Goal: Task Accomplishment & Management: Manage account settings

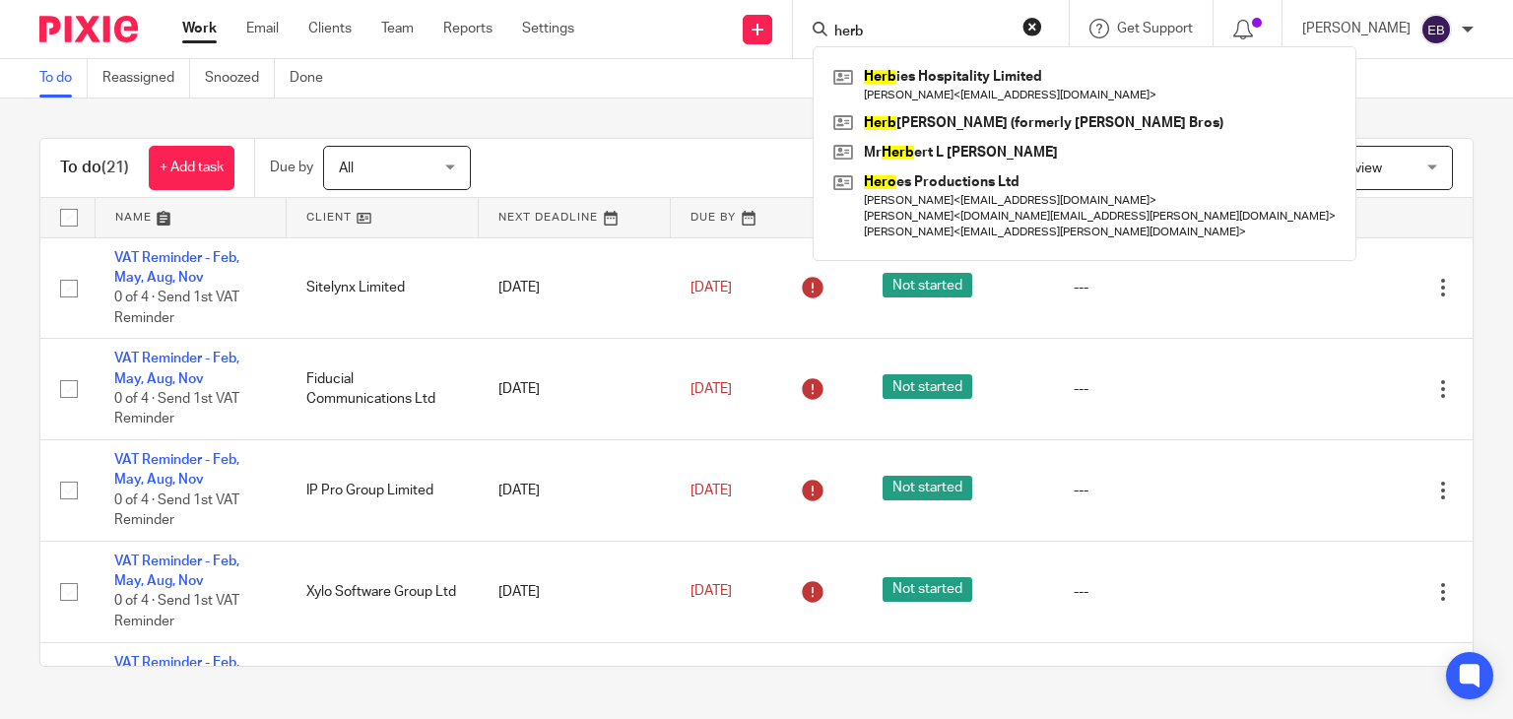
click at [959, 88] on link at bounding box center [1084, 84] width 512 height 45
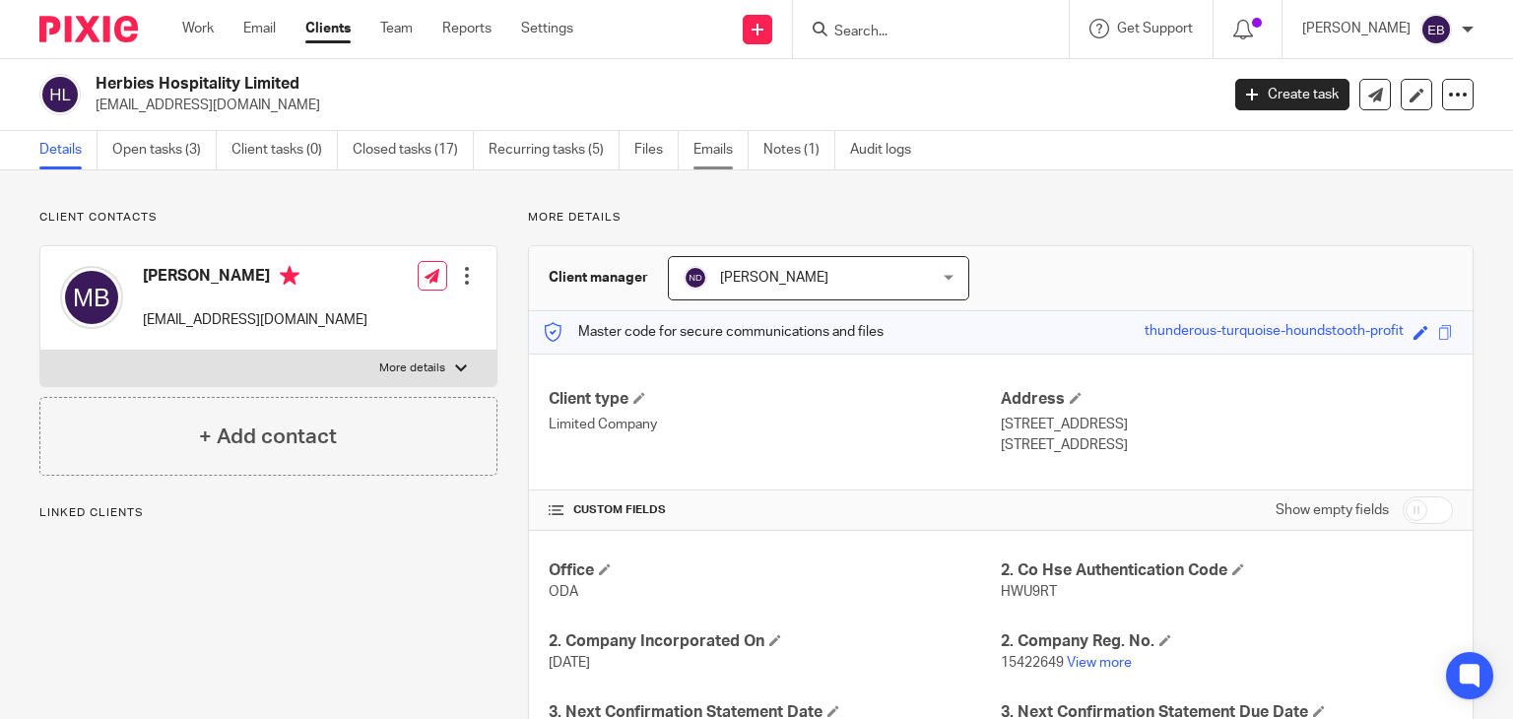
click at [729, 148] on link "Emails" at bounding box center [721, 150] width 55 height 38
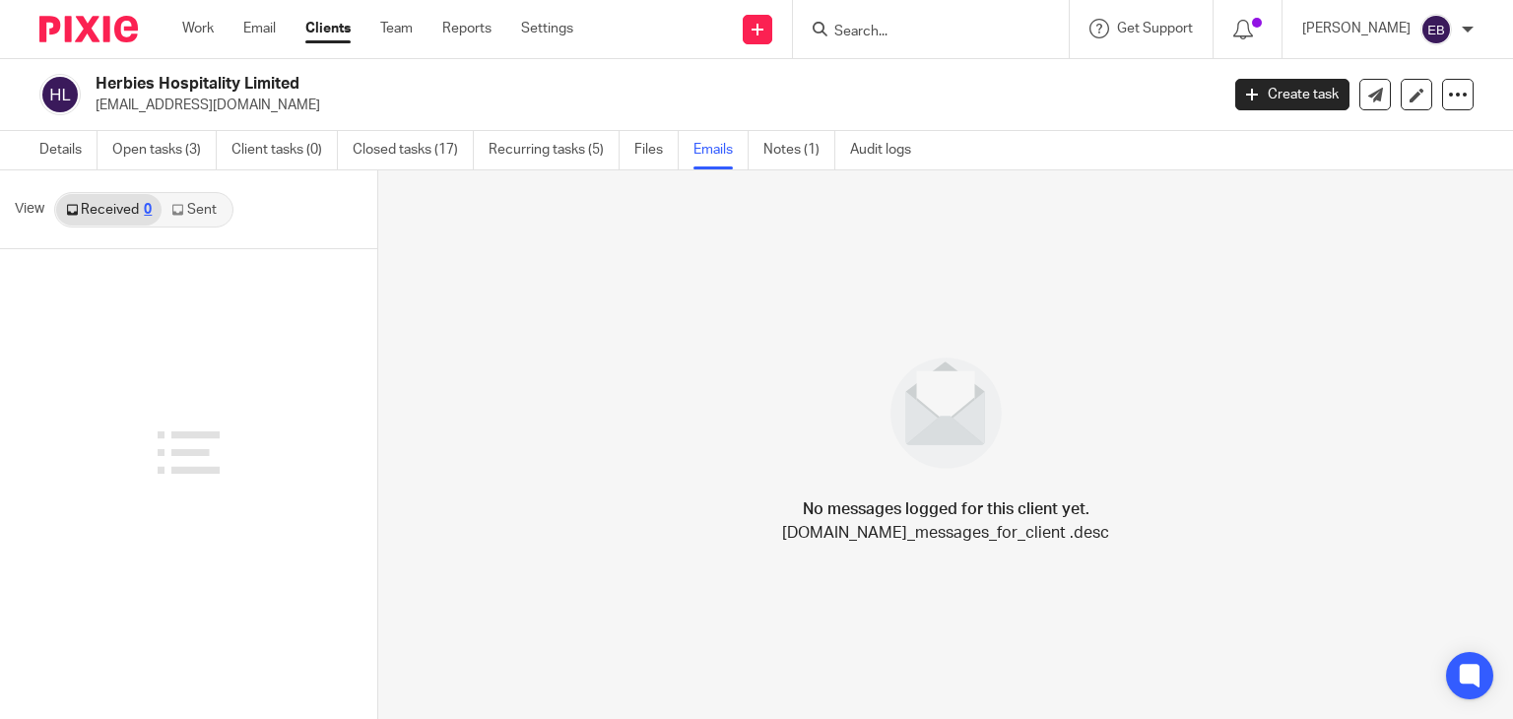
click at [191, 205] on link "Sent" at bounding box center [196, 210] width 69 height 32
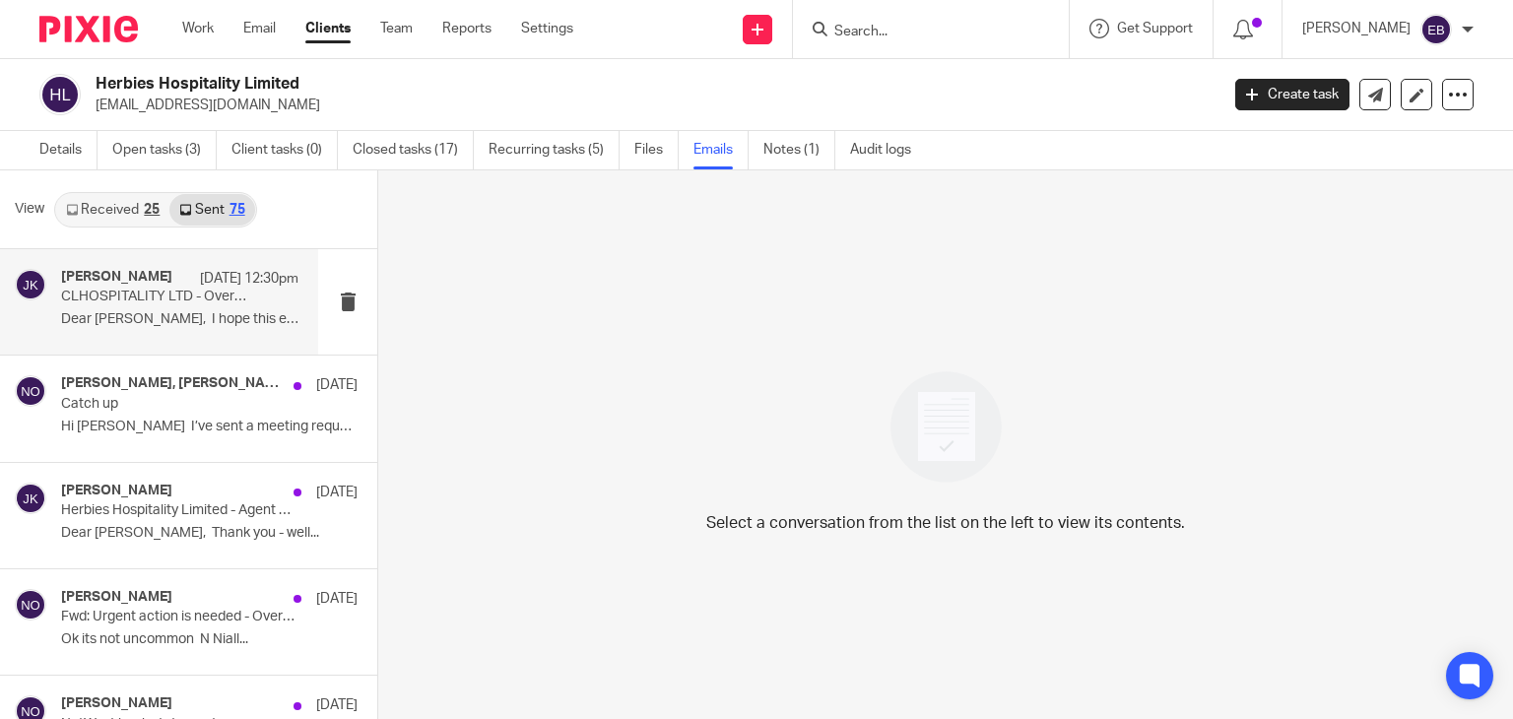
click at [134, 306] on div "Johanne Kassardjian 15 Sep 12:30pm CLHOSPITALITY LTD - Overdue Invoices Dear Mi…" at bounding box center [179, 302] width 237 height 66
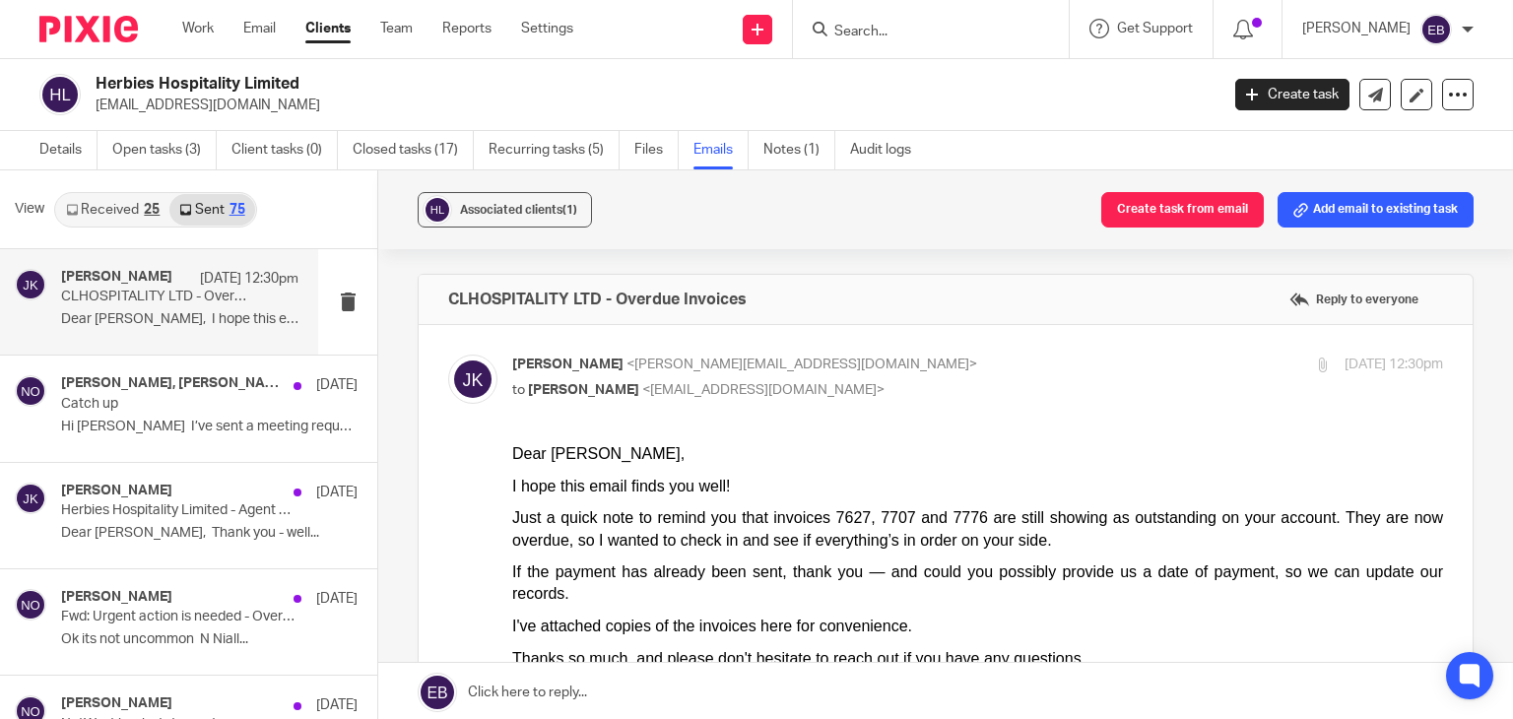
click at [933, 367] on p "Johanne Kassardjian <johanne@odaccountants.co.uk>" at bounding box center [822, 365] width 621 height 21
checkbox input "false"
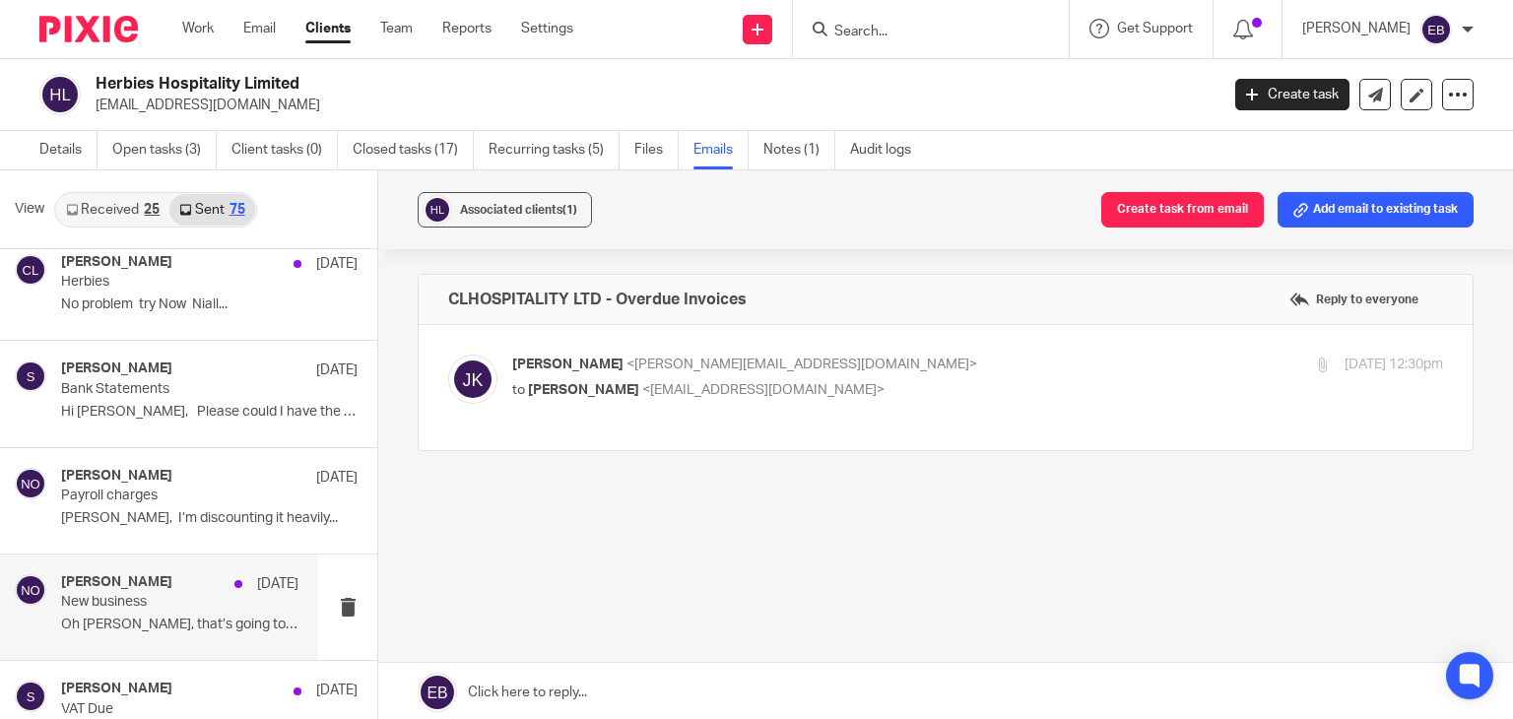
scroll to position [1478, 0]
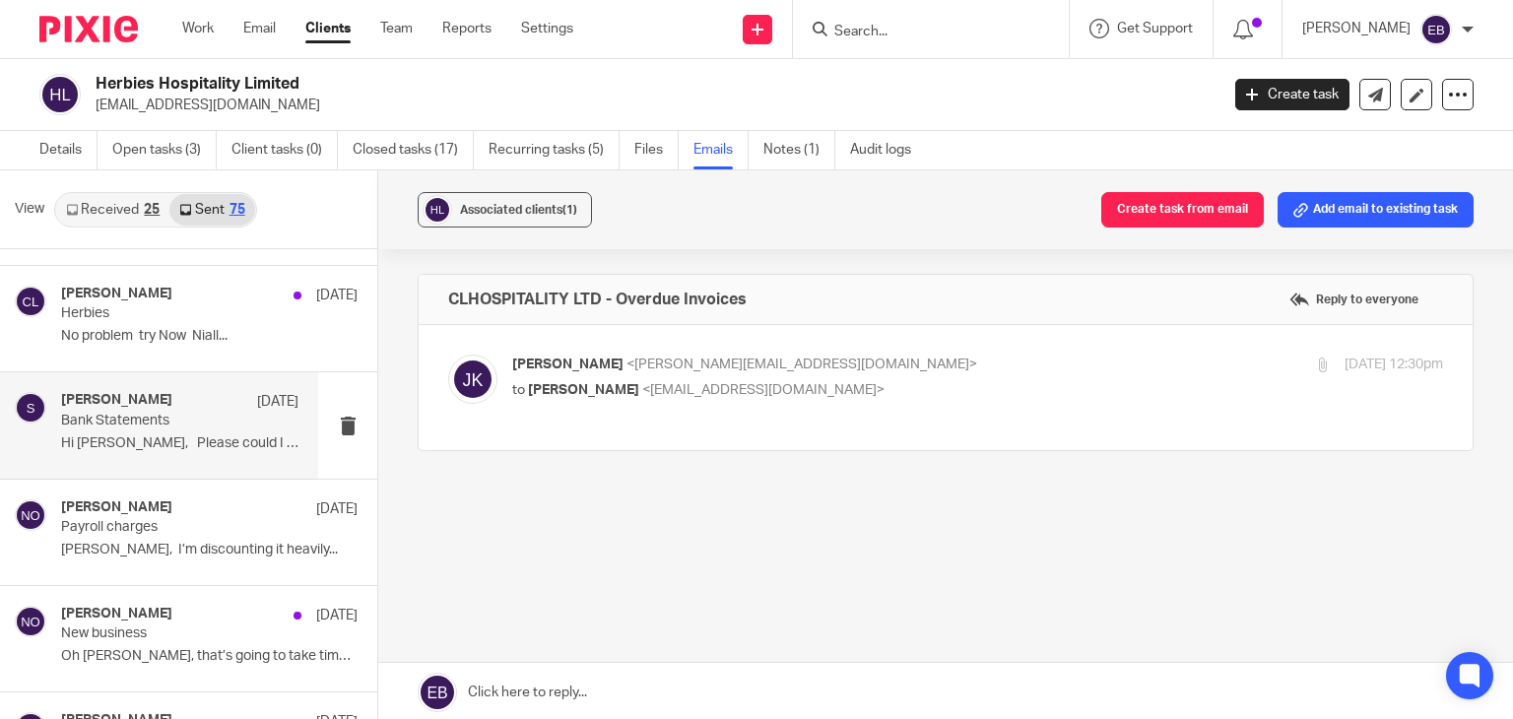
click at [154, 444] on p "Hi [PERSON_NAME], Please could I have the bank..." at bounding box center [179, 443] width 237 height 17
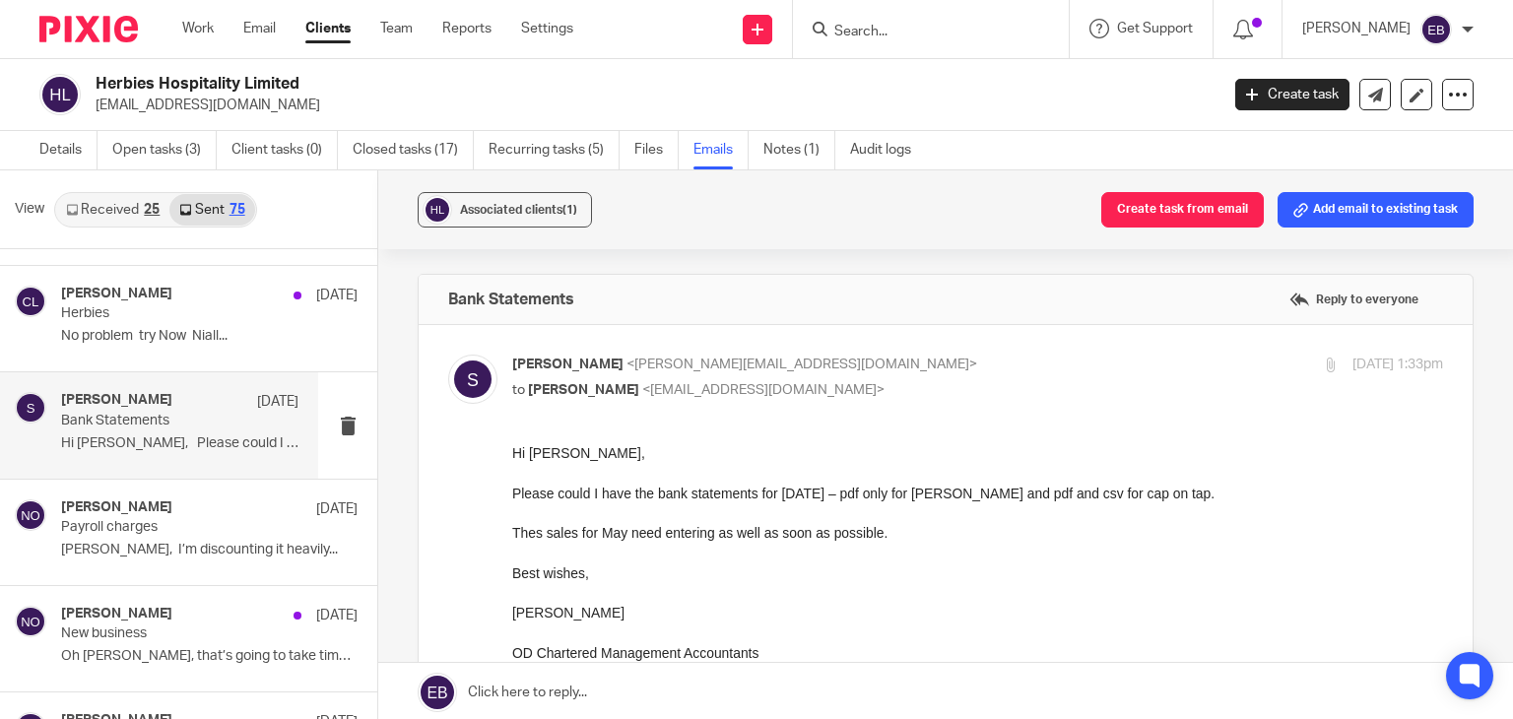
scroll to position [0, 0]
click at [892, 371] on p "sally <sally@odaccountants.co.uk>" at bounding box center [822, 365] width 621 height 21
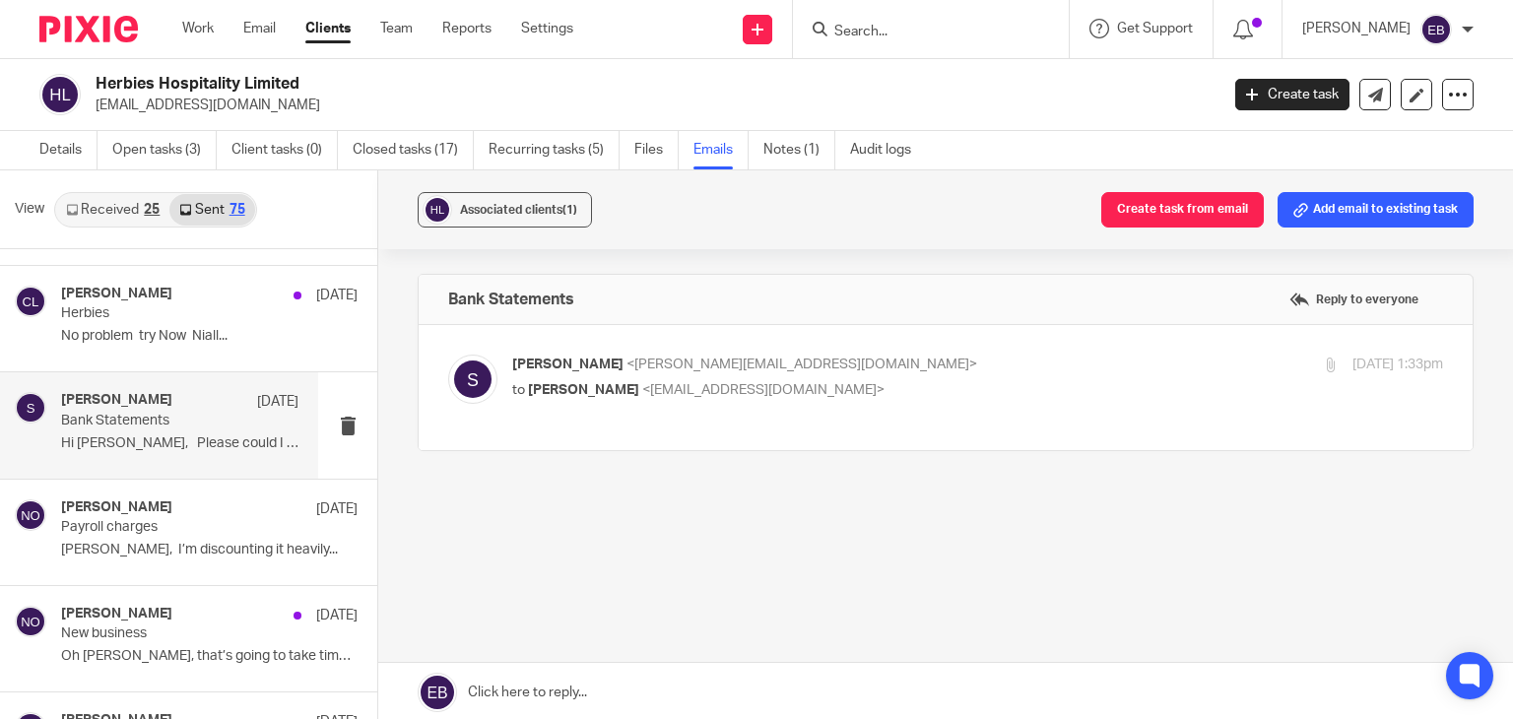
click at [892, 371] on p "sally <sally@odaccountants.co.uk>" at bounding box center [822, 365] width 621 height 21
checkbox input "true"
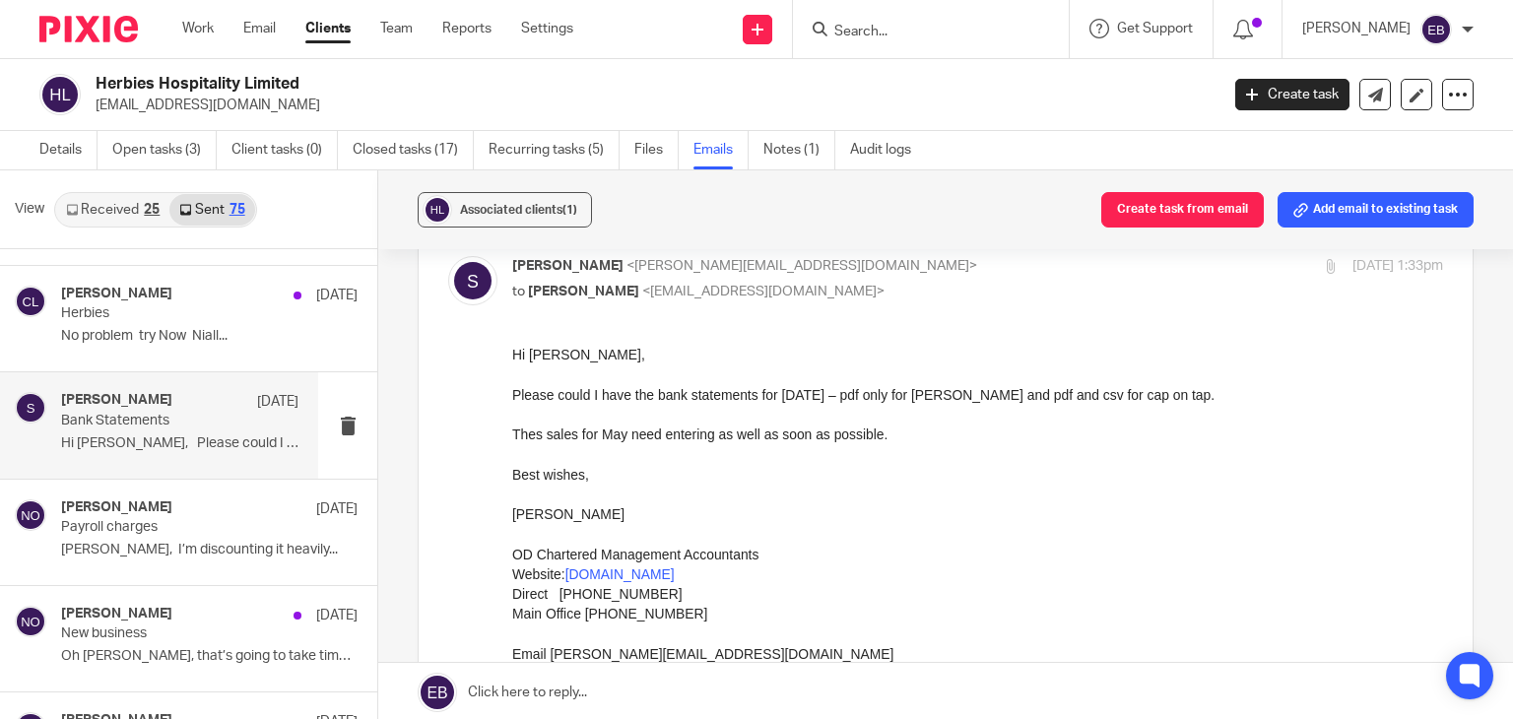
scroll to position [197, 0]
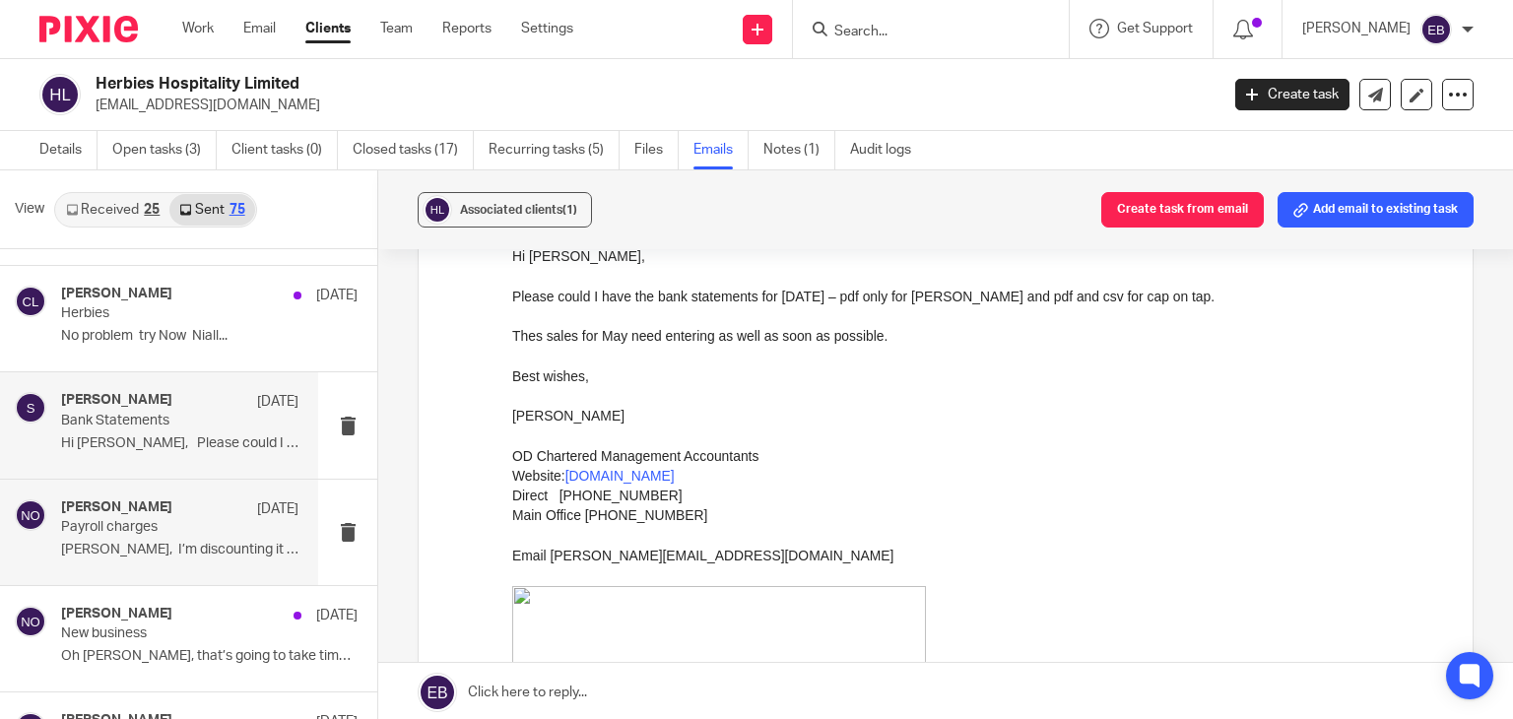
click at [218, 553] on p "Mikey, I’m discounting it heavily..." at bounding box center [179, 550] width 237 height 17
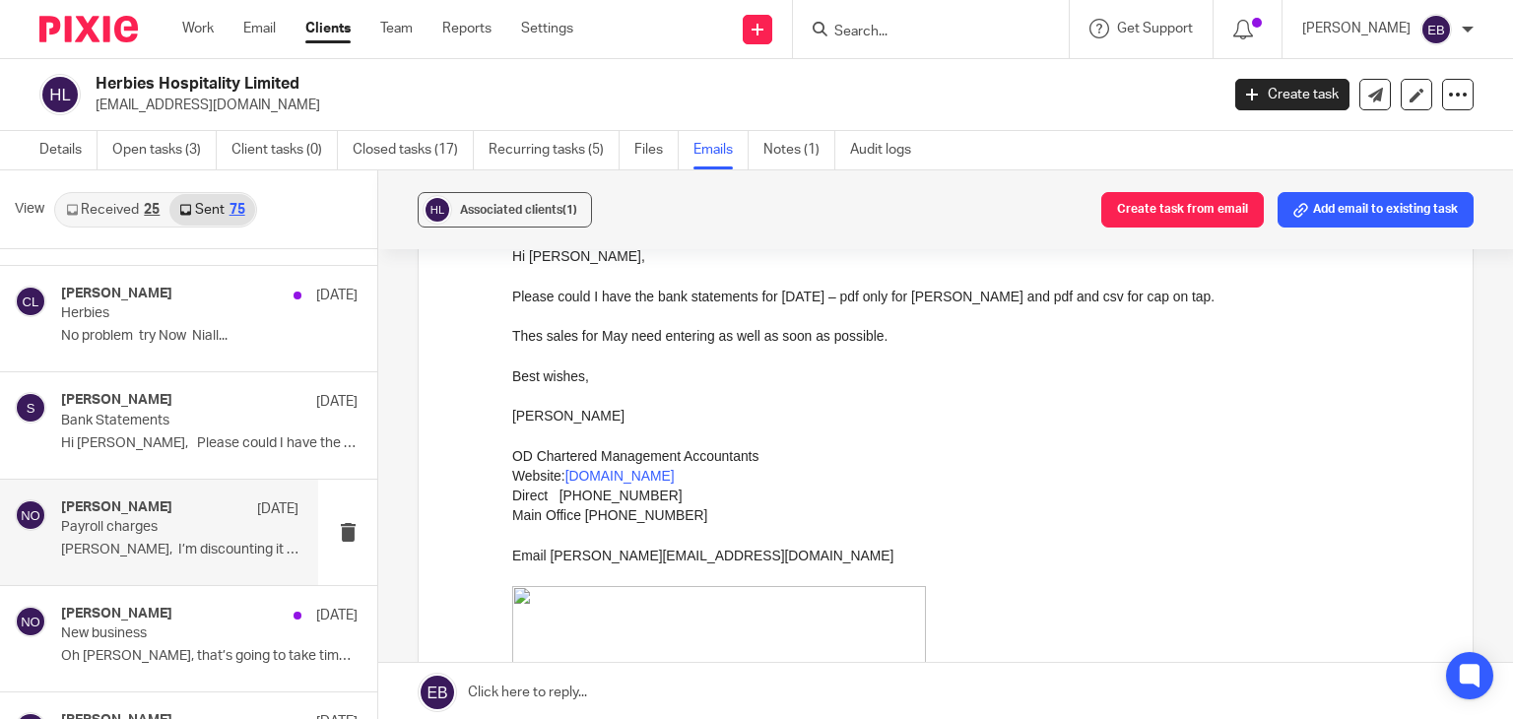
drag, startPoint x: 119, startPoint y: 557, endPoint x: 381, endPoint y: 529, distance: 263.5
click at [119, 557] on div "Niall O'Driscoll 29 May Payroll charges Mikey, I’m discounting it heavily..." at bounding box center [179, 532] width 237 height 66
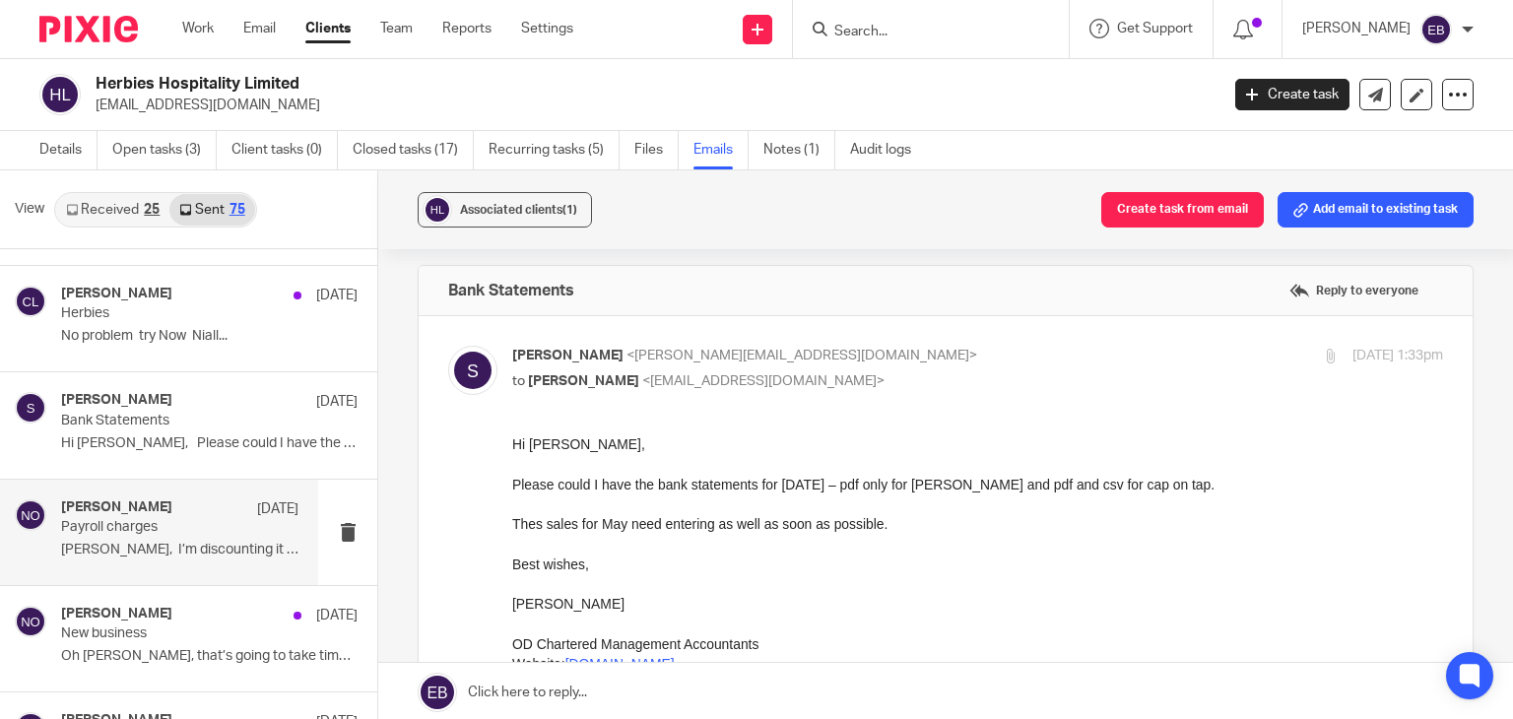
scroll to position [0, 0]
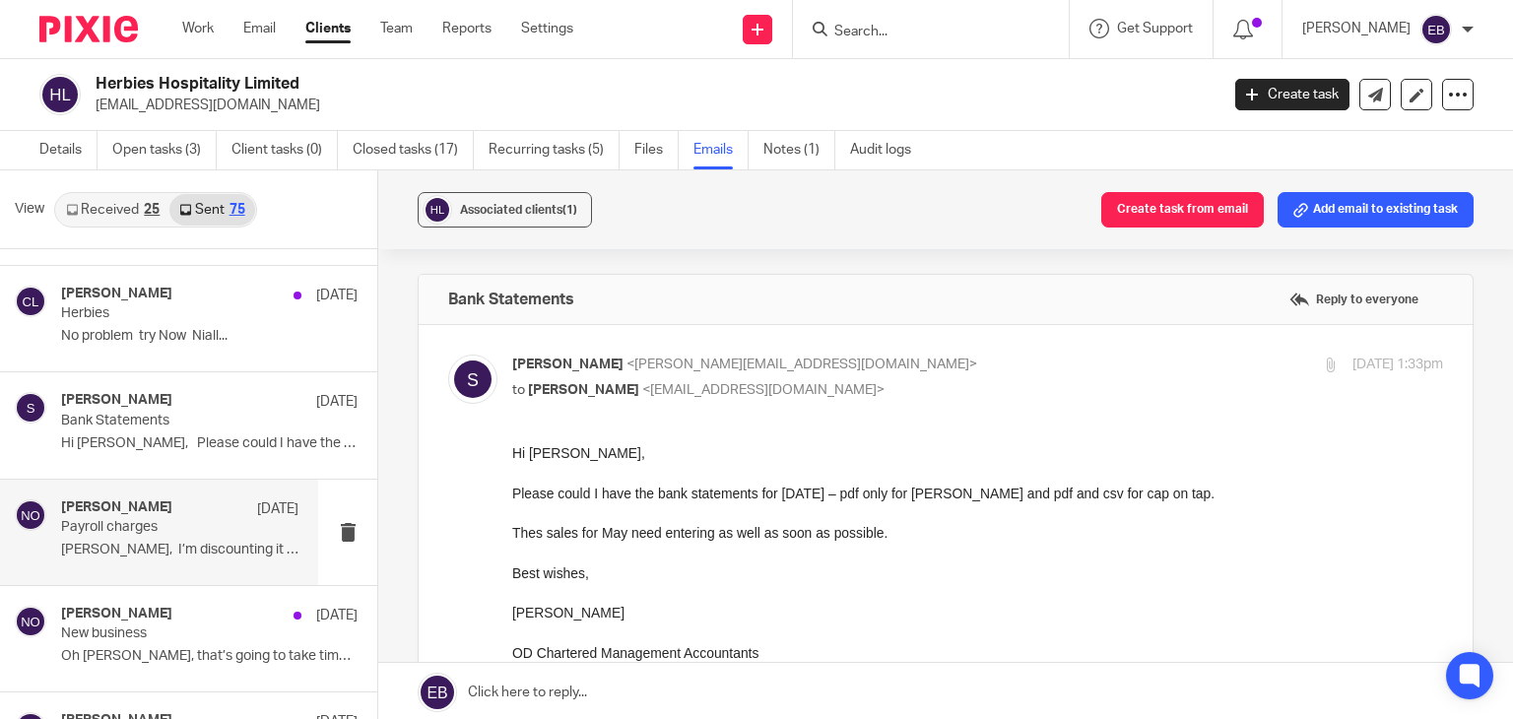
click at [193, 531] on p "Payroll charges" at bounding box center [156, 527] width 190 height 17
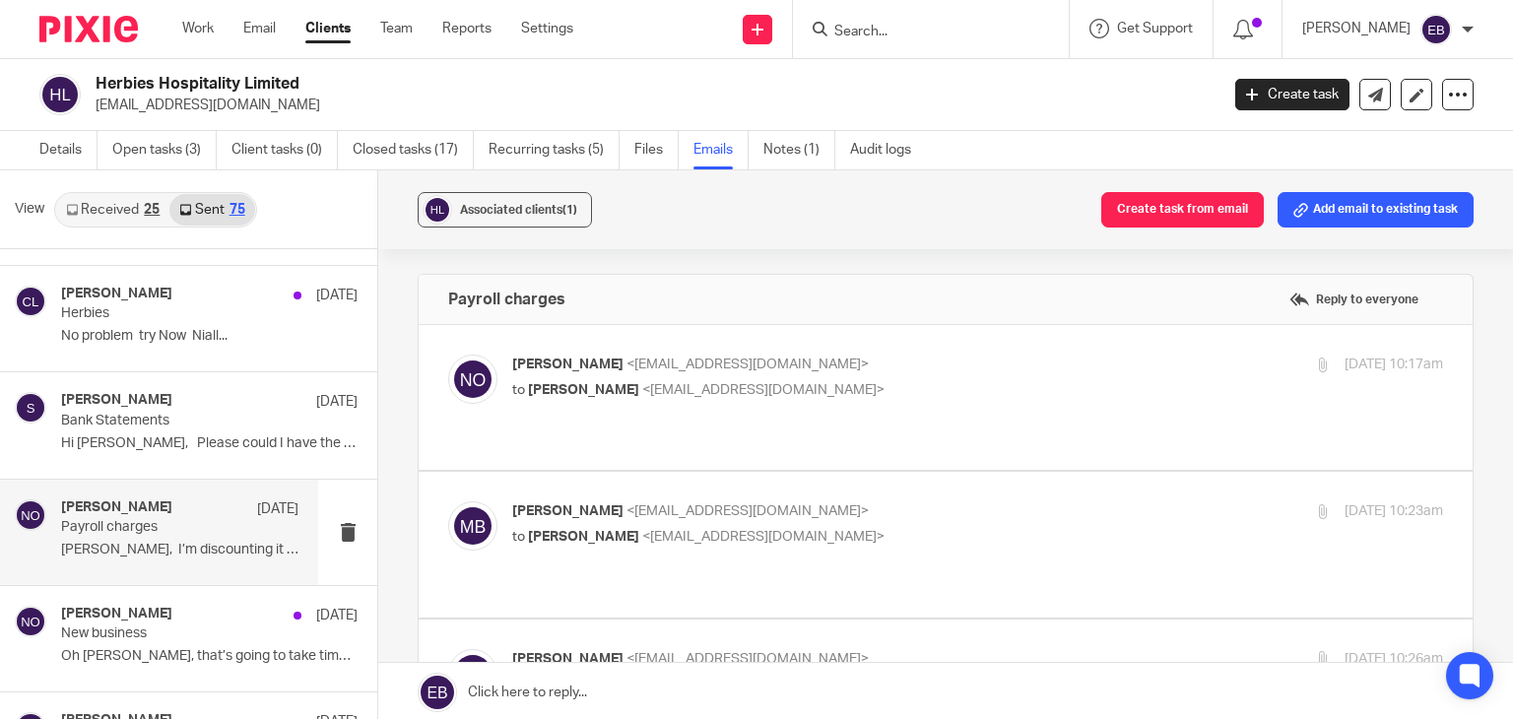
click at [863, 377] on div "Niall O'Driscoll <niall@odaccountants.co.uk> to Mikey Betts <mikeysbetts@gmail.…" at bounding box center [822, 377] width 621 height 45
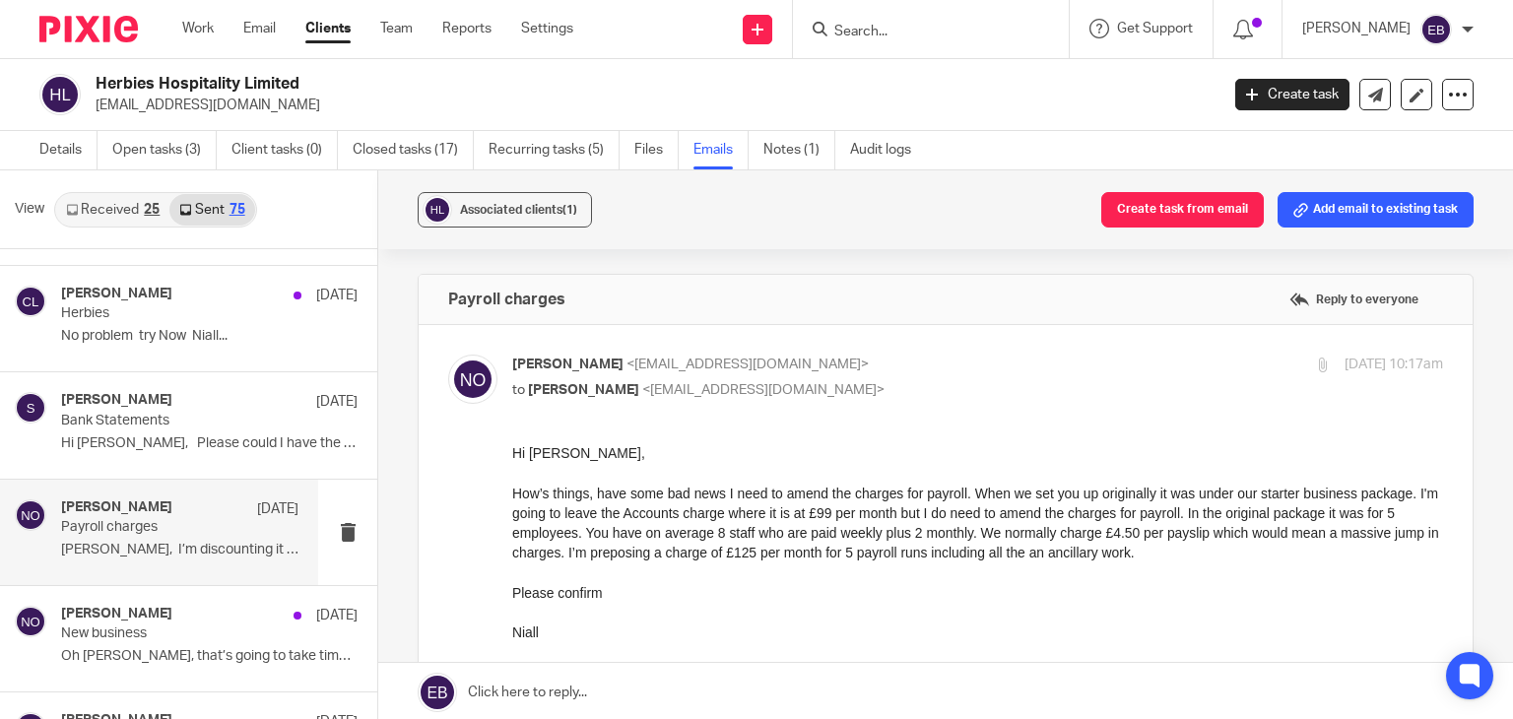
click at [939, 339] on label at bounding box center [946, 715] width 1054 height 781
click at [448, 354] on input "checkbox" at bounding box center [447, 354] width 1 height 1
checkbox input "false"
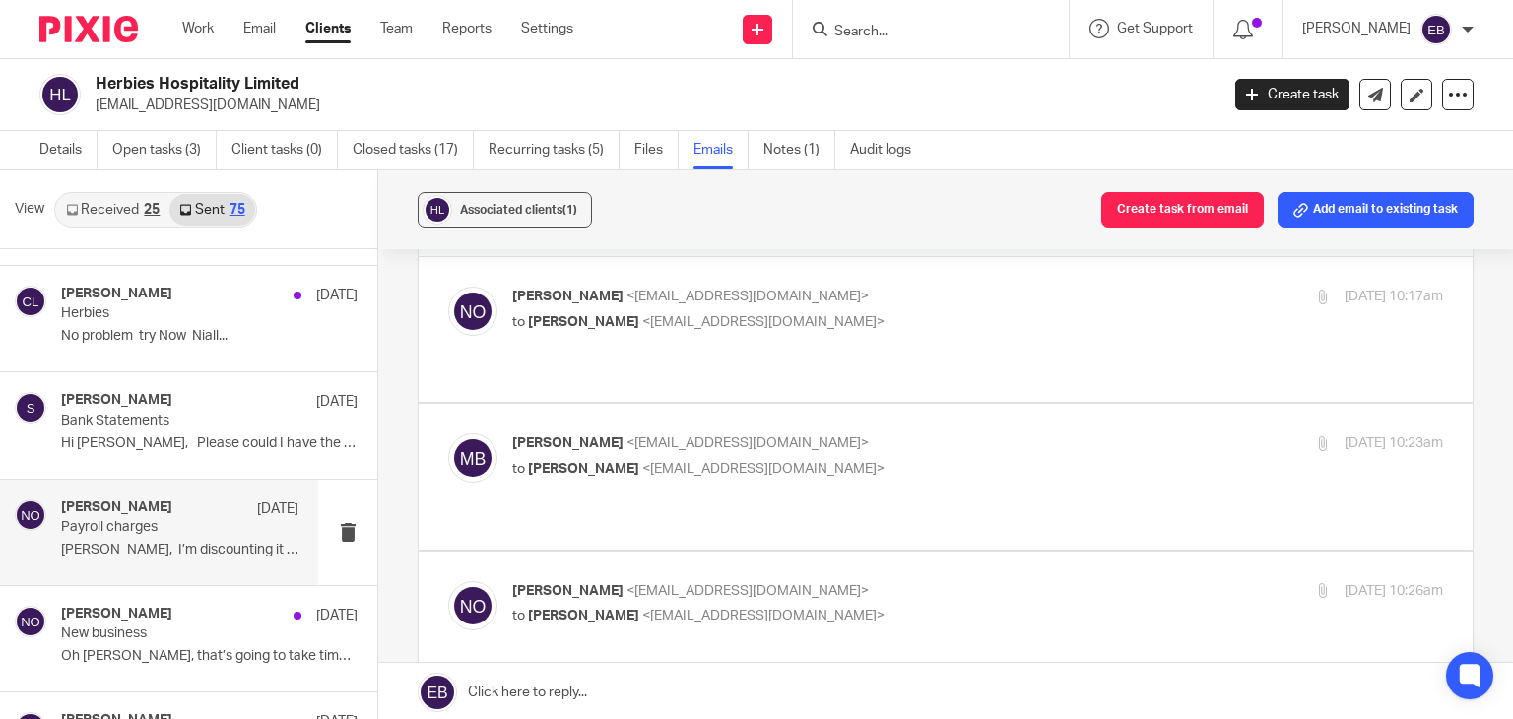
scroll to position [99, 0]
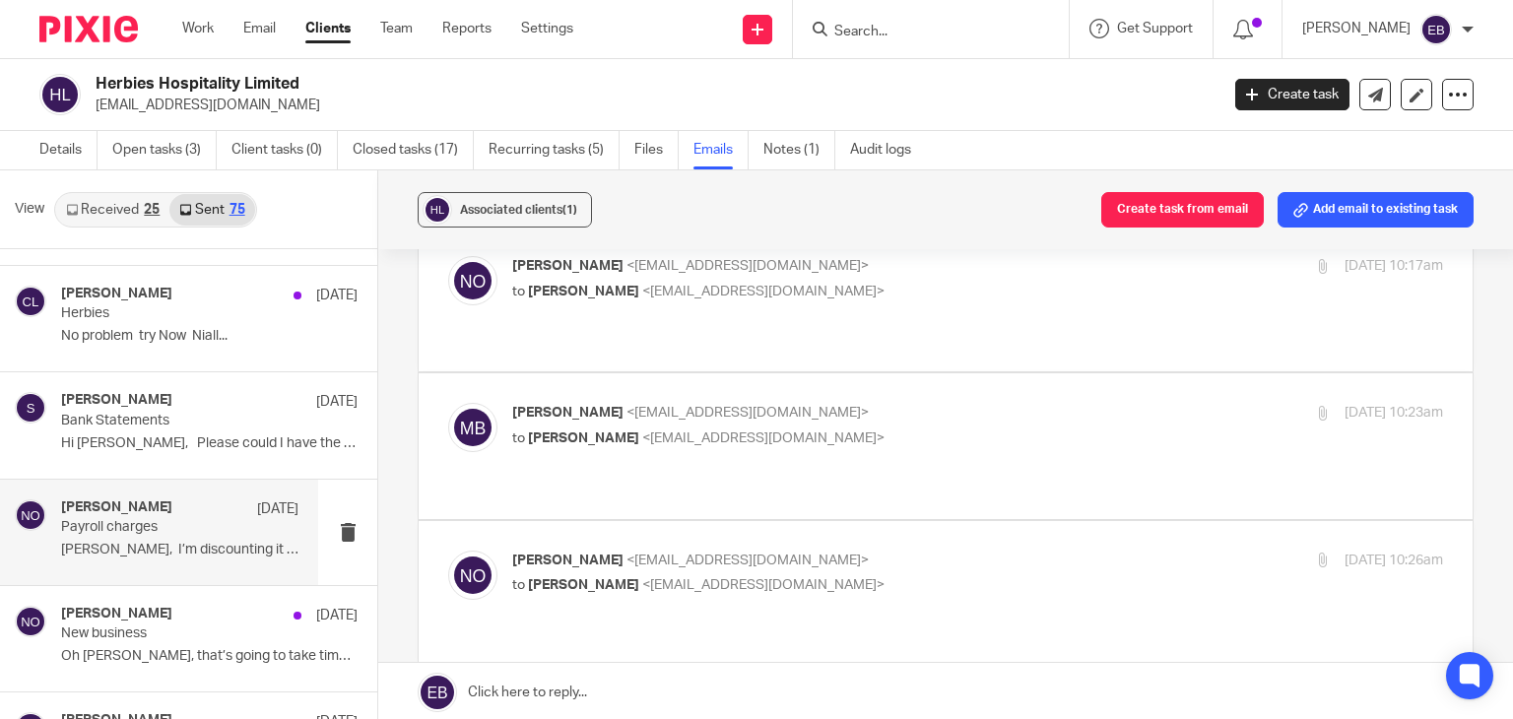
click at [944, 403] on p "Mikey Betts <mikeysbetts@gmail.com>" at bounding box center [822, 413] width 621 height 21
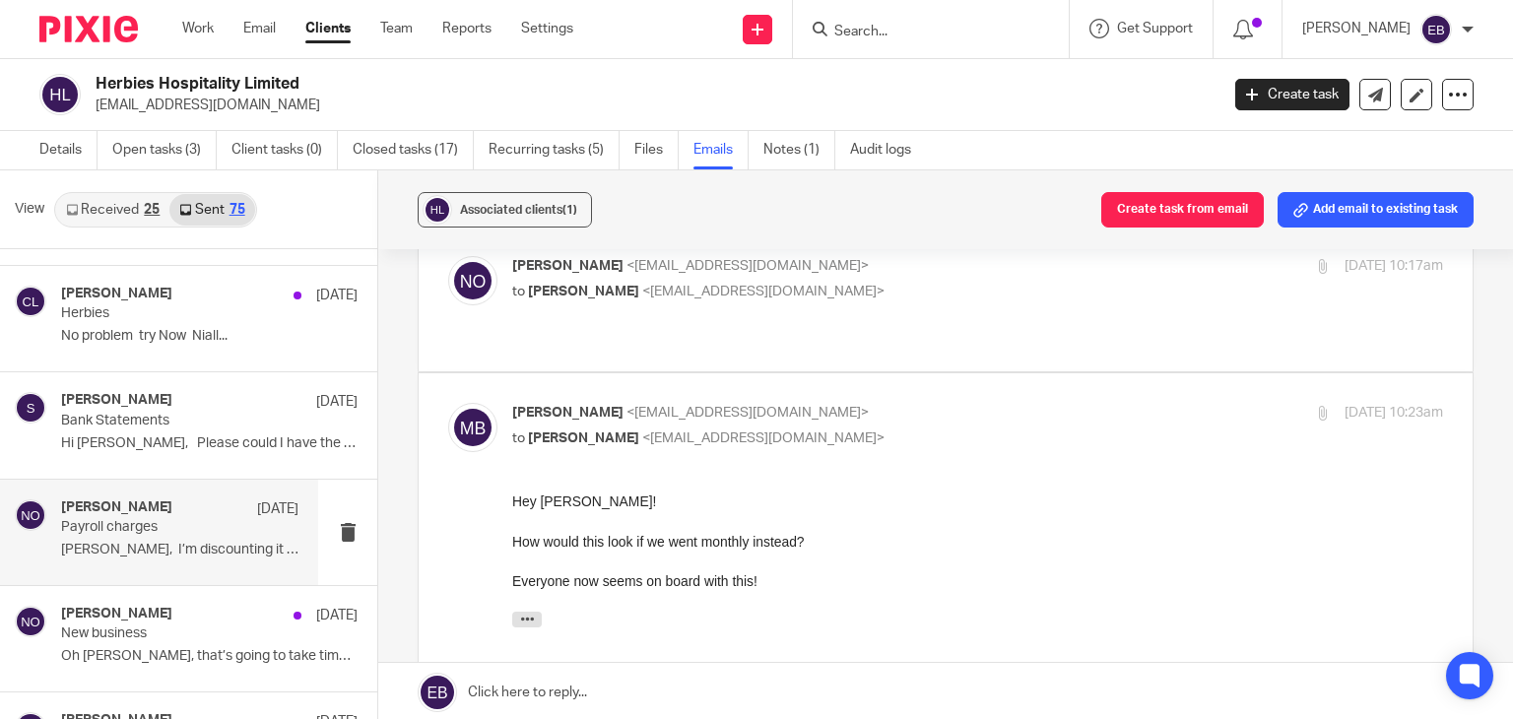
scroll to position [0, 0]
click at [948, 373] on label at bounding box center [946, 632] width 1054 height 518
click at [448, 402] on input "checkbox" at bounding box center [447, 402] width 1 height 1
checkbox input "false"
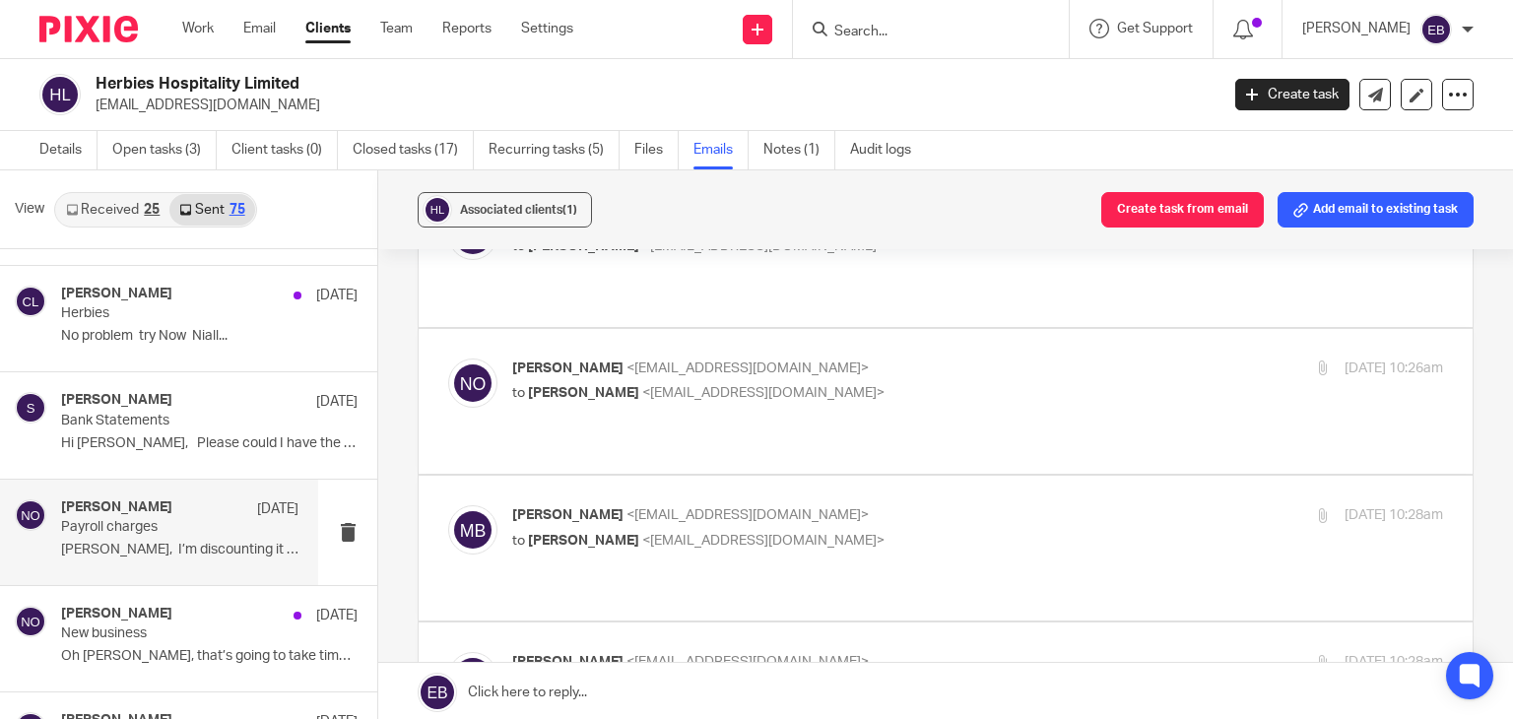
scroll to position [296, 0]
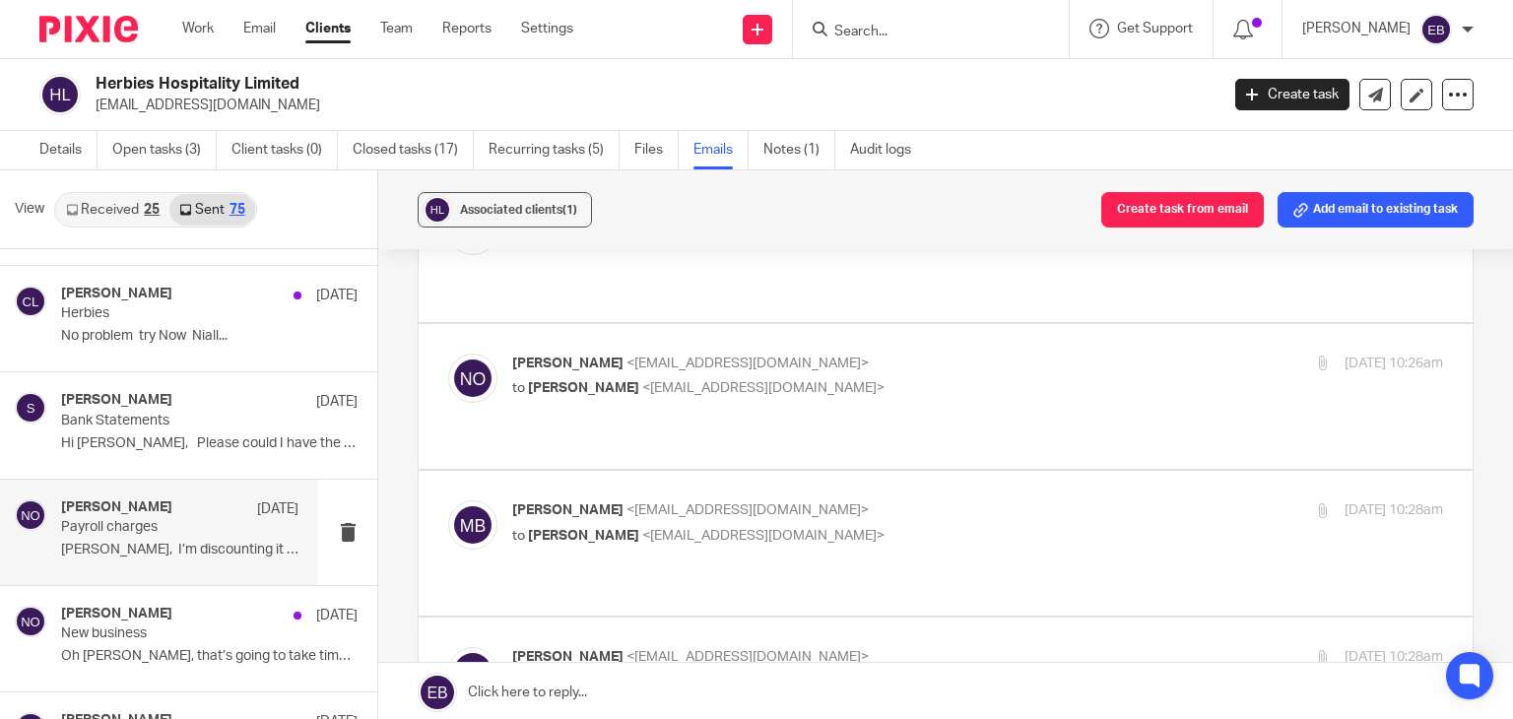
click at [926, 378] on p "to Mikey Betts <mikeysbetts@gmail.com>" at bounding box center [822, 388] width 621 height 21
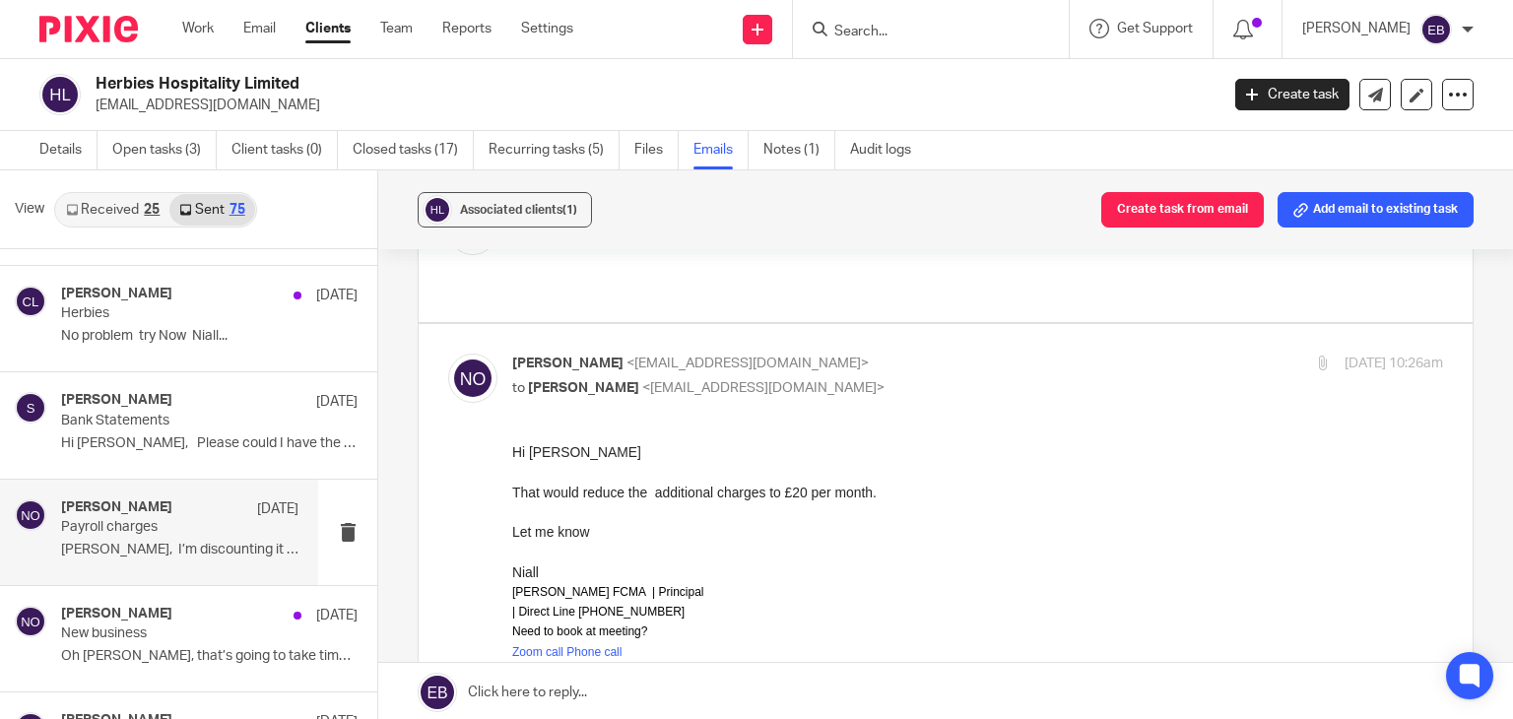
scroll to position [0, 0]
click at [1003, 324] on label at bounding box center [946, 697] width 1054 height 747
click at [448, 353] on input "checkbox" at bounding box center [447, 353] width 1 height 1
checkbox input "false"
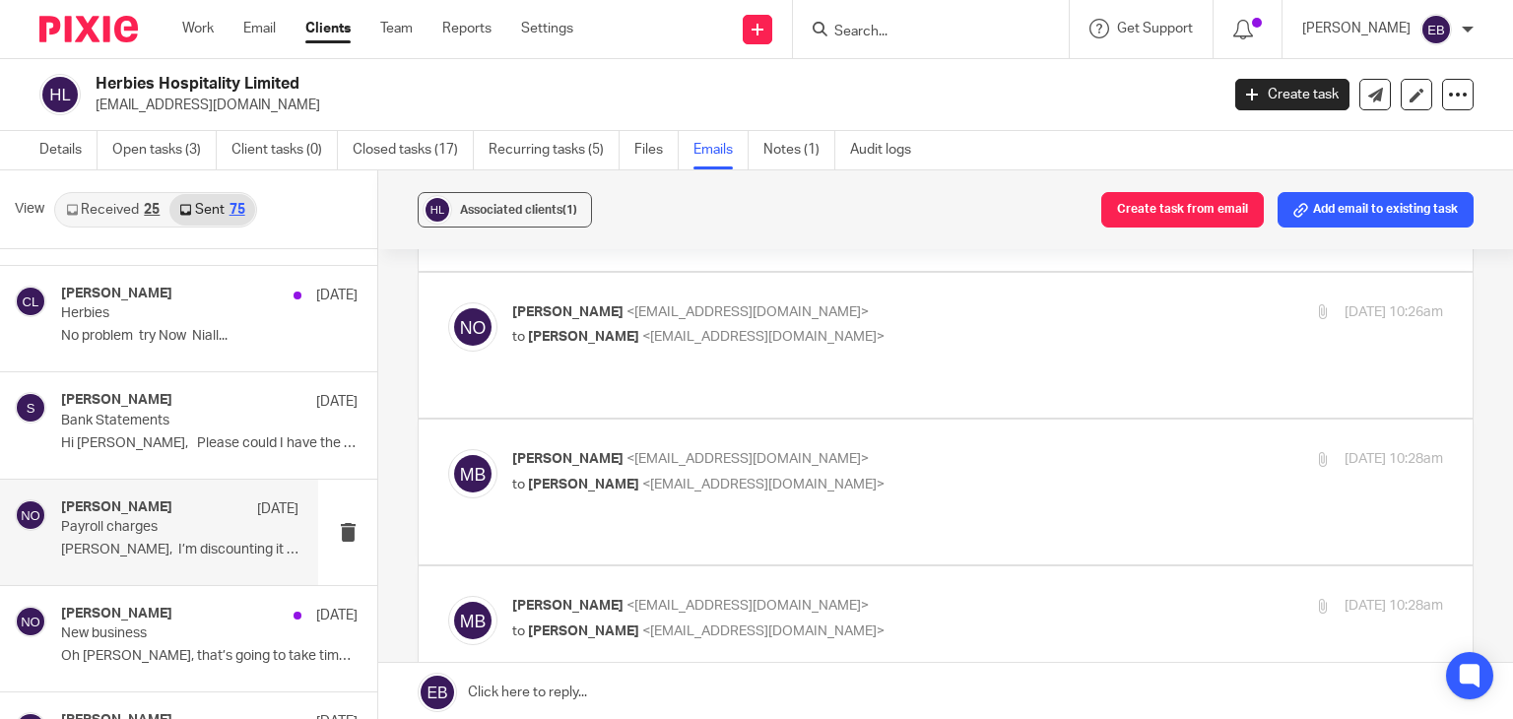
scroll to position [394, 0]
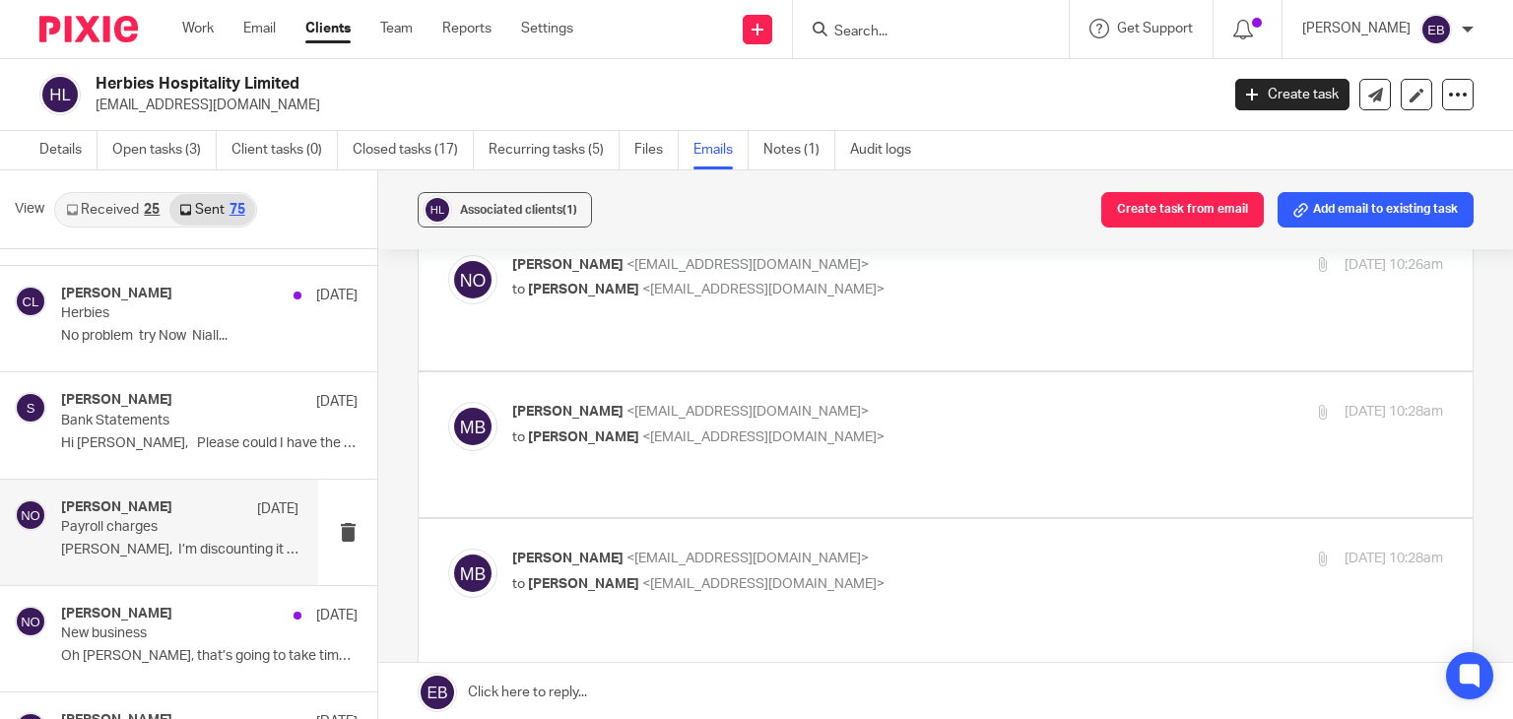
click at [997, 372] on label at bounding box center [946, 444] width 1054 height 145
click at [448, 401] on input "checkbox" at bounding box center [447, 401] width 1 height 1
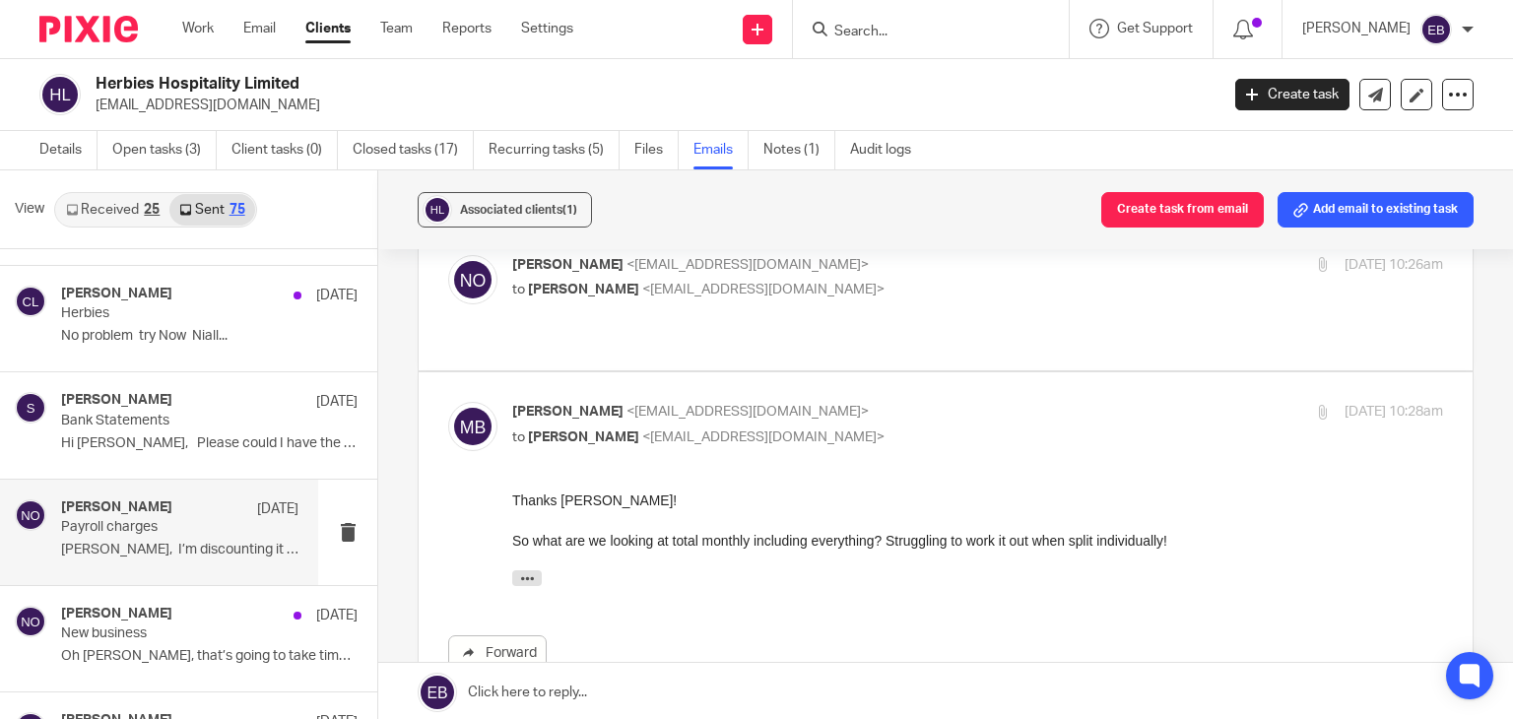
scroll to position [0, 0]
click at [1002, 402] on p "Mikey Betts <mikeysbetts@gmail.com>" at bounding box center [822, 412] width 621 height 21
checkbox input "false"
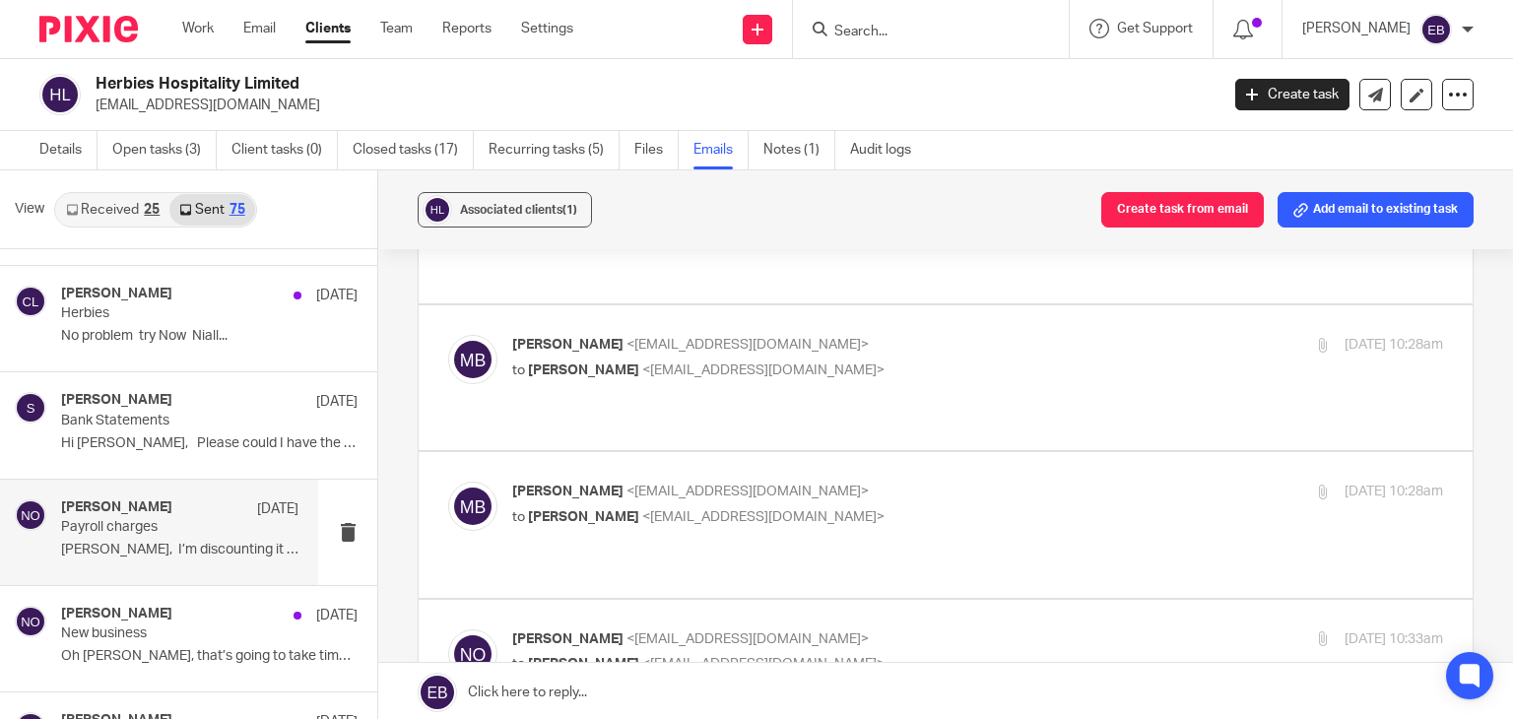
scroll to position [493, 0]
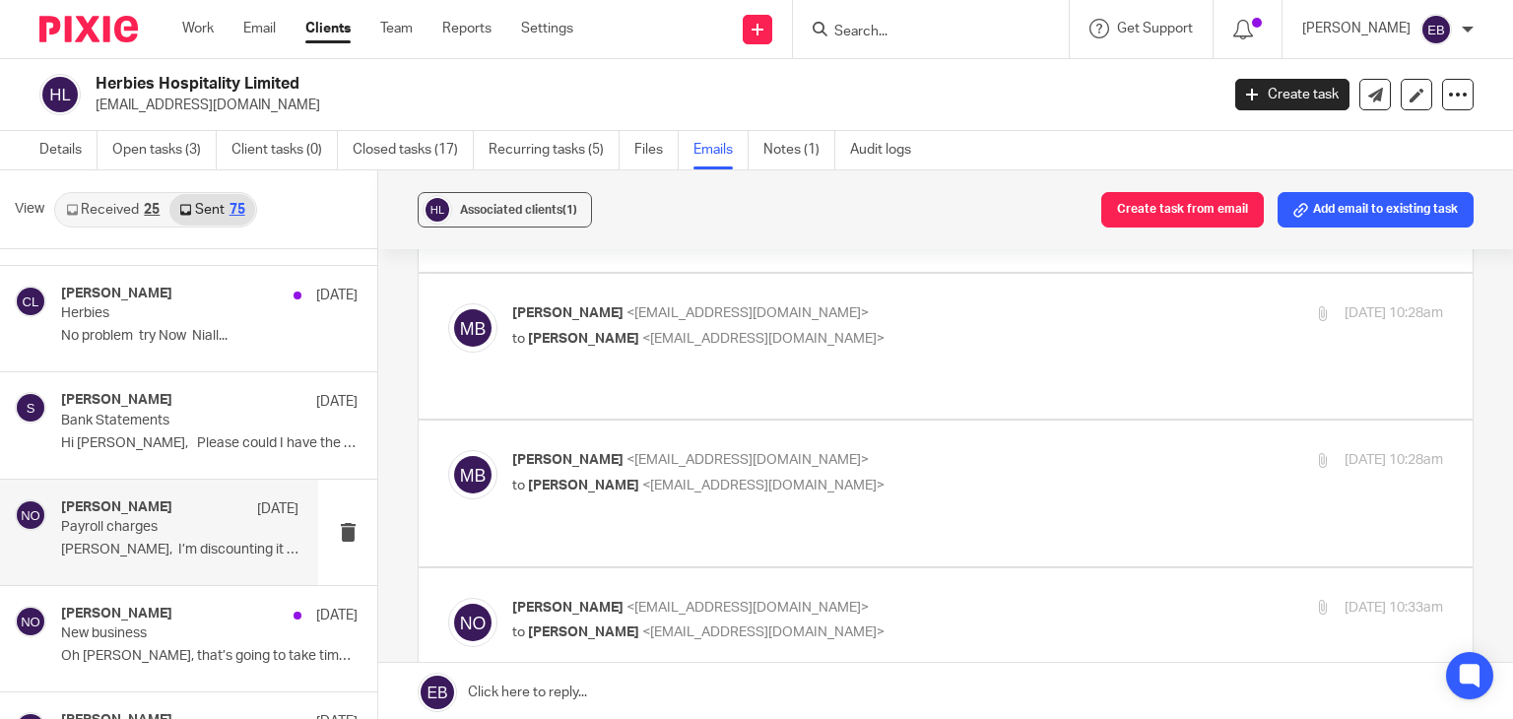
click at [989, 450] on p "Mikey Betts <mikeysbetts@gmail.com>" at bounding box center [822, 460] width 621 height 21
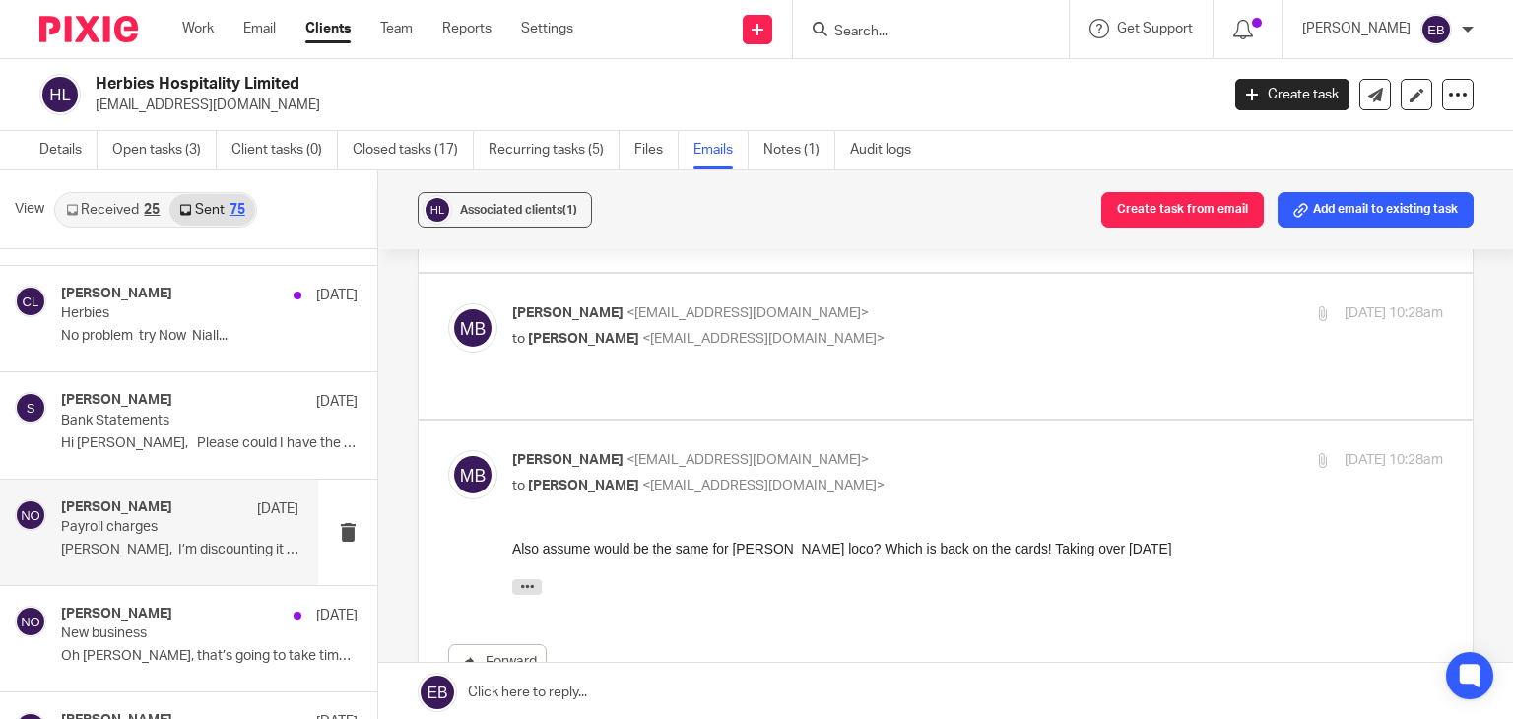
scroll to position [0, 0]
click at [1001, 450] on p "Mikey Betts <mikeysbetts@gmail.com>" at bounding box center [822, 460] width 621 height 21
checkbox input "false"
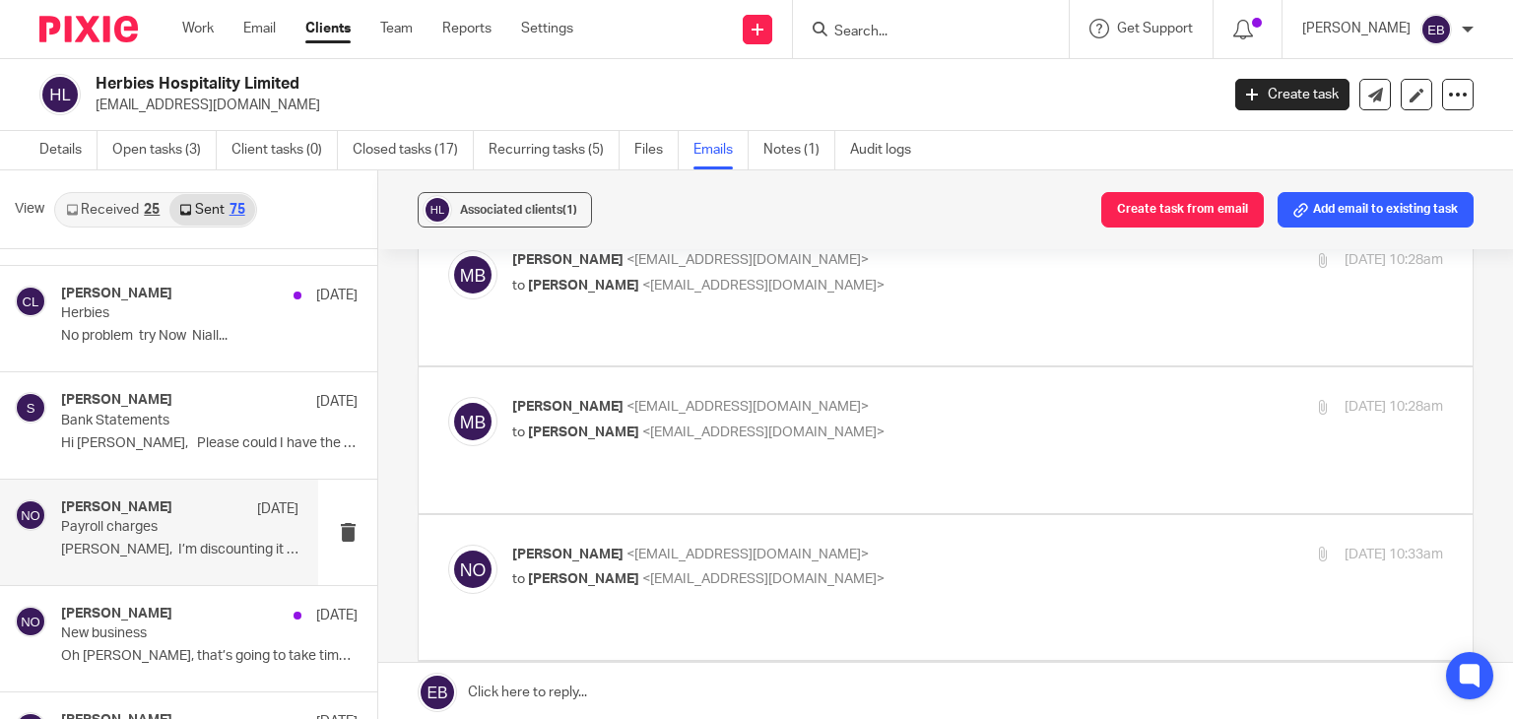
scroll to position [591, 0]
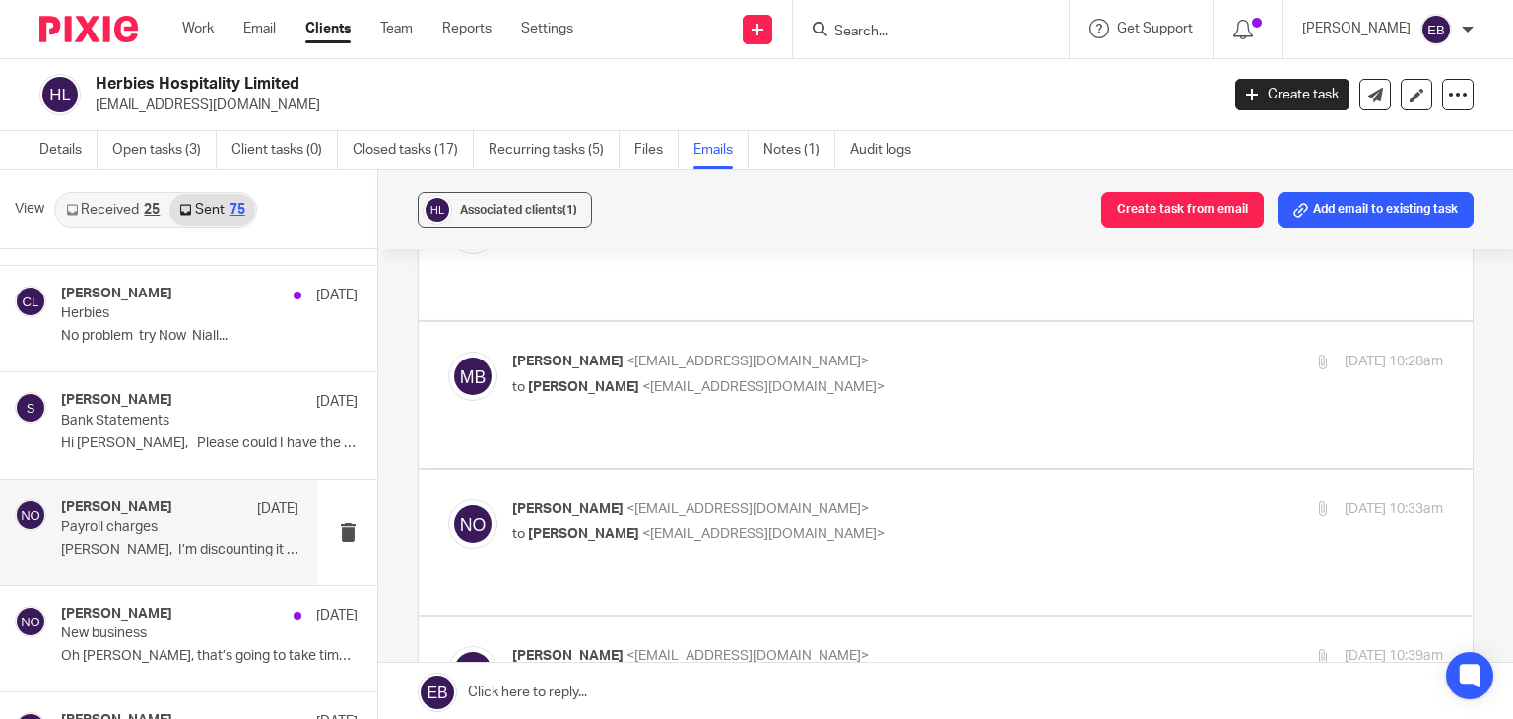
click at [1005, 470] on label at bounding box center [946, 542] width 1054 height 145
click at [448, 498] on input "checkbox" at bounding box center [447, 498] width 1 height 1
checkbox input "true"
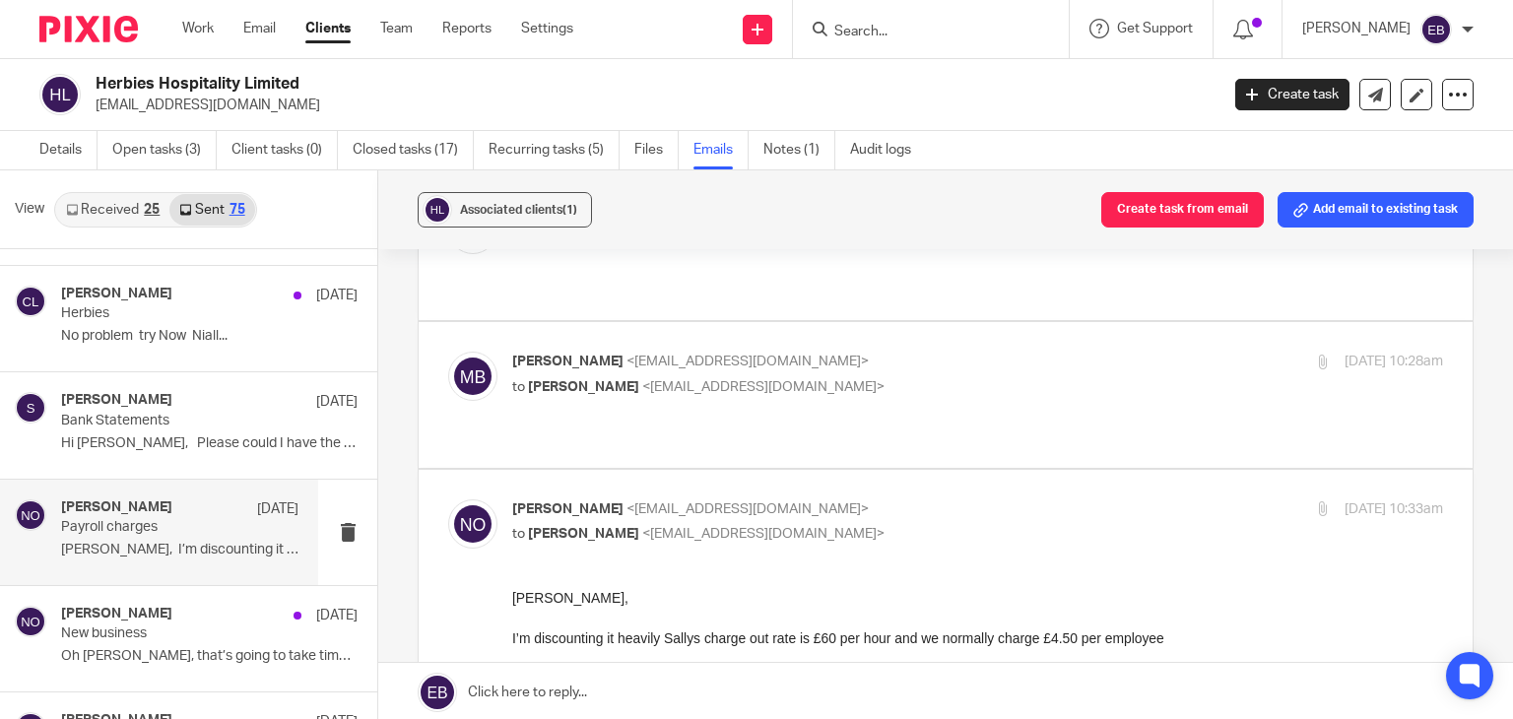
scroll to position [493, 0]
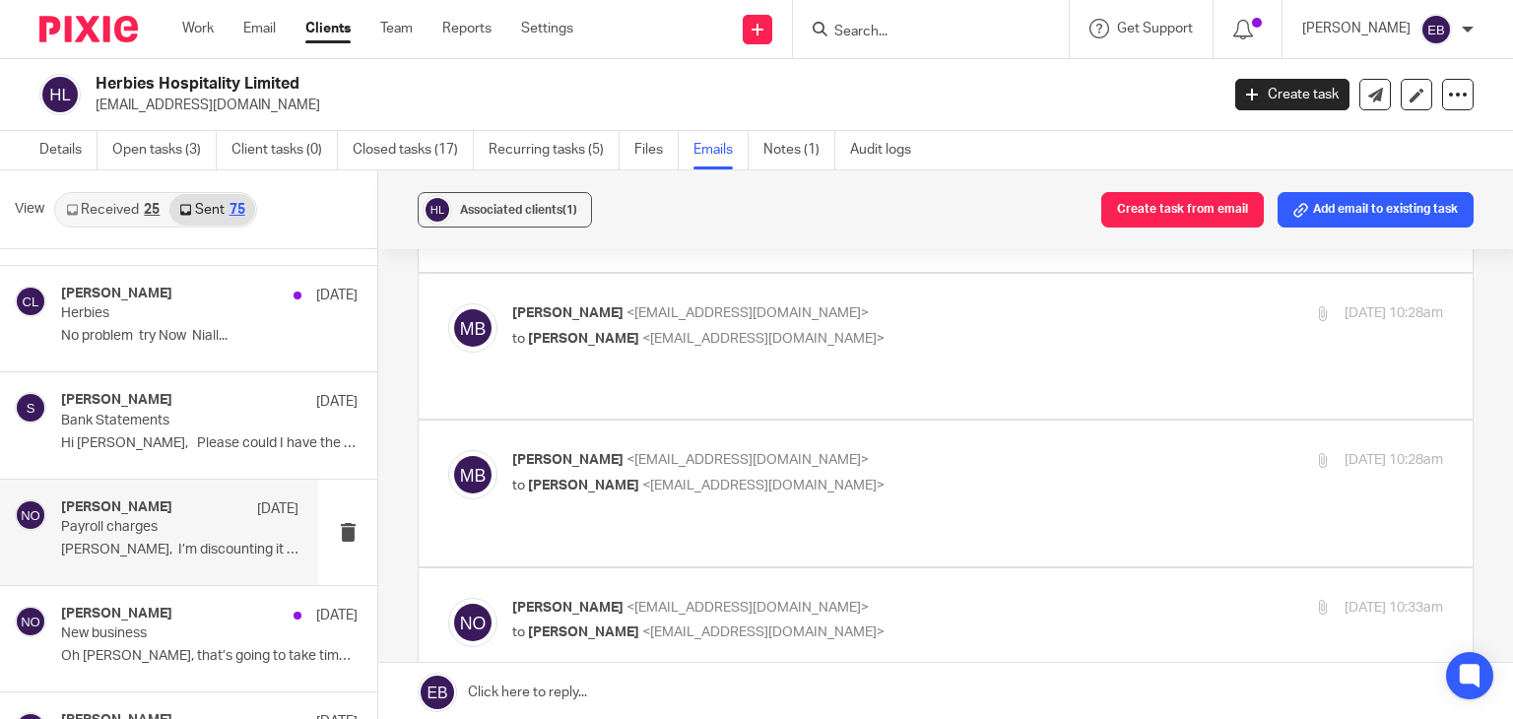
click at [1005, 450] on p "Mikey Betts <mikeysbetts@gmail.com>" at bounding box center [822, 460] width 621 height 21
checkbox input "true"
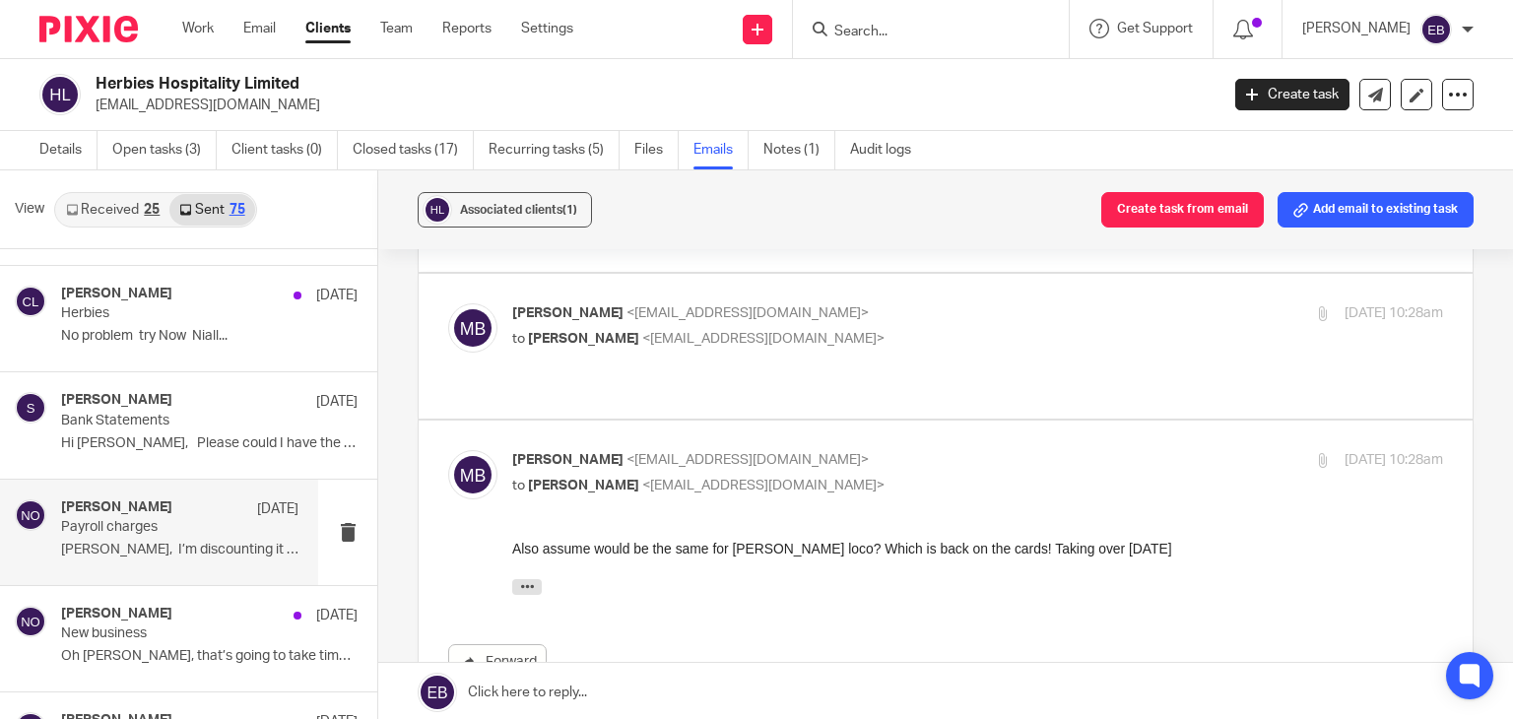
scroll to position [0, 0]
drag, startPoint x: 733, startPoint y: 552, endPoint x: 792, endPoint y: 554, distance: 59.1
click at [792, 554] on div "Also assume would be the same for Calvo loco? Which is back on the cards! Takin…" at bounding box center [977, 549] width 931 height 20
copy div "Calvo loco"
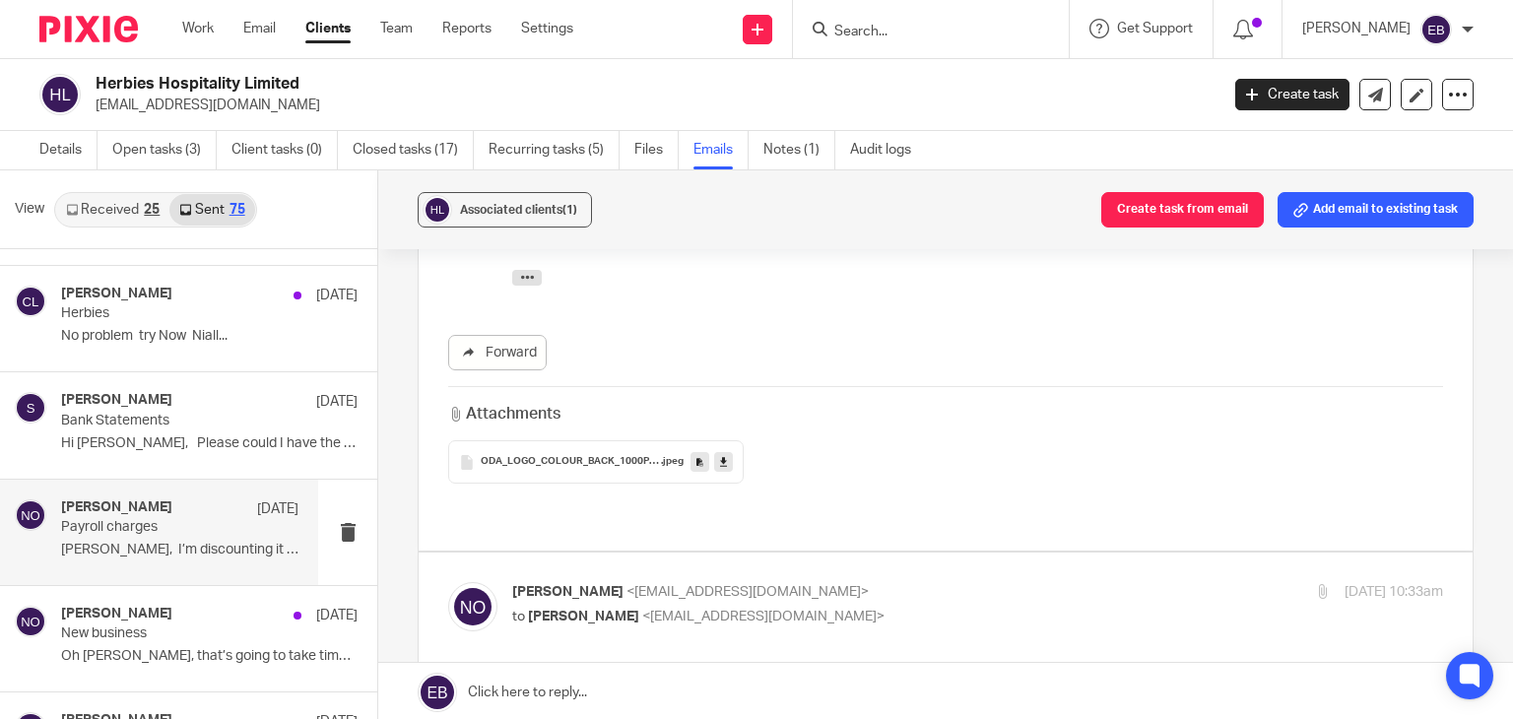
scroll to position [887, 0]
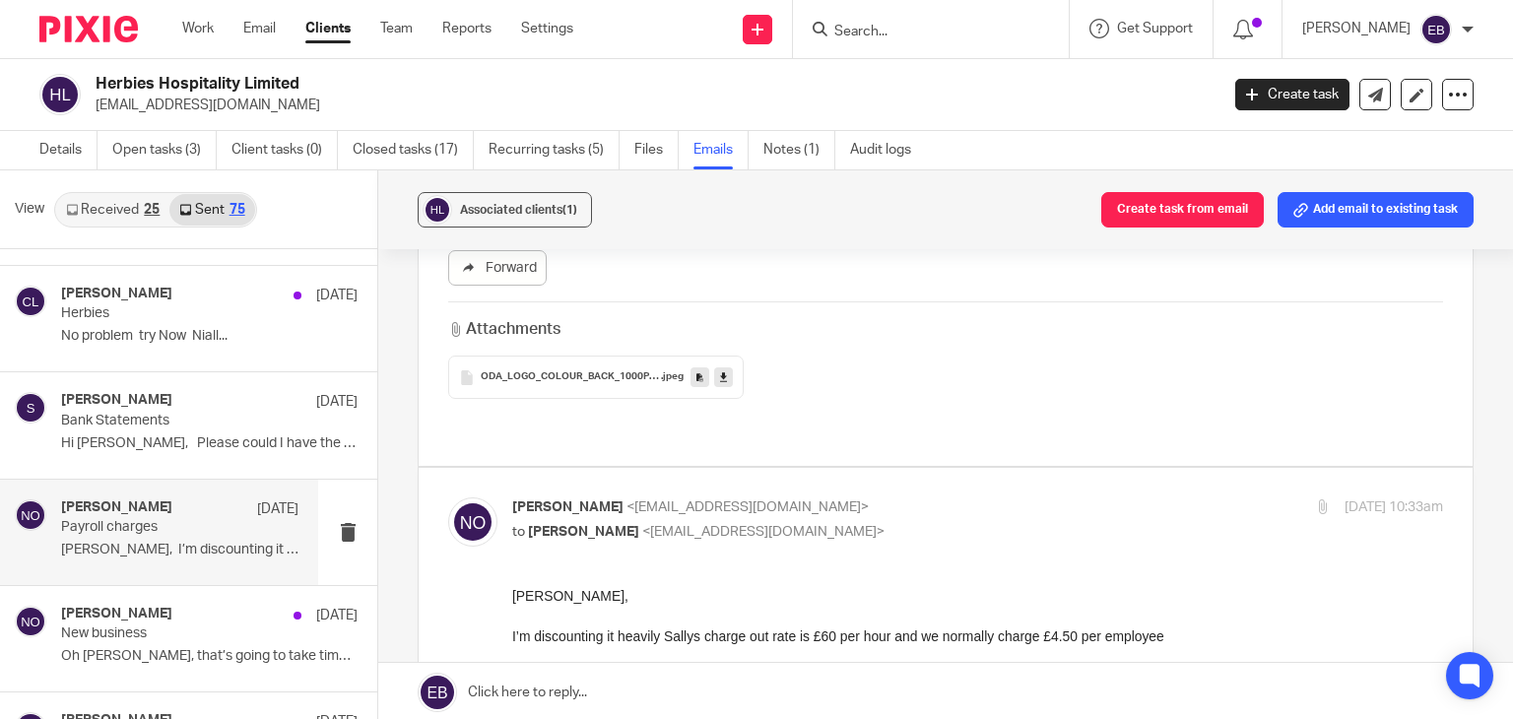
click at [839, 497] on p "Niall O'Driscoll <niall@odaccountants.co.uk>" at bounding box center [822, 507] width 621 height 21
checkbox input "false"
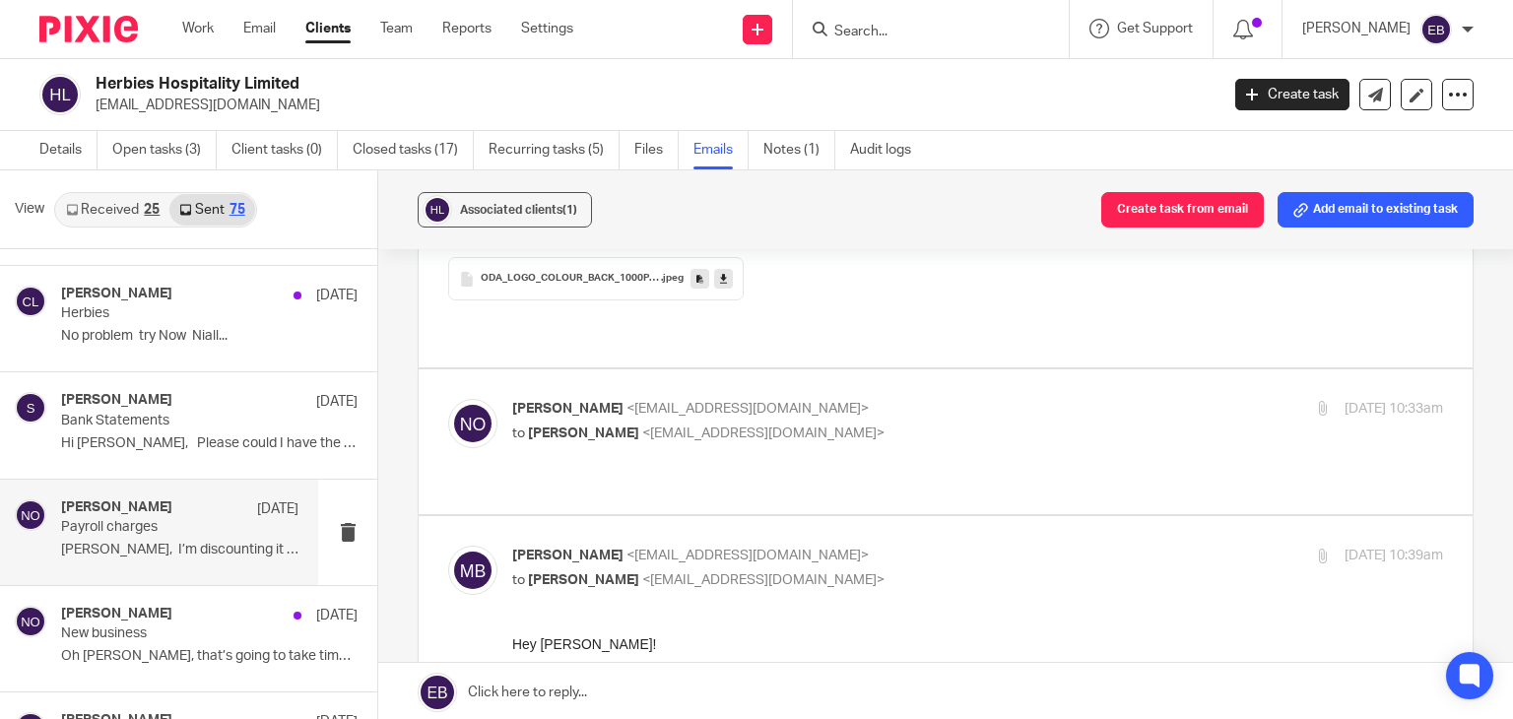
click at [879, 570] on p "to Niall O'Driscoll <niall@odaccountants.co.uk>" at bounding box center [822, 580] width 621 height 21
checkbox input "false"
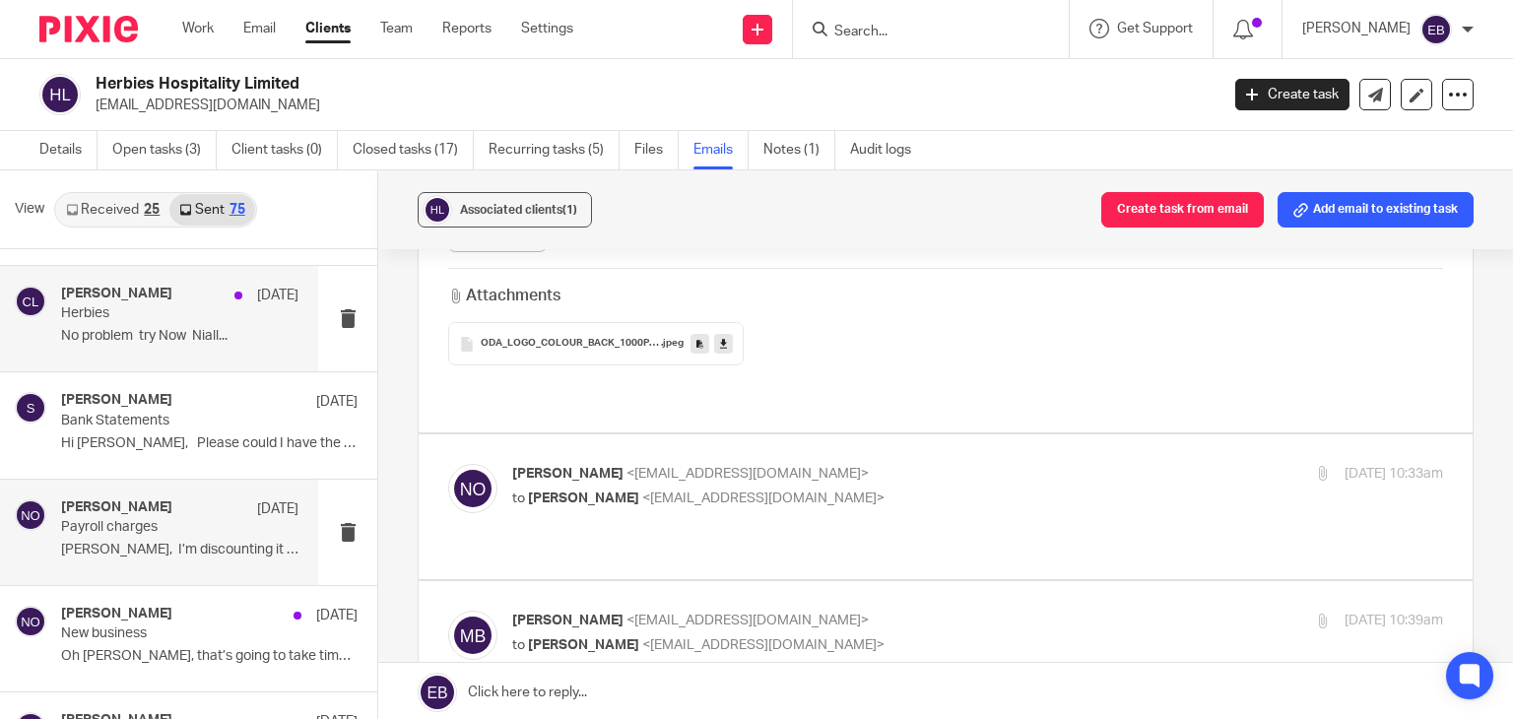
click at [181, 335] on p "No problem try Now Niall..." at bounding box center [179, 336] width 237 height 17
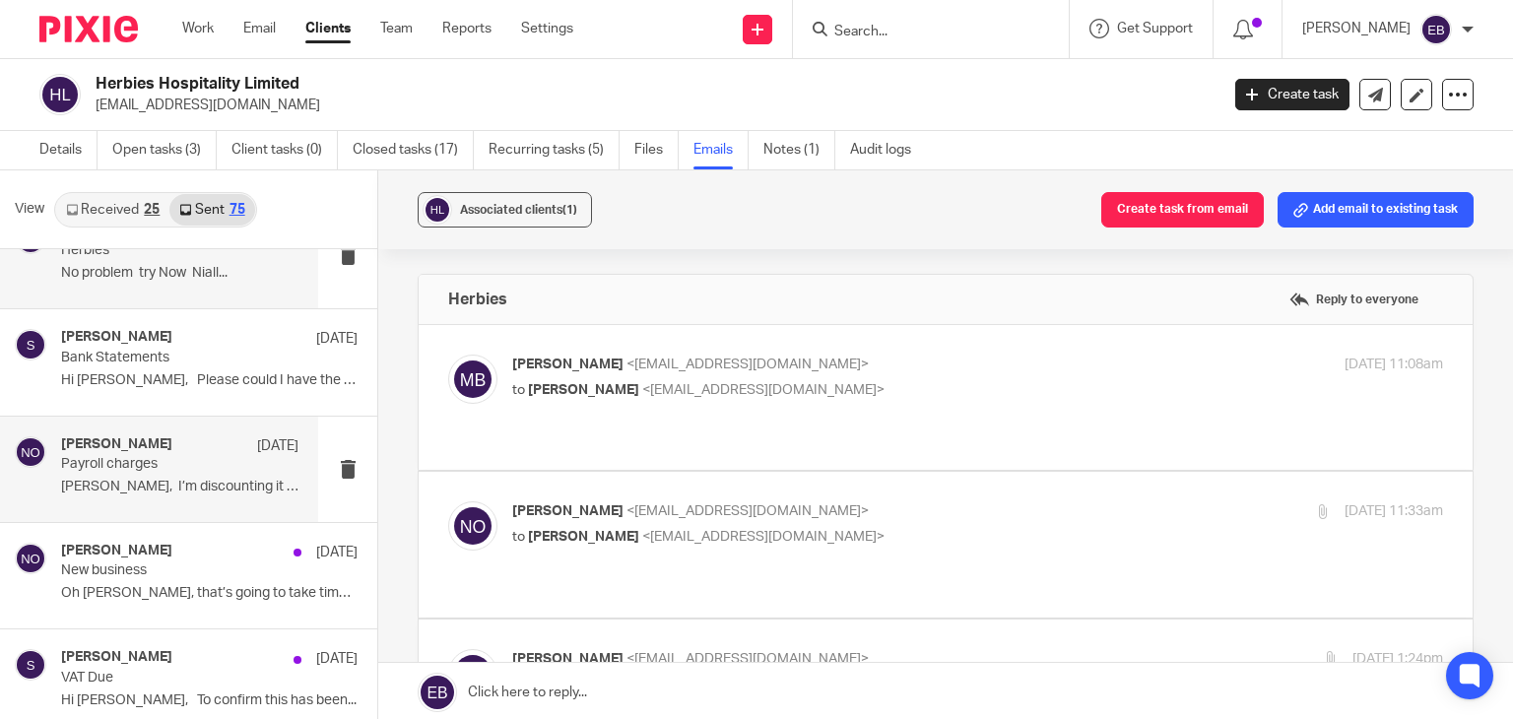
scroll to position [1576, 0]
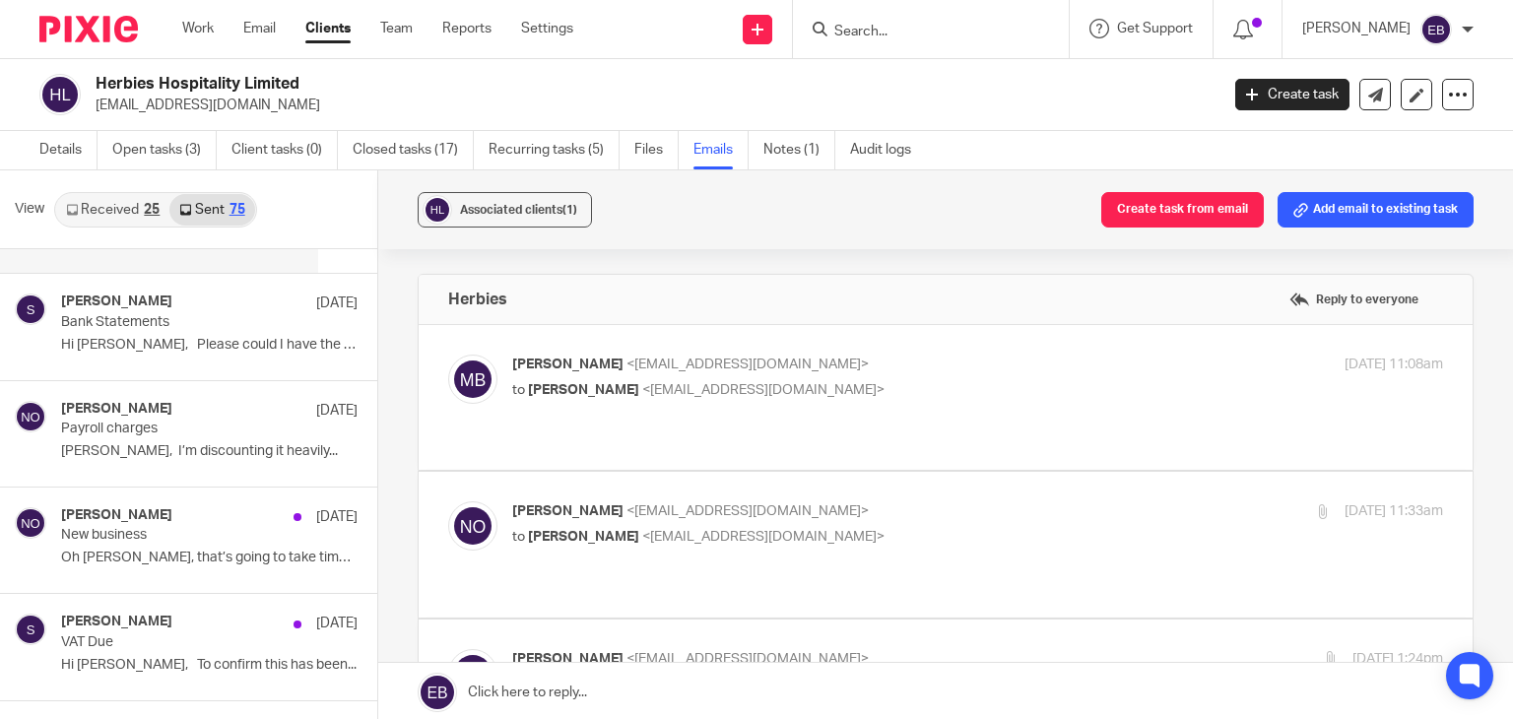
click at [914, 26] on input "Search" at bounding box center [920, 33] width 177 height 18
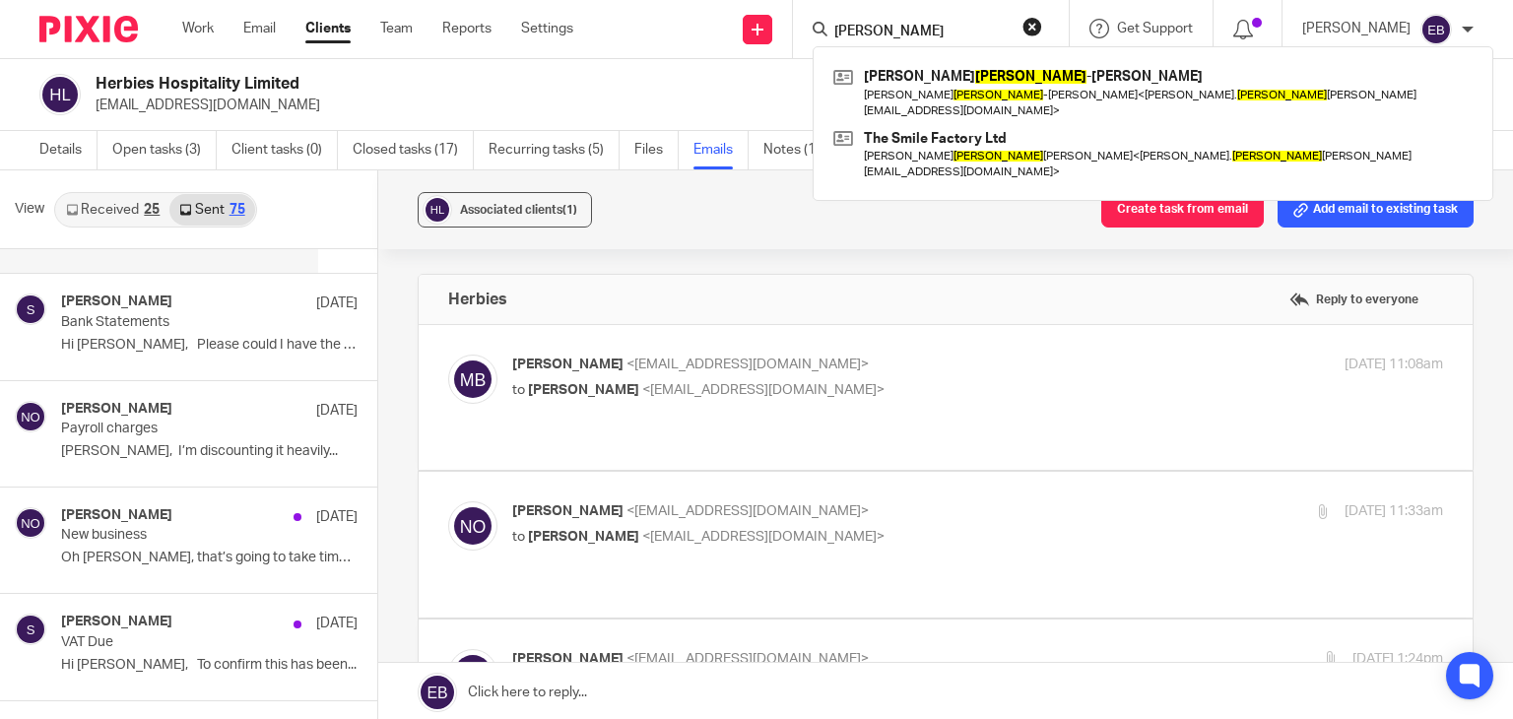
type input "calvo"
click at [1042, 28] on button "reset" at bounding box center [1033, 27] width 20 height 20
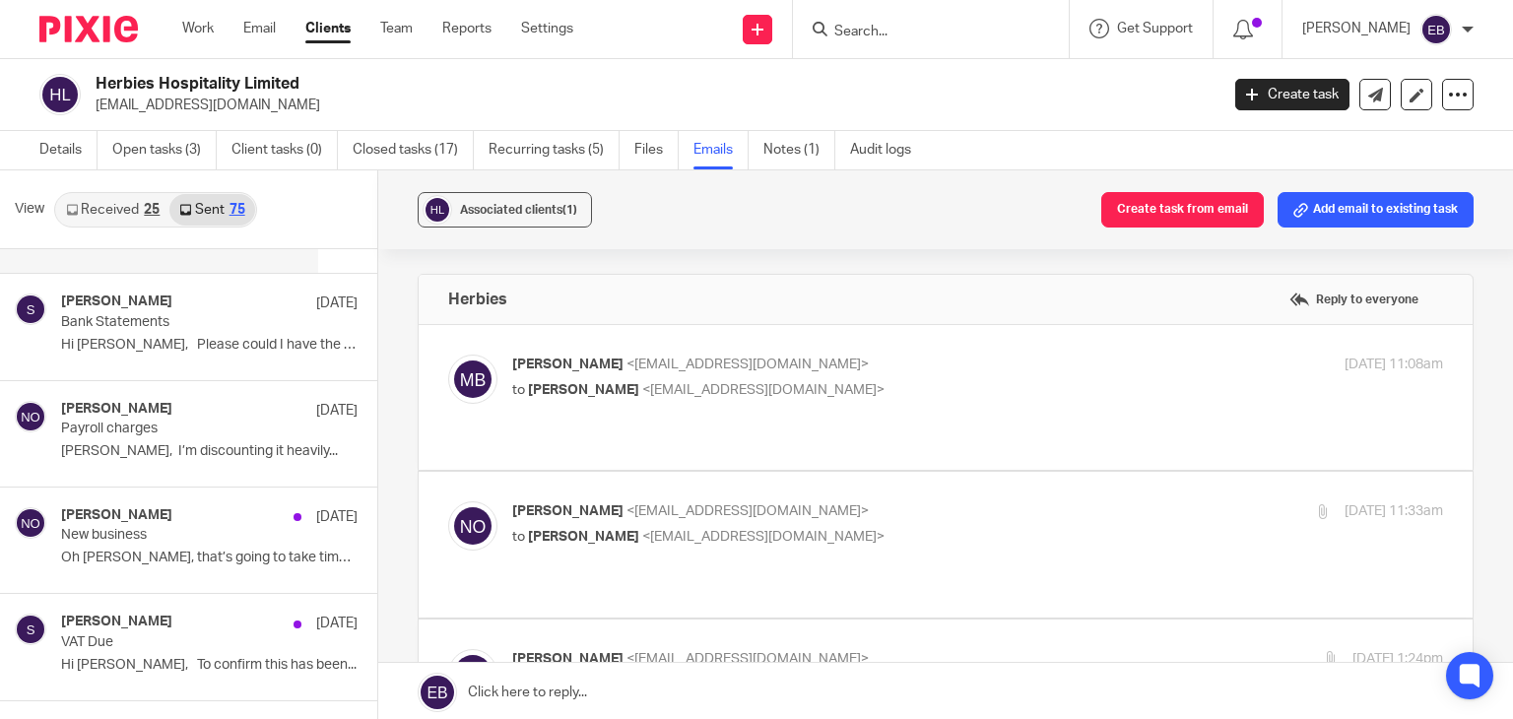
click at [385, 375] on div "Associated clients (1) Create task from email Add email to existing task Herbie…" at bounding box center [945, 446] width 1135 height 552
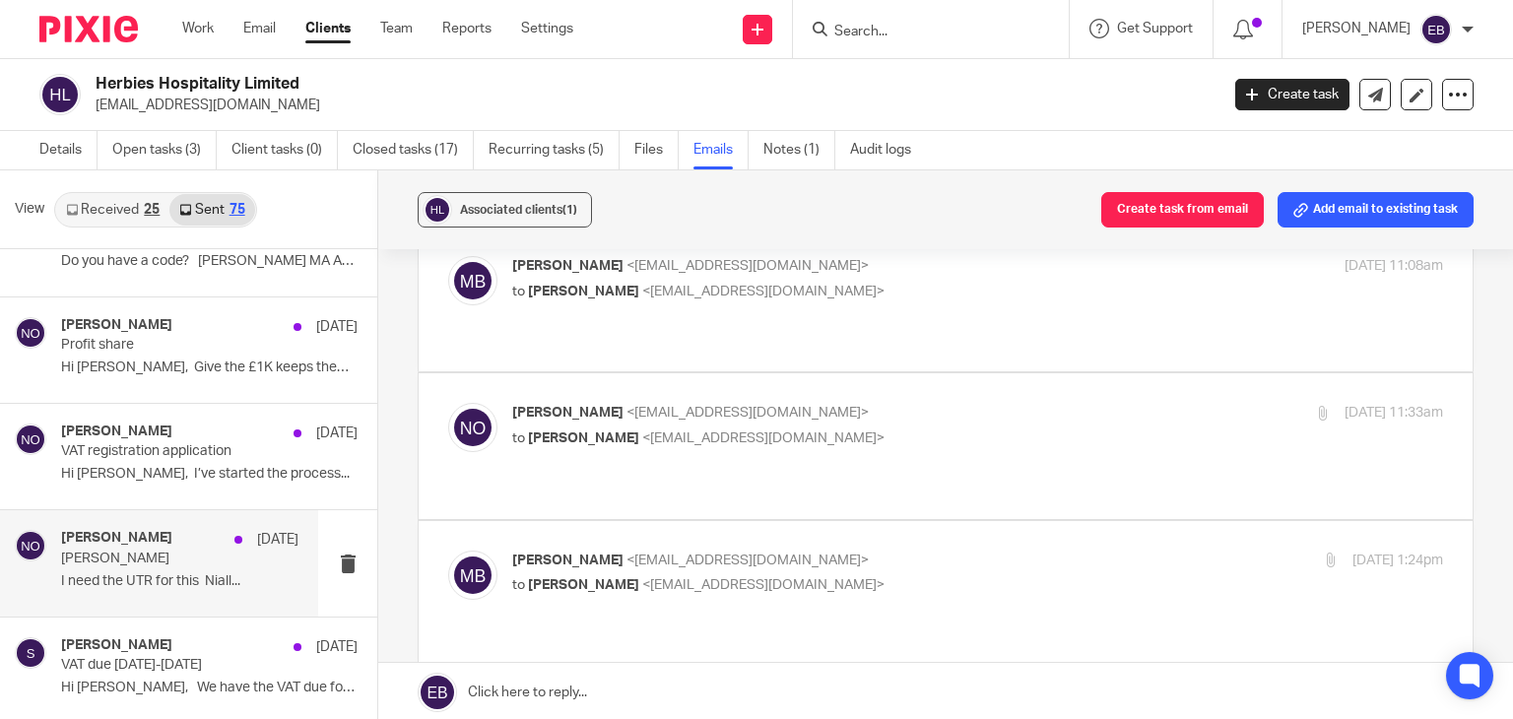
scroll to position [985, 0]
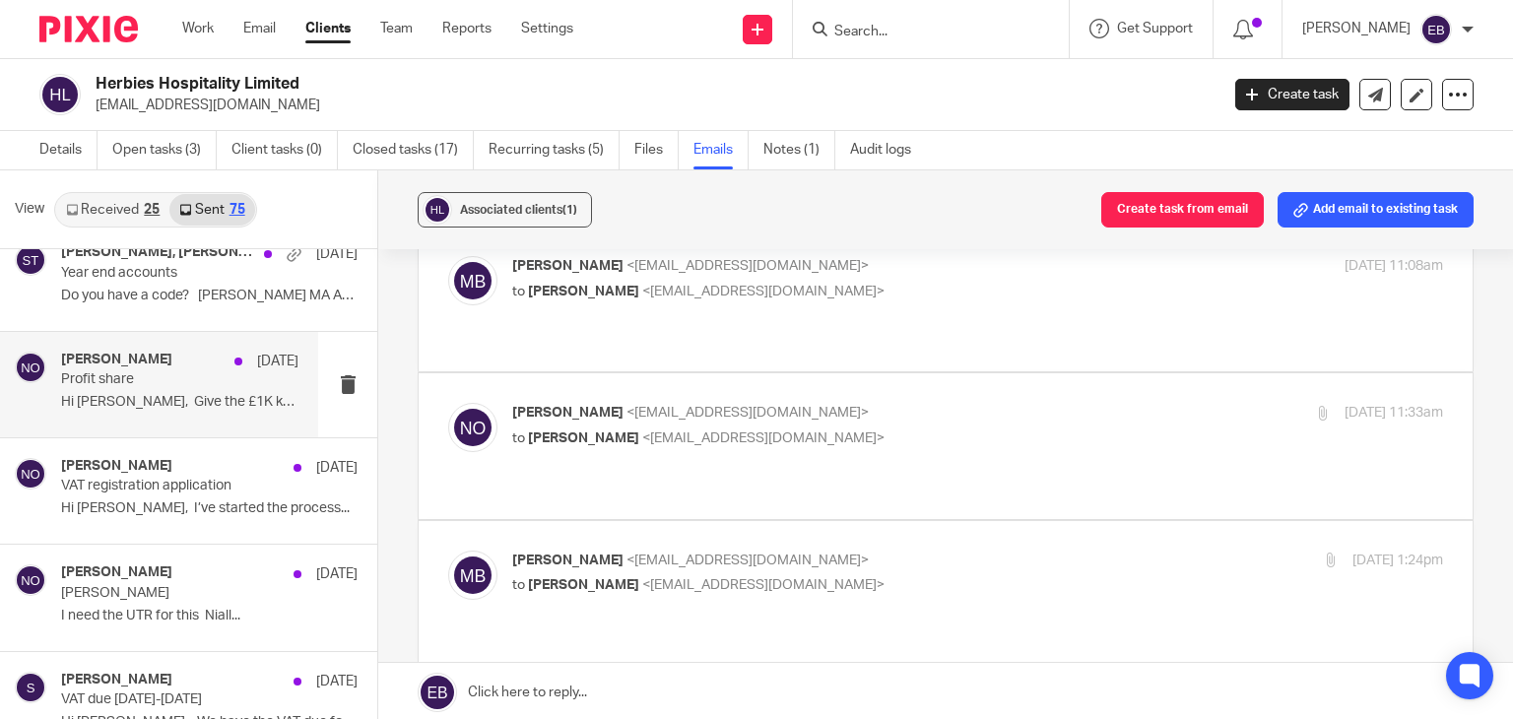
click at [204, 387] on div "Niall O'Driscoll 17 Jul Profit share Hi Mikey, Give the £1K keeps them off..." at bounding box center [179, 385] width 237 height 66
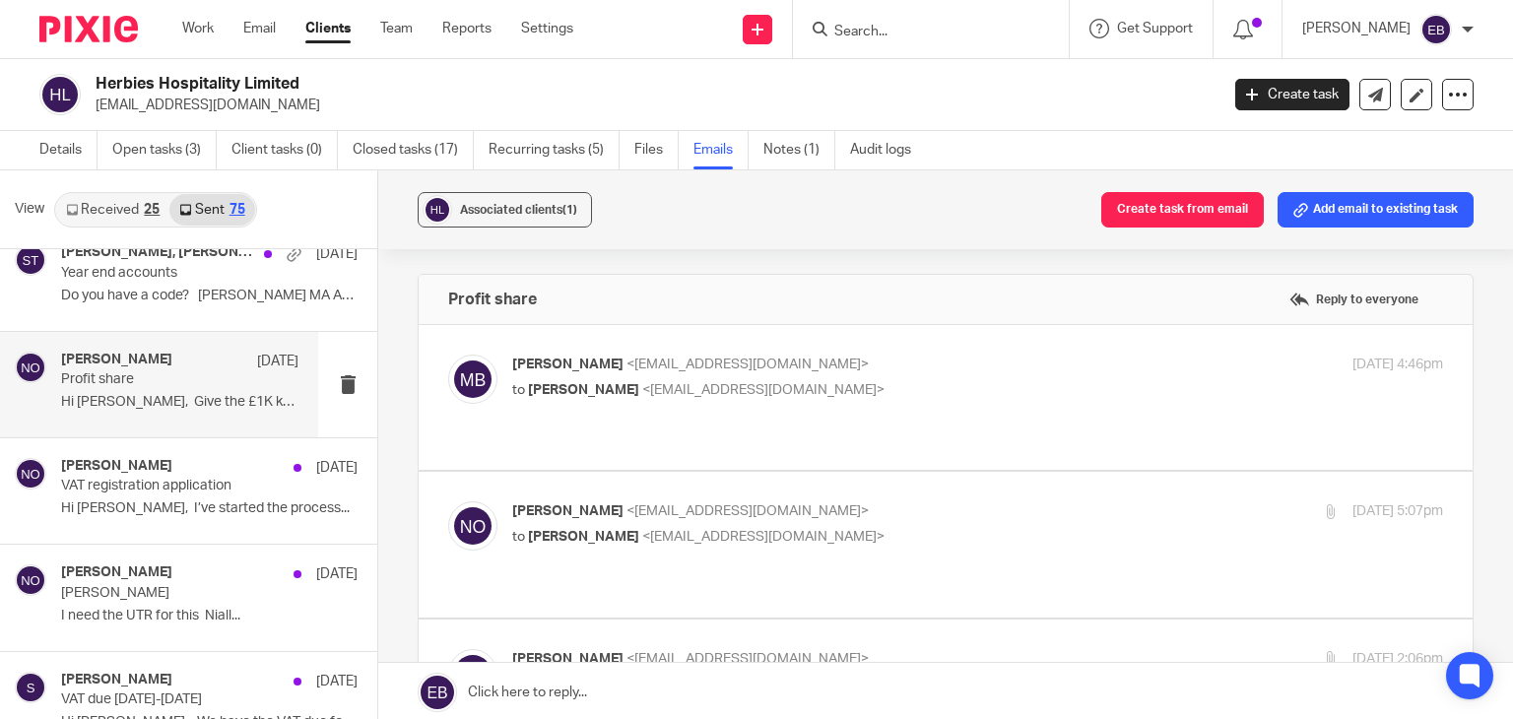
scroll to position [0, 0]
click at [848, 347] on label at bounding box center [946, 397] width 1054 height 145
click at [448, 354] on input "checkbox" at bounding box center [447, 354] width 1 height 1
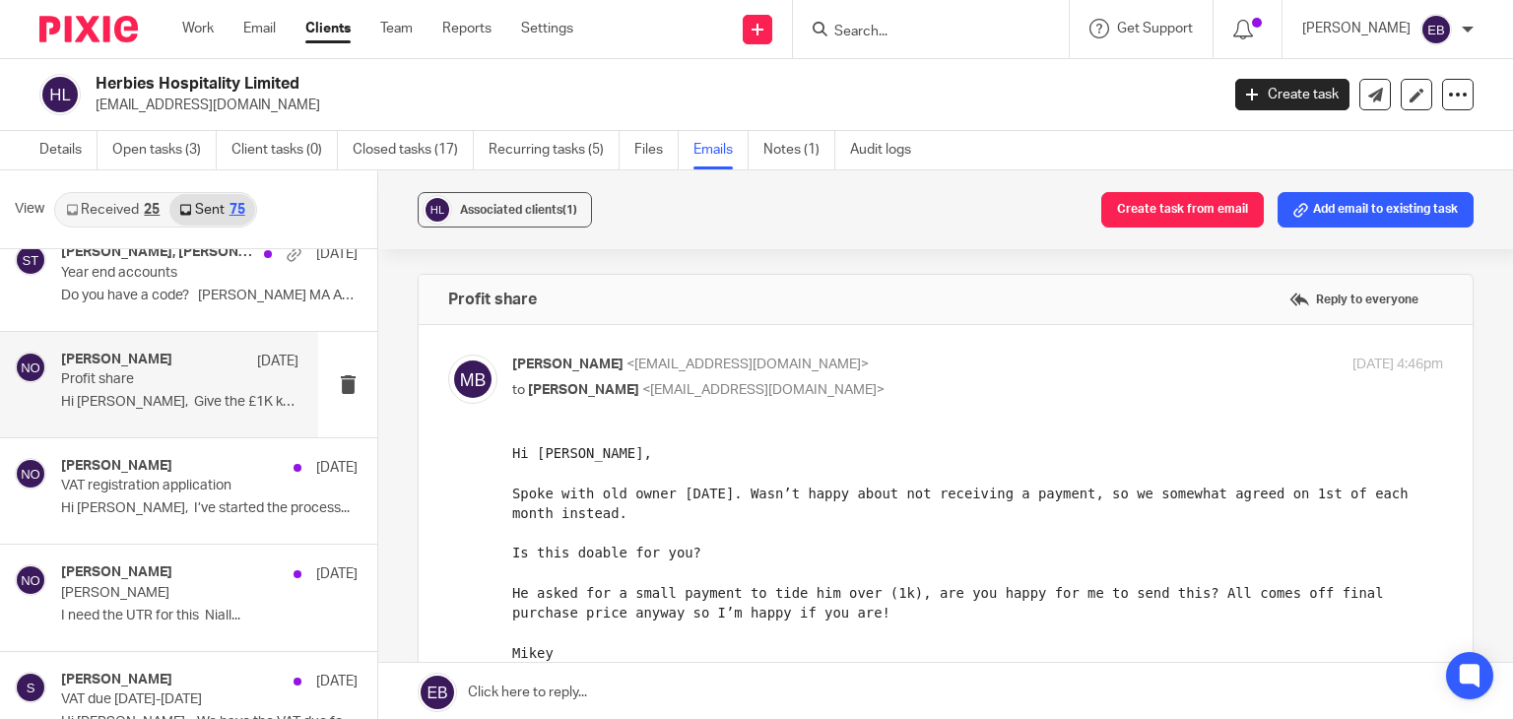
click at [866, 348] on label at bounding box center [946, 574] width 1054 height 498
click at [448, 354] on input "checkbox" at bounding box center [447, 354] width 1 height 1
checkbox input "false"
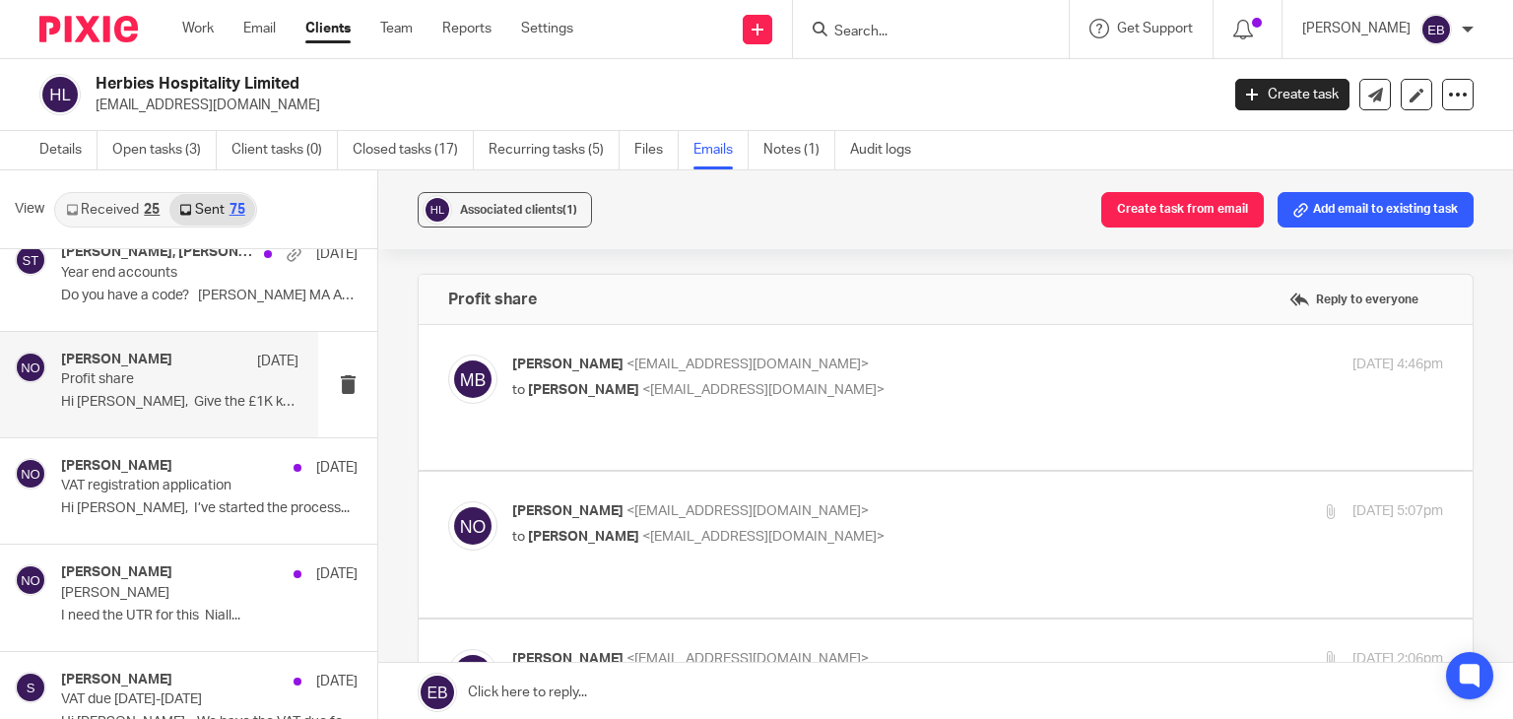
click at [898, 501] on p "Niall O'Driscoll <niall@odaccountants.co.uk>" at bounding box center [822, 511] width 621 height 21
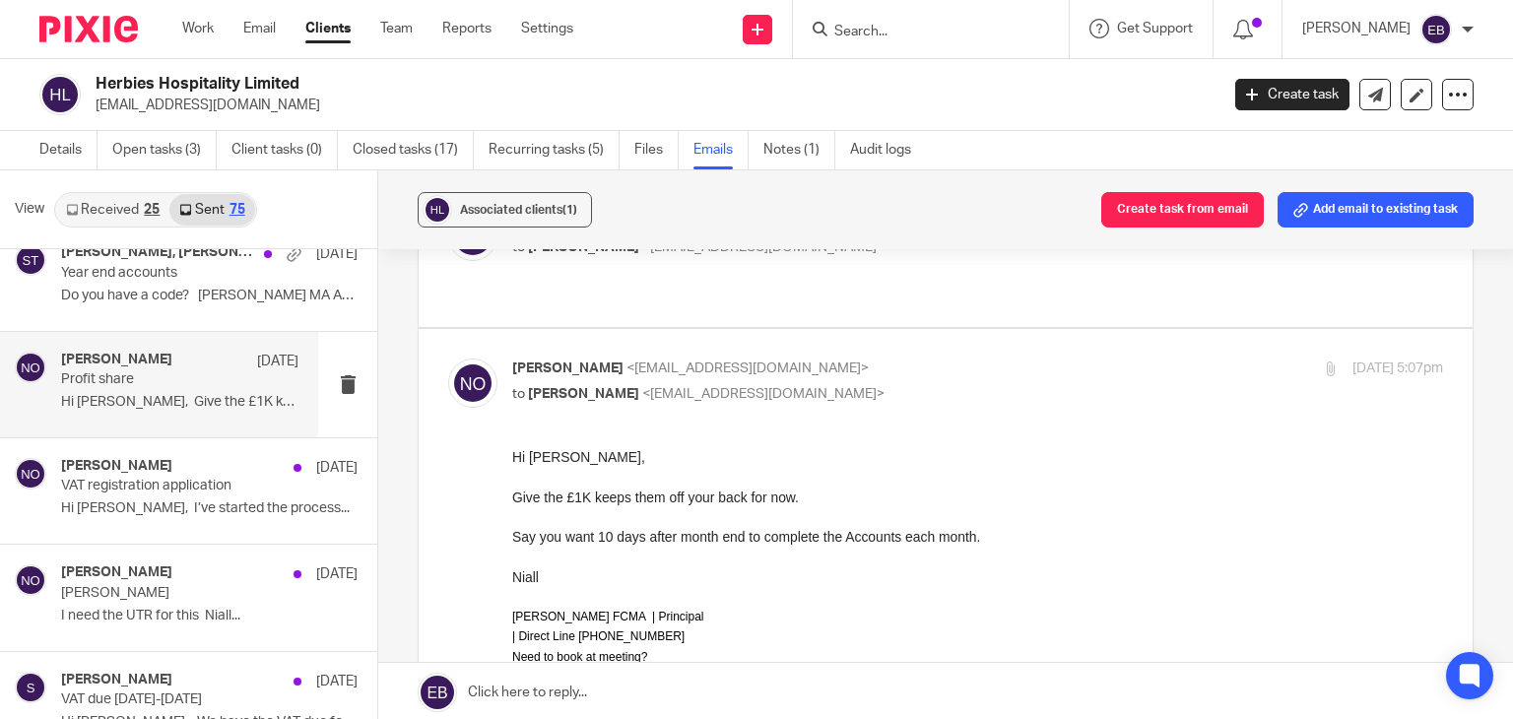
scroll to position [99, 0]
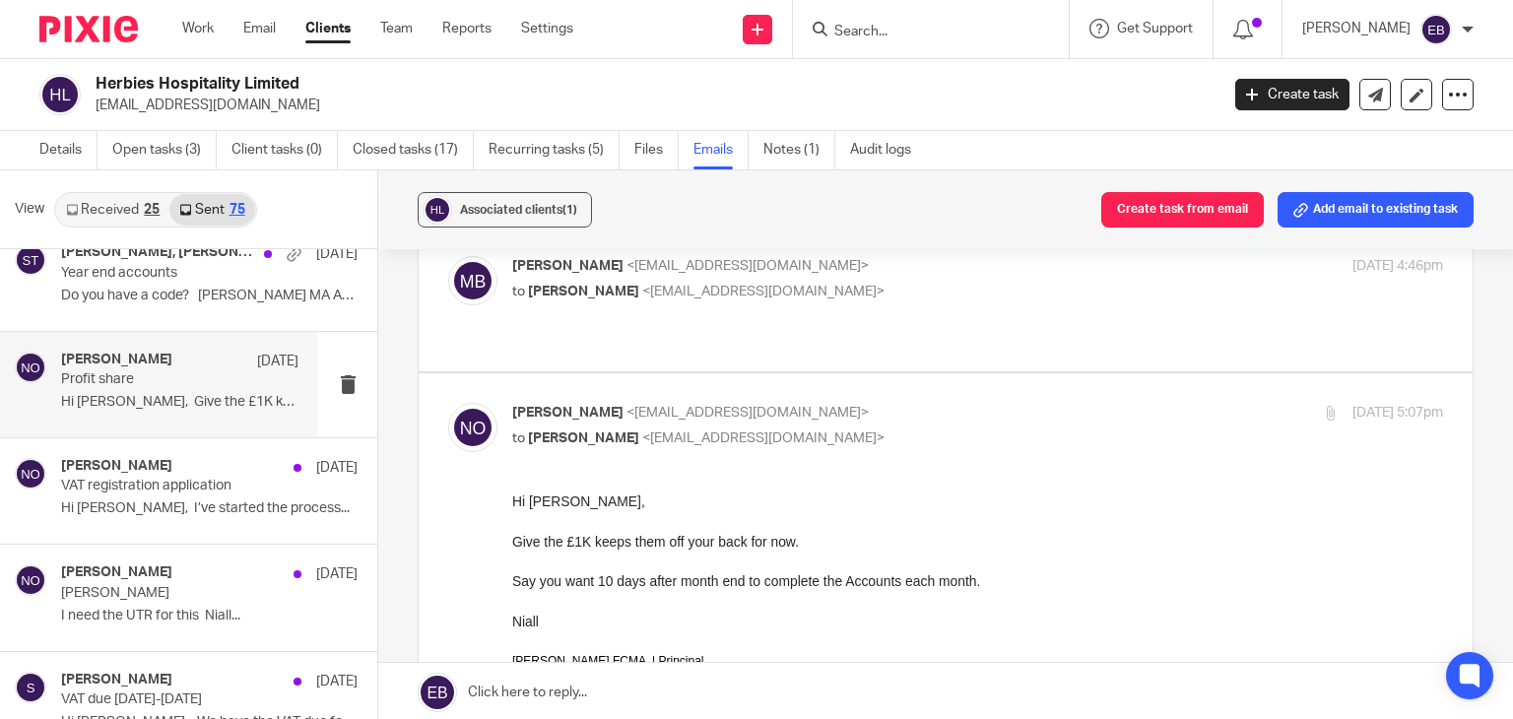
click at [448, 402] on input "checkbox" at bounding box center [447, 402] width 1 height 1
checkbox input "false"
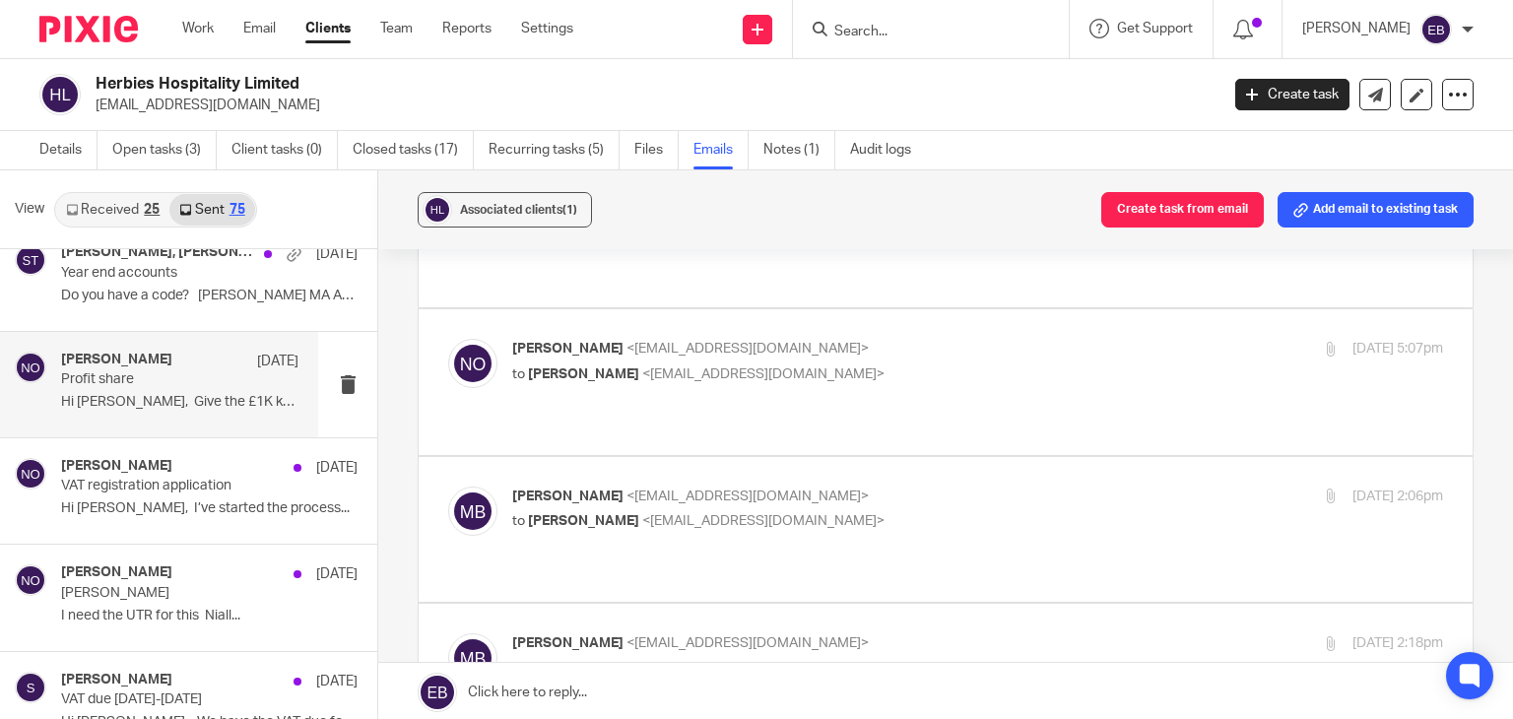
scroll to position [197, 0]
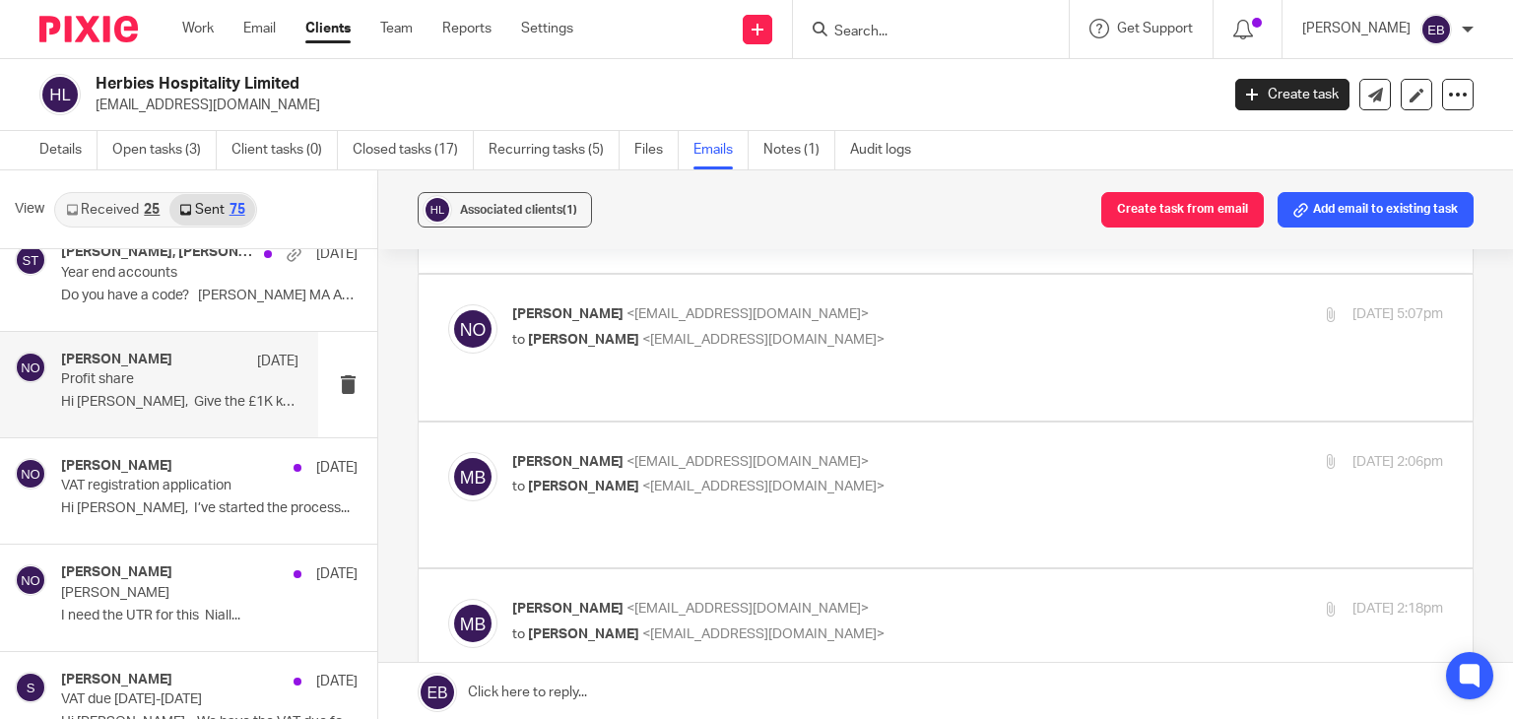
click at [868, 452] on p "Mikey Betts <mikeysbetts@gmail.com>" at bounding box center [822, 462] width 621 height 21
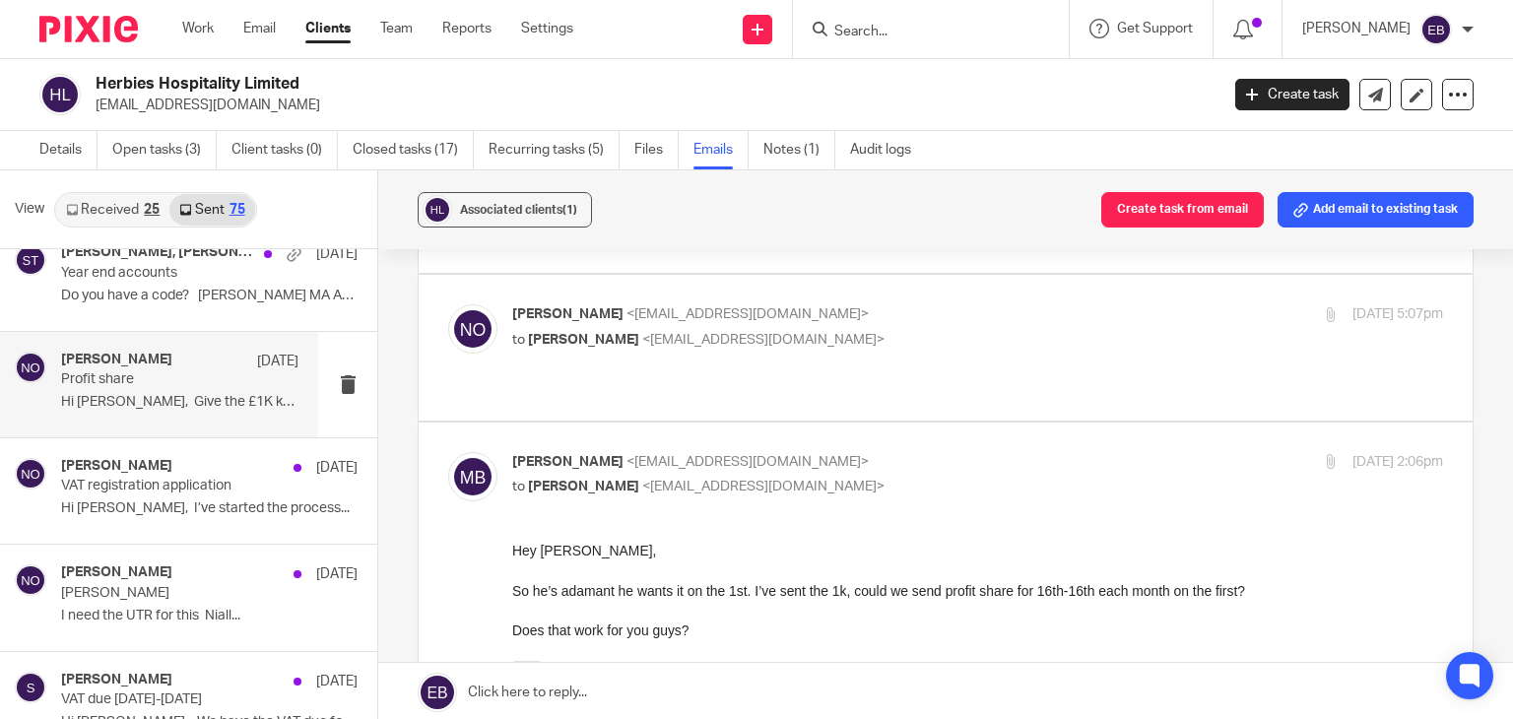
scroll to position [0, 0]
click at [938, 423] on label at bounding box center [946, 682] width 1054 height 518
click at [448, 451] on input "checkbox" at bounding box center [447, 451] width 1 height 1
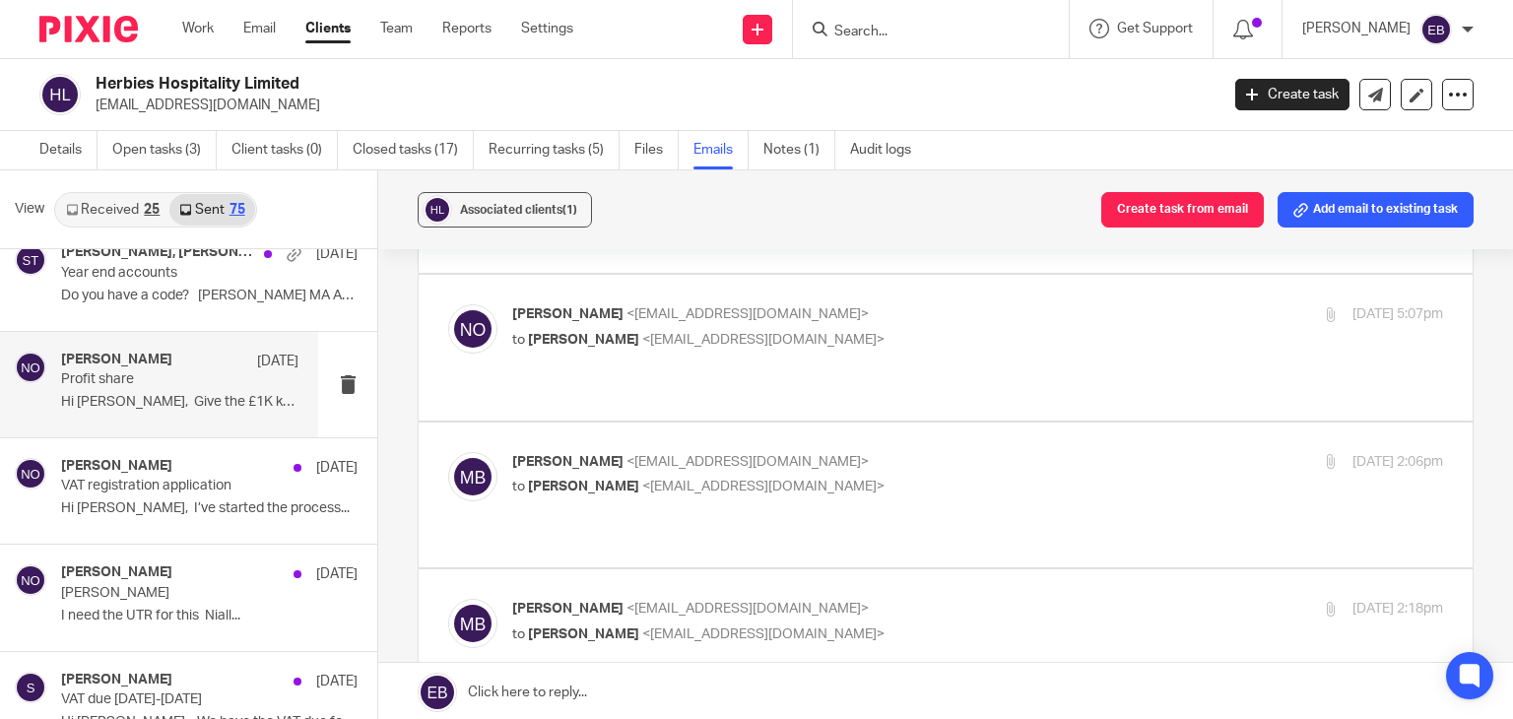
click at [939, 423] on label at bounding box center [946, 495] width 1054 height 145
click at [448, 451] on input "checkbox" at bounding box center [447, 451] width 1 height 1
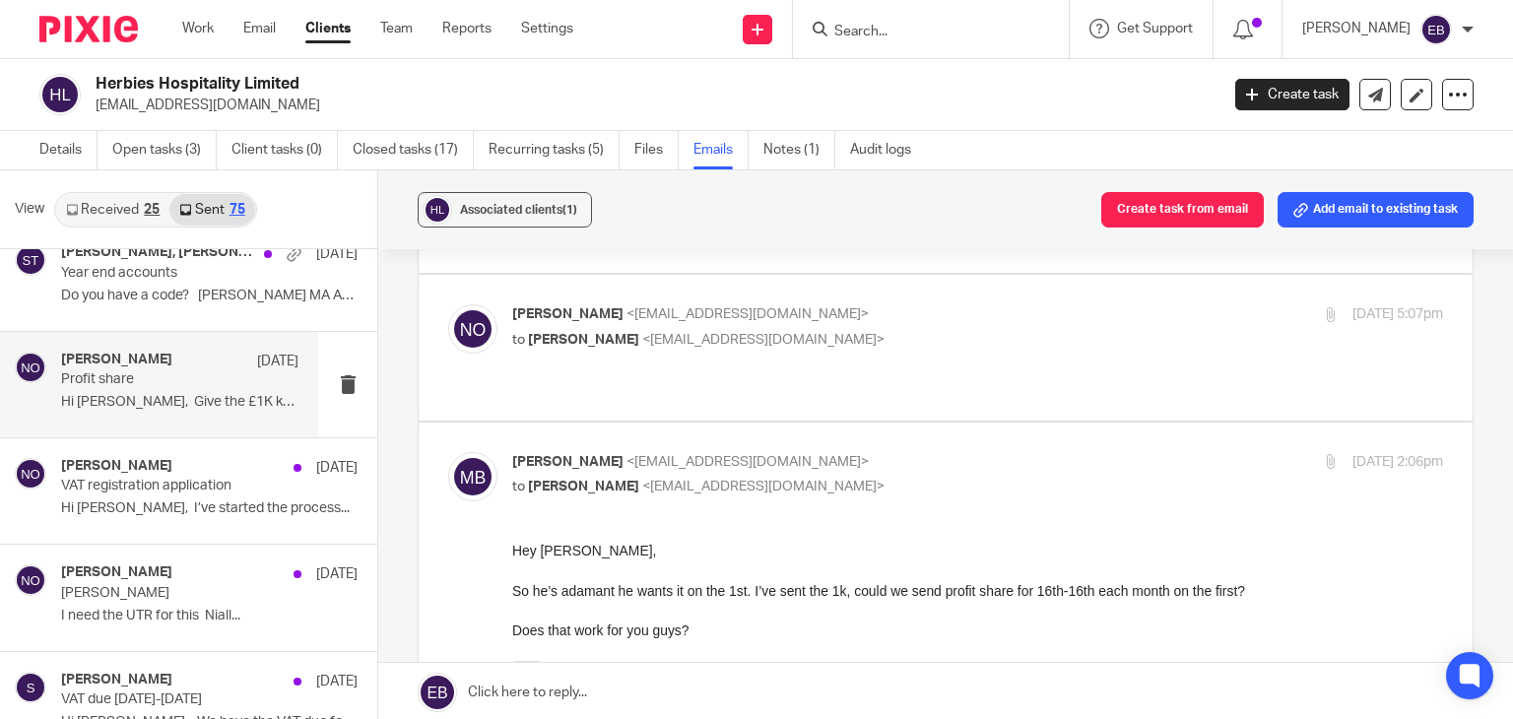
click at [939, 423] on label at bounding box center [946, 682] width 1054 height 518
click at [448, 451] on input "checkbox" at bounding box center [447, 451] width 1 height 1
checkbox input "false"
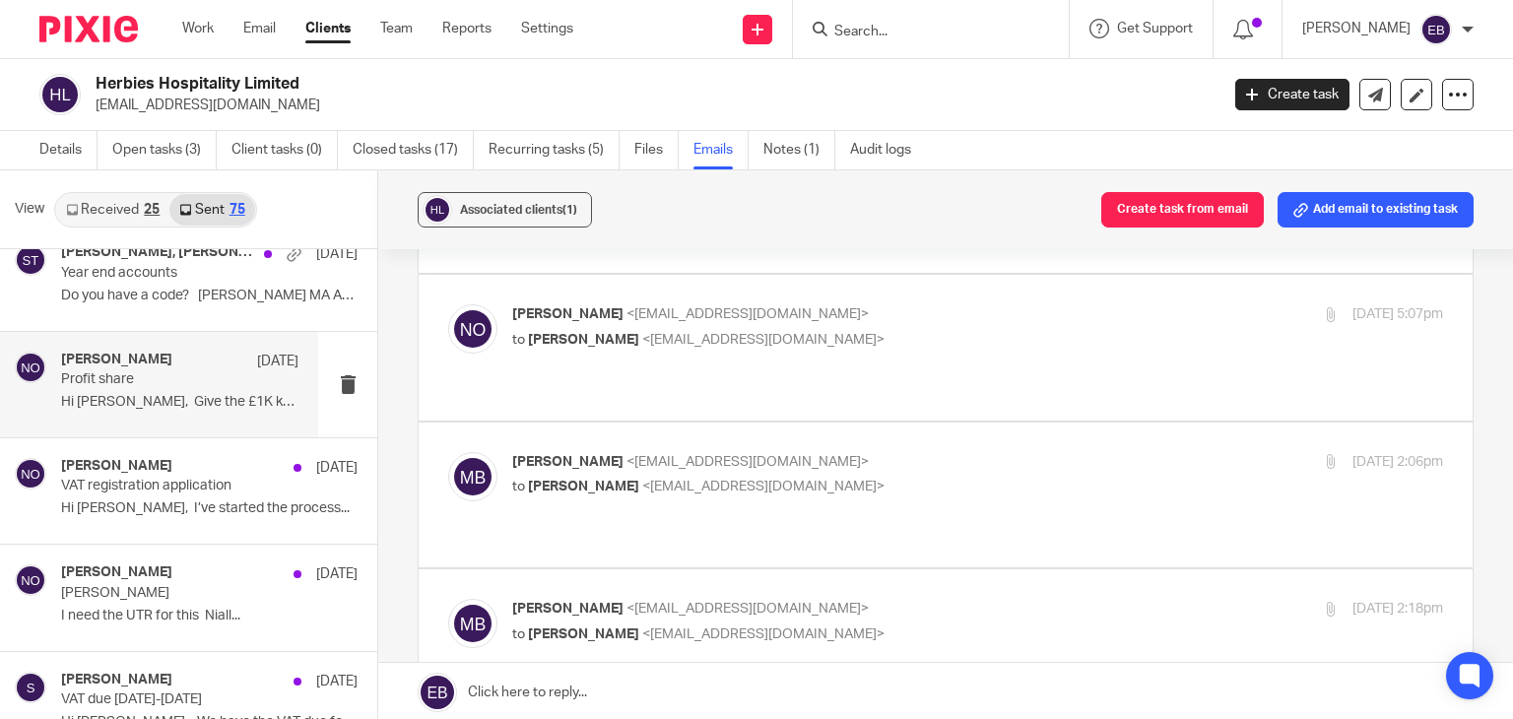
click at [961, 569] on label at bounding box center [946, 641] width 1054 height 145
click at [448, 598] on input "checkbox" at bounding box center [447, 598] width 1 height 1
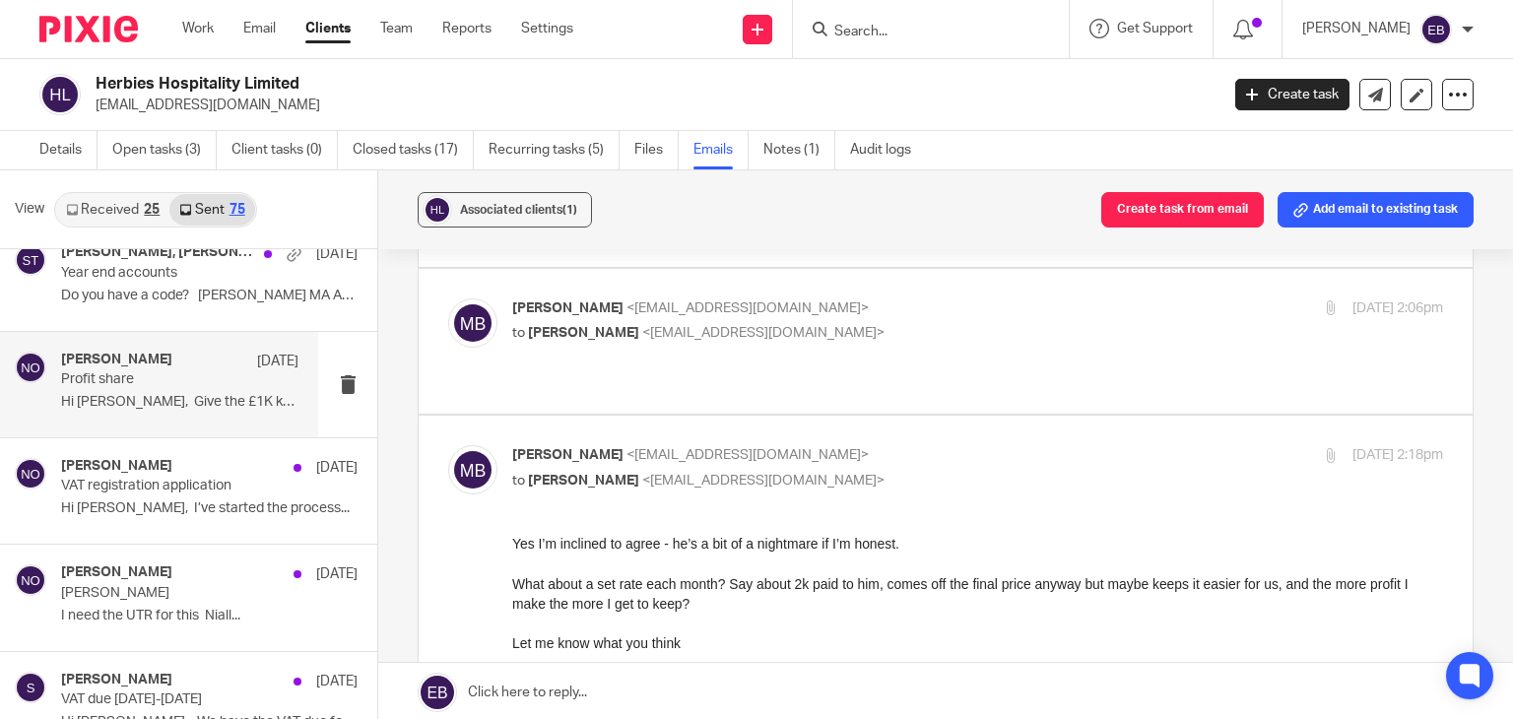
scroll to position [394, 0]
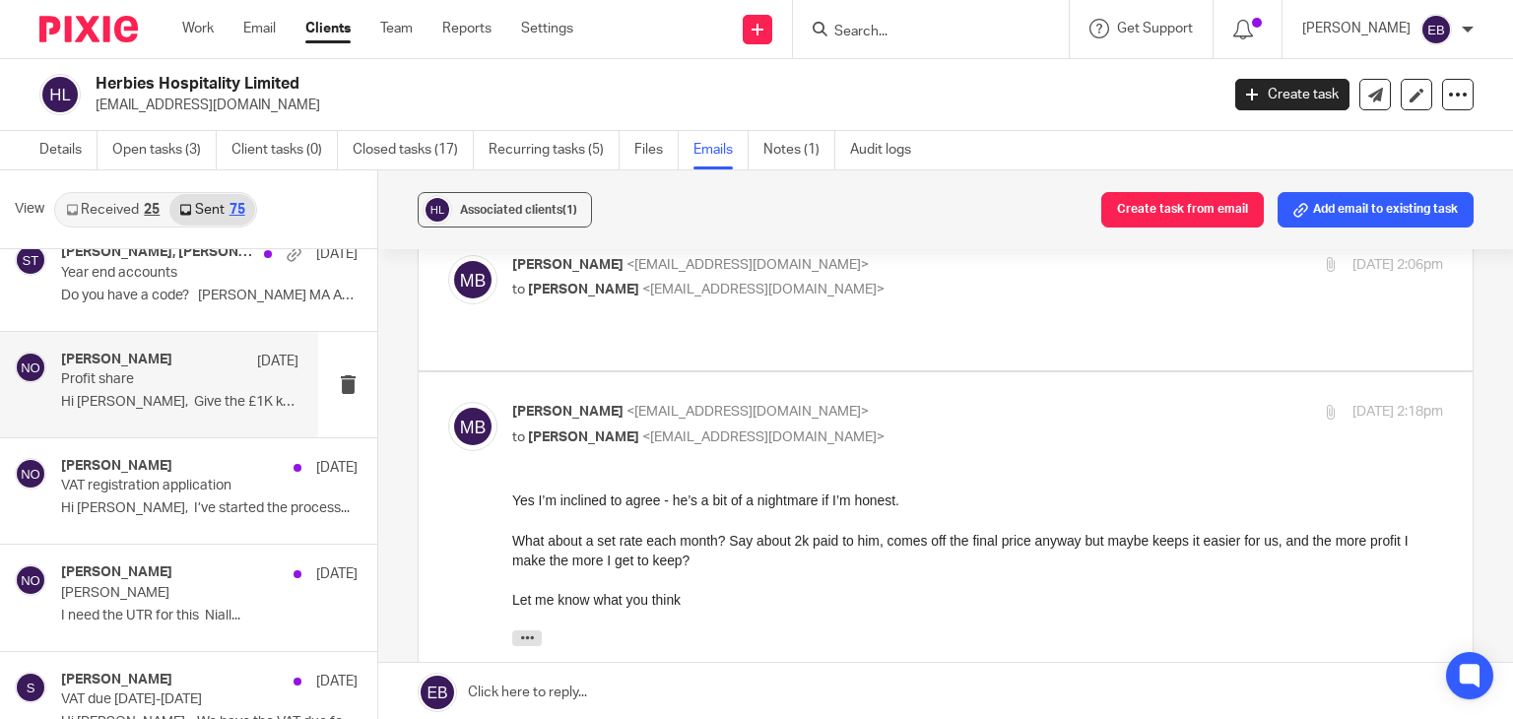
click at [1012, 428] on p "to Niall O'Driscoll <niall@odaccountants.co.uk>" at bounding box center [822, 438] width 621 height 21
checkbox input "false"
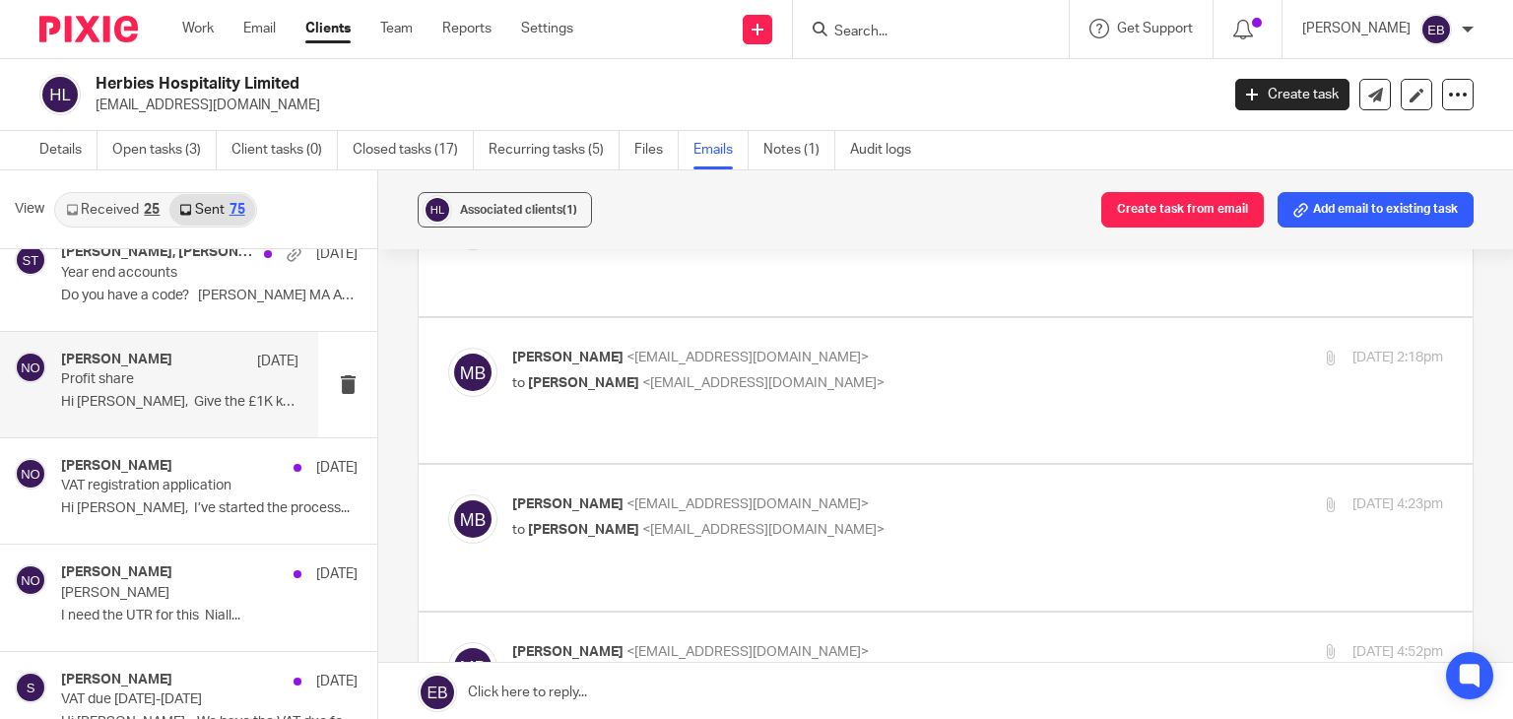
scroll to position [493, 0]
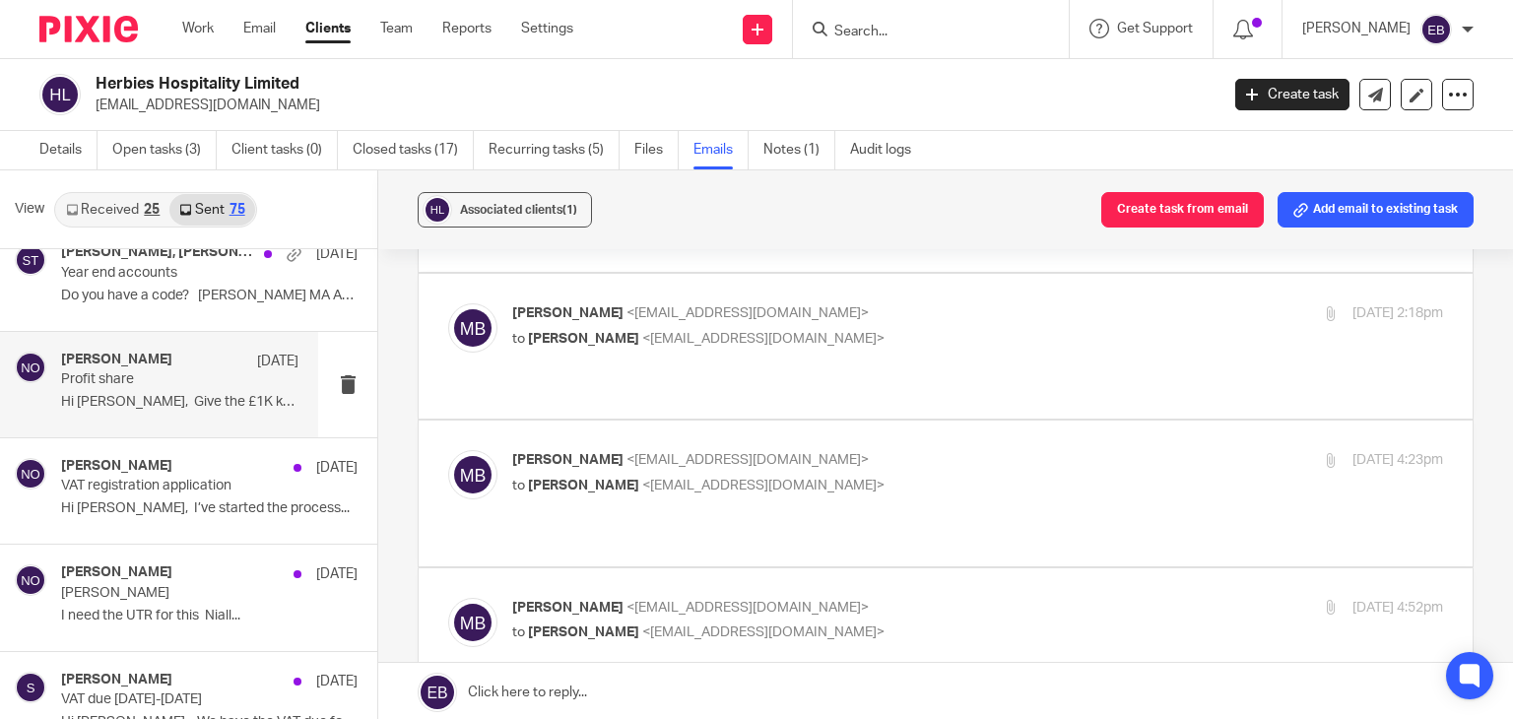
click at [1013, 450] on div "Mikey Betts <mikeysbetts@gmail.com> to Niall O'Driscoll <niall@odaccountants.co…" at bounding box center [822, 472] width 621 height 45
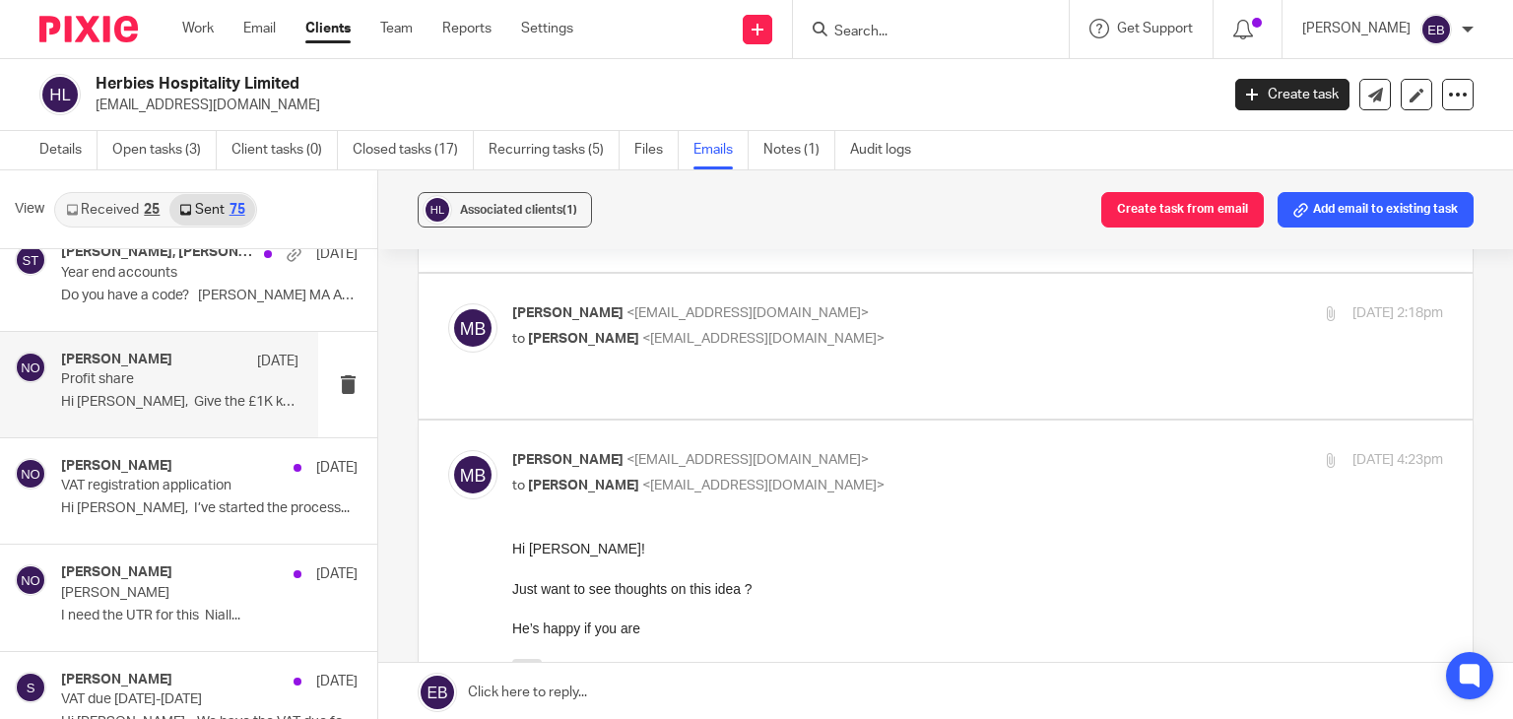
scroll to position [0, 0]
click at [973, 450] on p "Mikey Betts <mikeysbetts@gmail.com>" at bounding box center [822, 460] width 621 height 21
checkbox input "false"
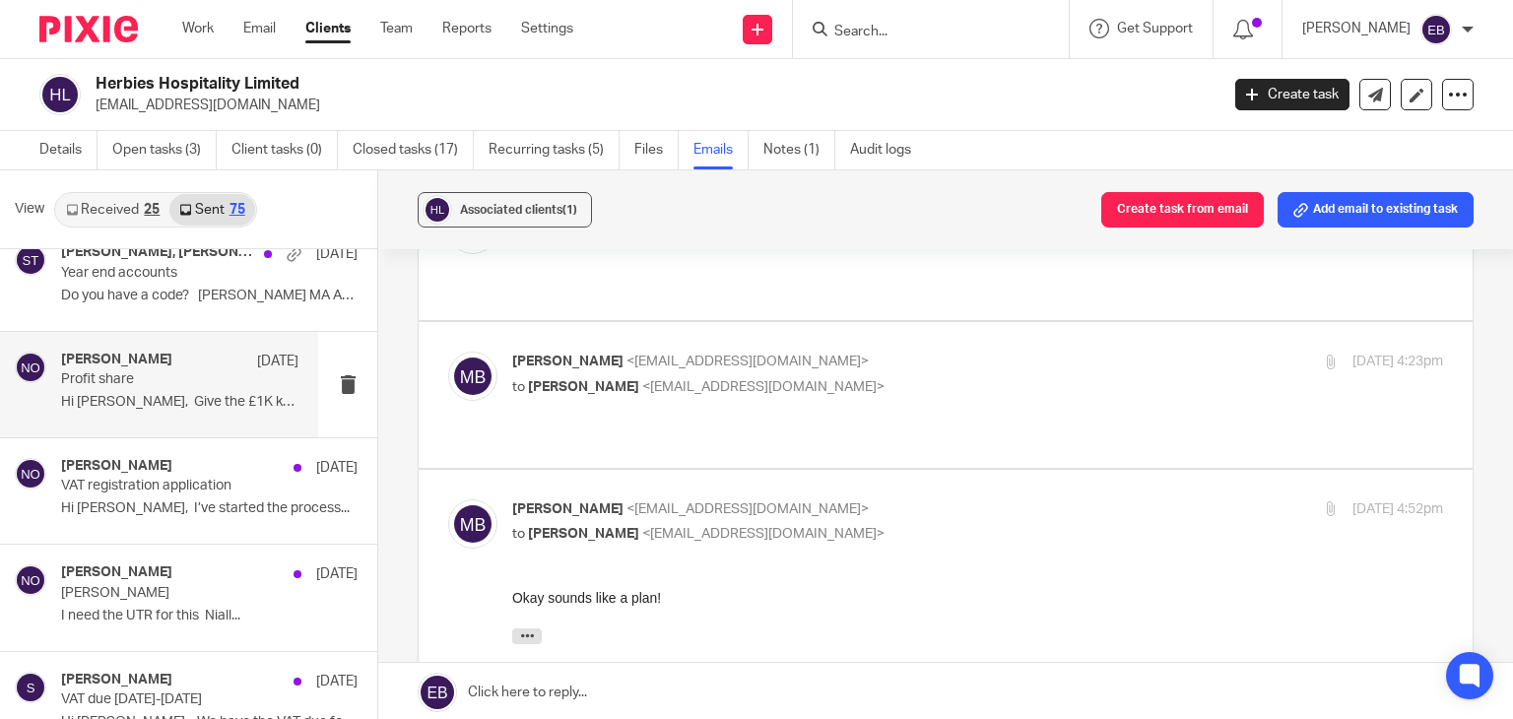
click at [972, 499] on p "Mikey Betts <mikeysbetts@gmail.com>" at bounding box center [822, 509] width 621 height 21
checkbox input "false"
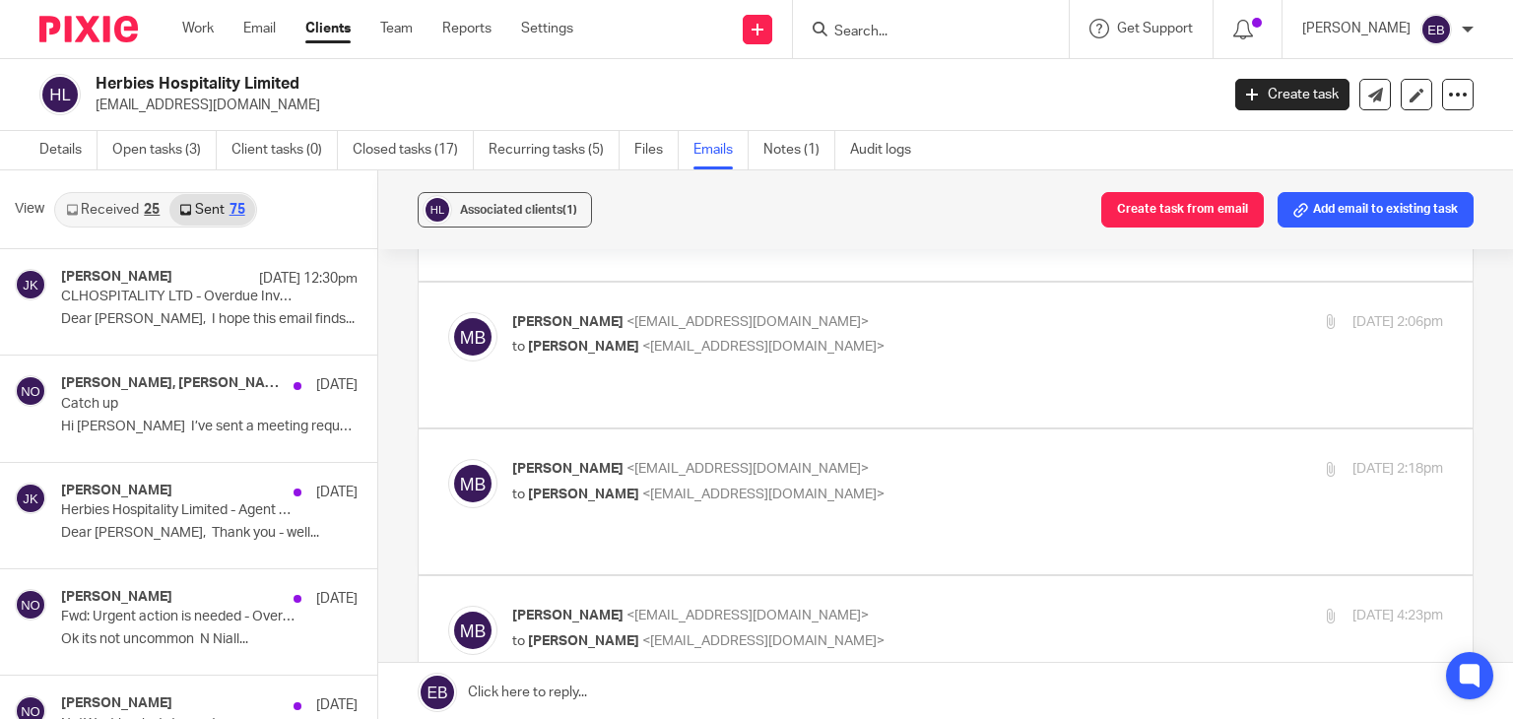
click at [78, 194] on div "Received 25 Sent 75" at bounding box center [155, 209] width 203 height 35
click at [55, 156] on link "Details" at bounding box center [68, 150] width 58 height 38
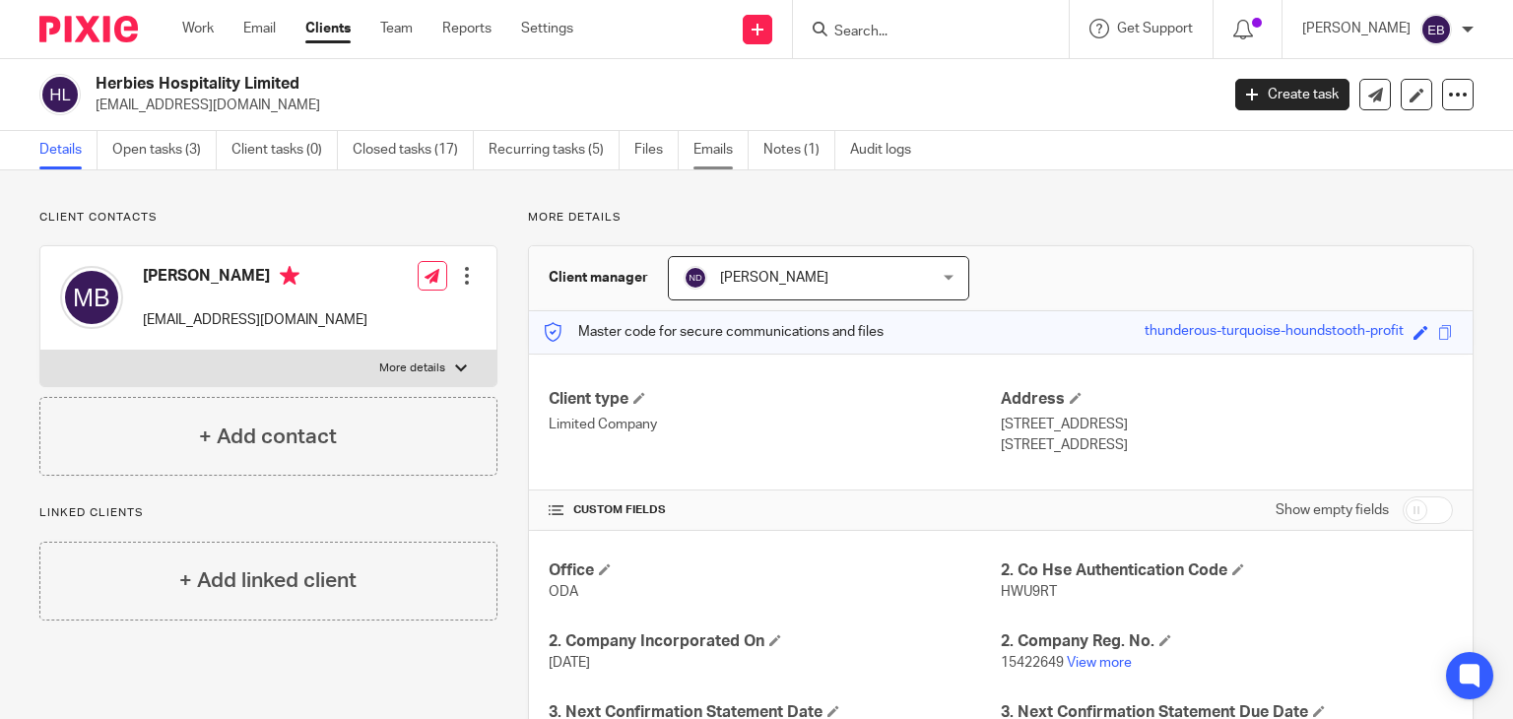
click at [710, 151] on link "Emails" at bounding box center [721, 150] width 55 height 38
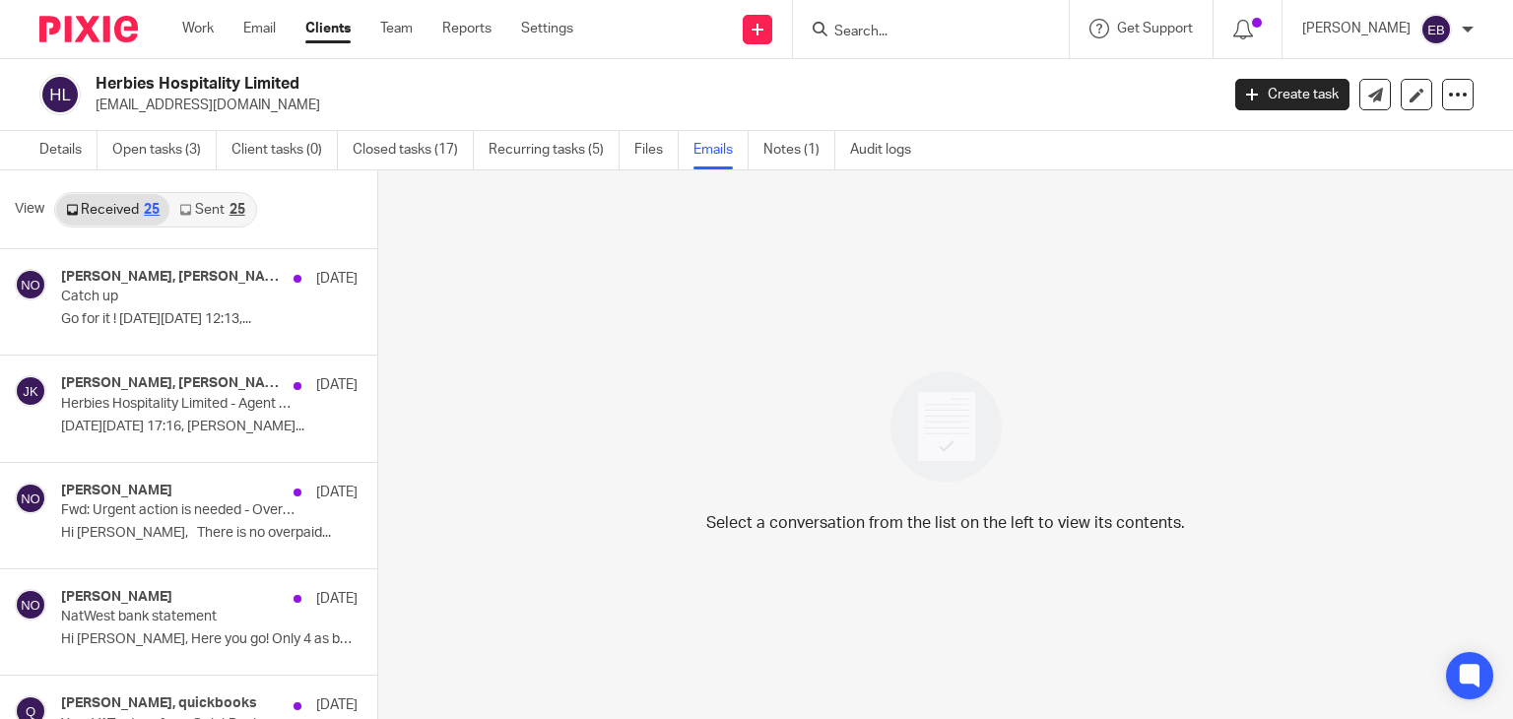
click at [205, 208] on link "Sent 25" at bounding box center [211, 210] width 85 height 32
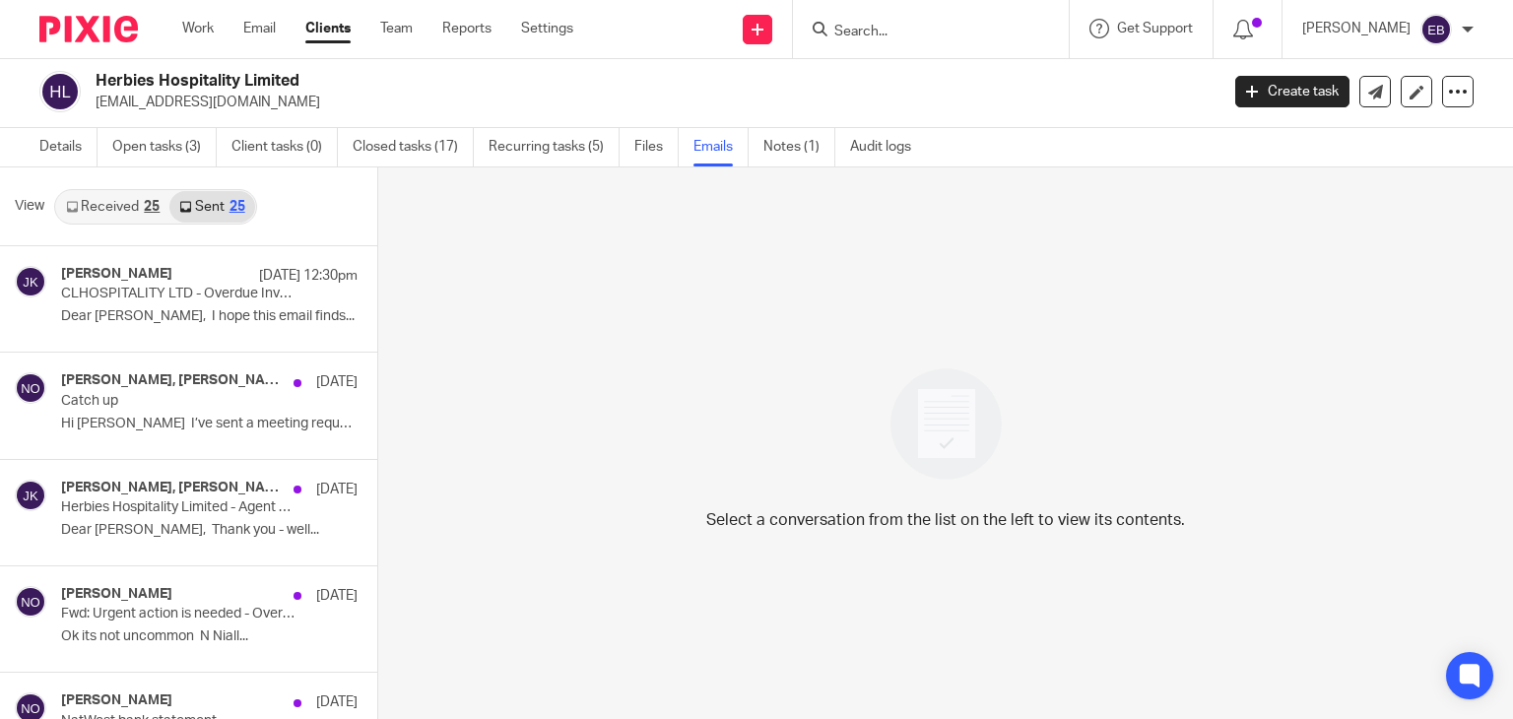
click at [113, 213] on link "Received 25" at bounding box center [112, 207] width 113 height 32
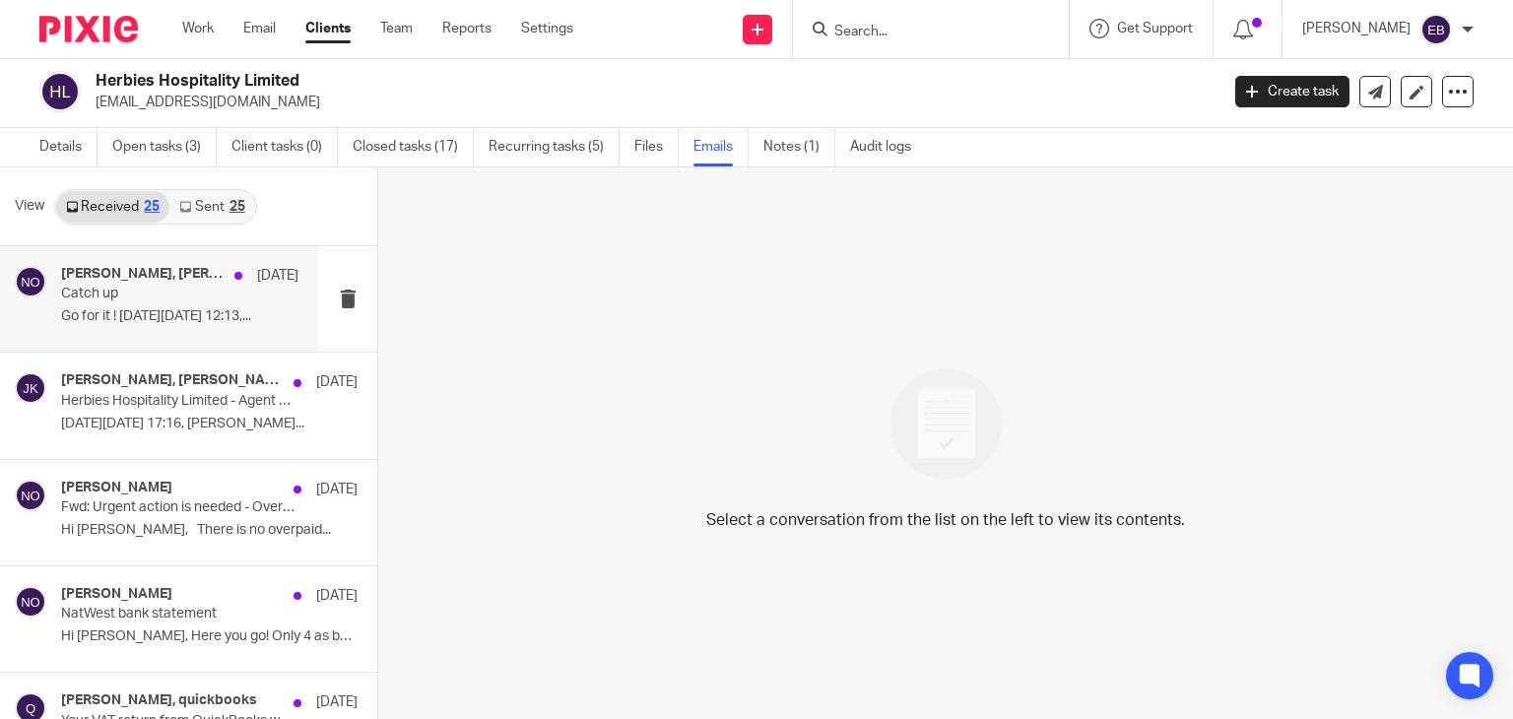
click at [161, 342] on div "Mikey Betts, Niall O'Driscoll 9 Sep Catch up Go for it ! On Tue, 9 Sep 2025 at …" at bounding box center [159, 298] width 318 height 105
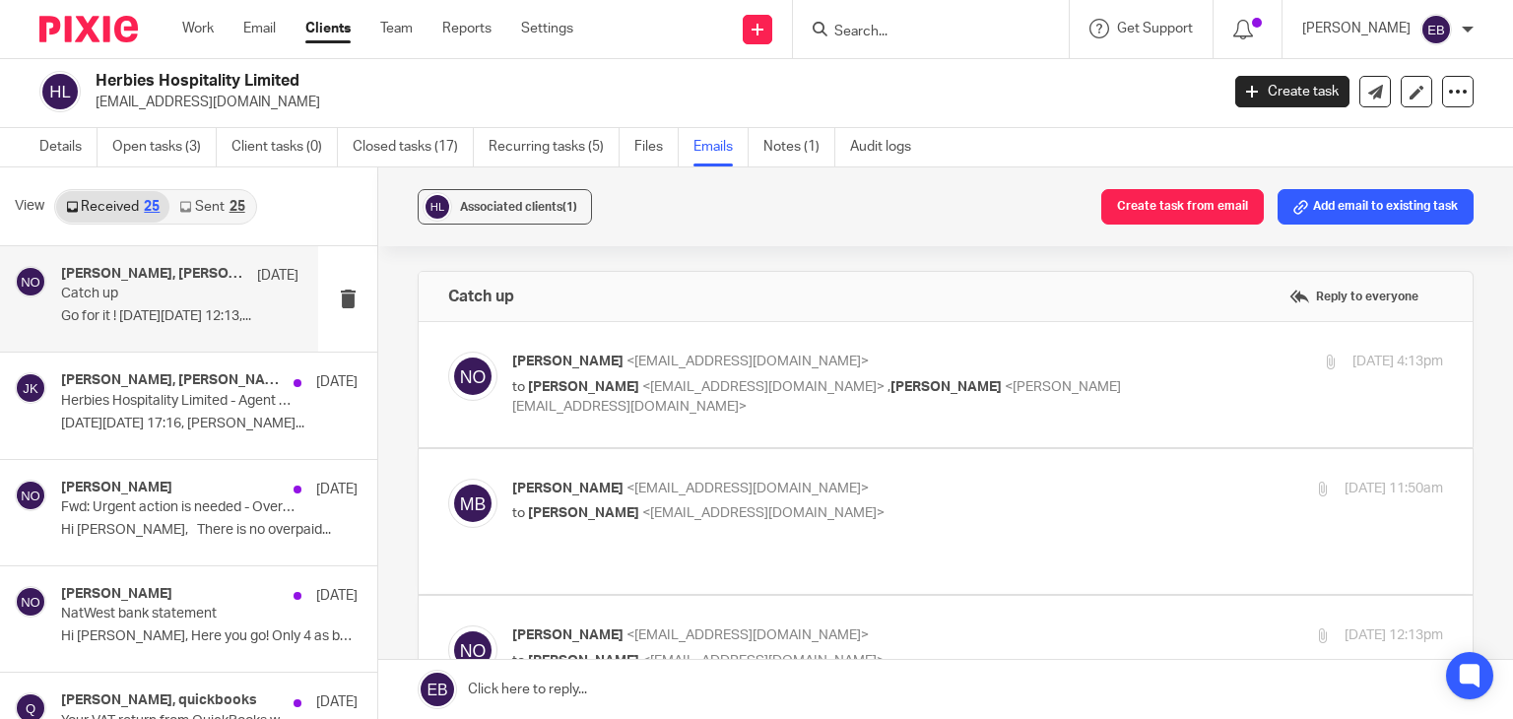
scroll to position [0, 0]
click at [924, 484] on p "Mikey Betts <mikeysbetts@gmail.com>" at bounding box center [822, 489] width 621 height 21
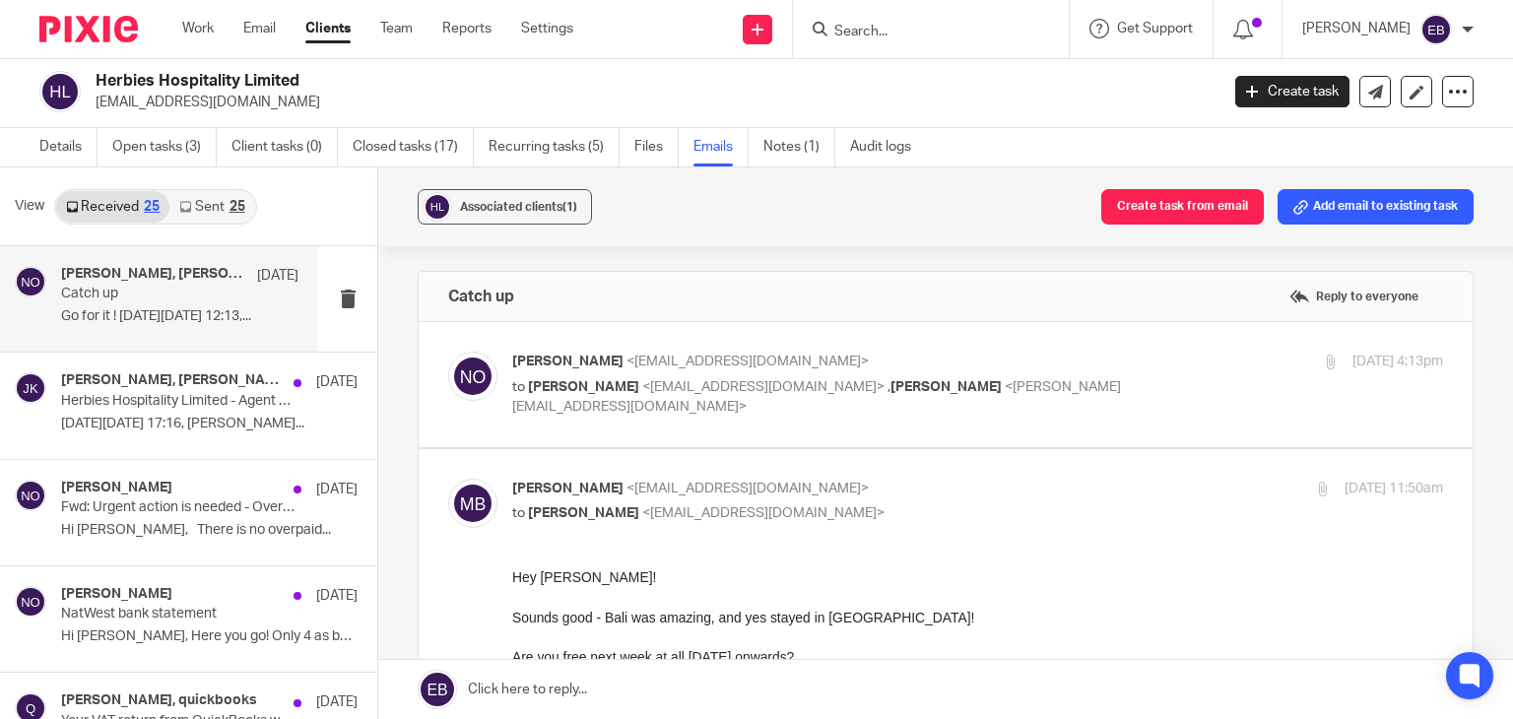
click at [924, 483] on p "Mikey Betts <mikeysbetts@gmail.com>" at bounding box center [822, 489] width 621 height 21
checkbox input "false"
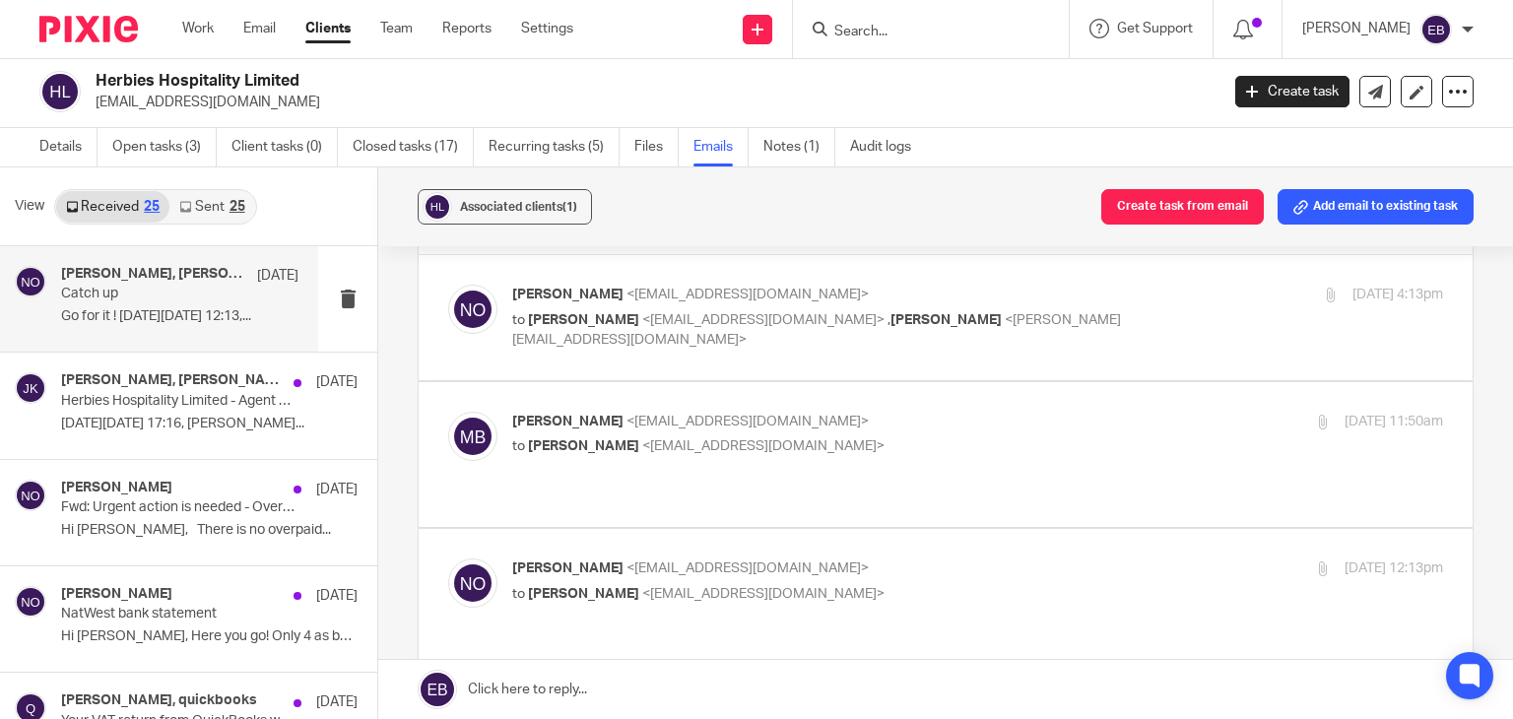
scroll to position [99, 0]
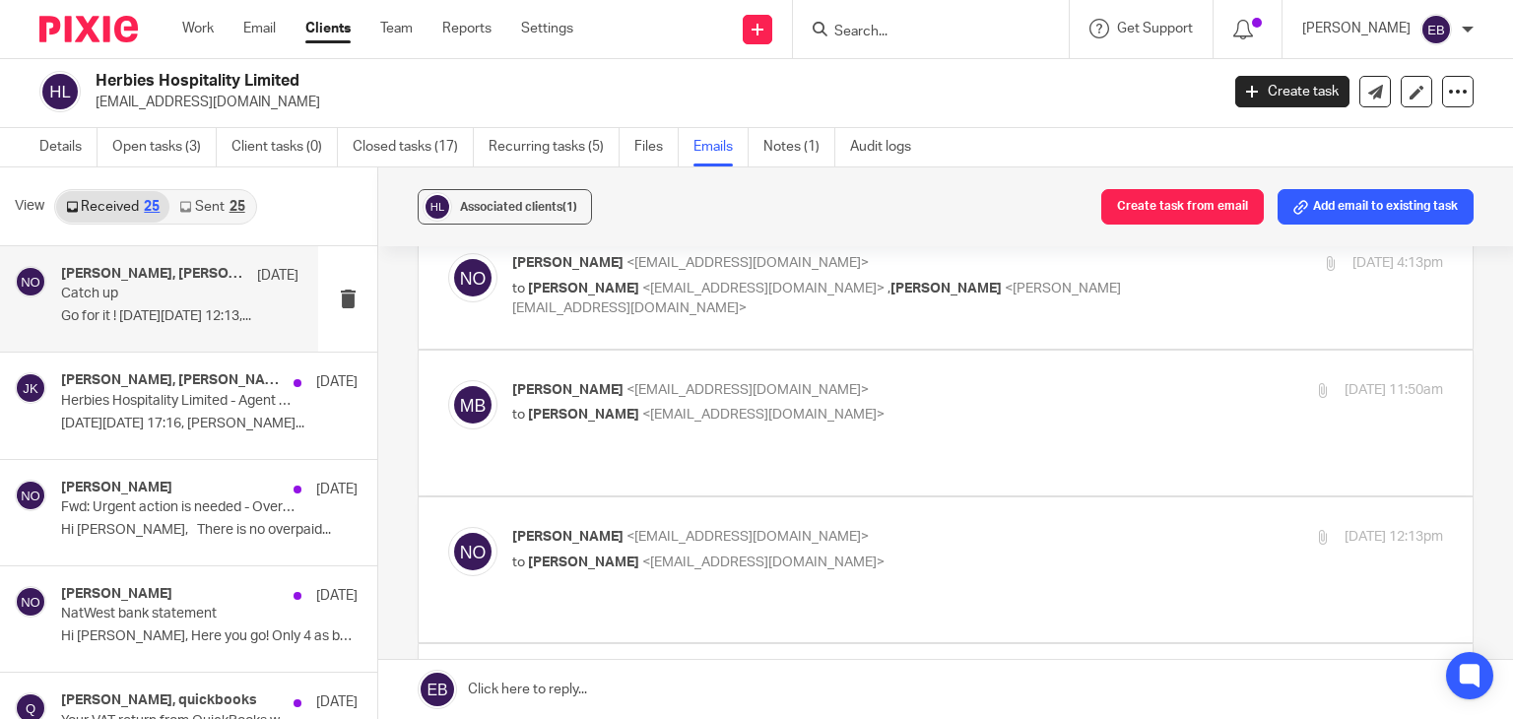
click at [875, 527] on p "Niall O'Driscoll <niall@odaccountants.co.uk>" at bounding box center [822, 537] width 621 height 21
checkbox input "false"
click at [845, 381] on p "Mikey Betts <mikeysbetts@gmail.com>" at bounding box center [822, 390] width 621 height 21
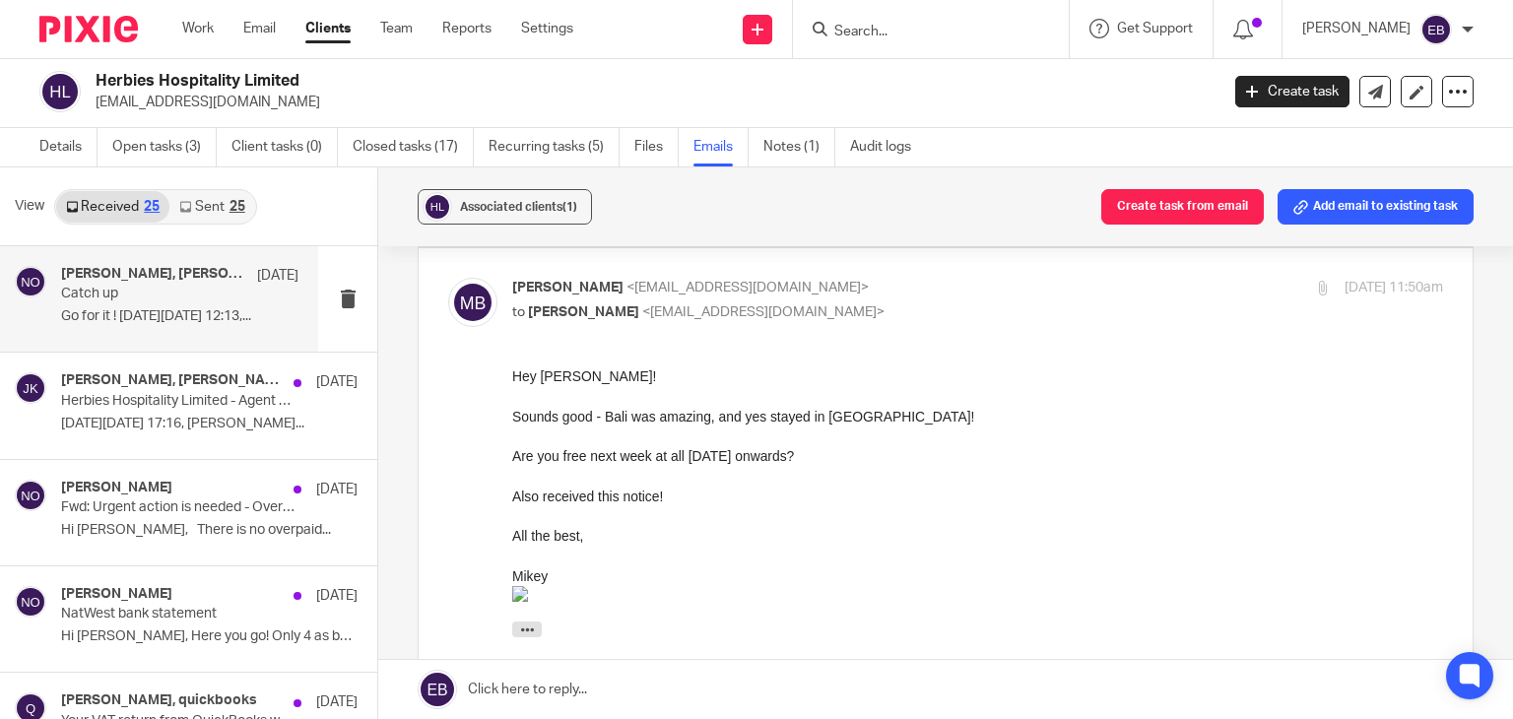
scroll to position [197, 0]
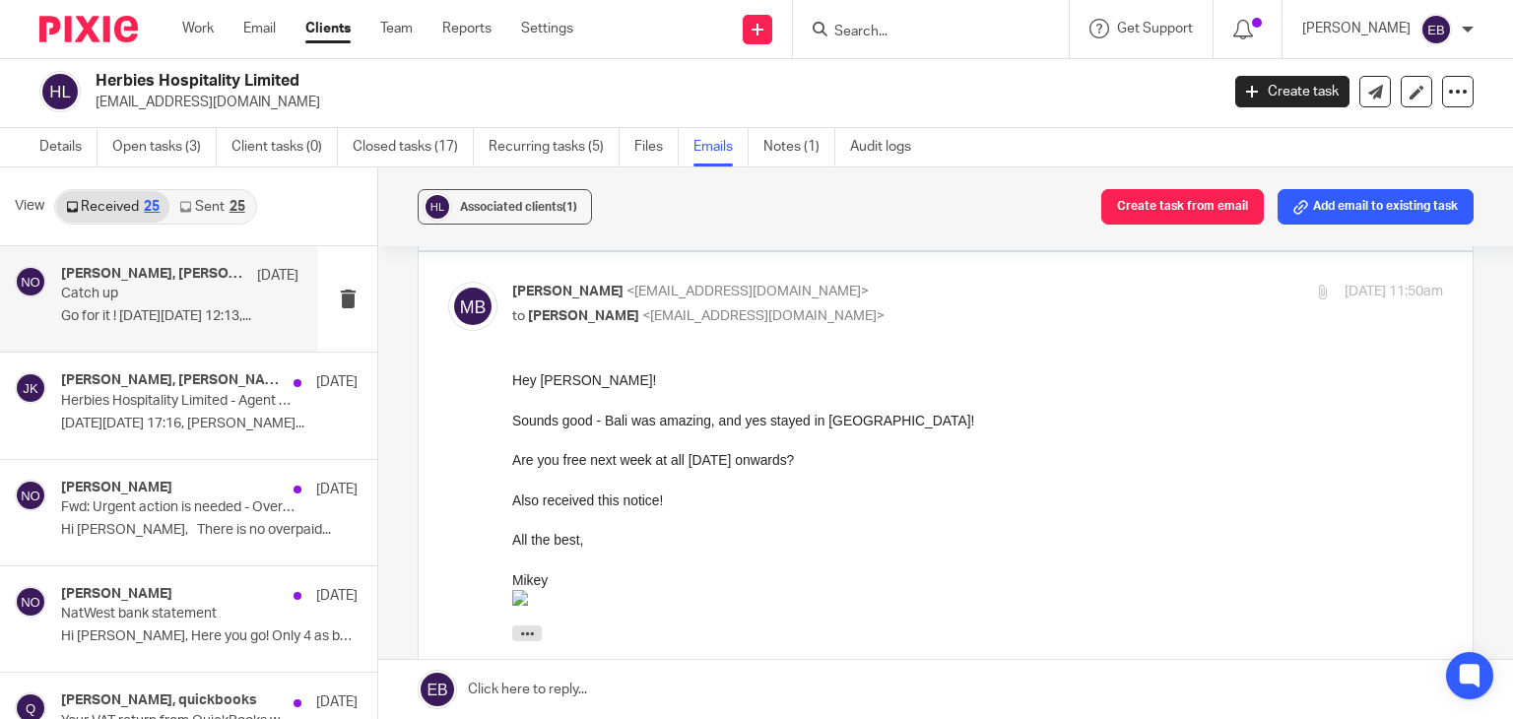
click at [870, 307] on p "to Niall O'Driscoll <niall@odaccountants.co.uk>" at bounding box center [822, 316] width 621 height 21
checkbox input "false"
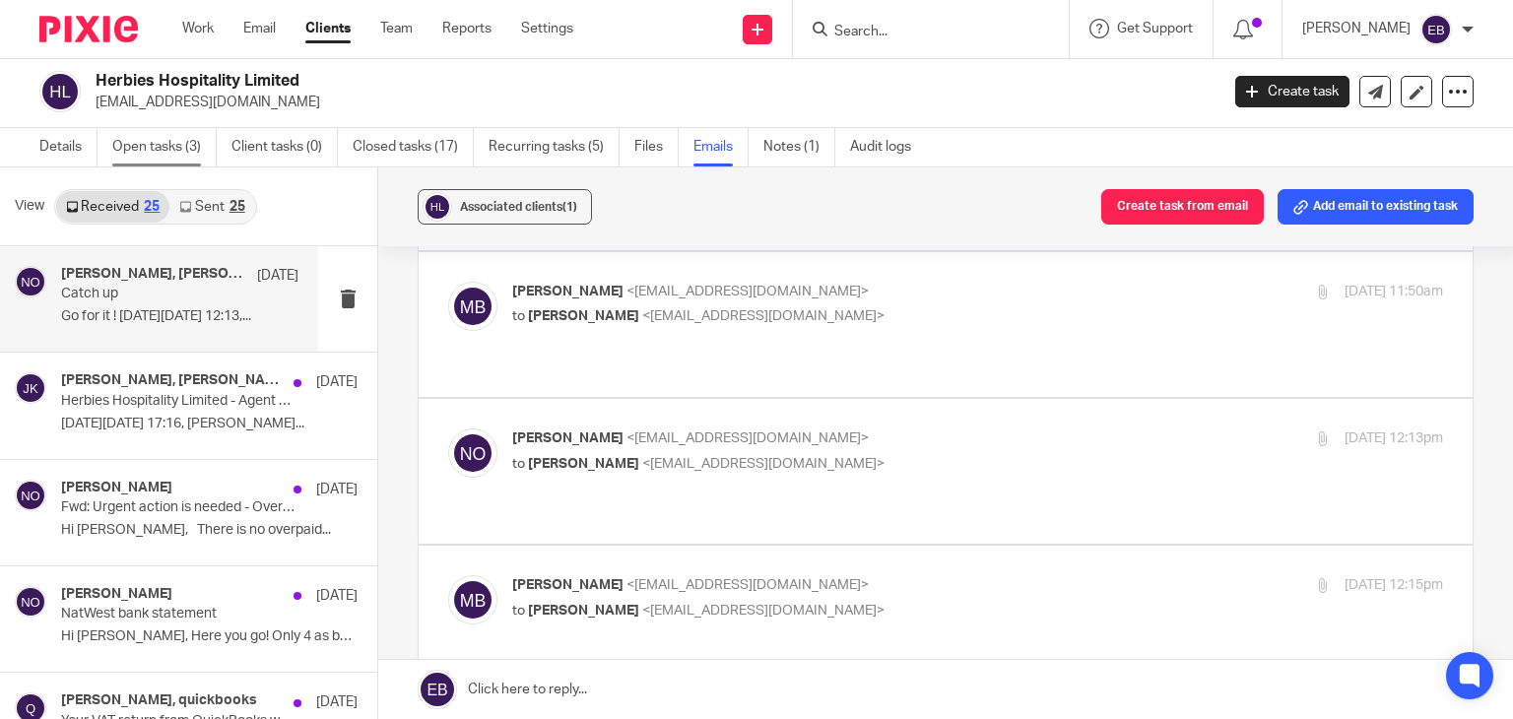
click at [187, 149] on link "Open tasks (3)" at bounding box center [164, 147] width 104 height 38
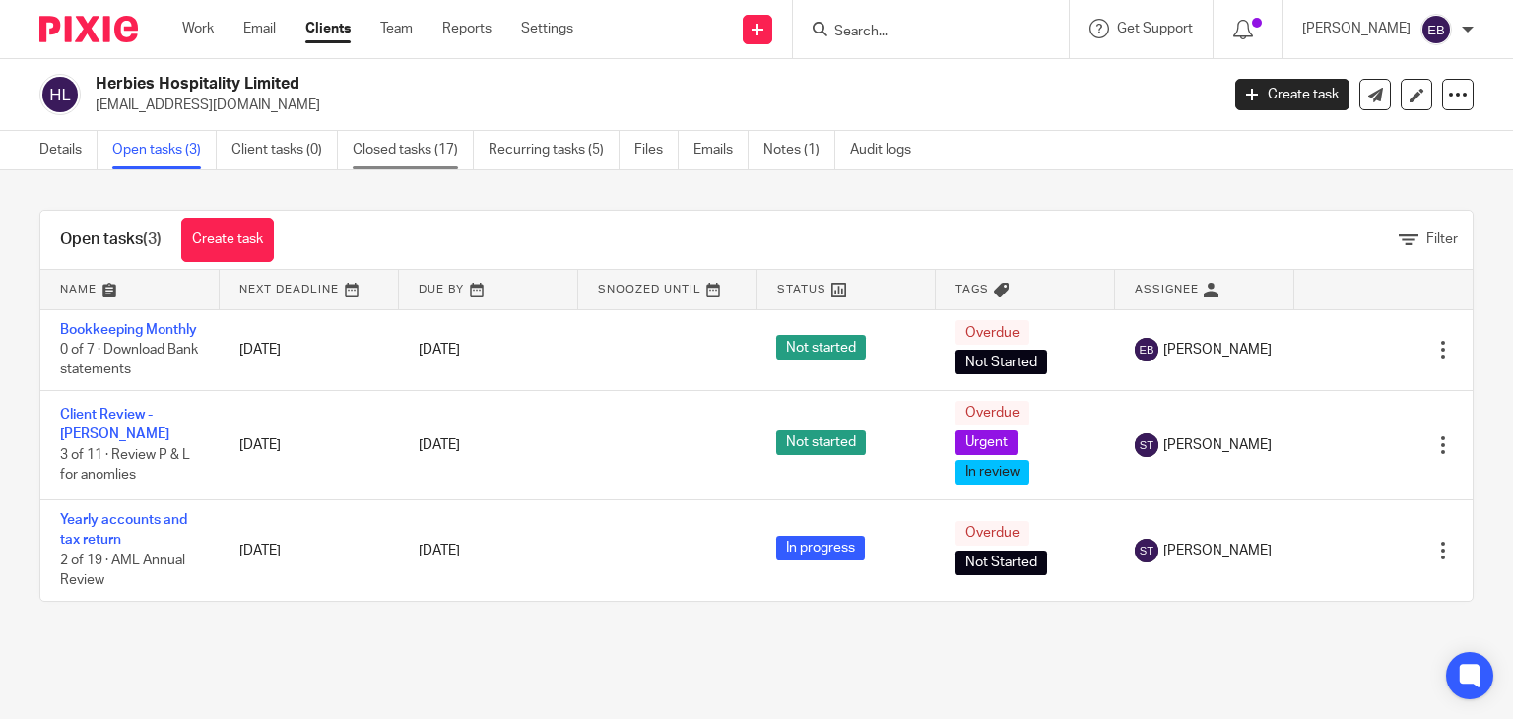
click at [391, 158] on link "Closed tasks (17)" at bounding box center [413, 150] width 121 height 38
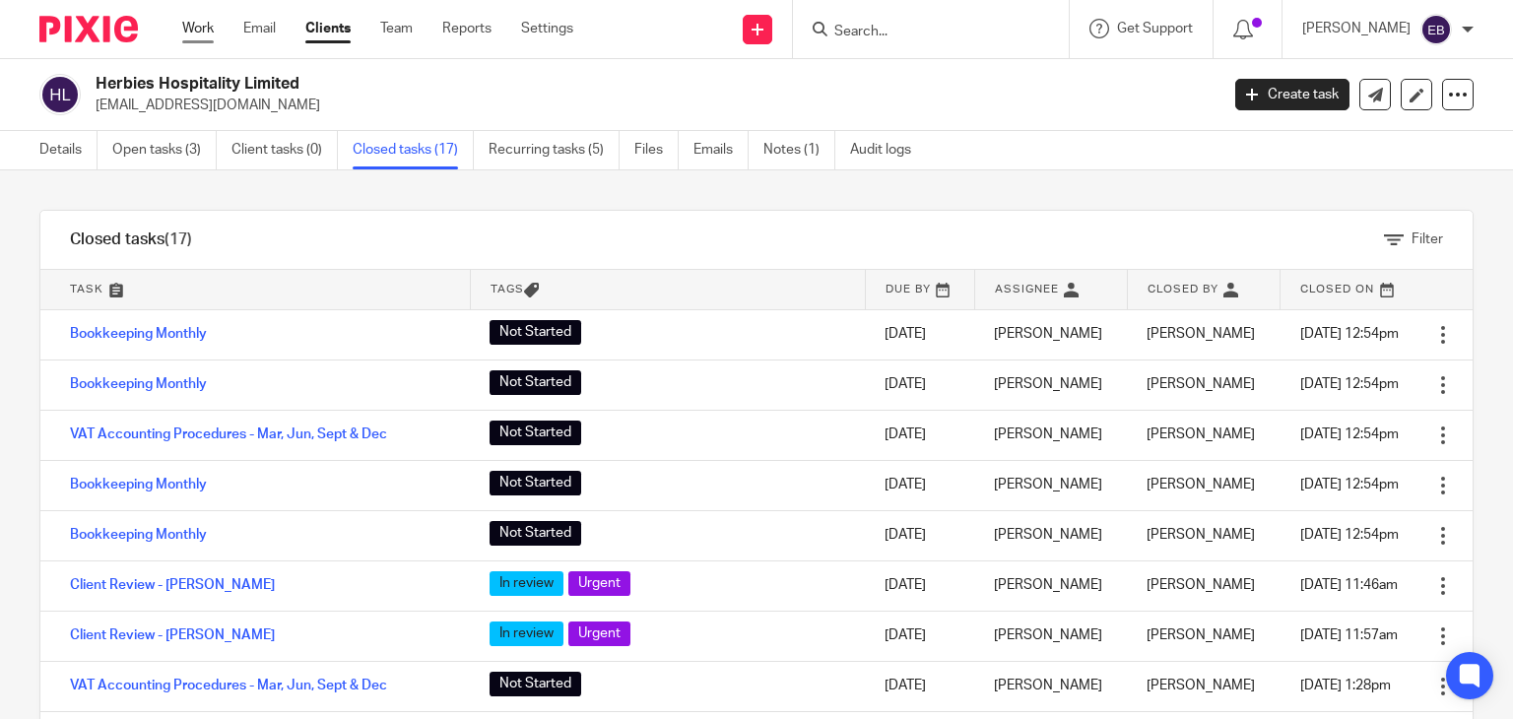
click at [196, 21] on link "Work" at bounding box center [198, 29] width 32 height 20
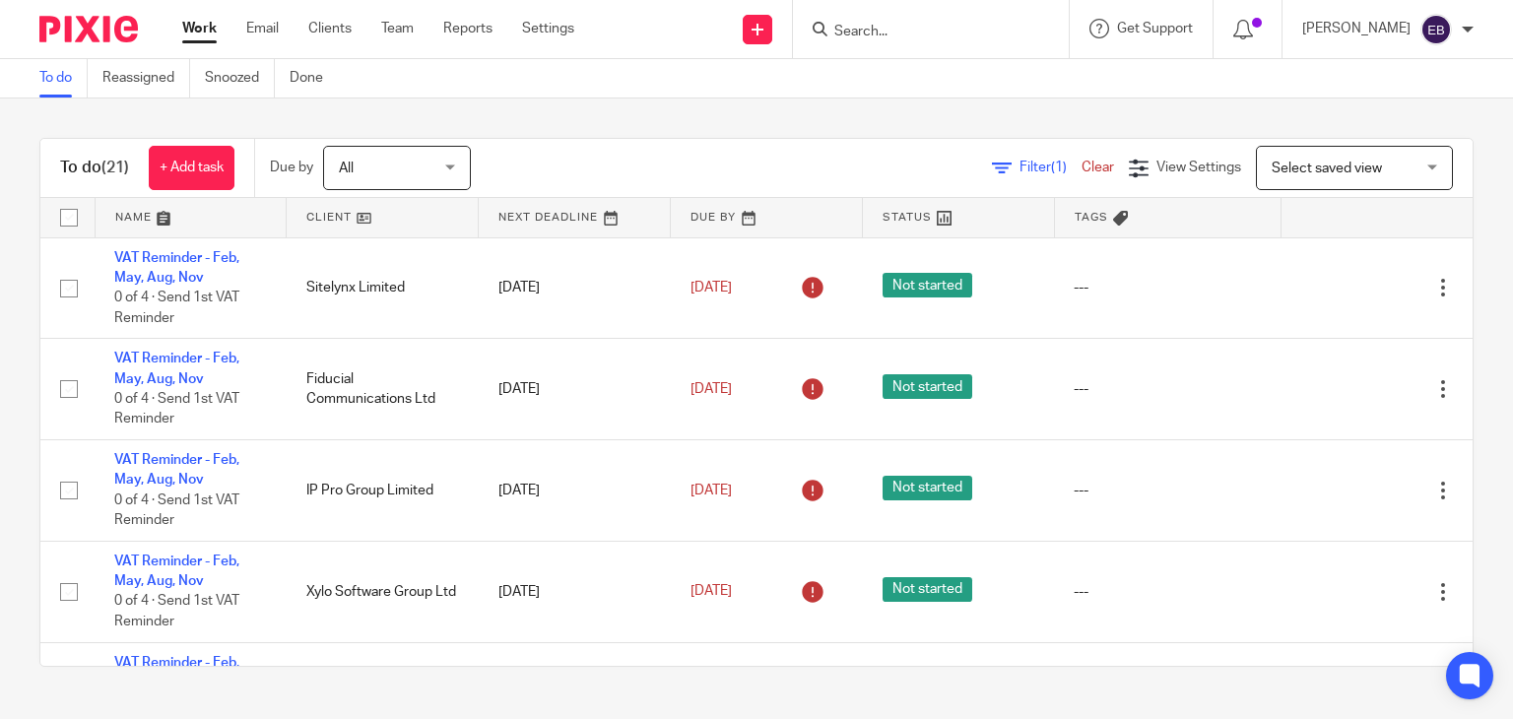
click at [962, 38] on input "Search" at bounding box center [920, 33] width 177 height 18
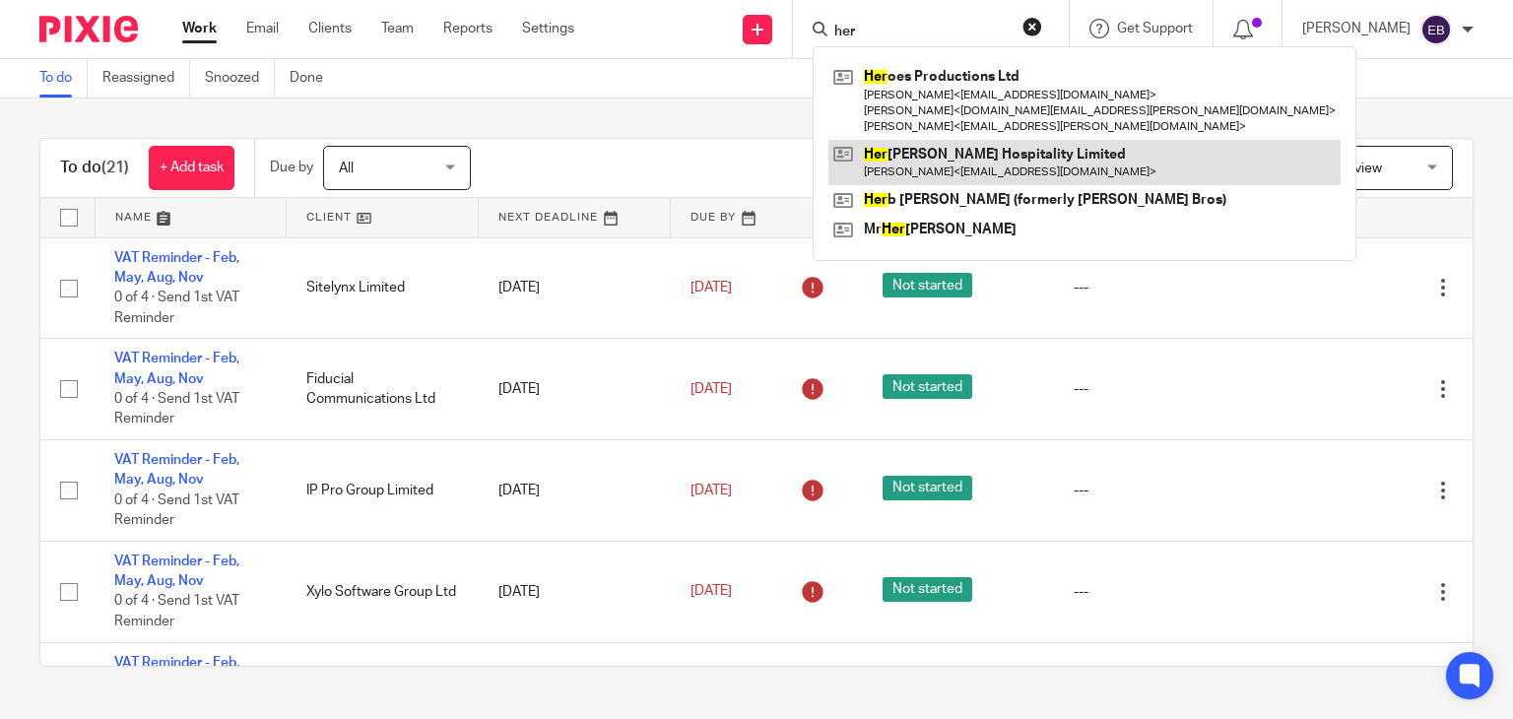
type input "her"
click at [973, 151] on link at bounding box center [1084, 162] width 512 height 45
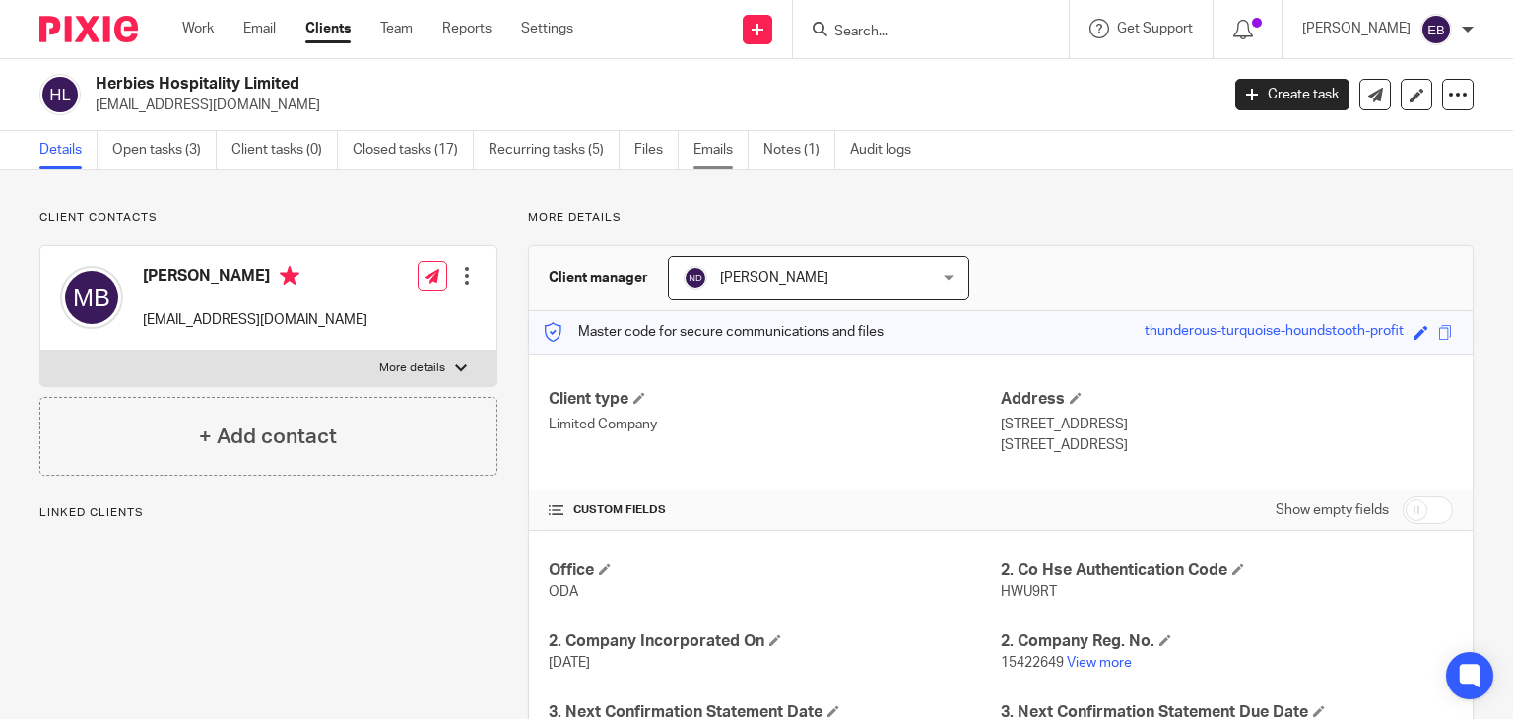
click at [719, 155] on link "Emails" at bounding box center [721, 150] width 55 height 38
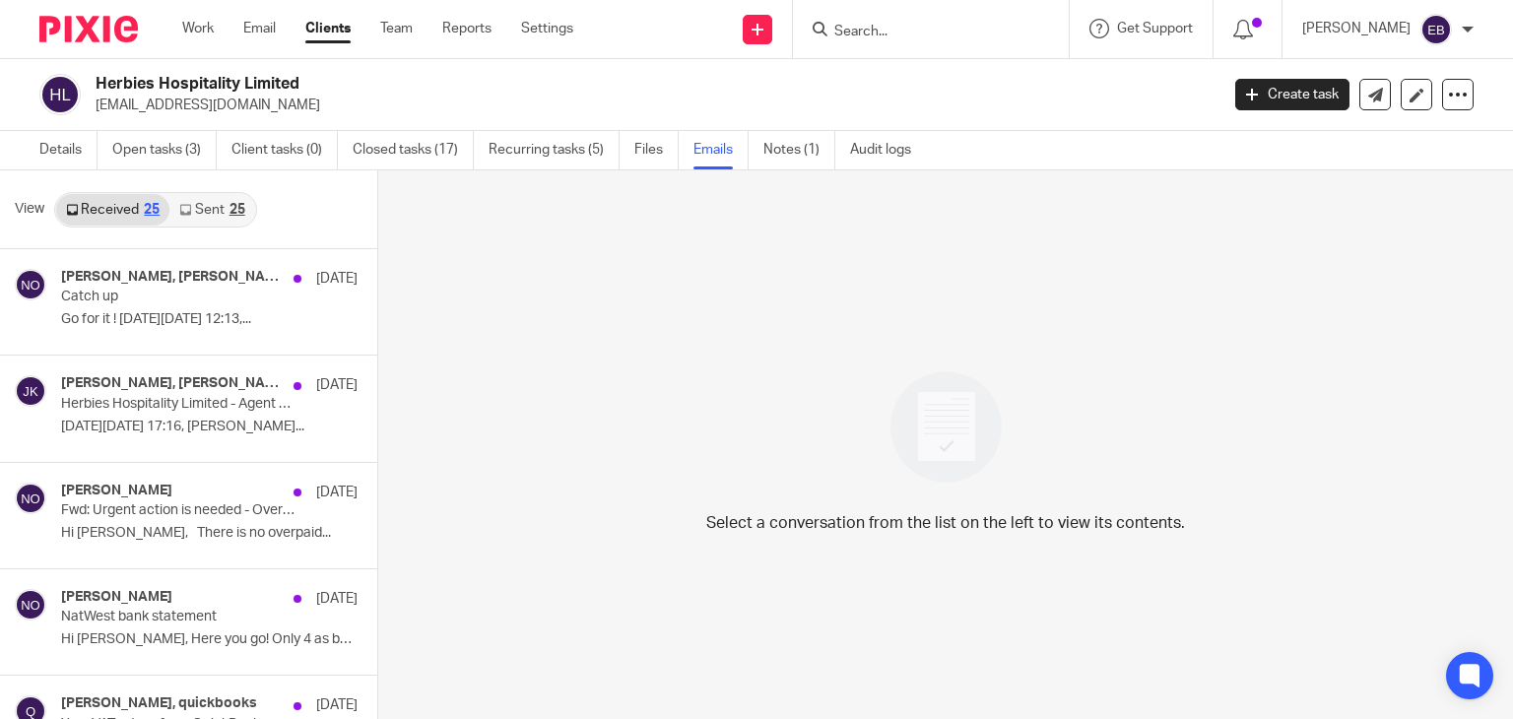
click at [222, 209] on link "Sent 25" at bounding box center [211, 210] width 85 height 32
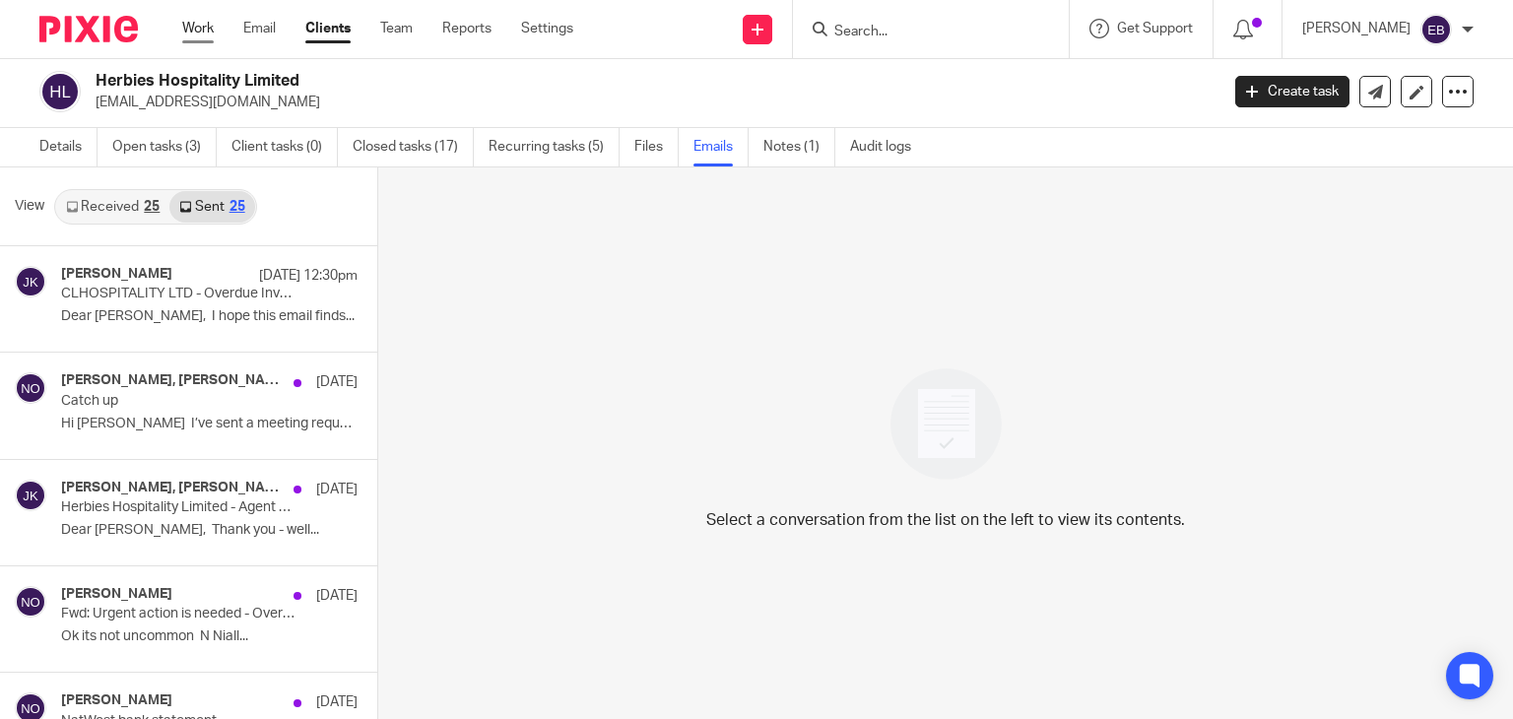
click at [193, 22] on link "Work" at bounding box center [198, 29] width 32 height 20
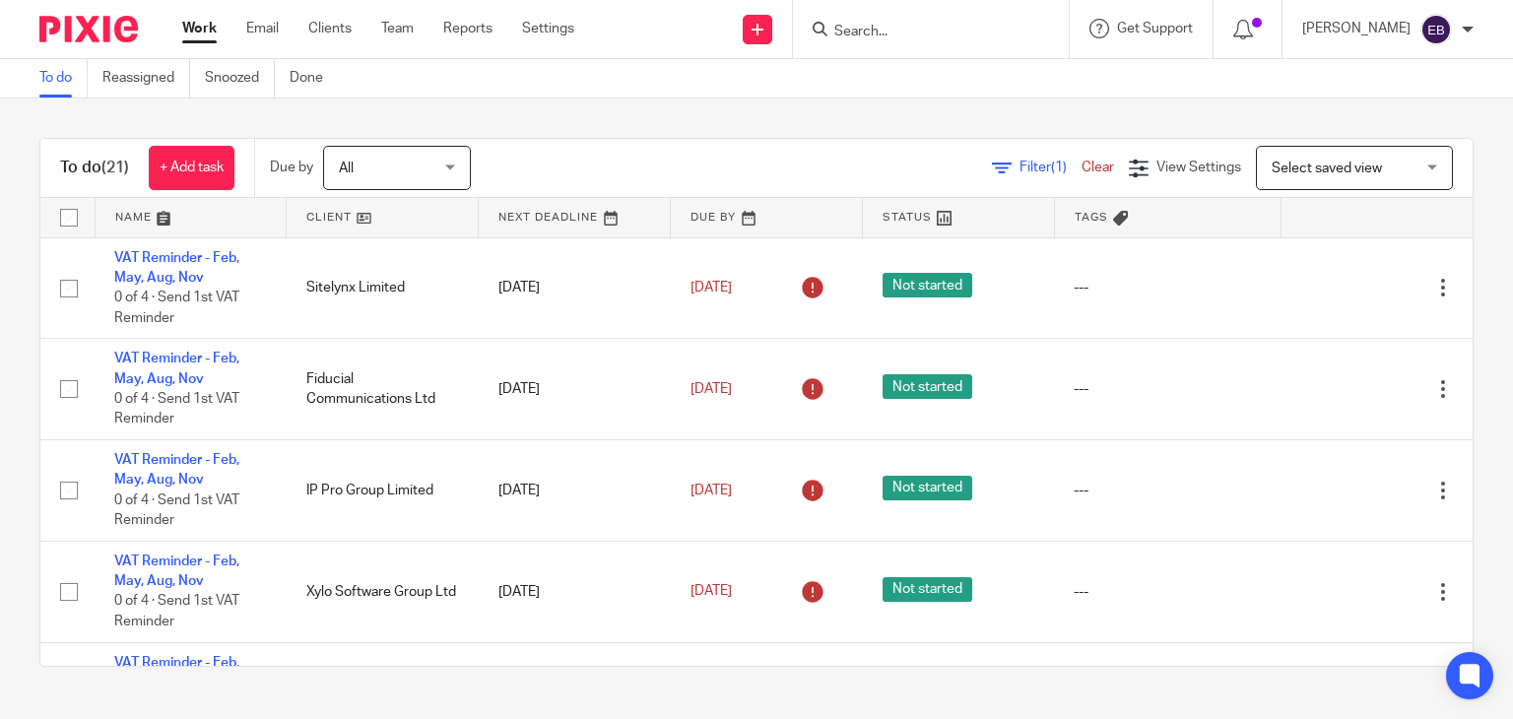
click at [925, 36] on input "Search" at bounding box center [920, 33] width 177 height 18
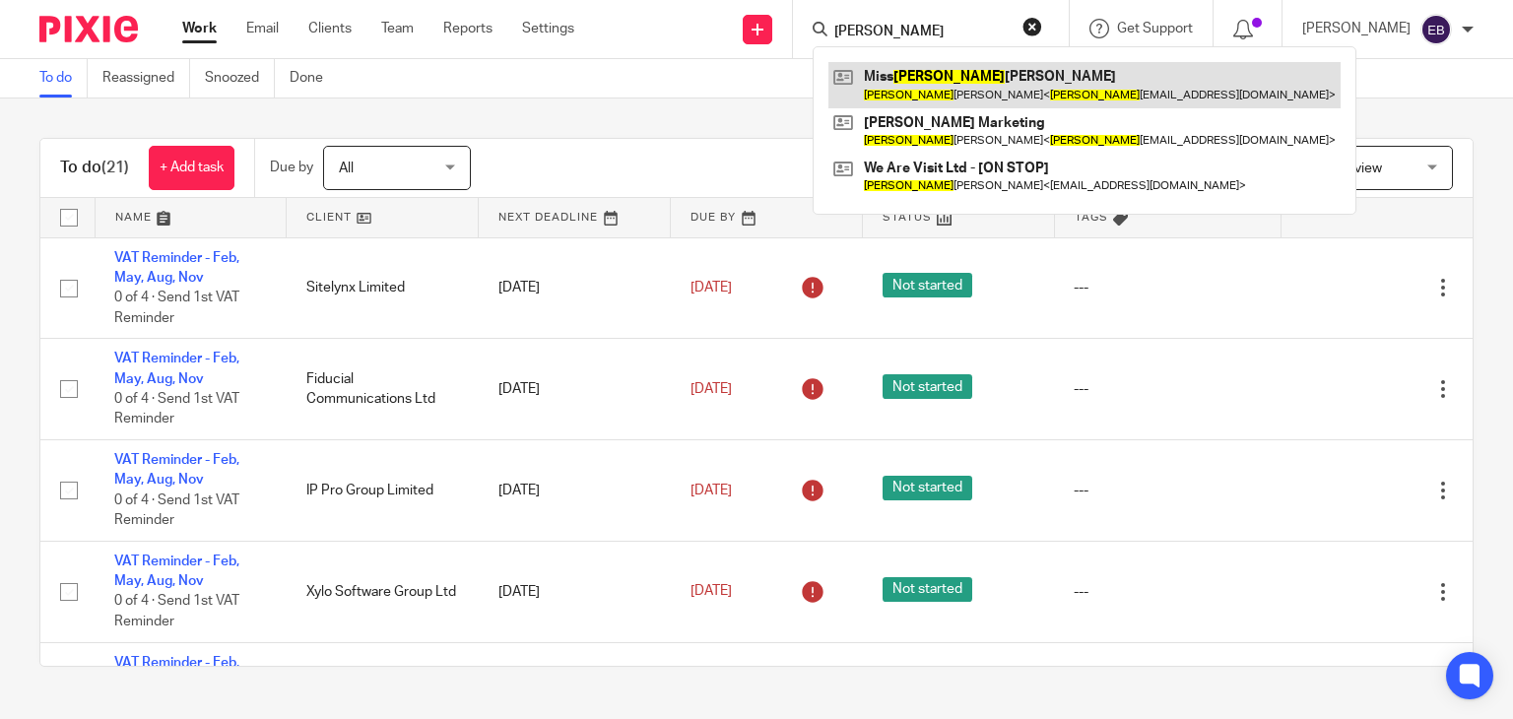
type input "[PERSON_NAME]"
click at [909, 88] on link at bounding box center [1084, 84] width 512 height 45
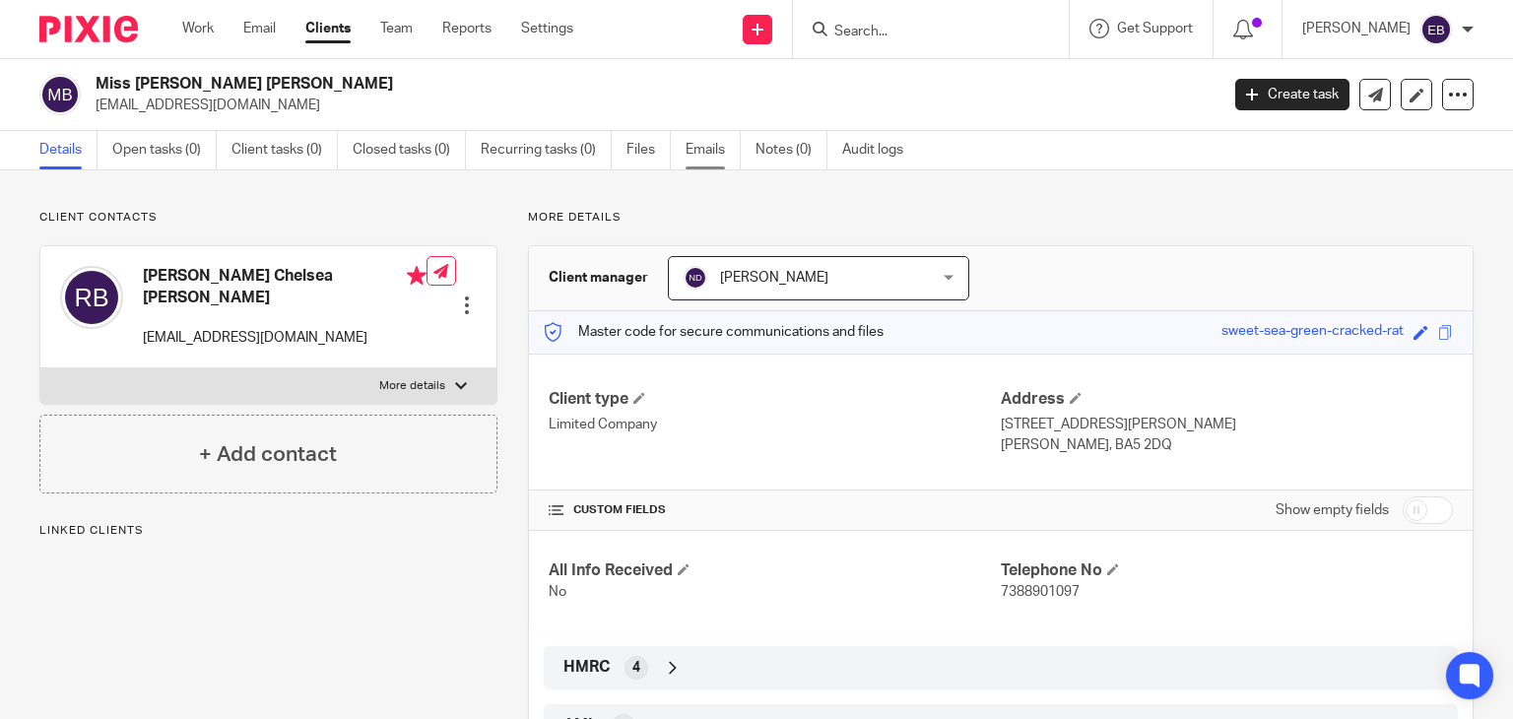
click at [692, 157] on link "Emails" at bounding box center [713, 150] width 55 height 38
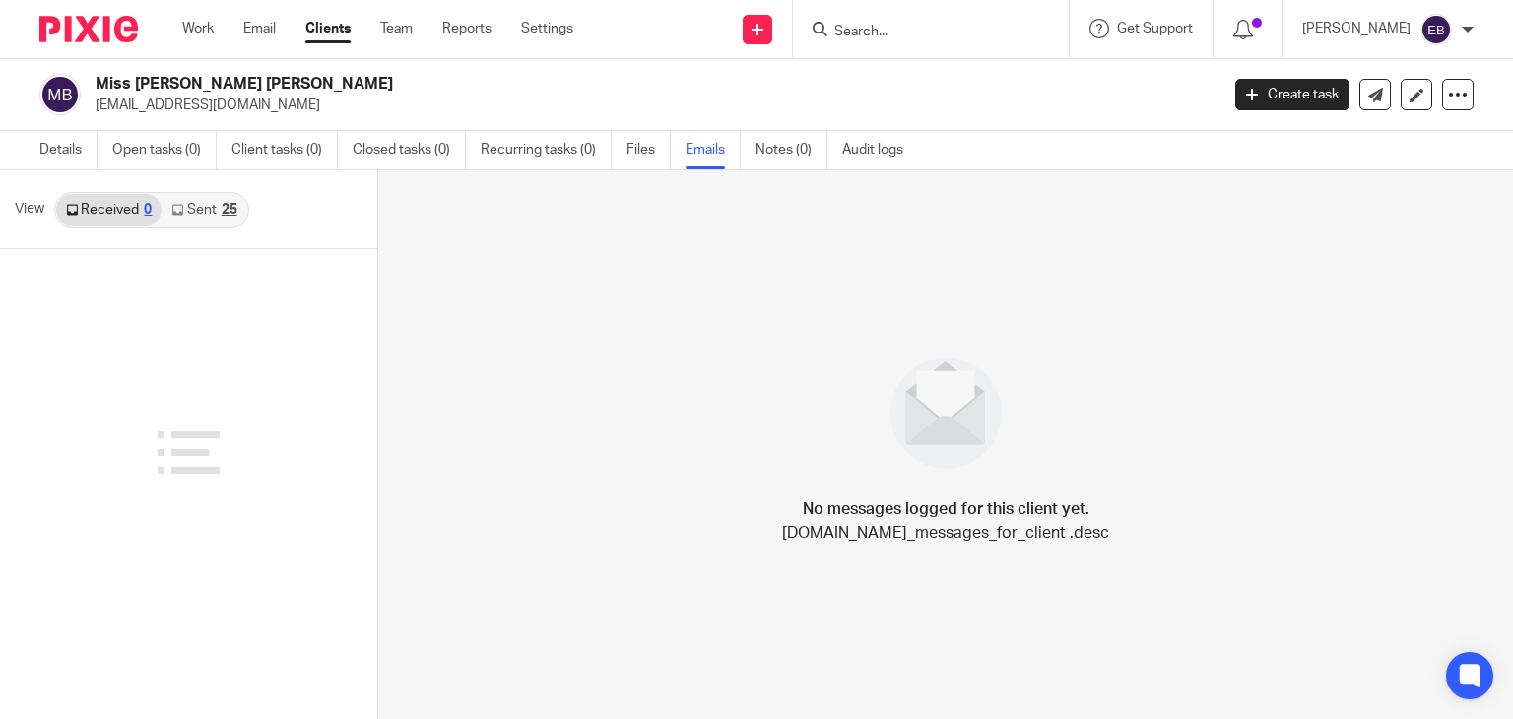
click at [210, 214] on link "Sent 25" at bounding box center [204, 210] width 85 height 32
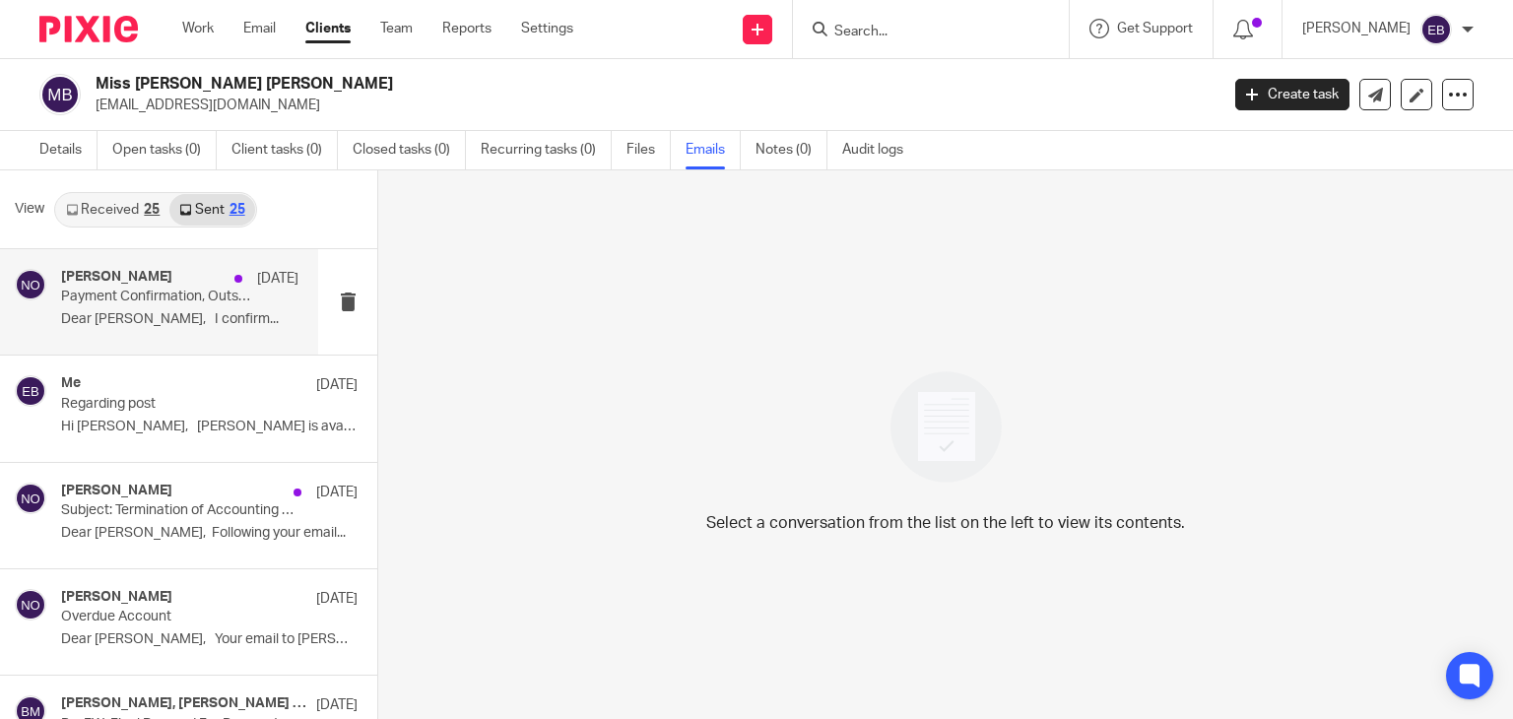
click at [134, 302] on p "Payment Confirmation, Outstanding Disputes & Formal Complaint" at bounding box center [156, 297] width 190 height 17
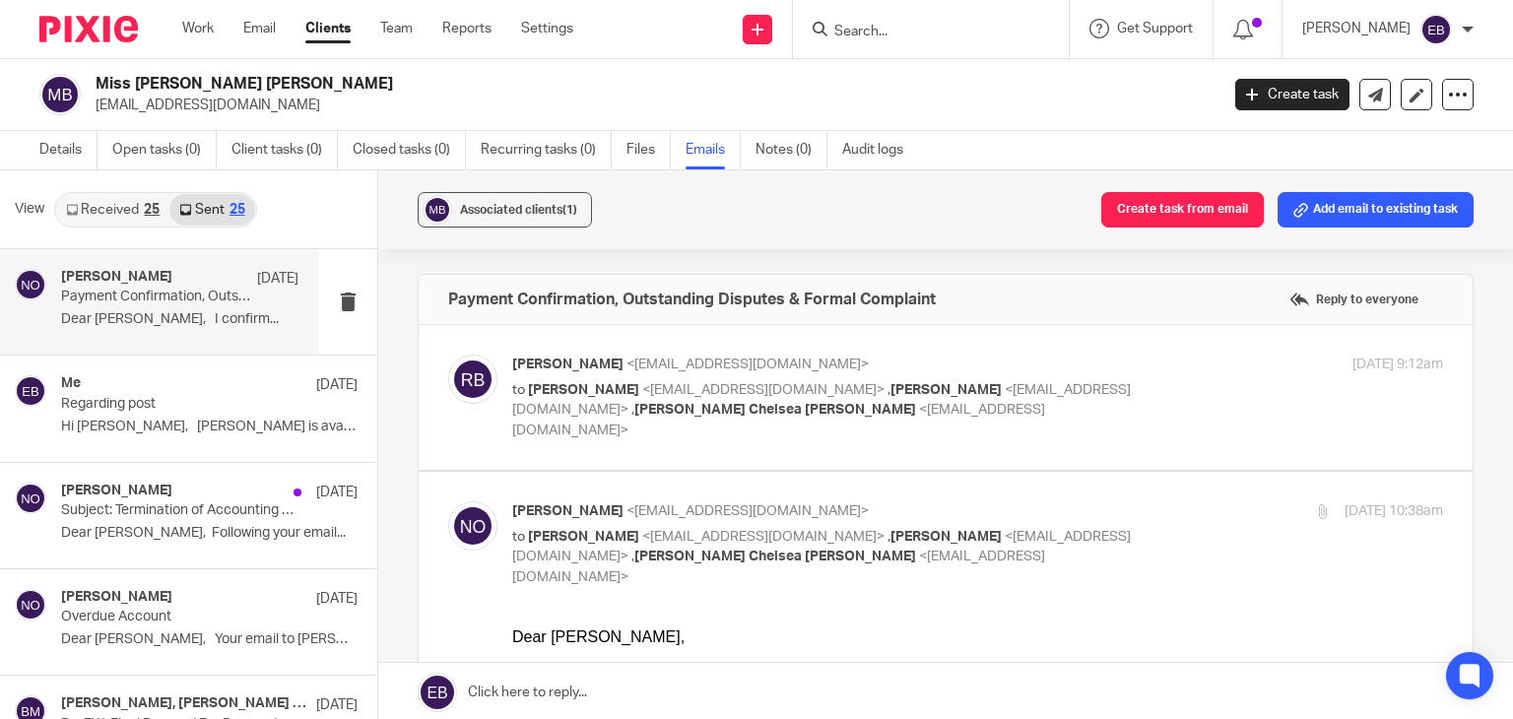
click at [1052, 557] on p "to Rebecca Bailey <rebeccacebailey@gmail.com> , Emily Belcher <emilybelcher@pro…" at bounding box center [822, 557] width 621 height 61
checkbox input "false"
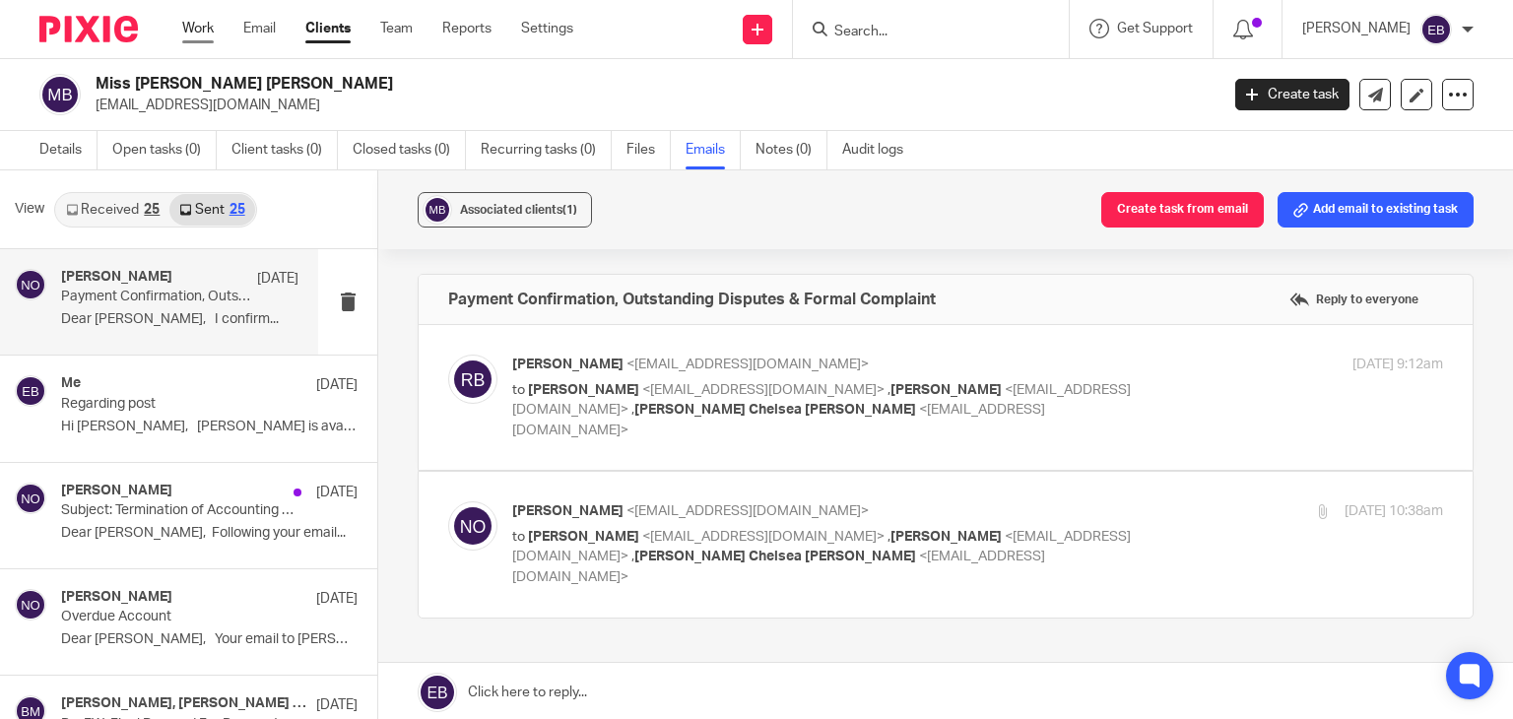
click at [196, 36] on link "Work" at bounding box center [198, 29] width 32 height 20
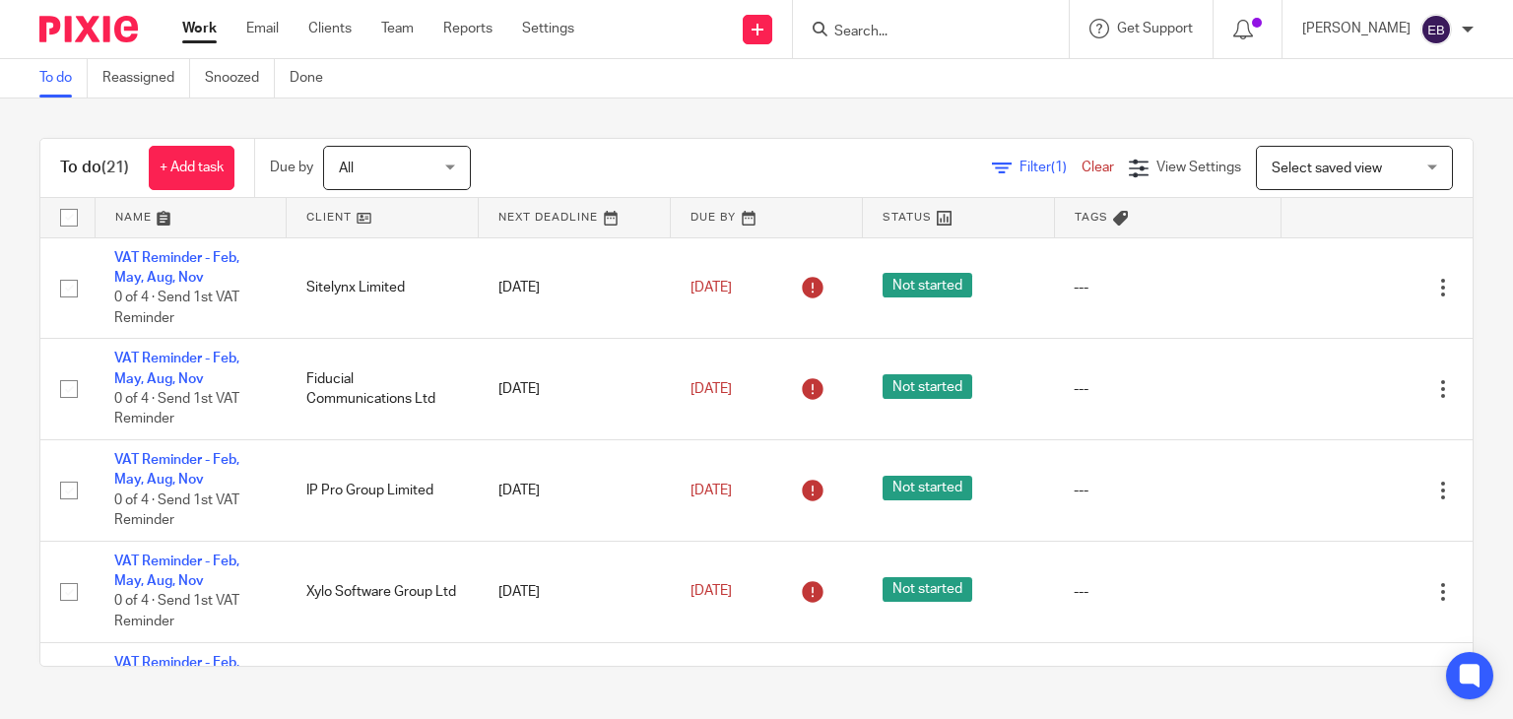
click at [897, 29] on input "Search" at bounding box center [920, 33] width 177 height 18
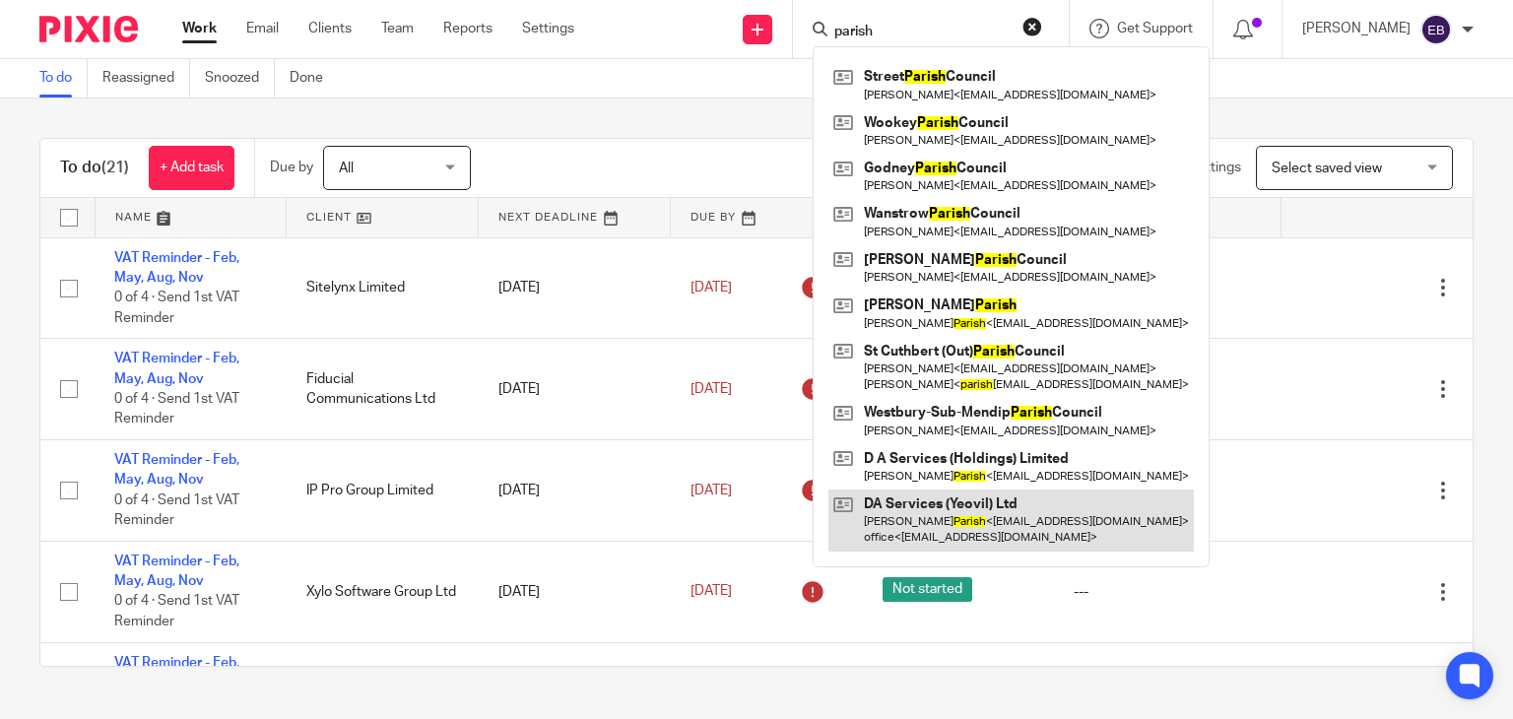
type input "parish"
click at [1016, 504] on link at bounding box center [1010, 520] width 365 height 61
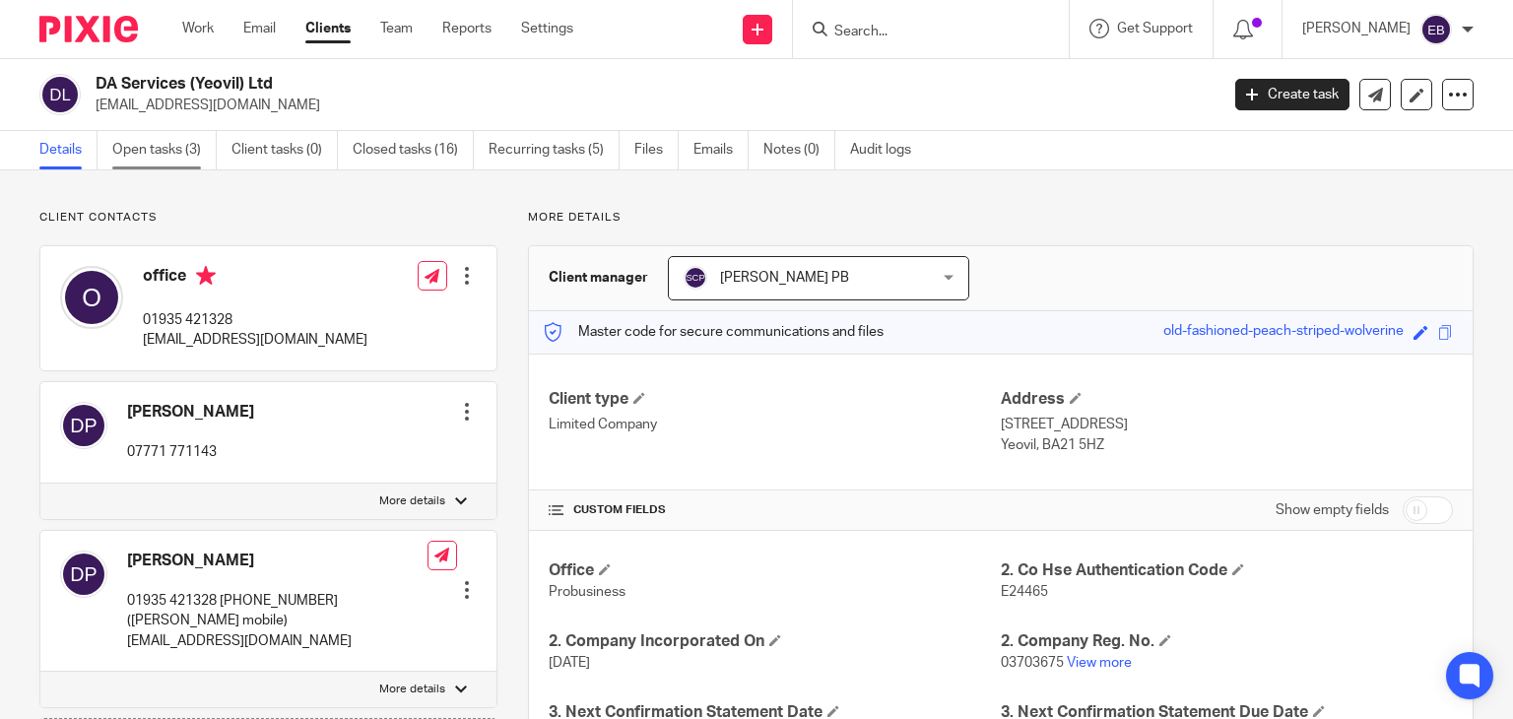
click at [188, 151] on link "Open tasks (3)" at bounding box center [164, 150] width 104 height 38
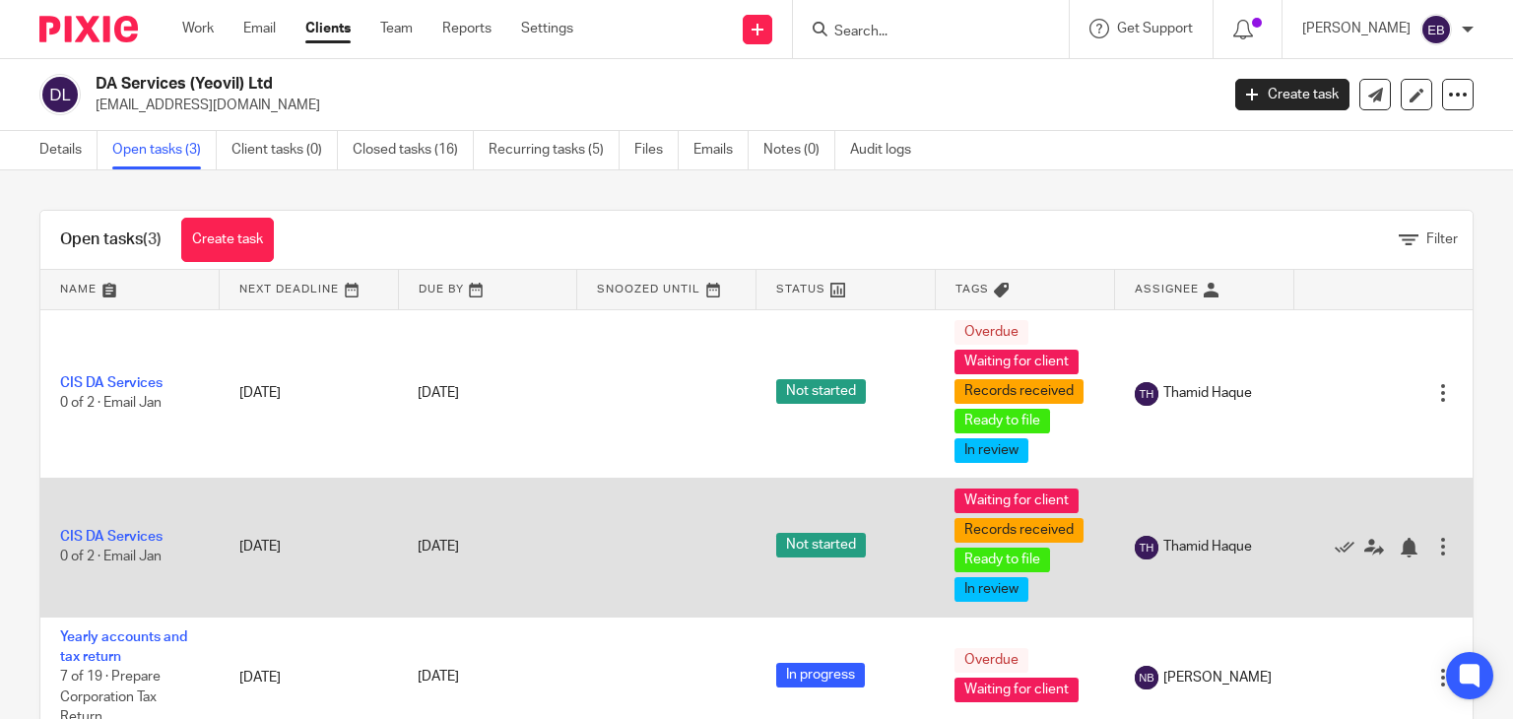
scroll to position [58, 0]
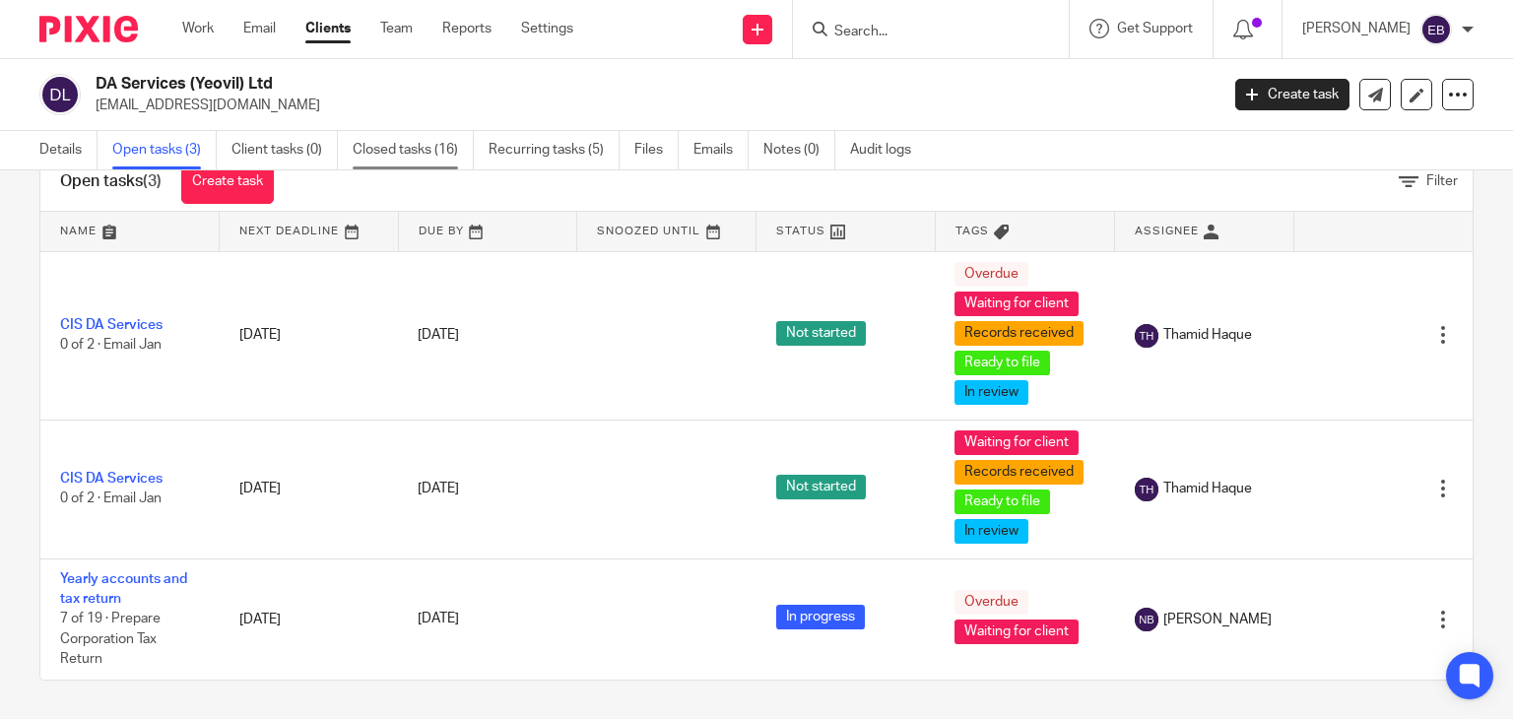
click at [441, 164] on link "Closed tasks (16)" at bounding box center [413, 150] width 121 height 38
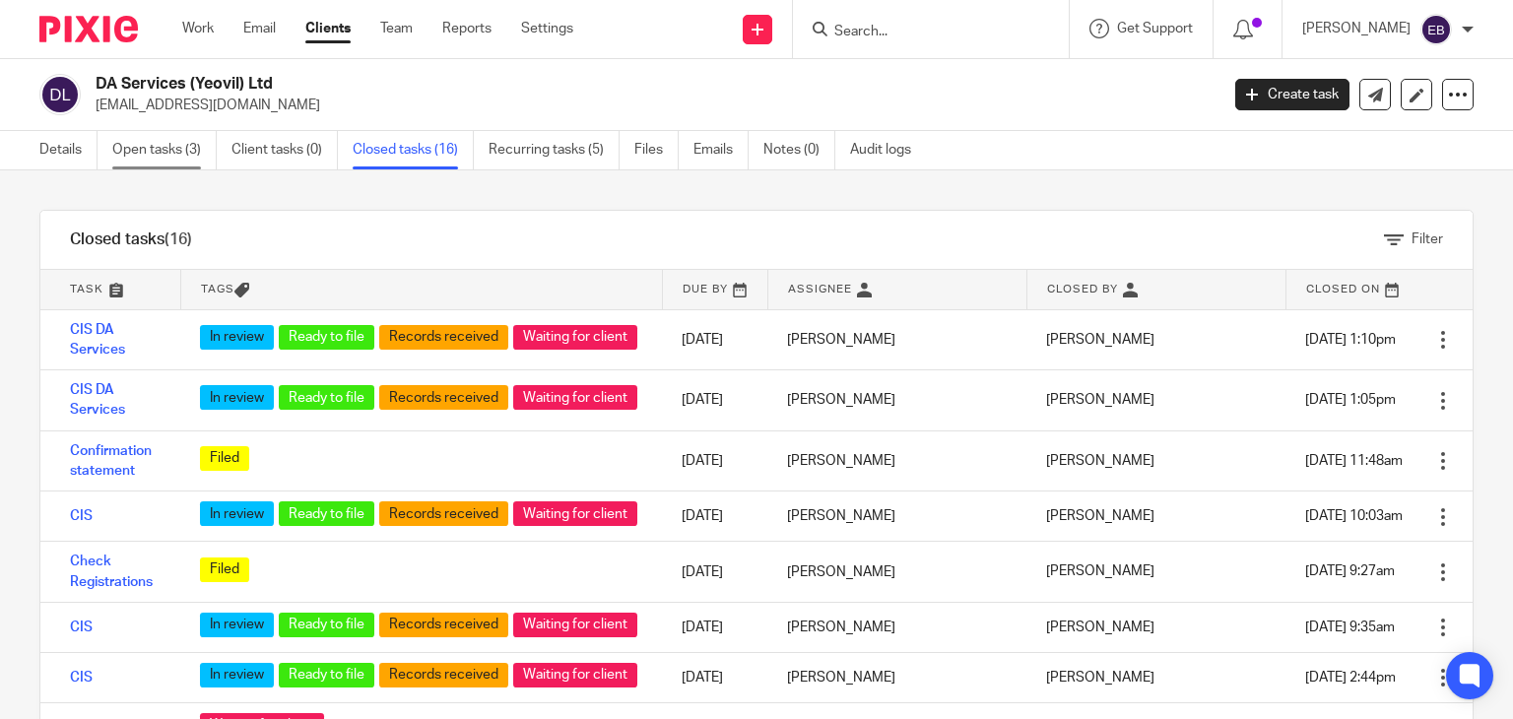
click at [145, 159] on link "Open tasks (3)" at bounding box center [164, 150] width 104 height 38
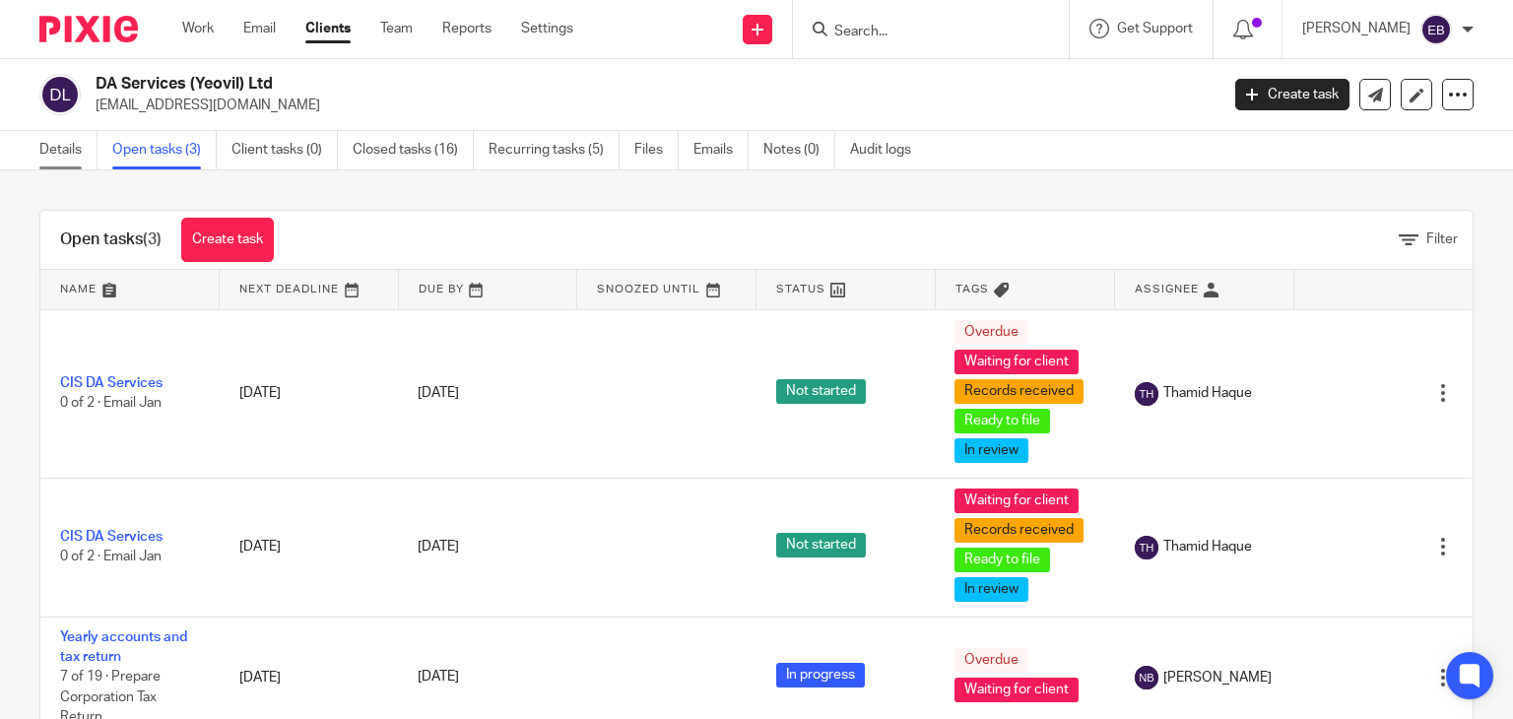
click at [83, 151] on link "Details" at bounding box center [68, 150] width 58 height 38
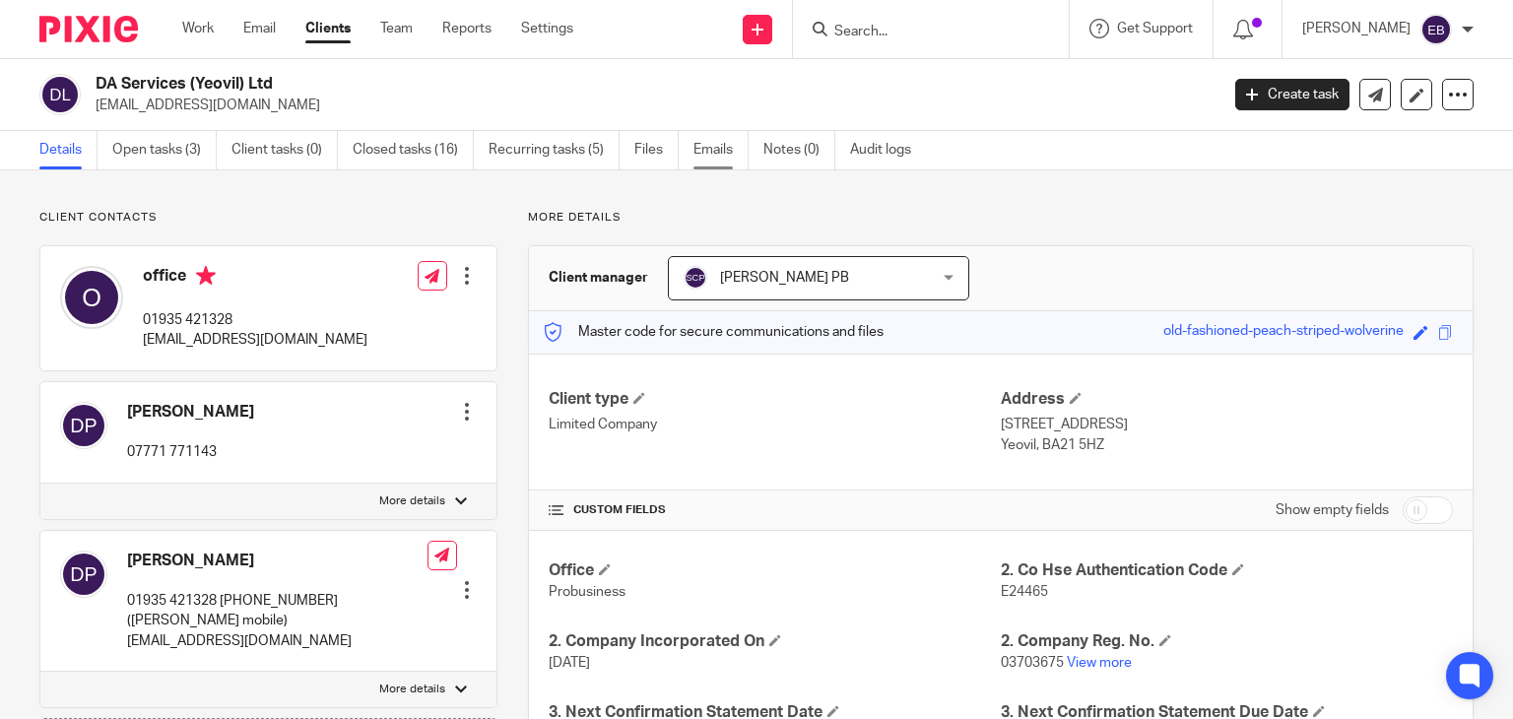
click at [714, 151] on link "Emails" at bounding box center [721, 150] width 55 height 38
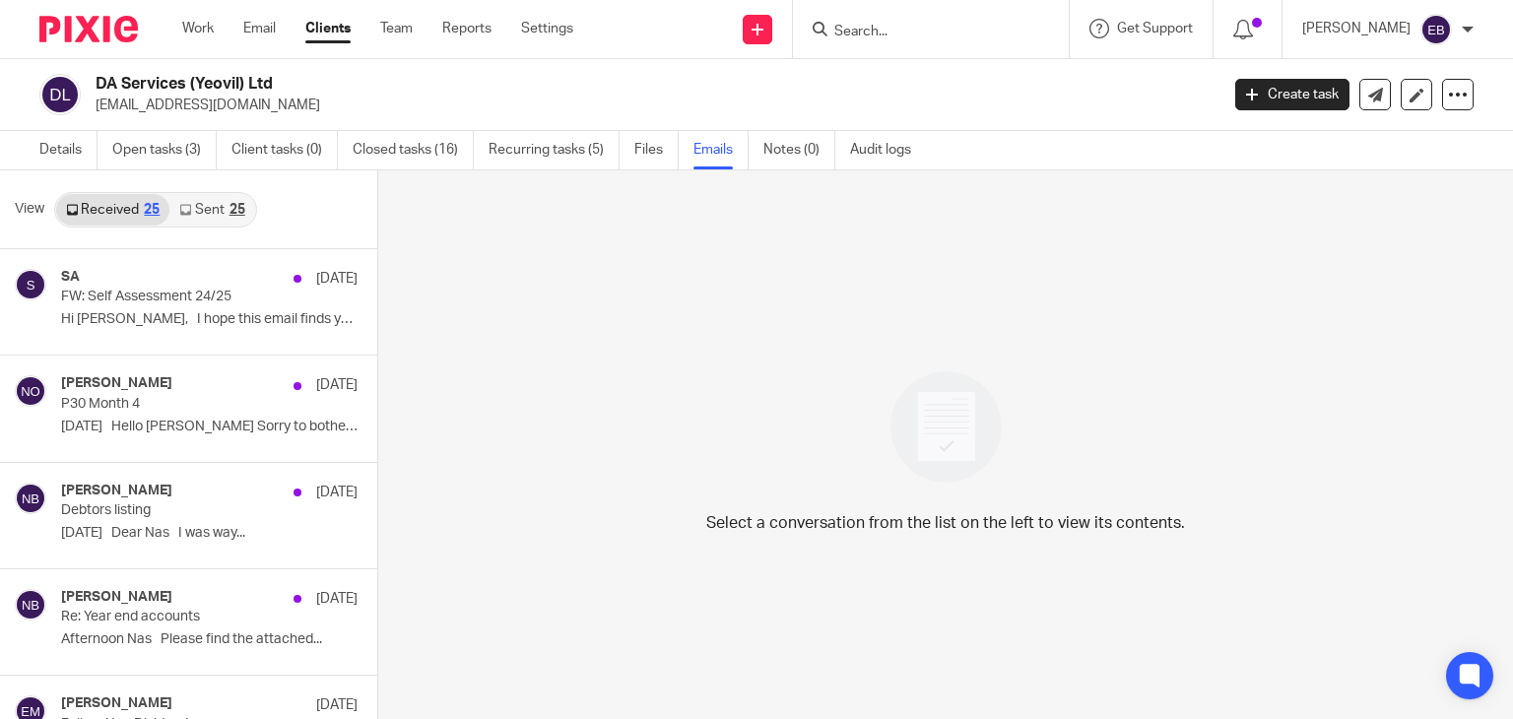
click at [205, 216] on link "Sent 25" at bounding box center [211, 210] width 85 height 32
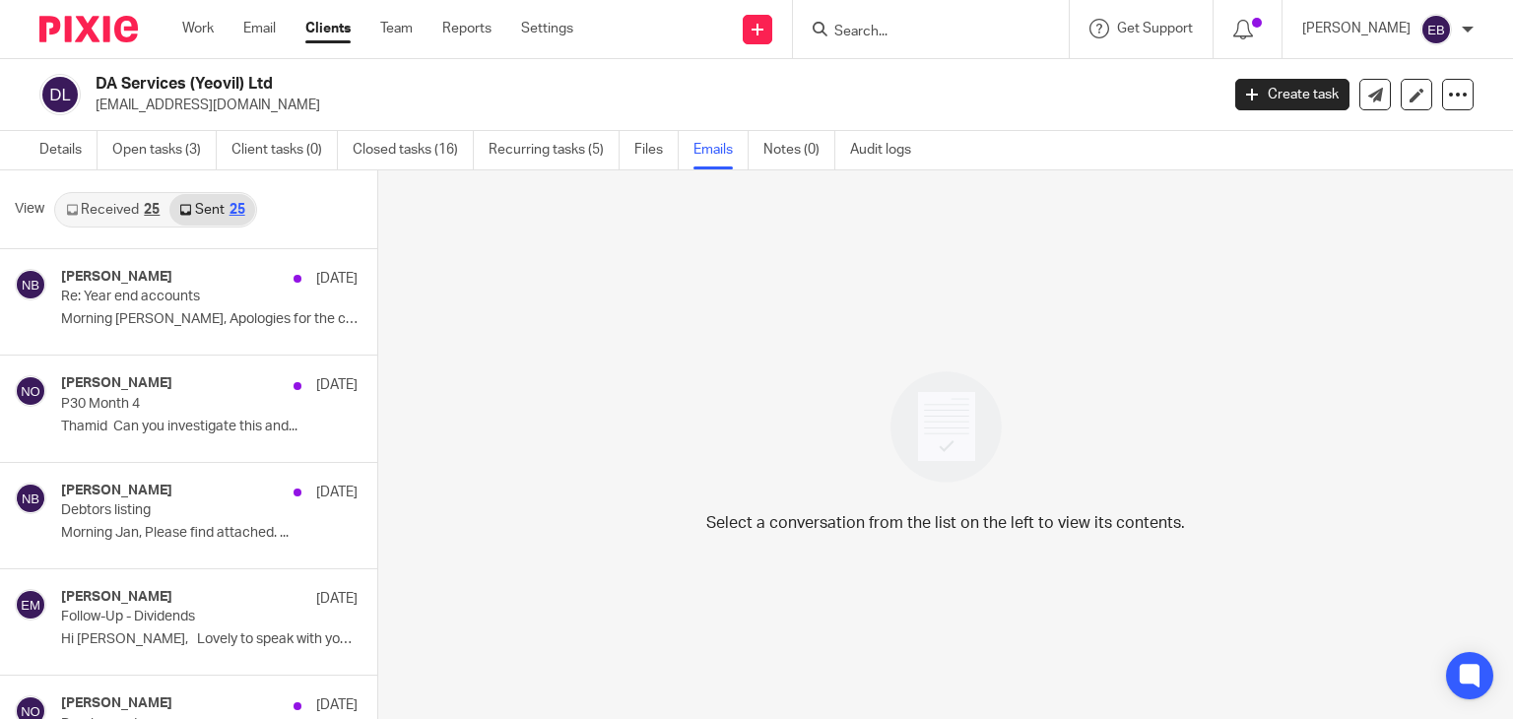
scroll to position [3, 0]
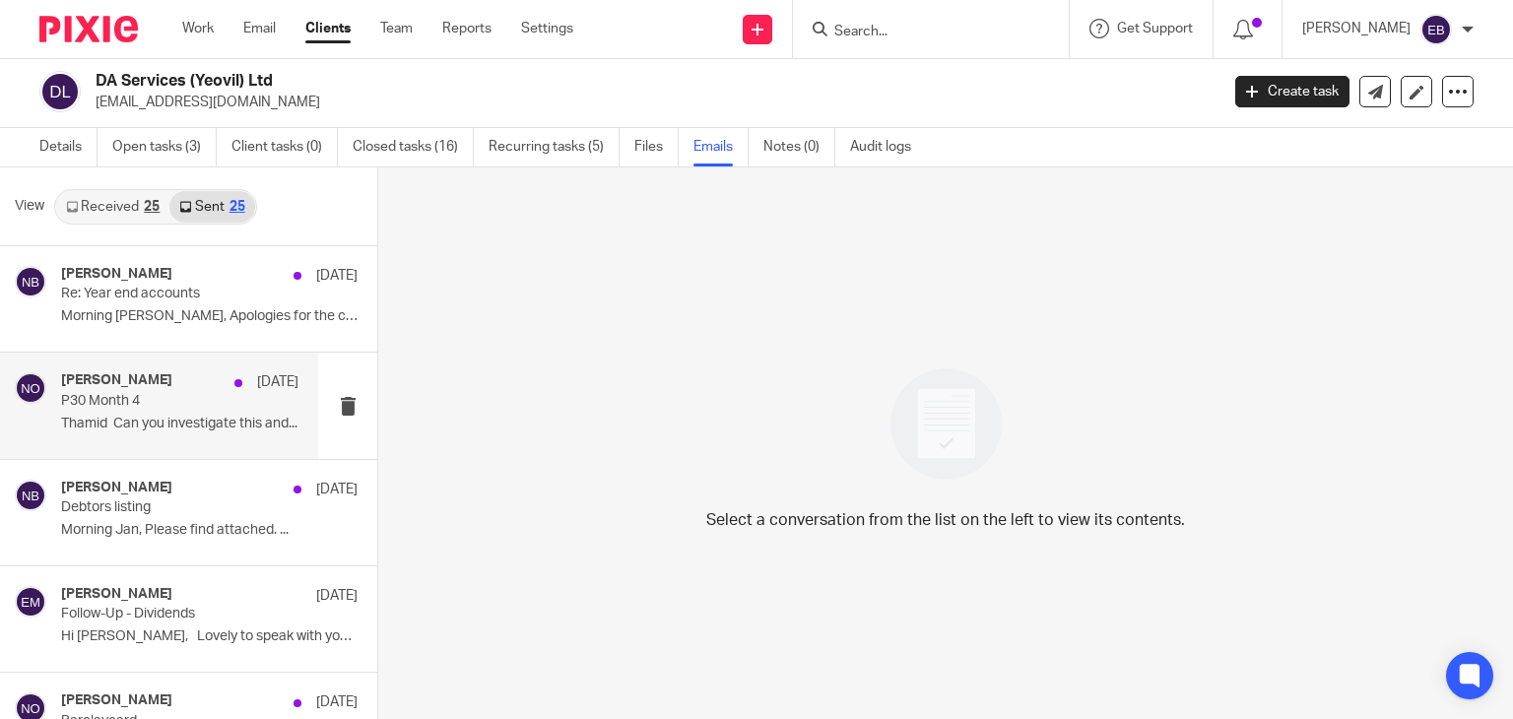
click at [157, 398] on p "P30 Month 4" at bounding box center [156, 401] width 190 height 17
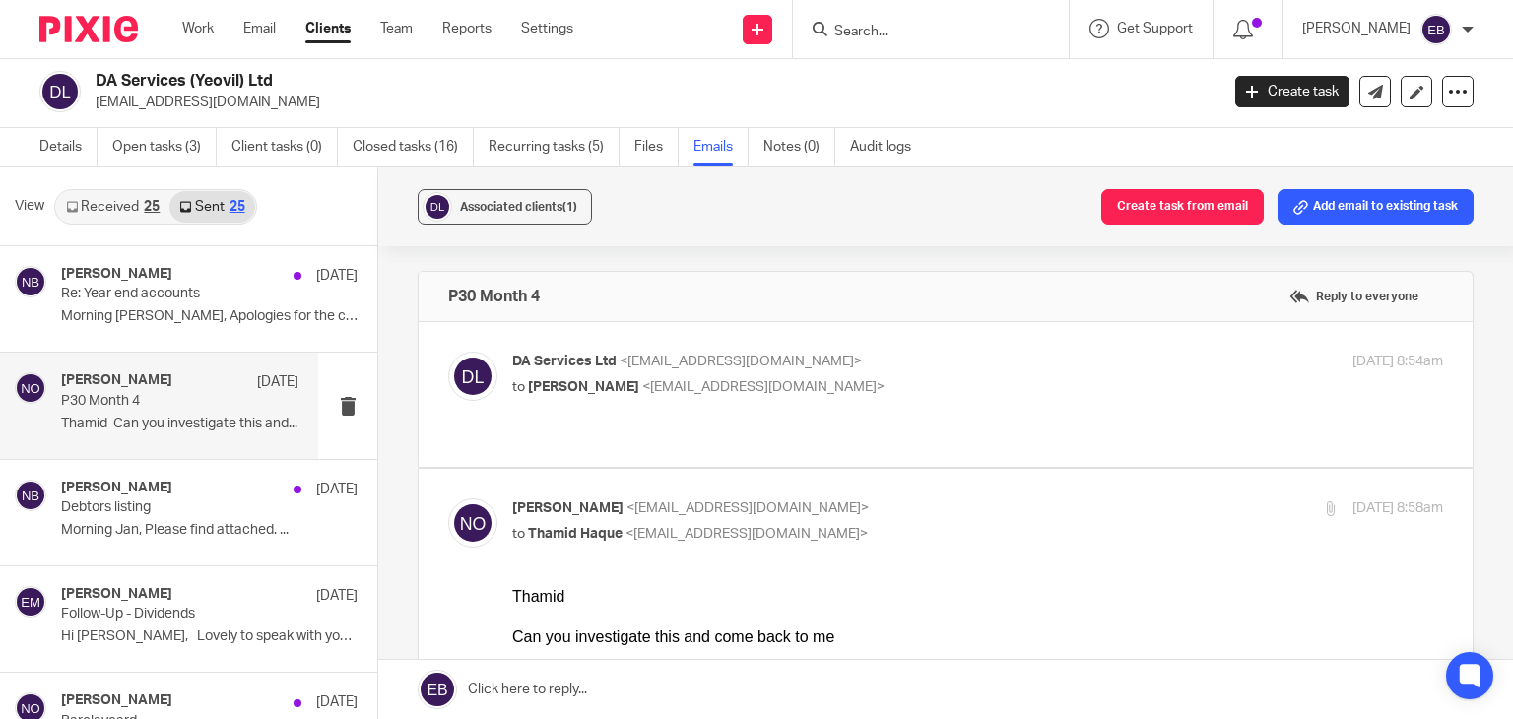
scroll to position [0, 0]
click at [937, 338] on label at bounding box center [946, 394] width 1054 height 145
click at [448, 351] on input "checkbox" at bounding box center [447, 351] width 1 height 1
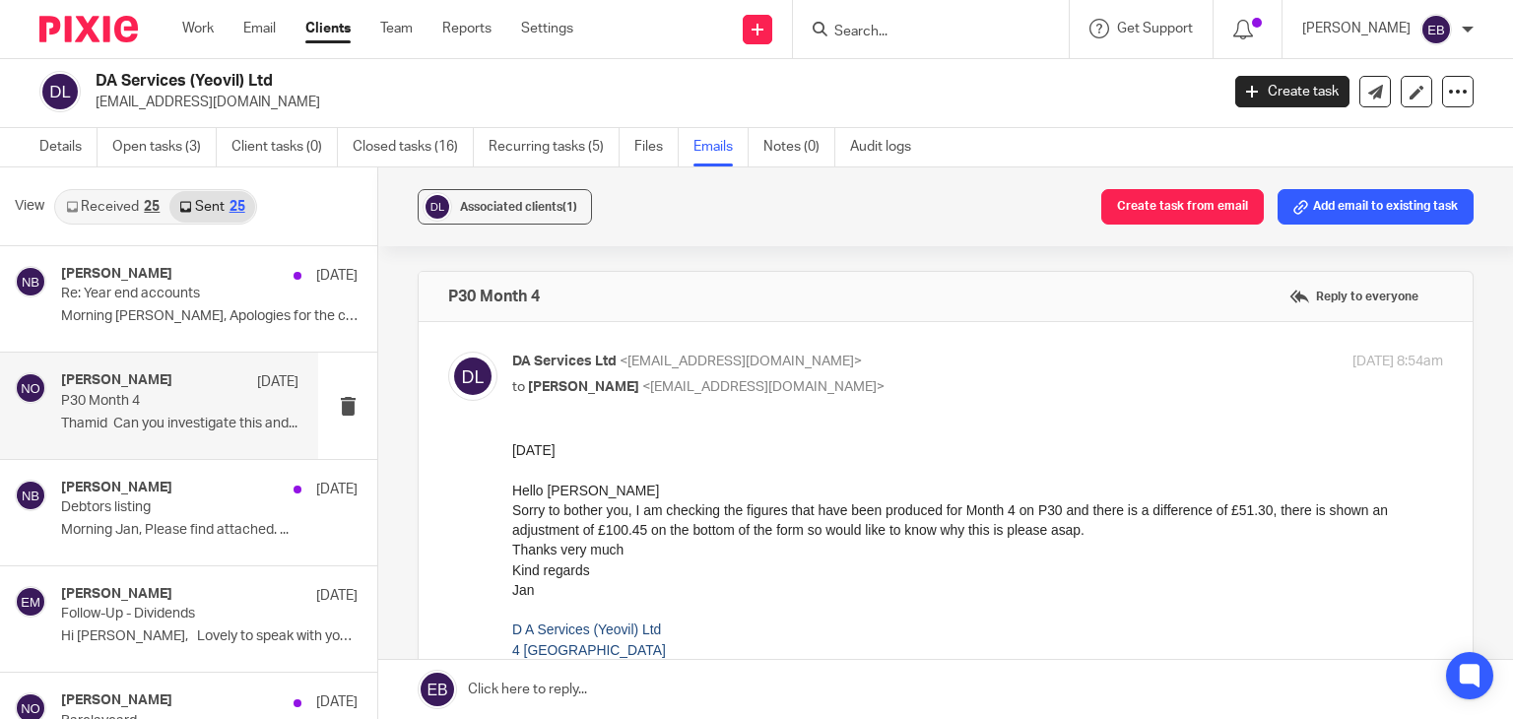
click at [924, 352] on p "DA Services Ltd <enquiries@daservices.uk.com>" at bounding box center [822, 362] width 621 height 21
checkbox input "false"
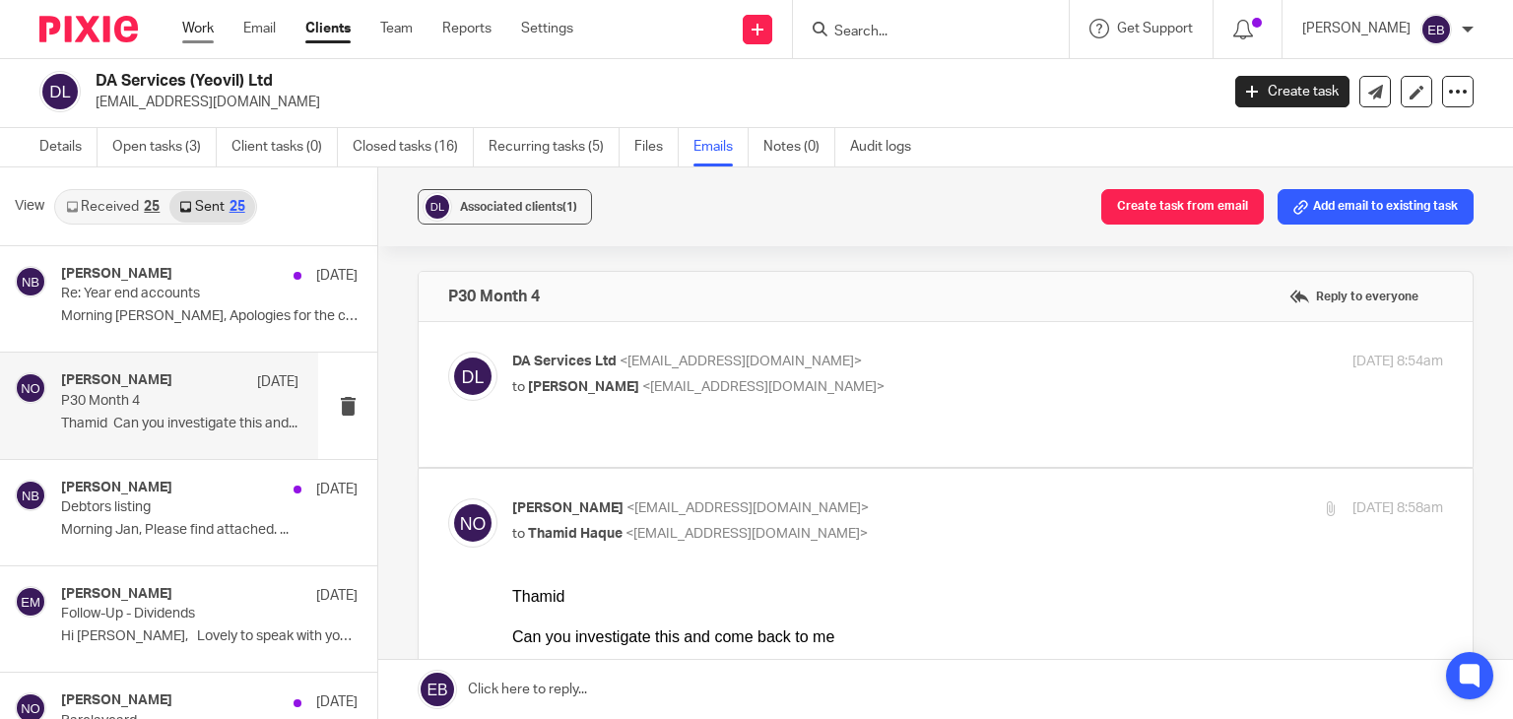
click at [190, 35] on link "Work" at bounding box center [198, 29] width 32 height 20
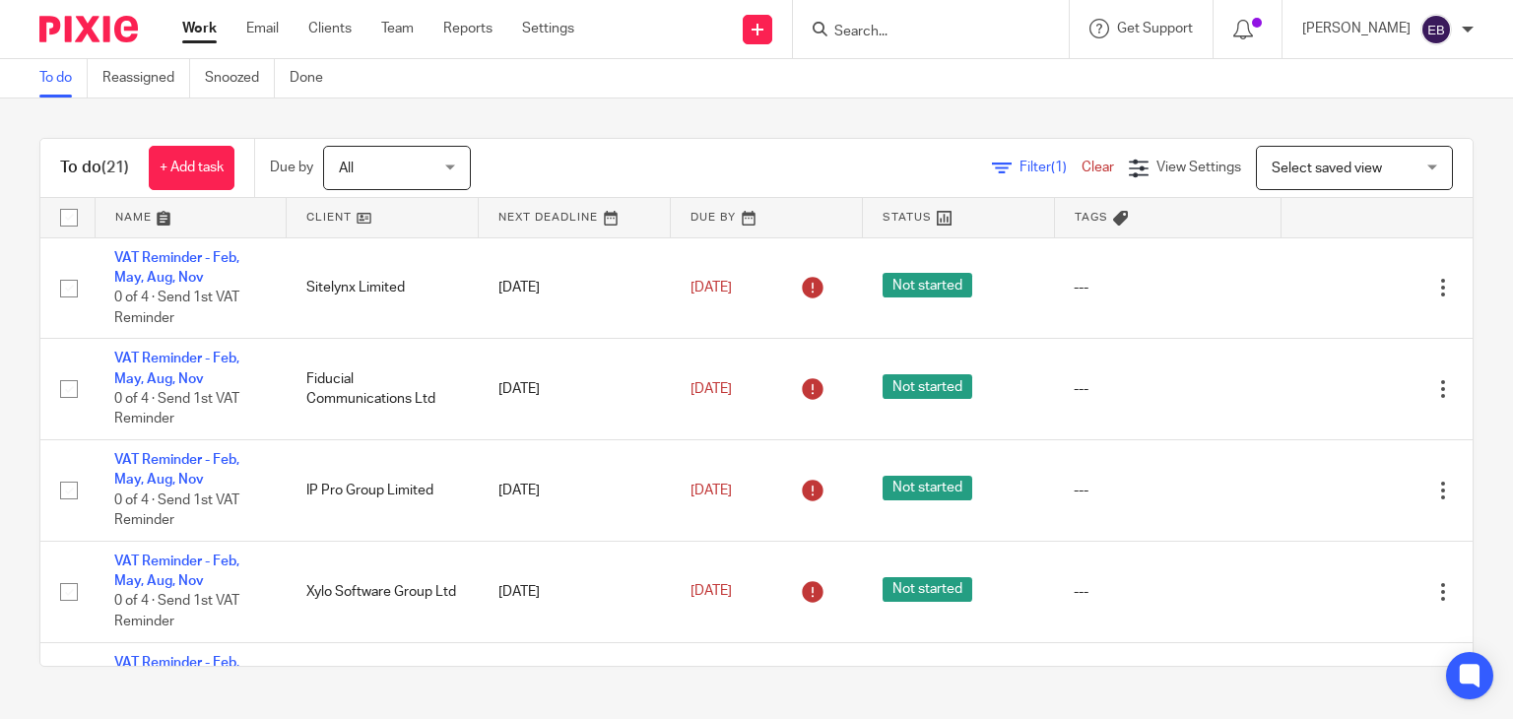
click at [902, 25] on input "Search" at bounding box center [920, 33] width 177 height 18
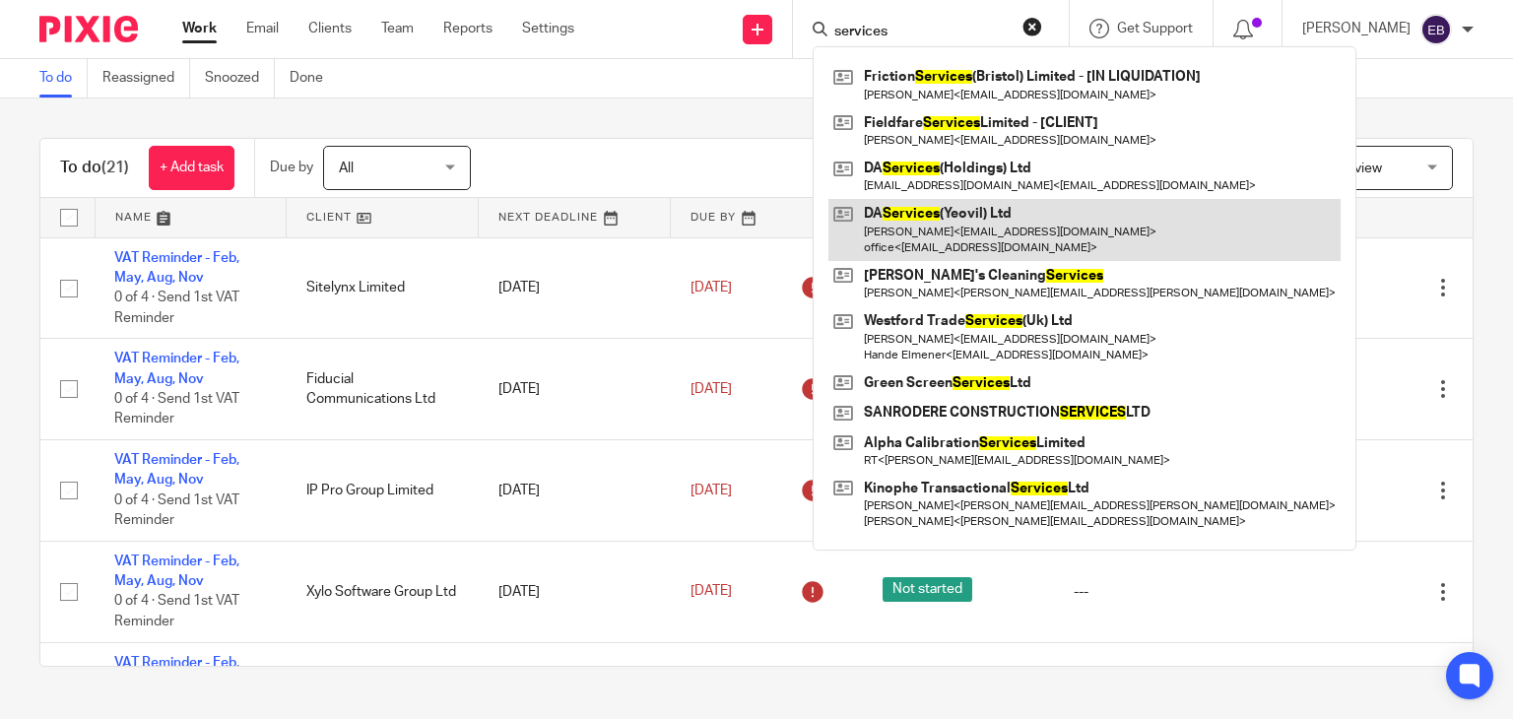
type input "services"
click at [985, 242] on link at bounding box center [1084, 229] width 512 height 61
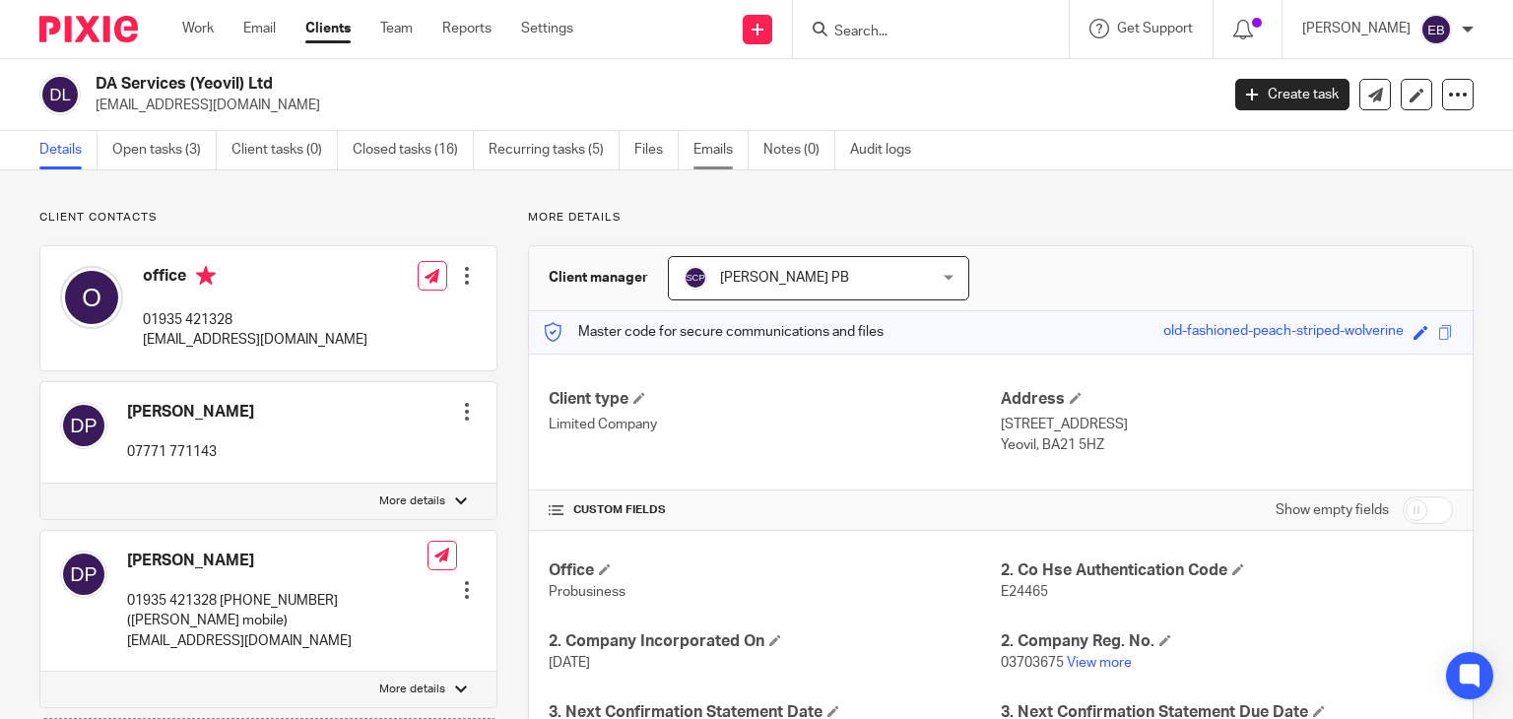
click at [714, 157] on link "Emails" at bounding box center [721, 150] width 55 height 38
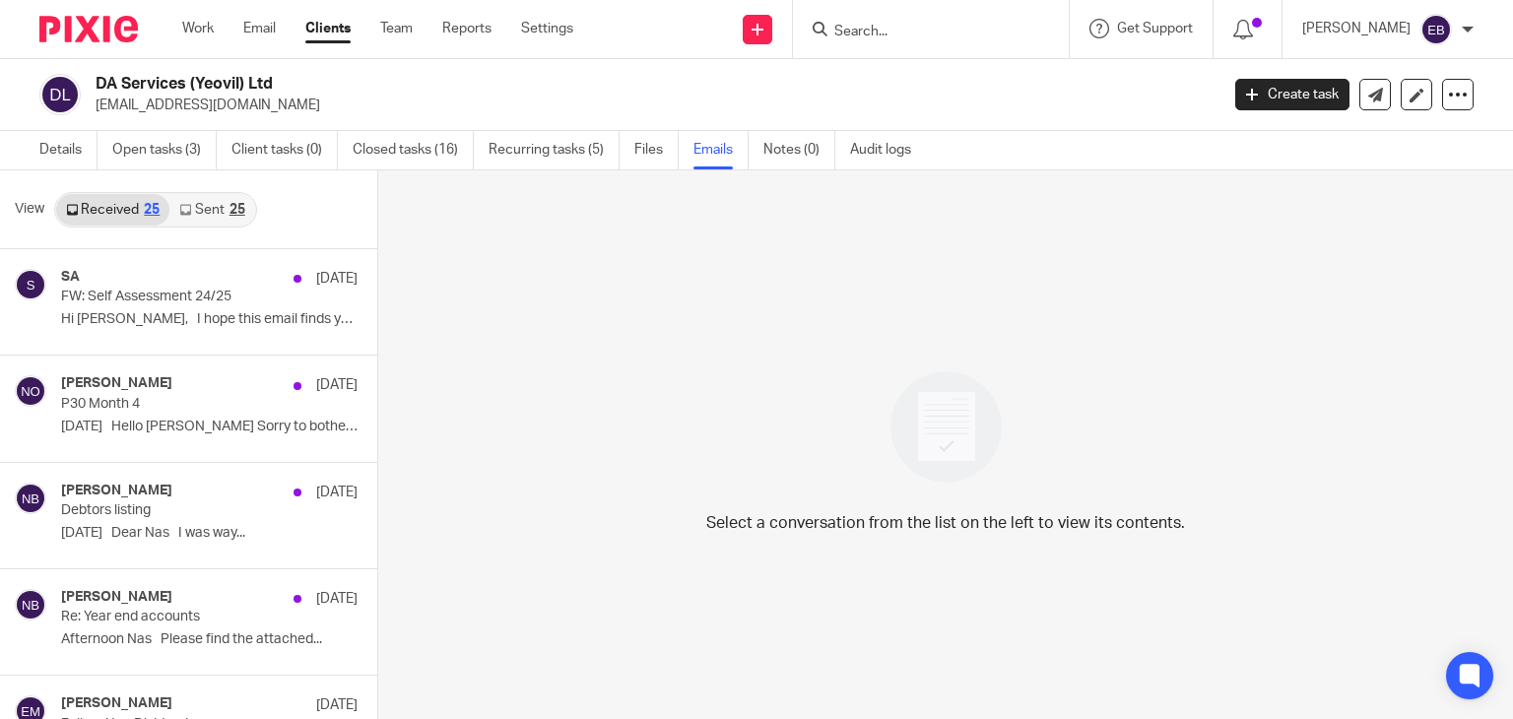
click at [189, 218] on link "Sent 25" at bounding box center [211, 210] width 85 height 32
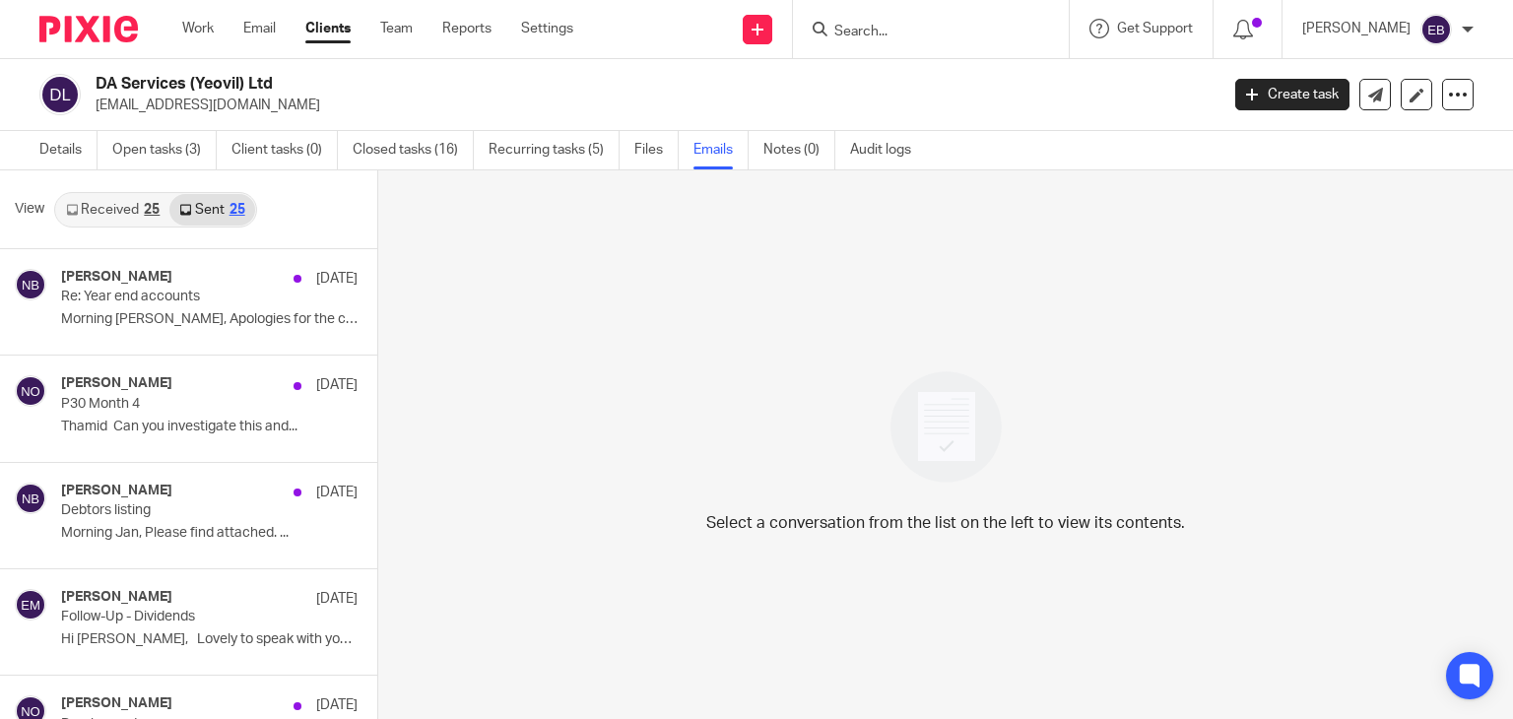
scroll to position [3, 0]
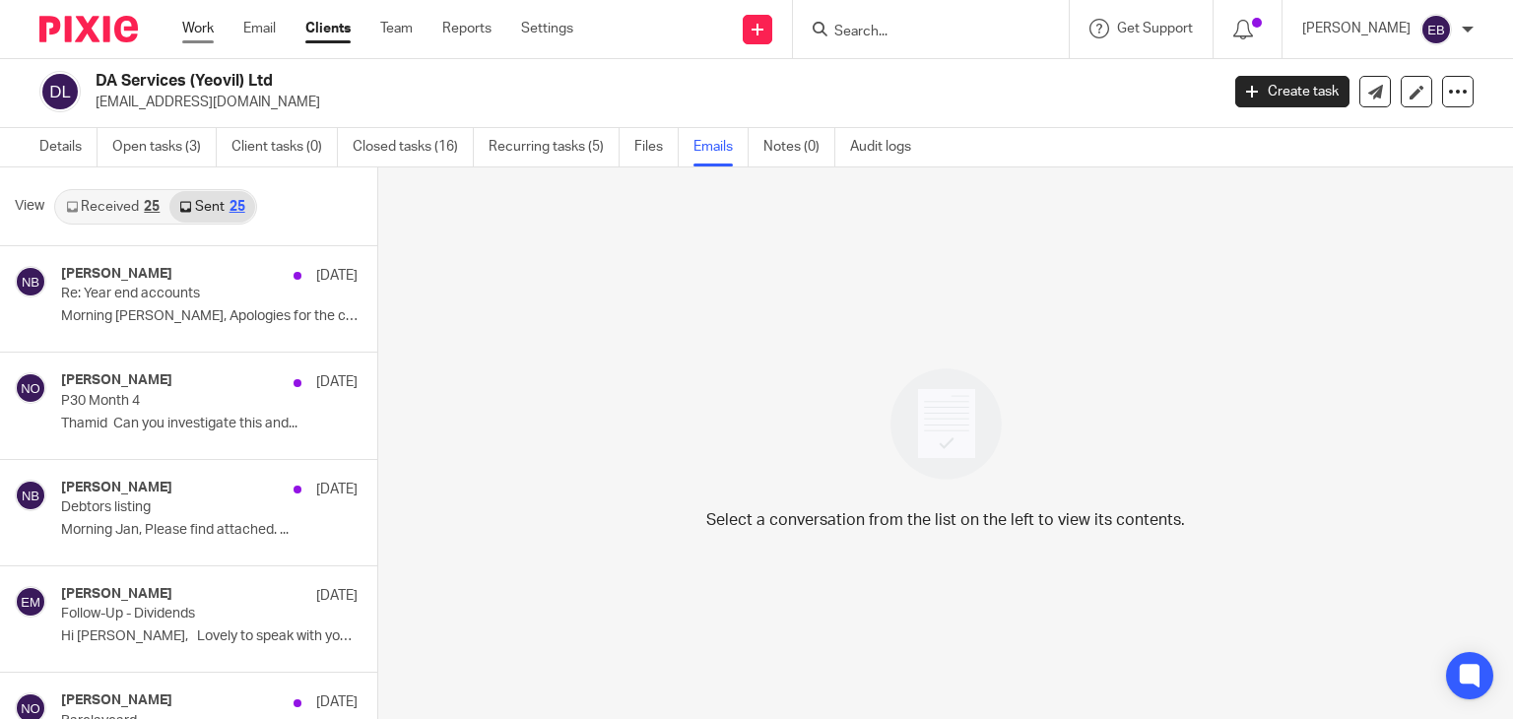
click at [194, 31] on link "Work" at bounding box center [198, 29] width 32 height 20
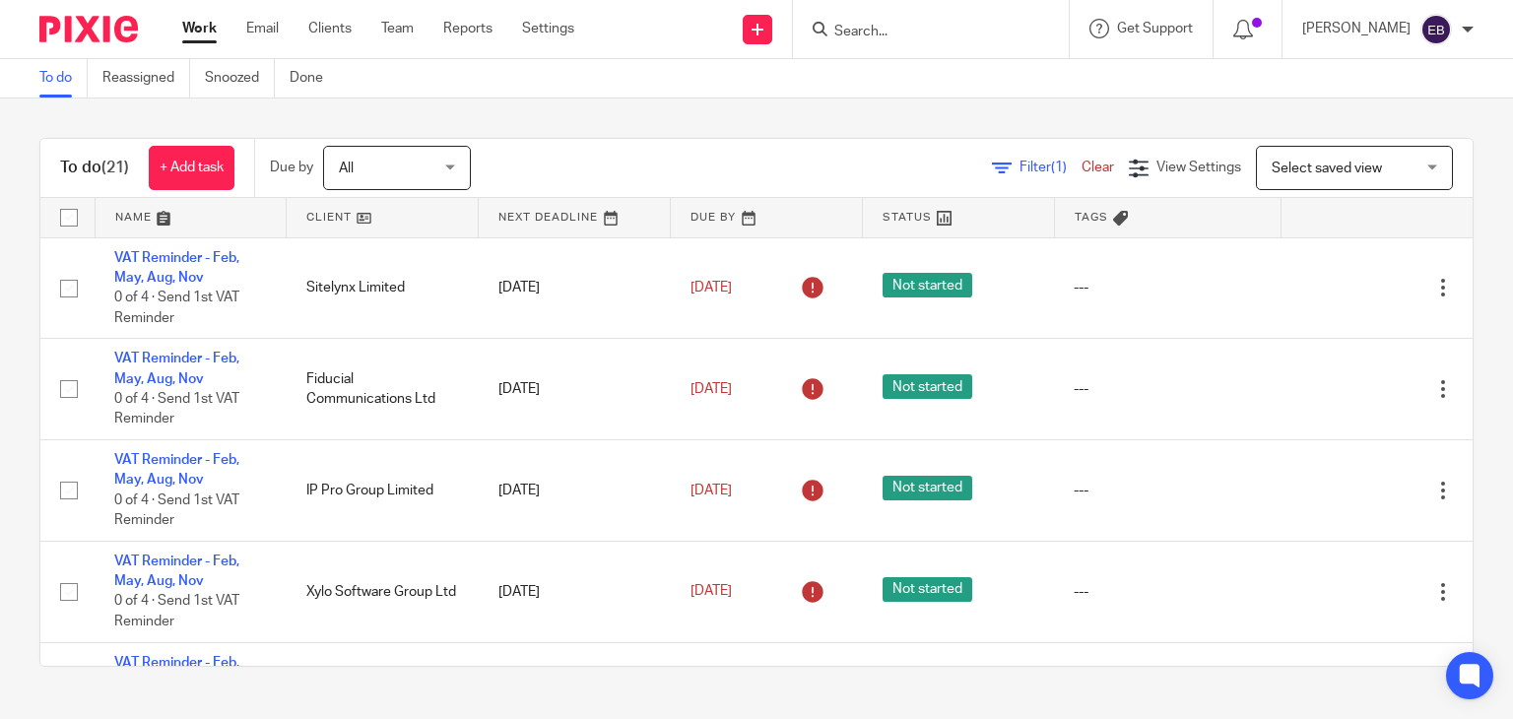
click at [894, 24] on input "Search" at bounding box center [920, 33] width 177 height 18
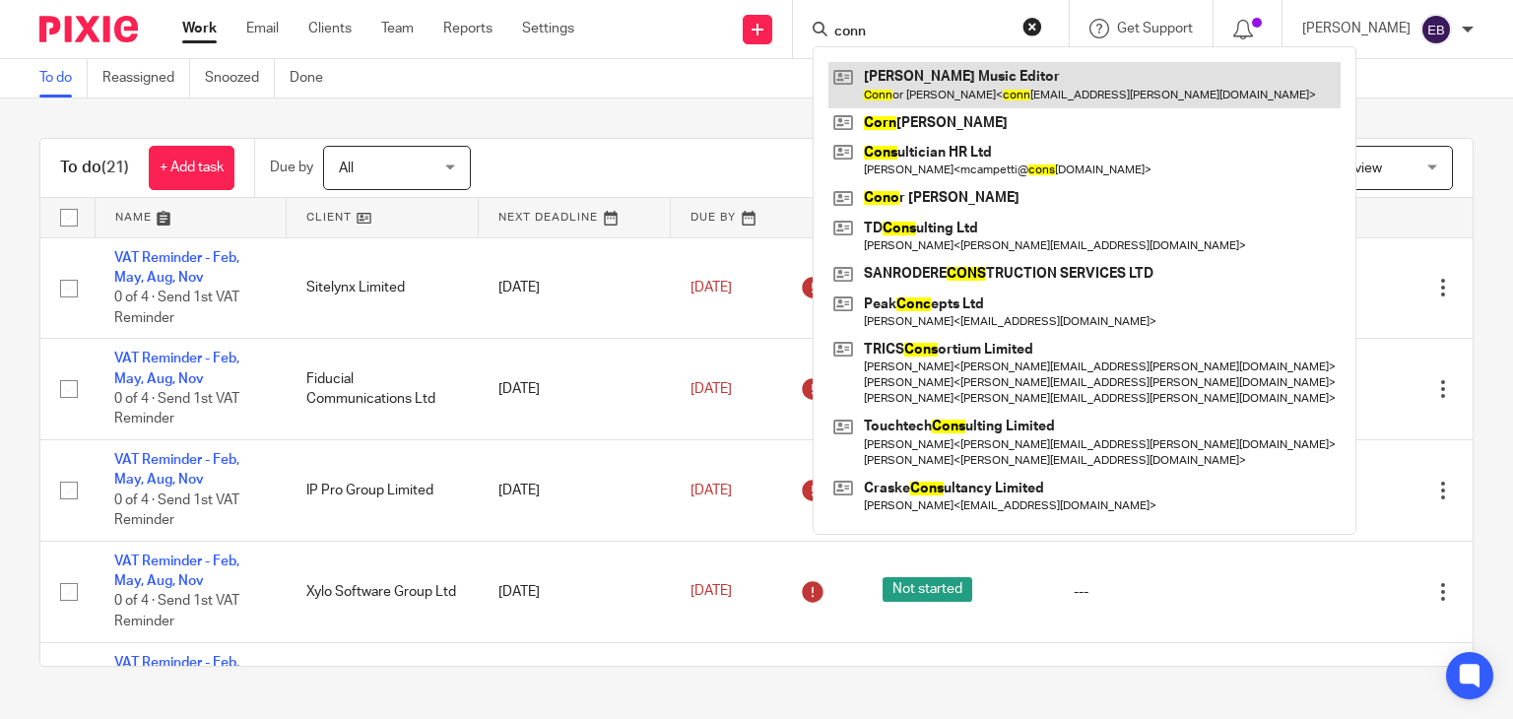
type input "conn"
click at [932, 81] on link at bounding box center [1084, 84] width 512 height 45
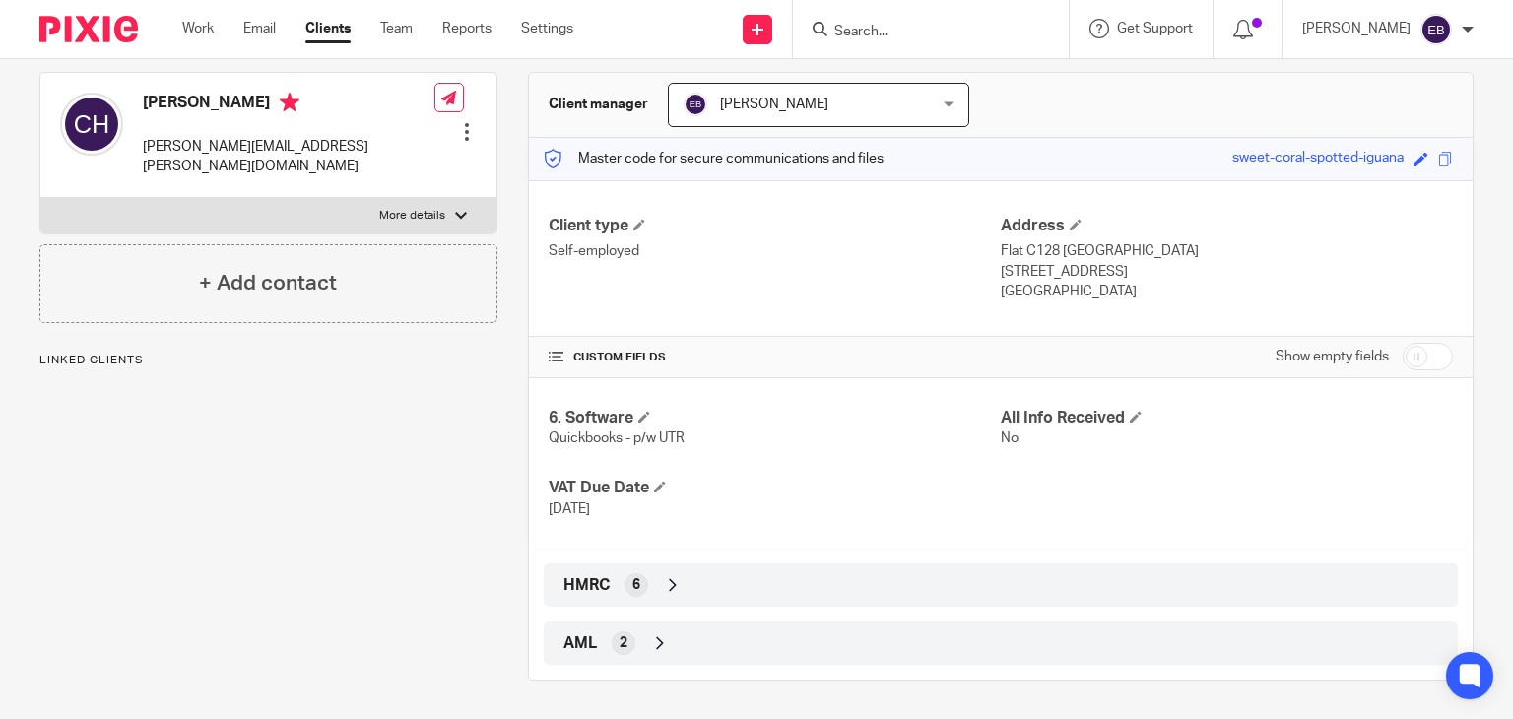
click at [663, 588] on icon at bounding box center [673, 585] width 20 height 20
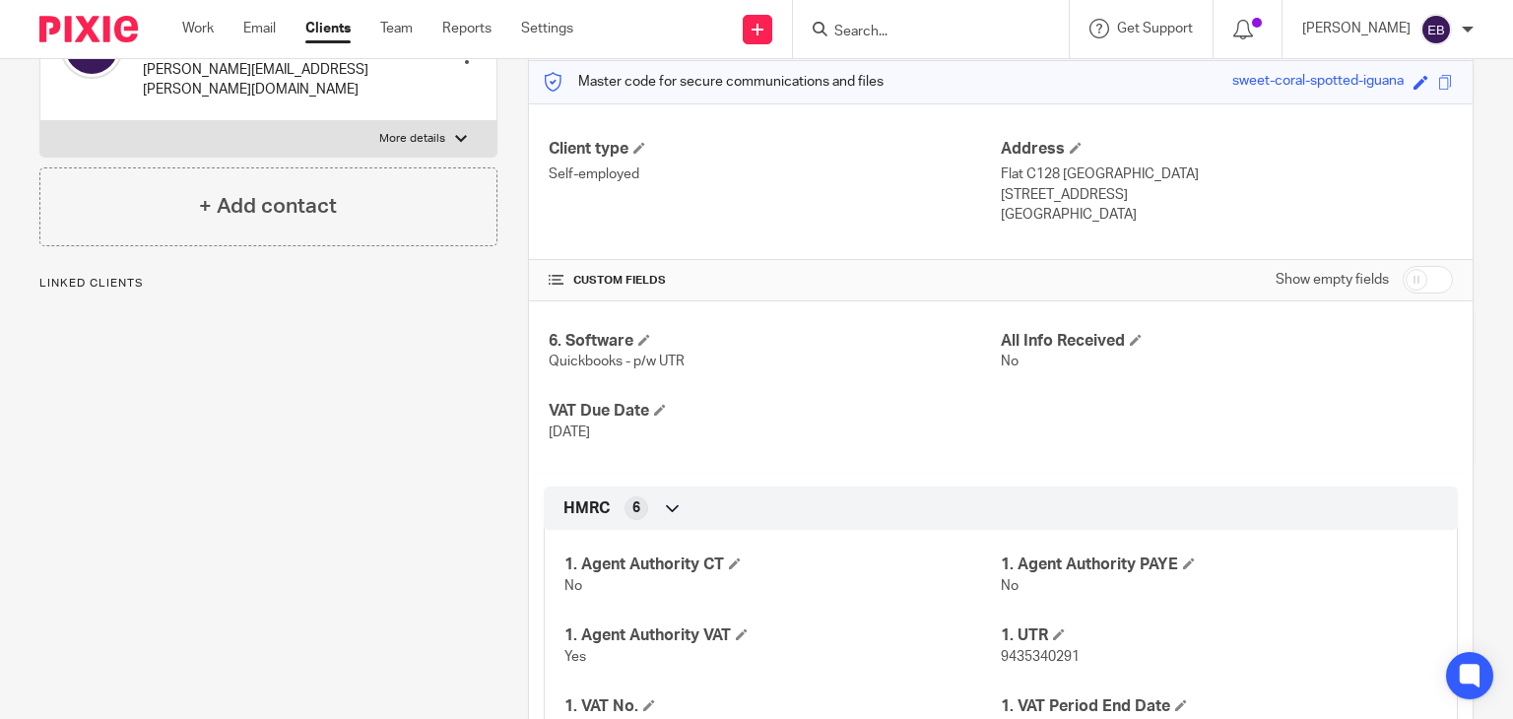
scroll to position [370, 0]
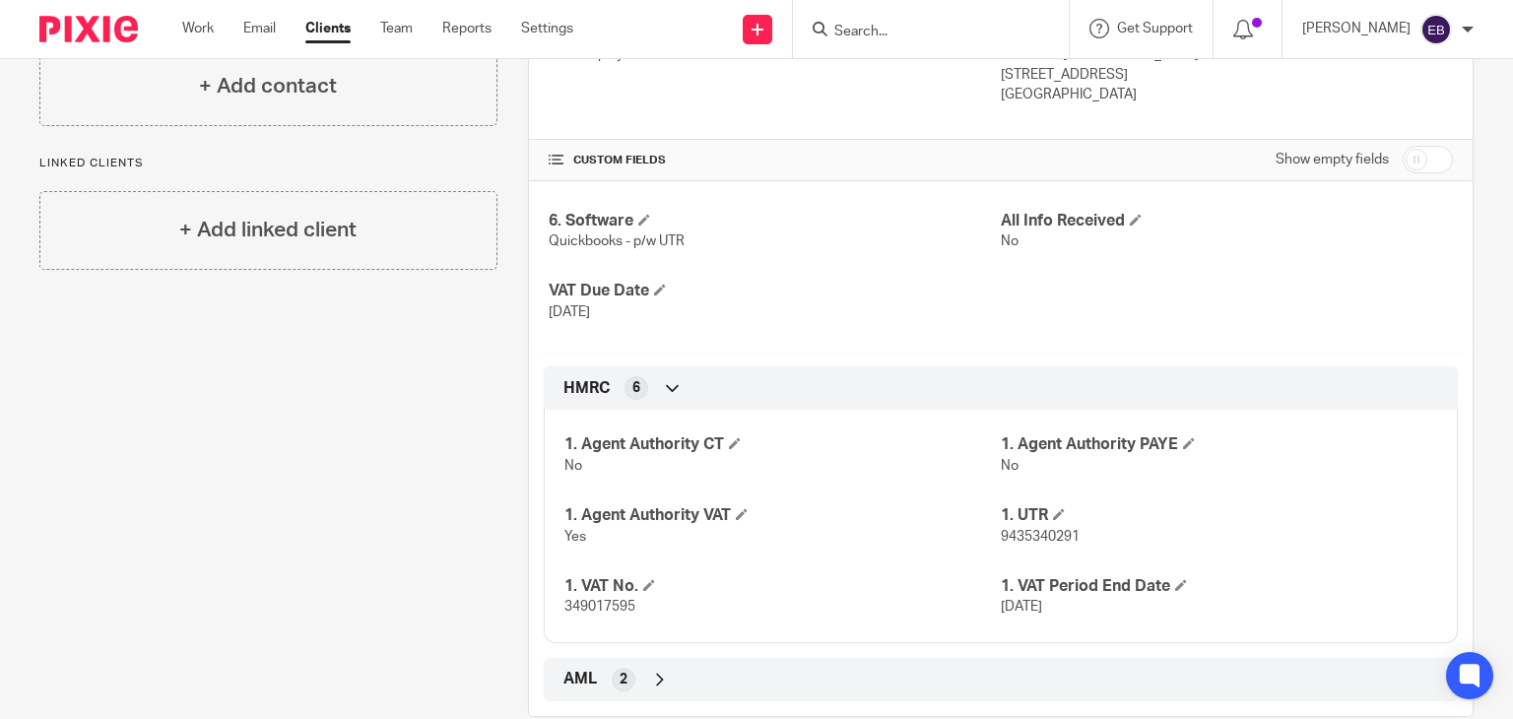
click at [663, 392] on icon at bounding box center [673, 388] width 20 height 20
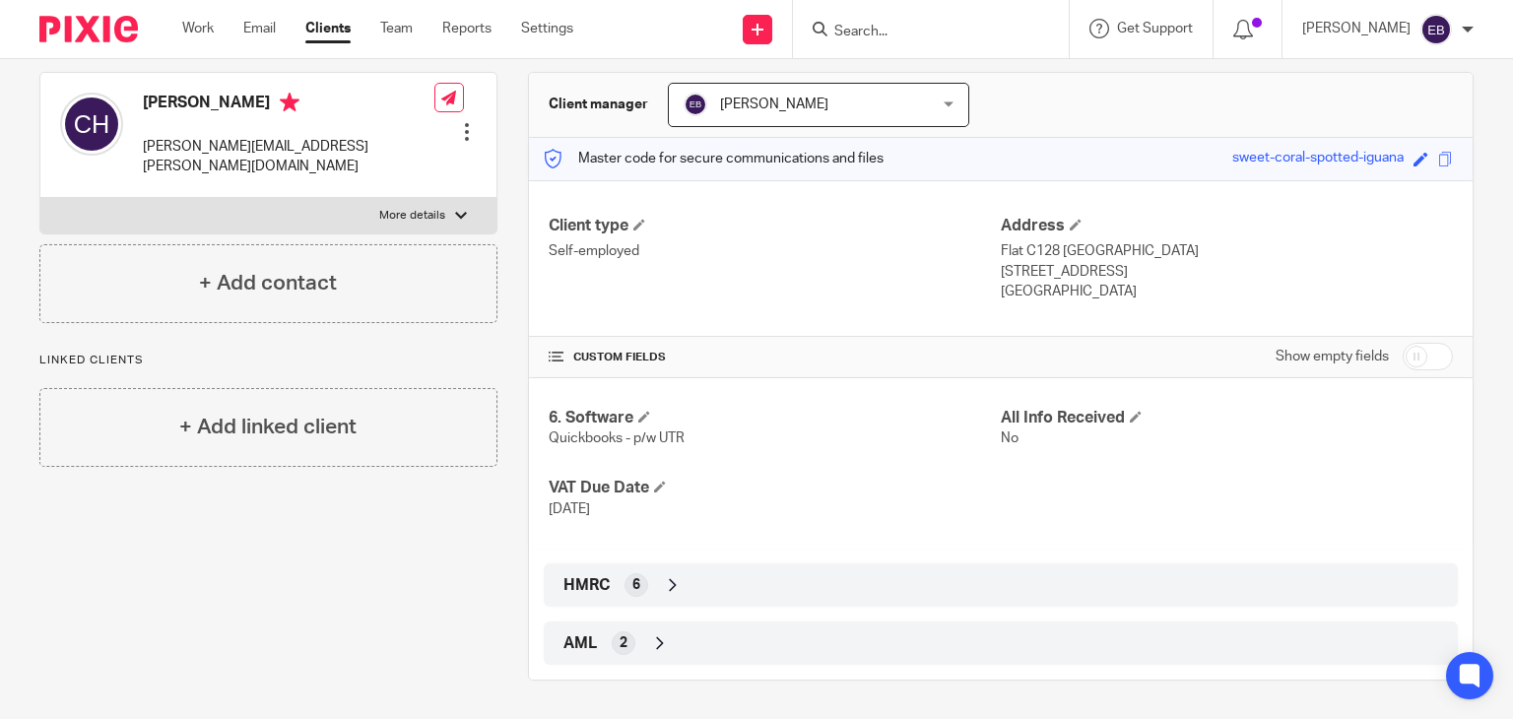
scroll to position [0, 0]
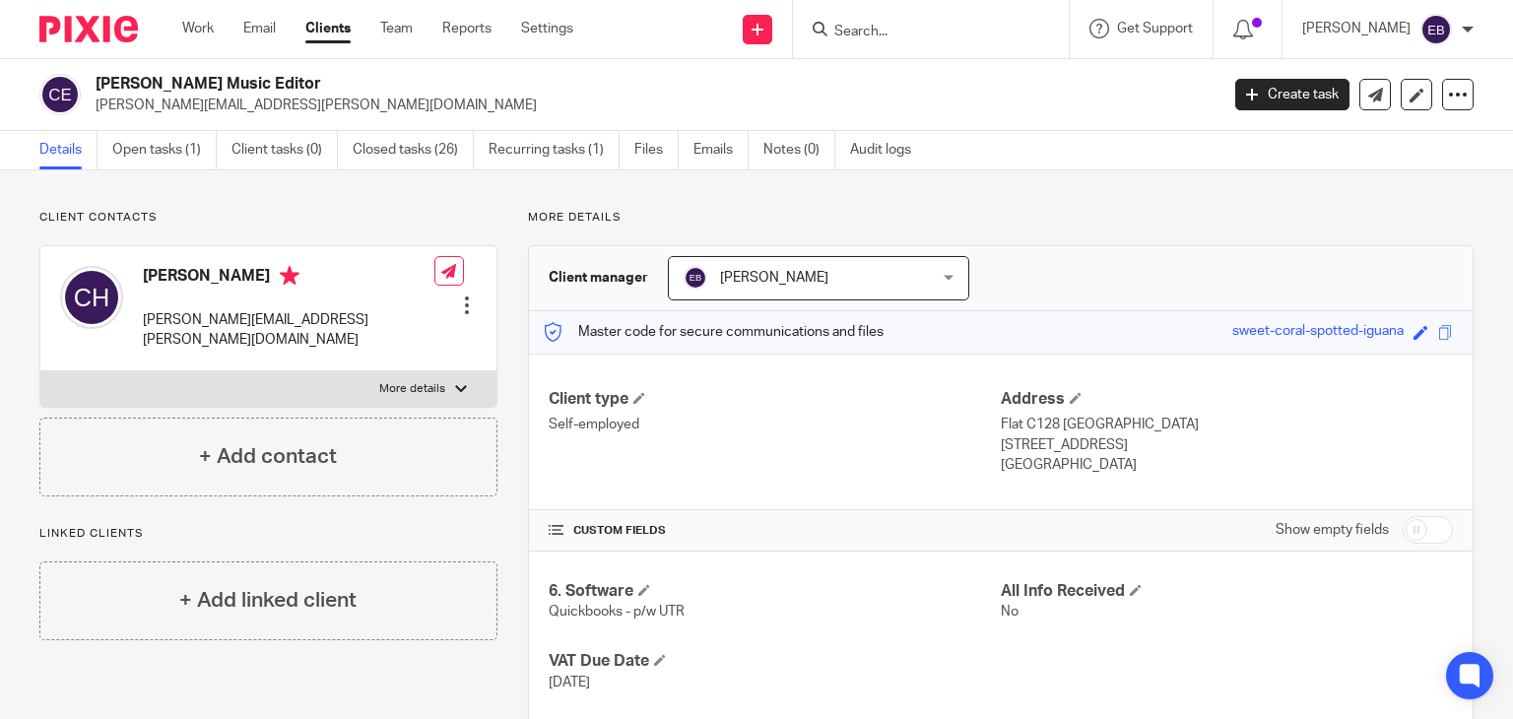
click at [209, 39] on div "Work Email Clients Team Reports Settings Work Email Clients Team Reports Settin…" at bounding box center [383, 29] width 440 height 58
click at [209, 33] on link "Work" at bounding box center [198, 29] width 32 height 20
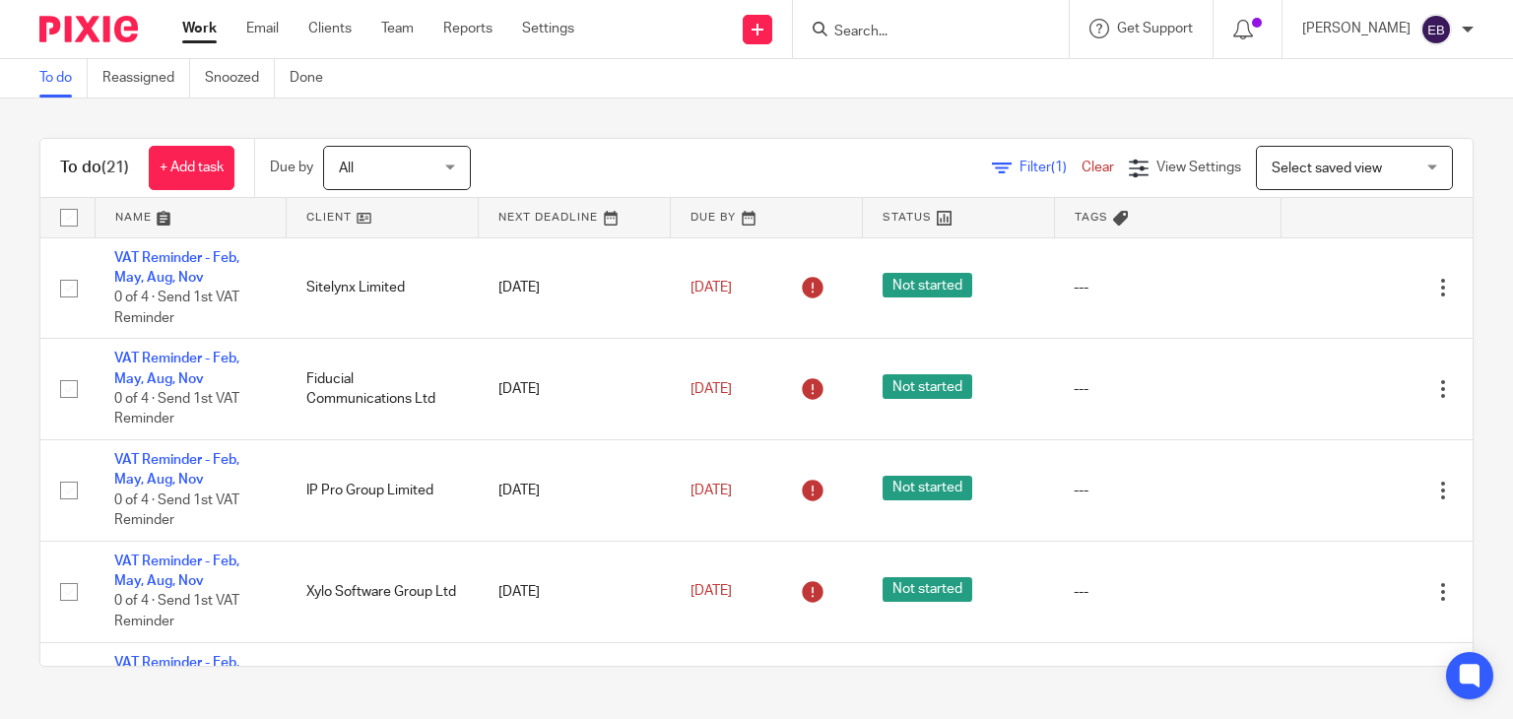
click at [886, 24] on input "Search" at bounding box center [920, 33] width 177 height 18
type input "hospi"
click at [1042, 29] on button "reset" at bounding box center [1033, 27] width 20 height 20
click at [888, 34] on input "Search" at bounding box center [920, 33] width 177 height 18
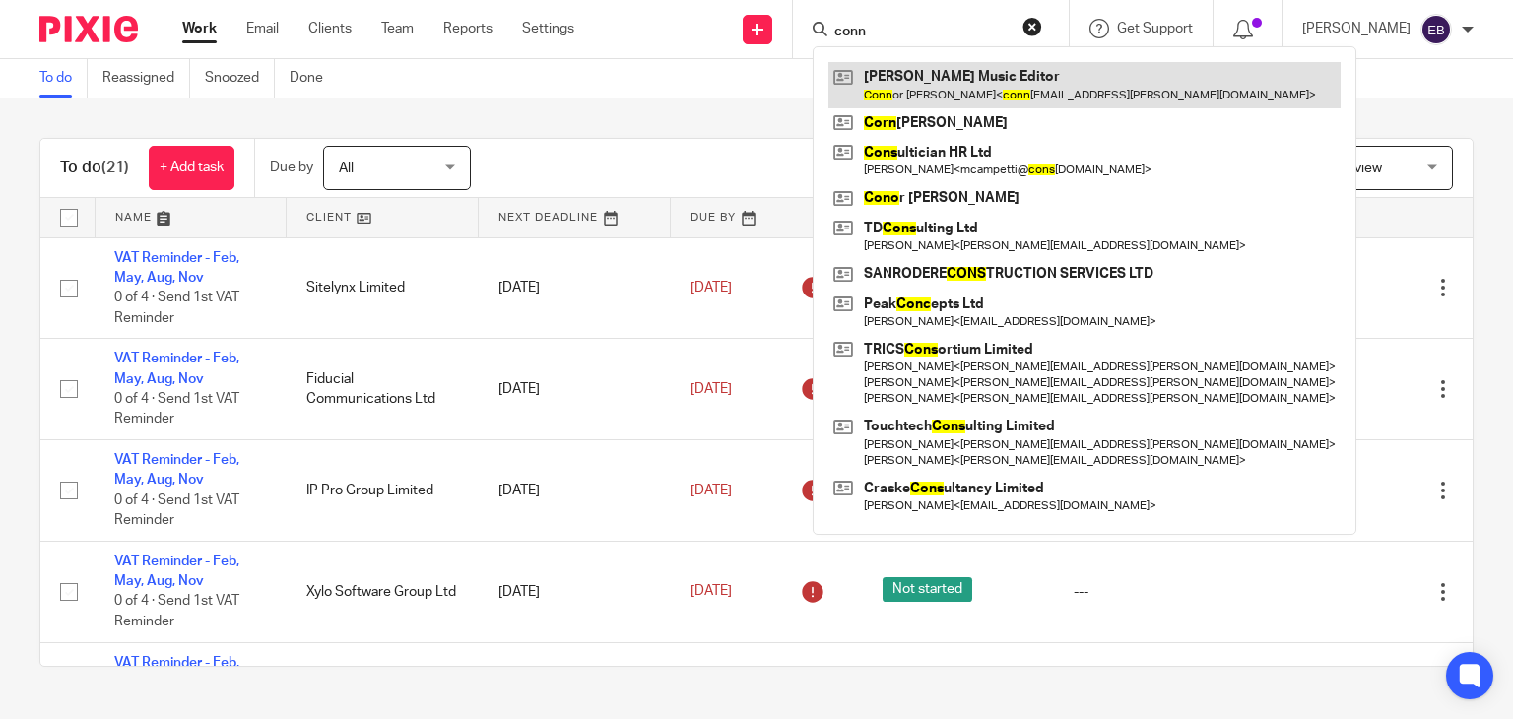
type input "conn"
click at [996, 96] on link at bounding box center [1084, 84] width 512 height 45
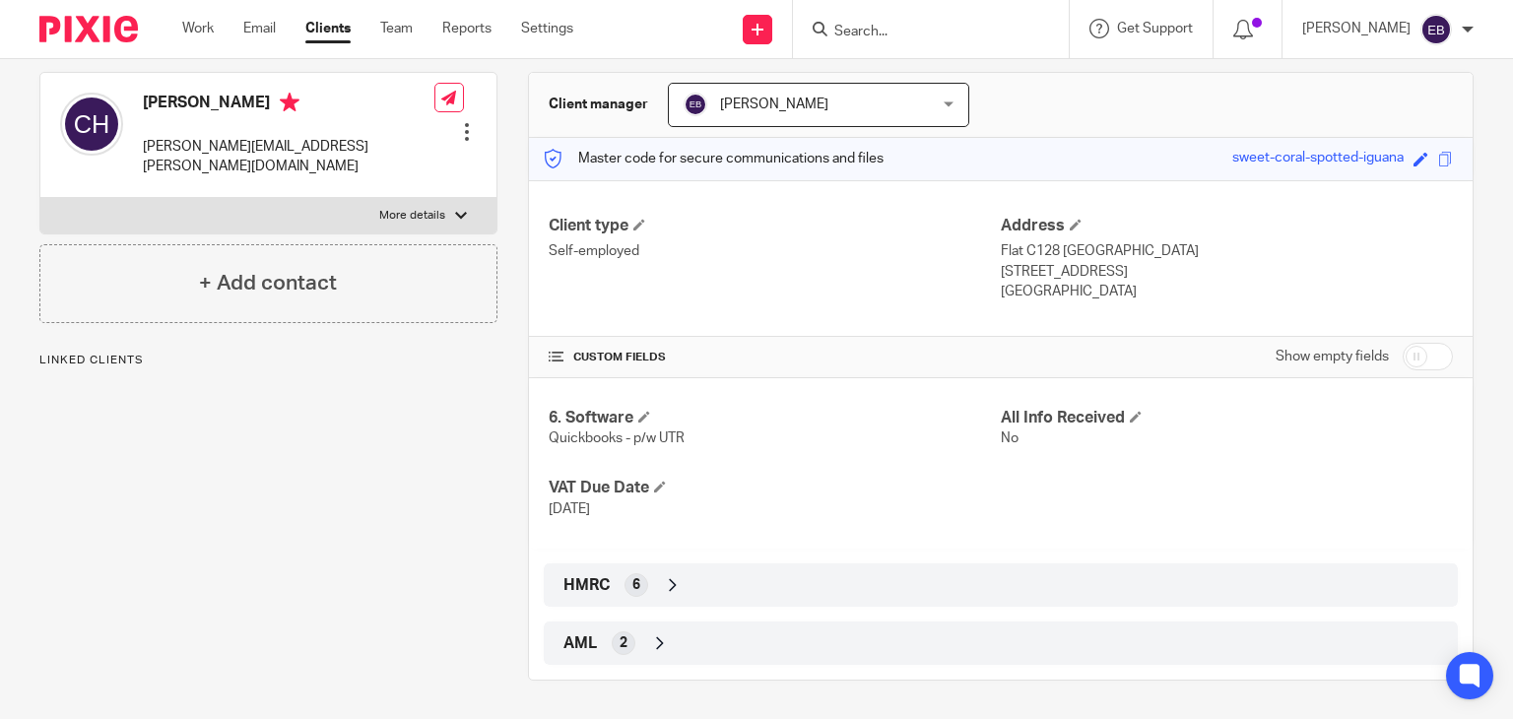
click at [633, 584] on span "6" at bounding box center [636, 585] width 8 height 20
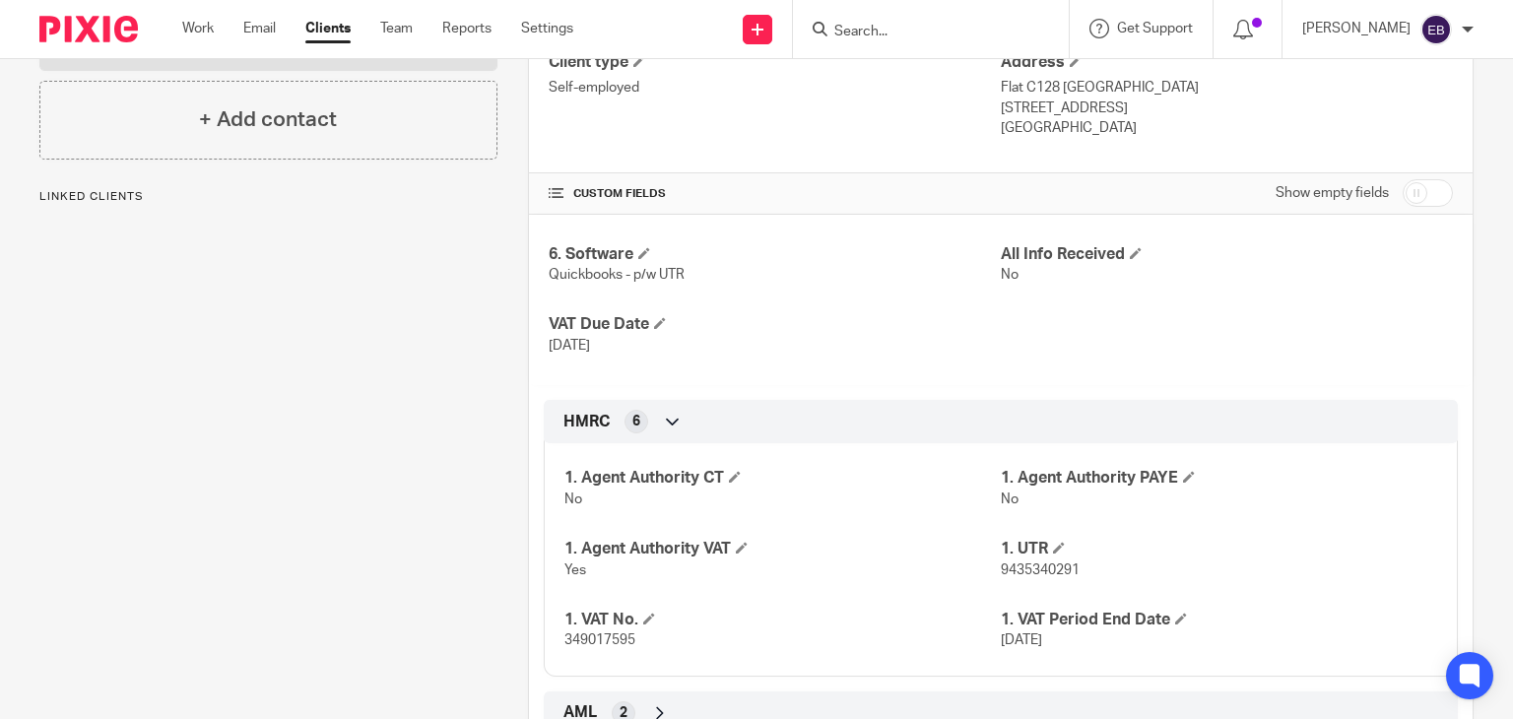
scroll to position [406, 0]
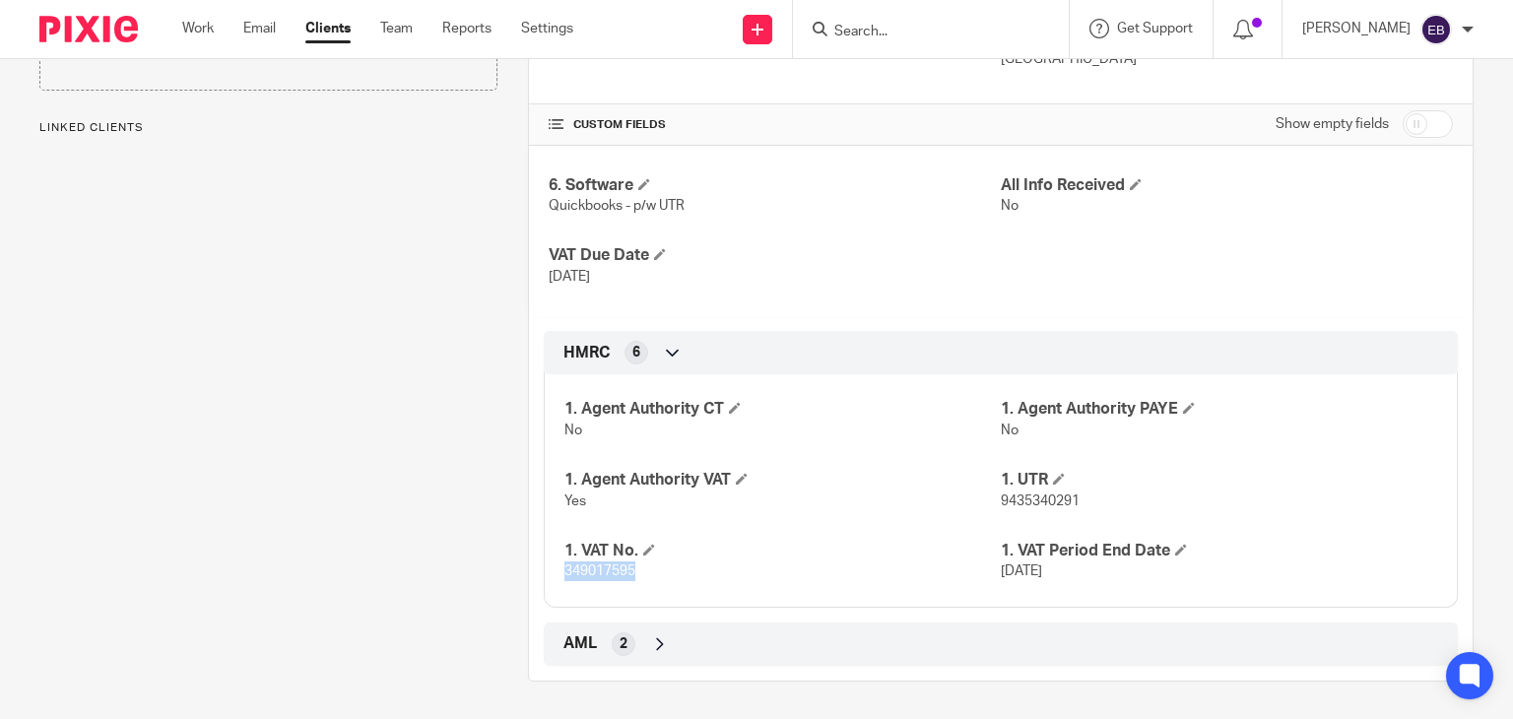
drag, startPoint x: 650, startPoint y: 574, endPoint x: 556, endPoint y: 580, distance: 94.8
click at [552, 579] on div "1. Agent Authority CT No 1. Agent Authority PAYE No 1. Agent Authority VAT Yes …" at bounding box center [1001, 483] width 914 height 247
copy span "349017595"
click at [896, 31] on input "Search" at bounding box center [920, 33] width 177 height 18
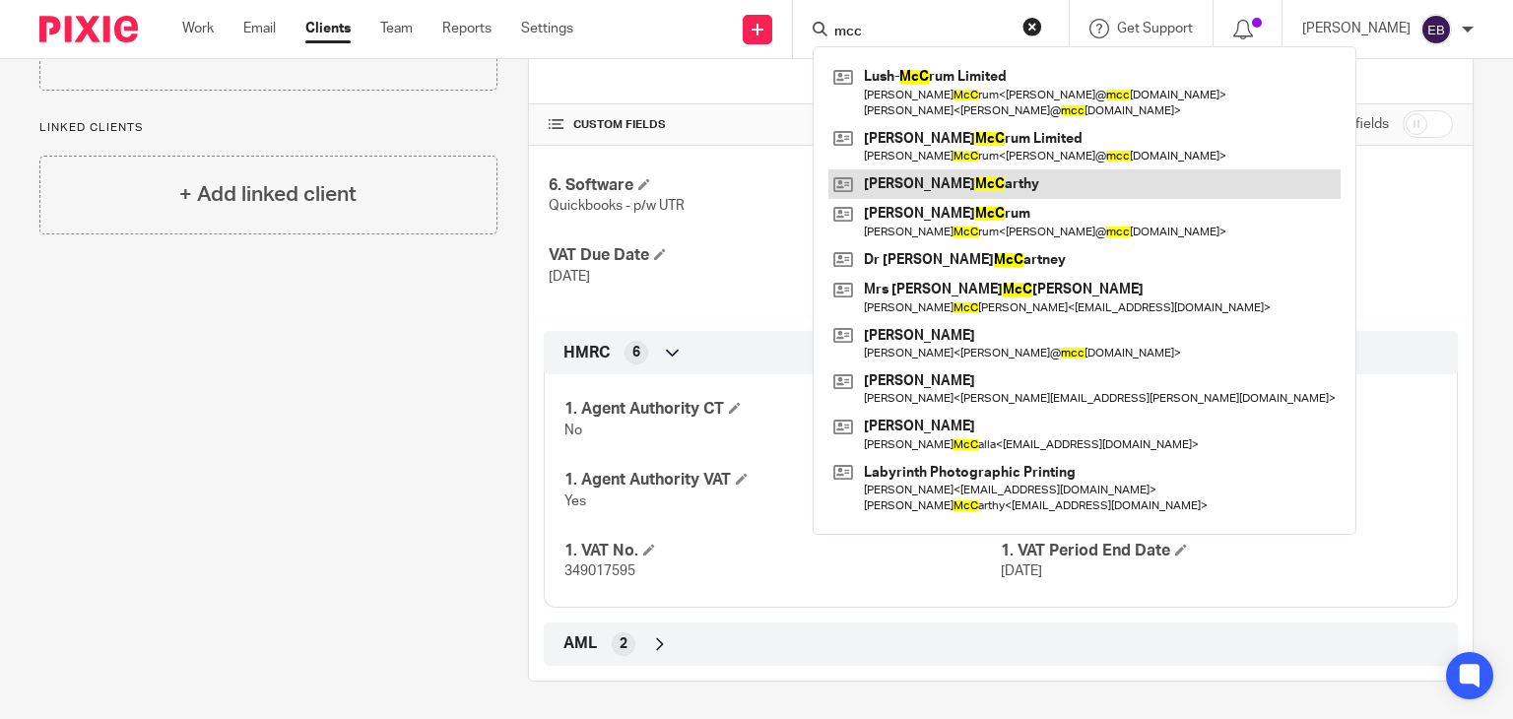
type input "mcc"
click at [974, 179] on link at bounding box center [1084, 184] width 512 height 30
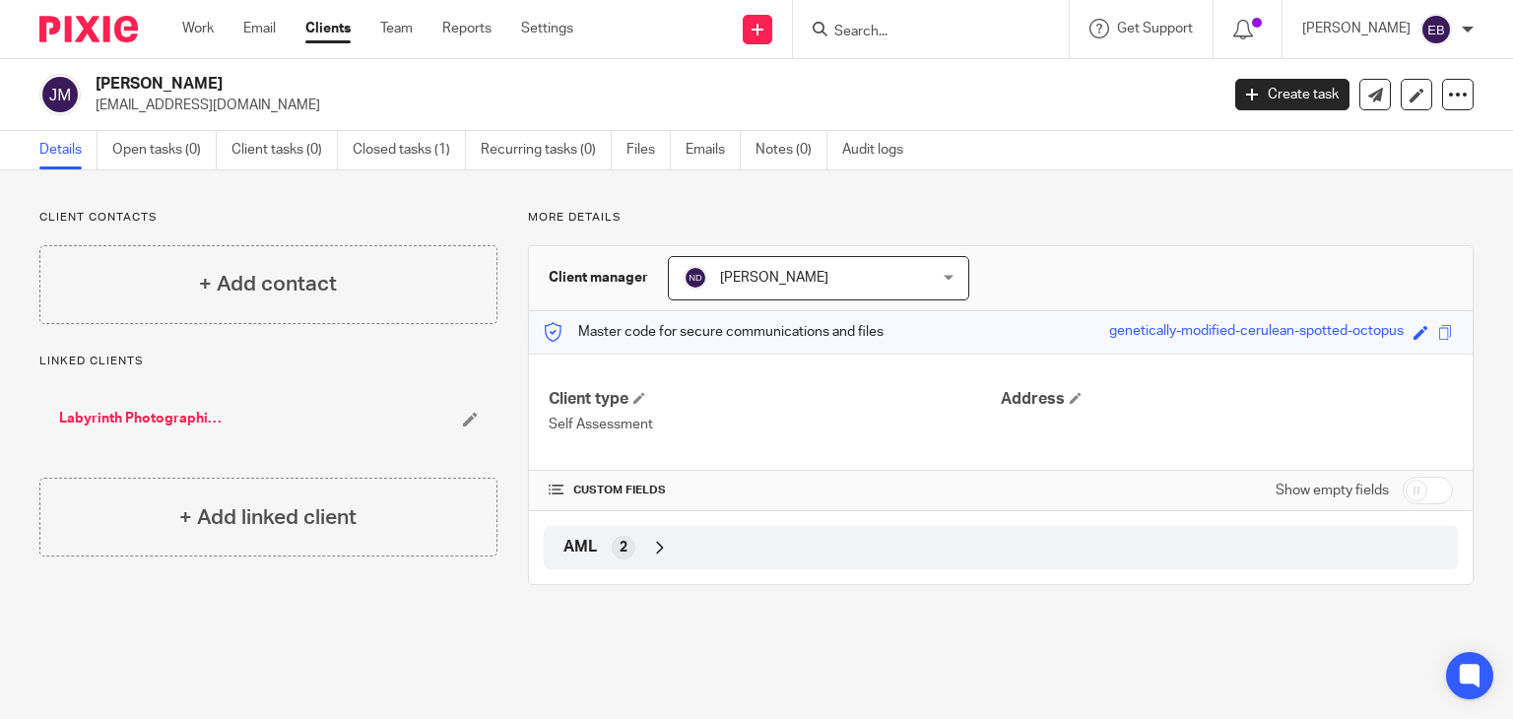
drag, startPoint x: 197, startPoint y: 104, endPoint x: 95, endPoint y: 110, distance: 102.6
click at [96, 110] on p "jpmflash@aol.com" at bounding box center [651, 106] width 1110 height 20
copy p "jpmflash@aol.com"
click at [711, 156] on link "Emails" at bounding box center [713, 150] width 55 height 38
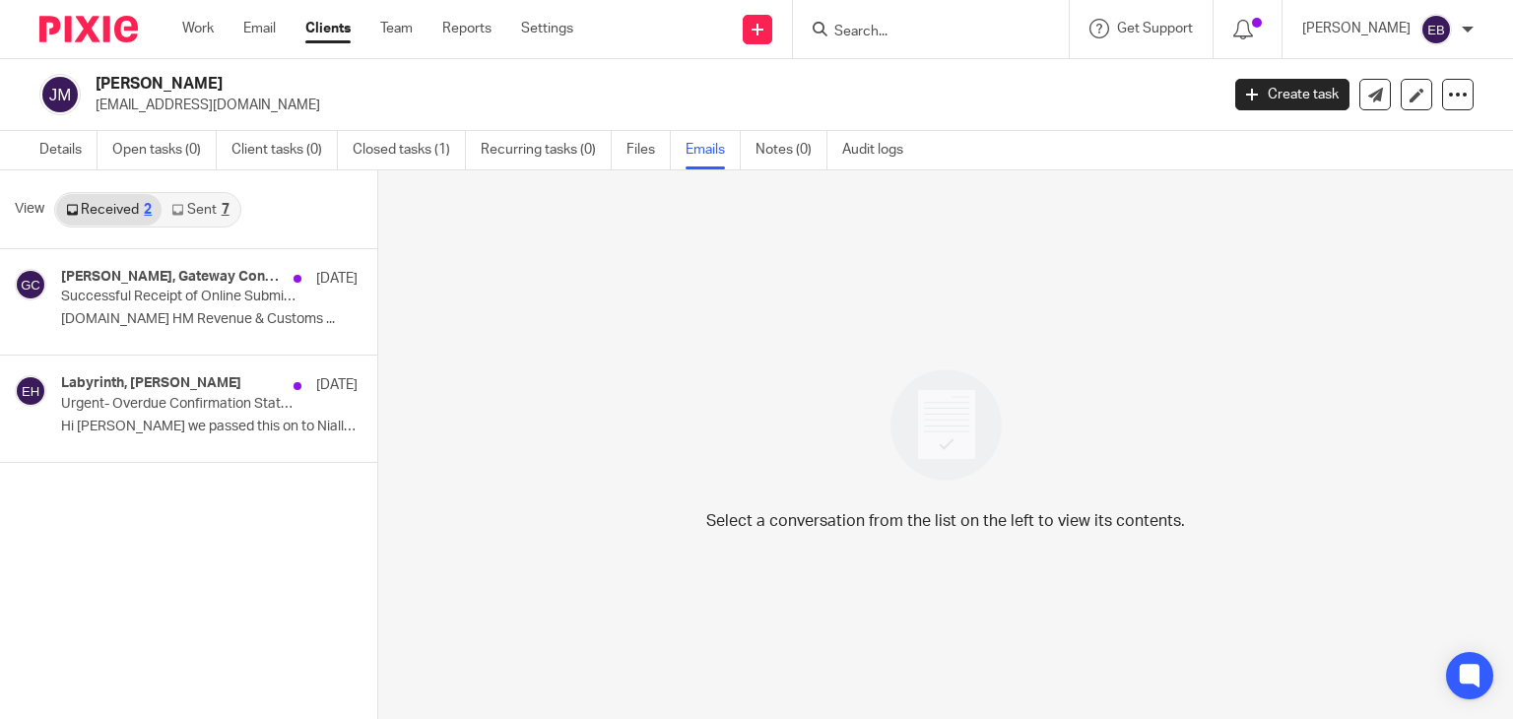
click at [204, 206] on link "Sent 7" at bounding box center [200, 210] width 77 height 32
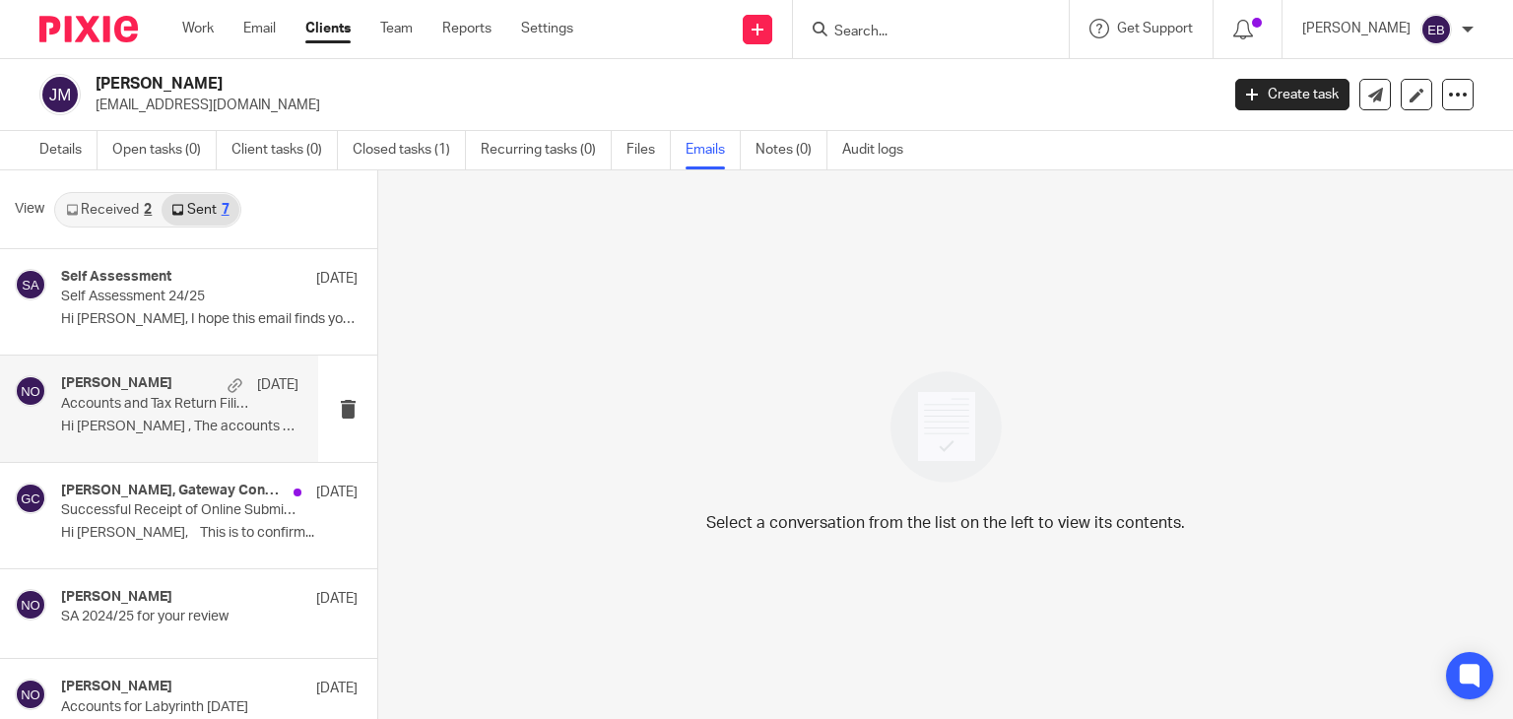
click at [150, 433] on p "Hi John , The accounts and tax return for..." at bounding box center [179, 427] width 237 height 17
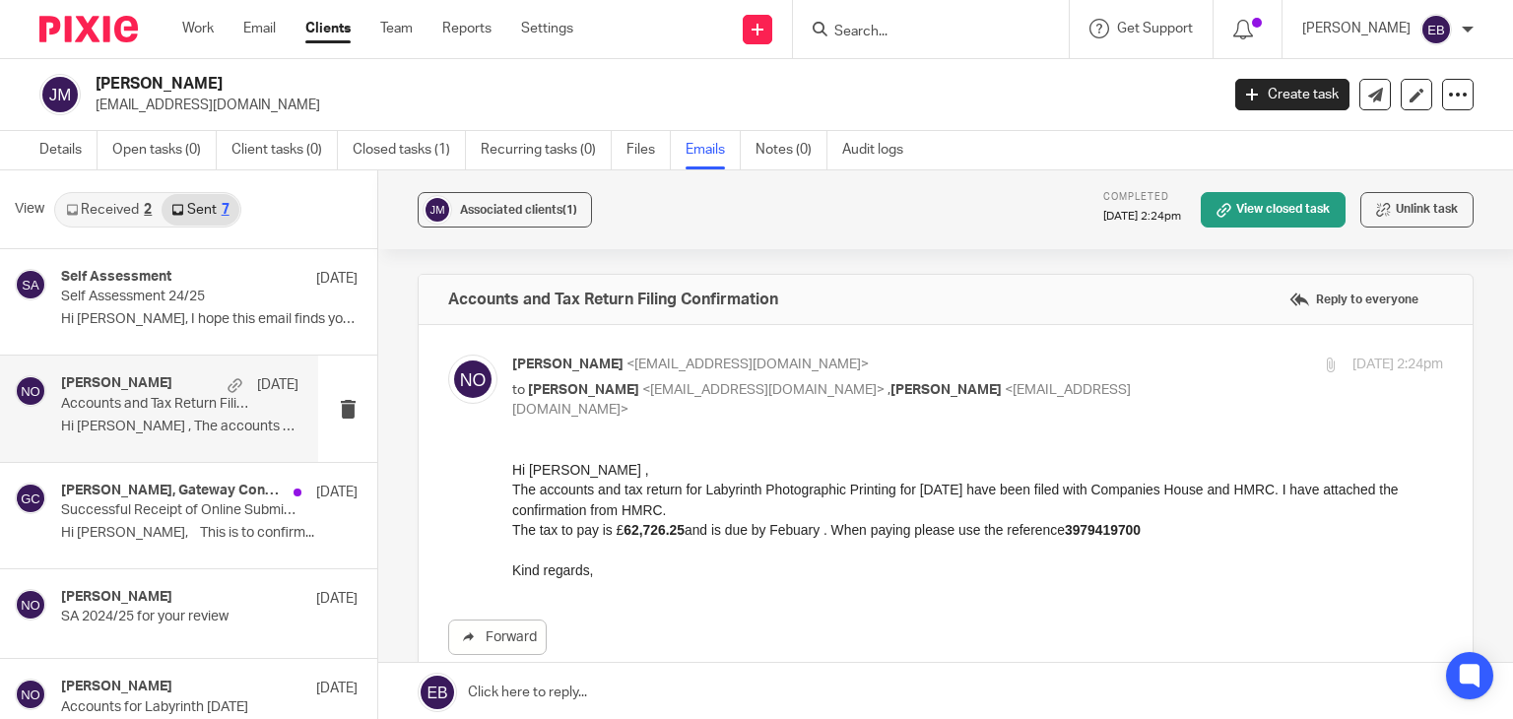
click at [1103, 367] on p "Niall O'Driscoll <niall@odaccountants.co.uk>" at bounding box center [822, 365] width 621 height 21
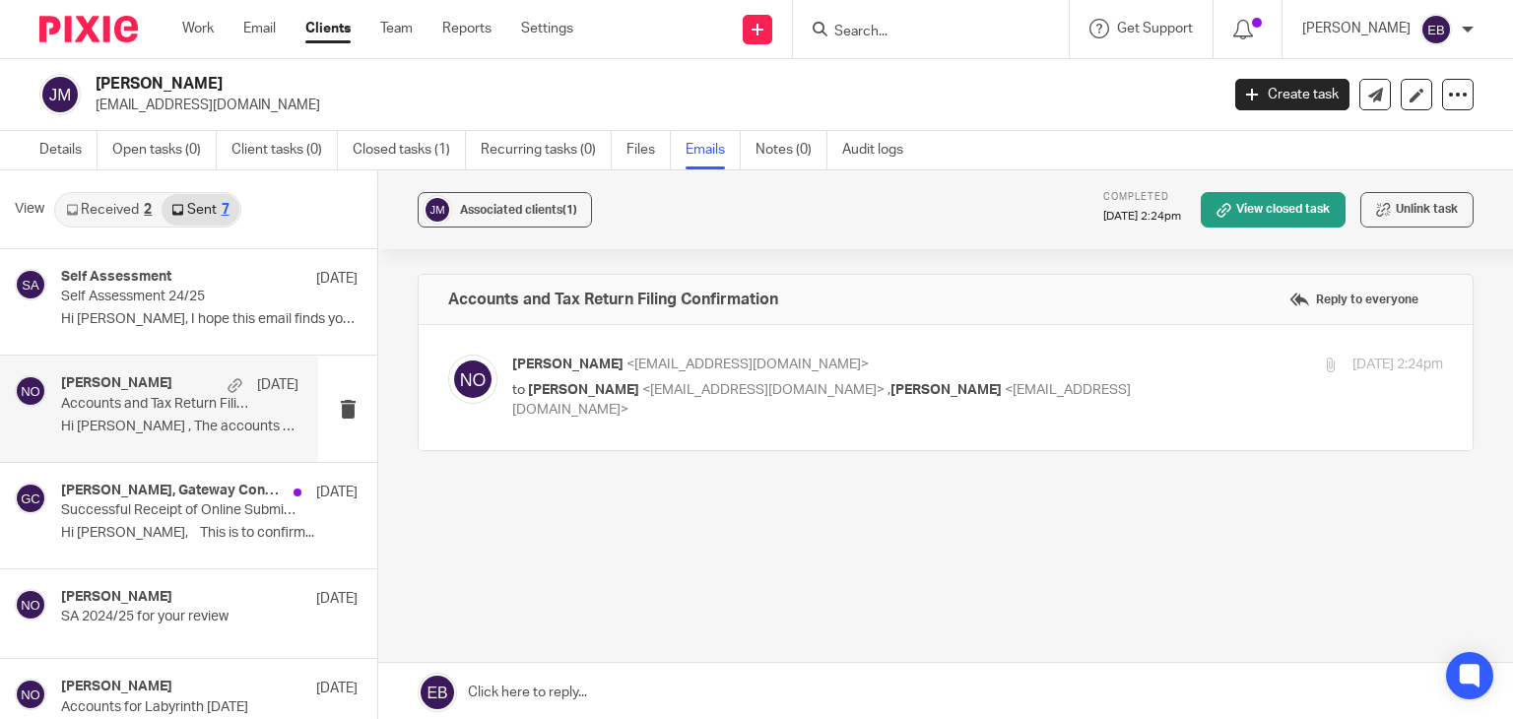
click at [1103, 367] on p "Niall O'Driscoll <niall@odaccountants.co.uk>" at bounding box center [822, 365] width 621 height 21
checkbox input "true"
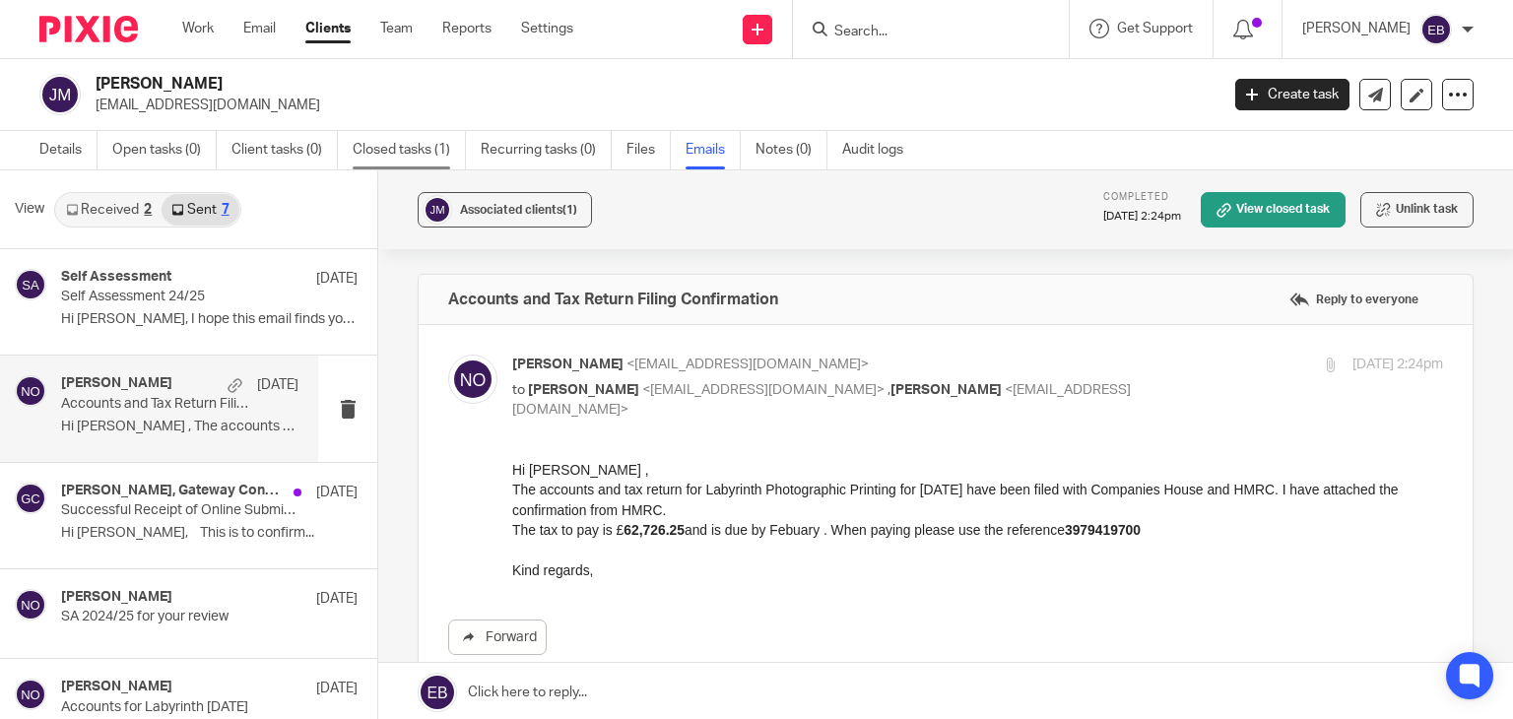
click at [402, 143] on link "Closed tasks (1)" at bounding box center [409, 150] width 113 height 38
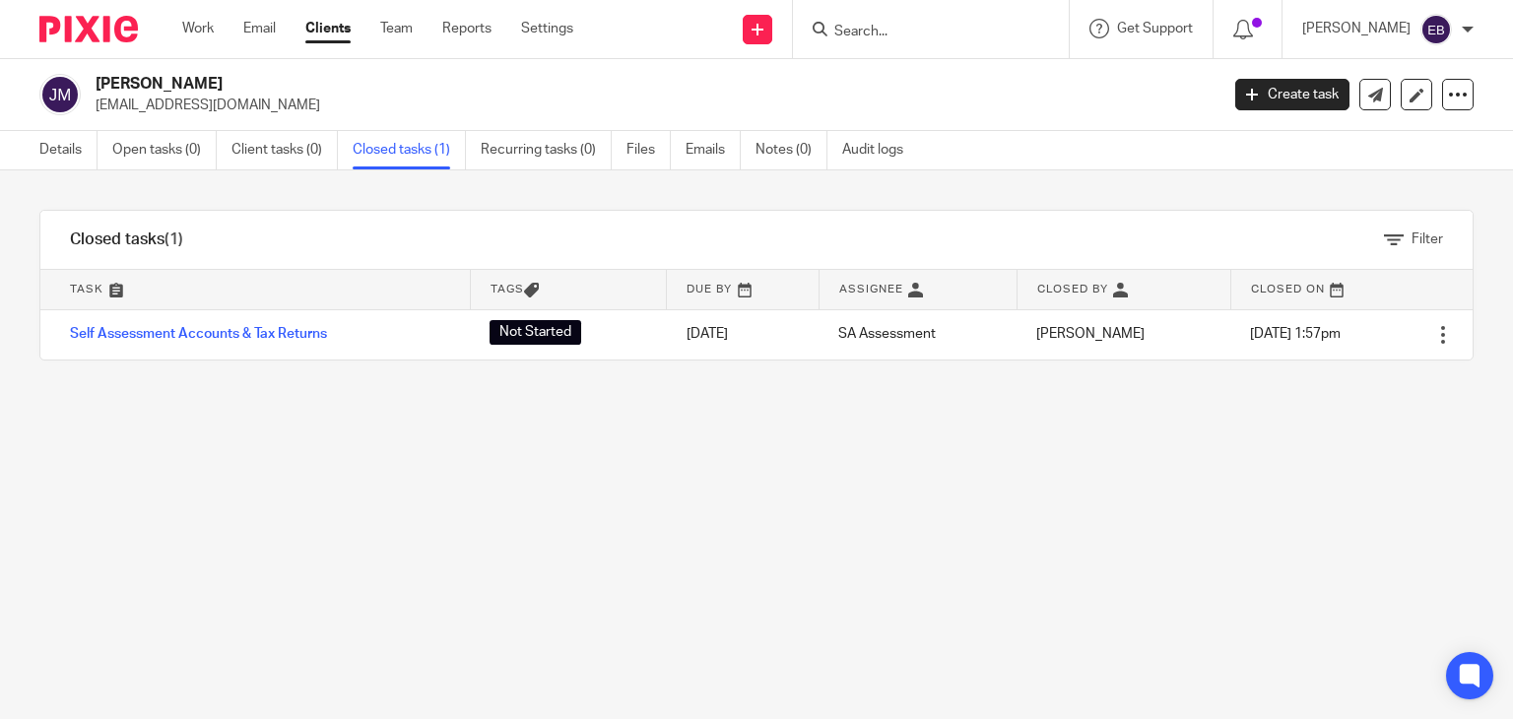
click at [938, 33] on input "Search" at bounding box center [920, 33] width 177 height 18
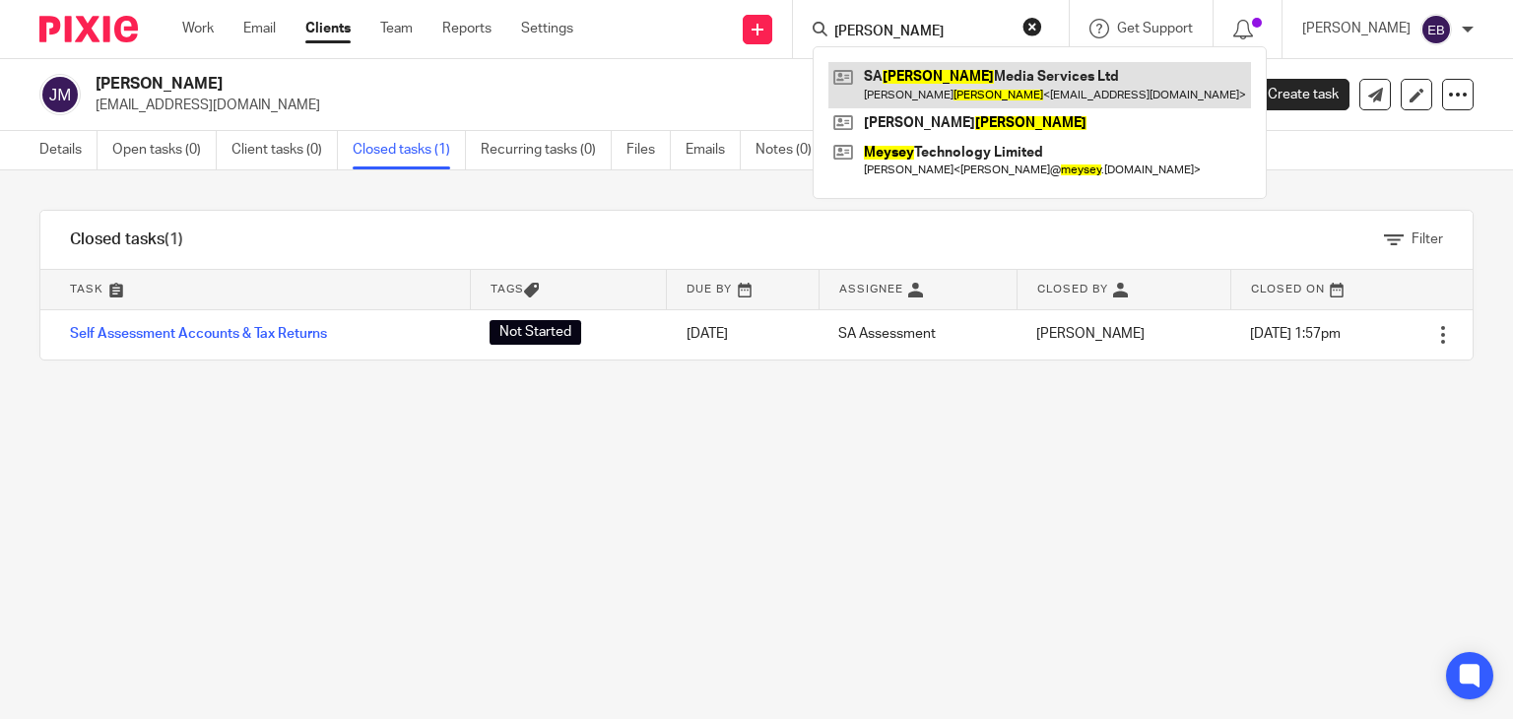
type input "[PERSON_NAME]"
click at [982, 86] on link at bounding box center [1039, 84] width 423 height 45
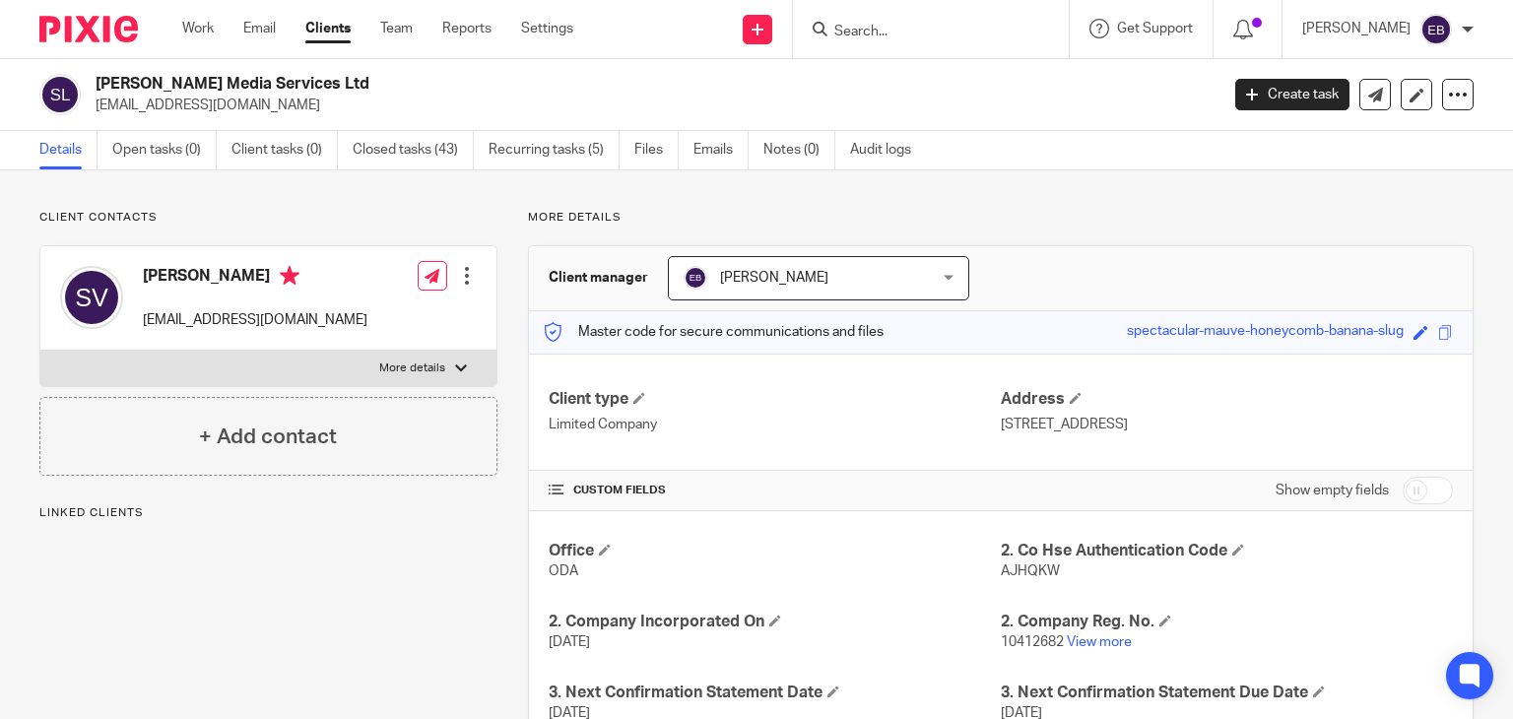
click at [951, 35] on input "Search" at bounding box center [920, 33] width 177 height 18
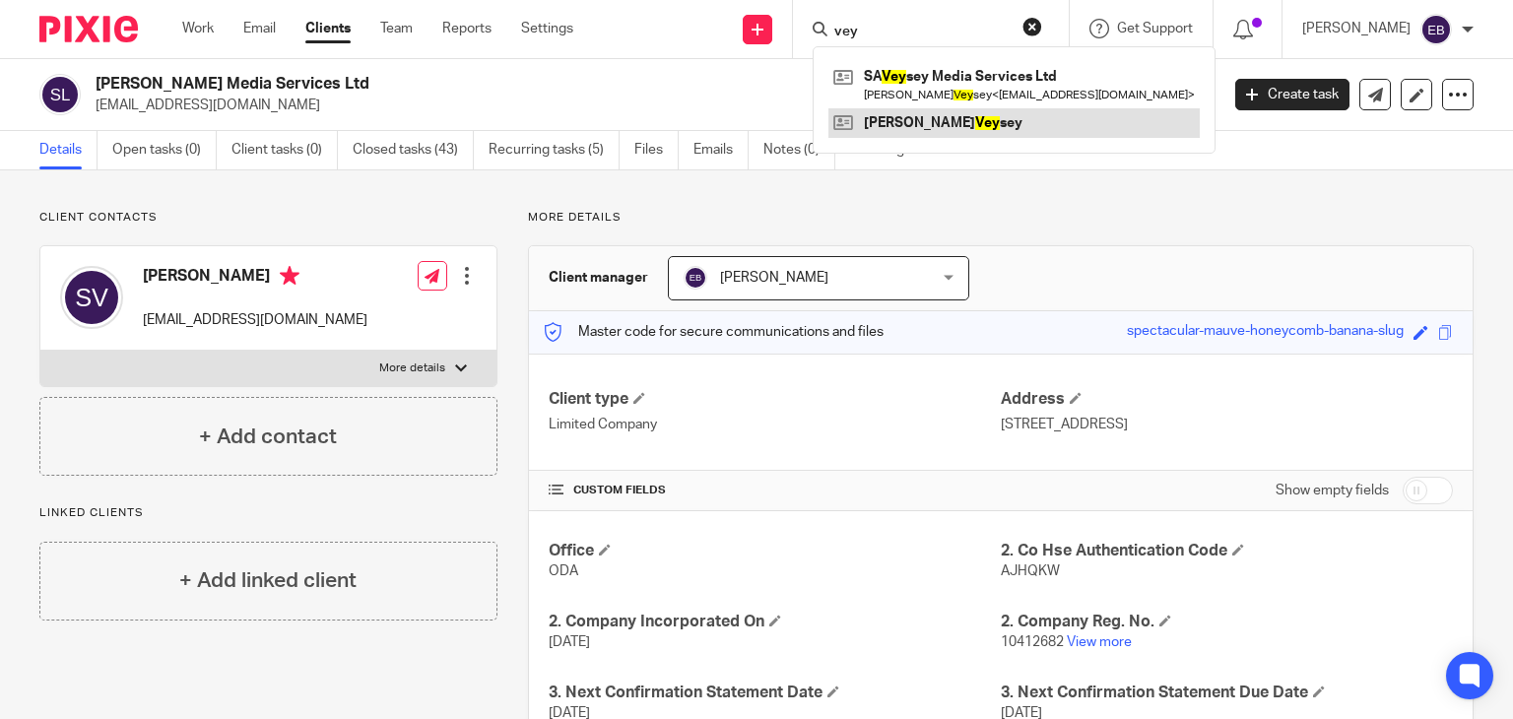
type input "vey"
click at [946, 115] on link at bounding box center [1013, 123] width 371 height 30
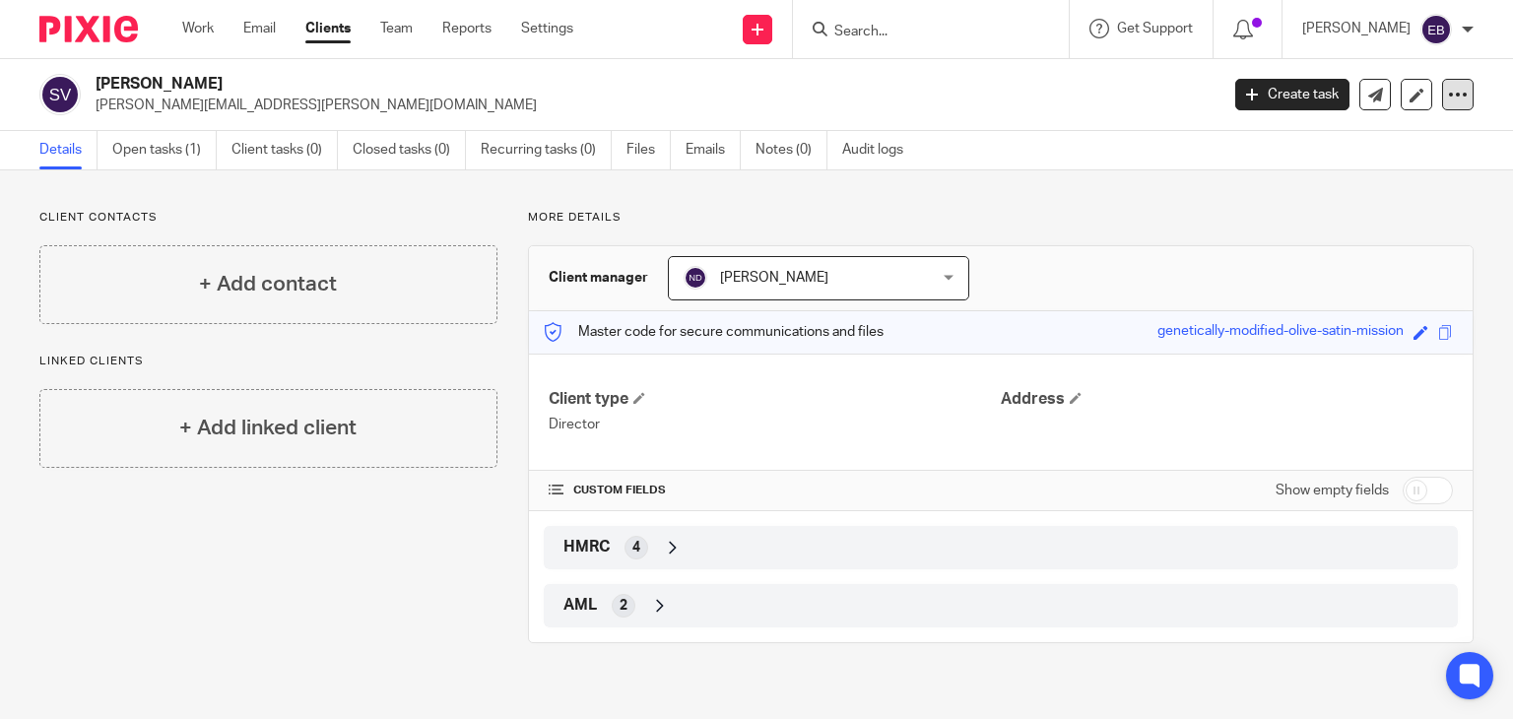
click at [1448, 88] on icon at bounding box center [1458, 95] width 20 height 20
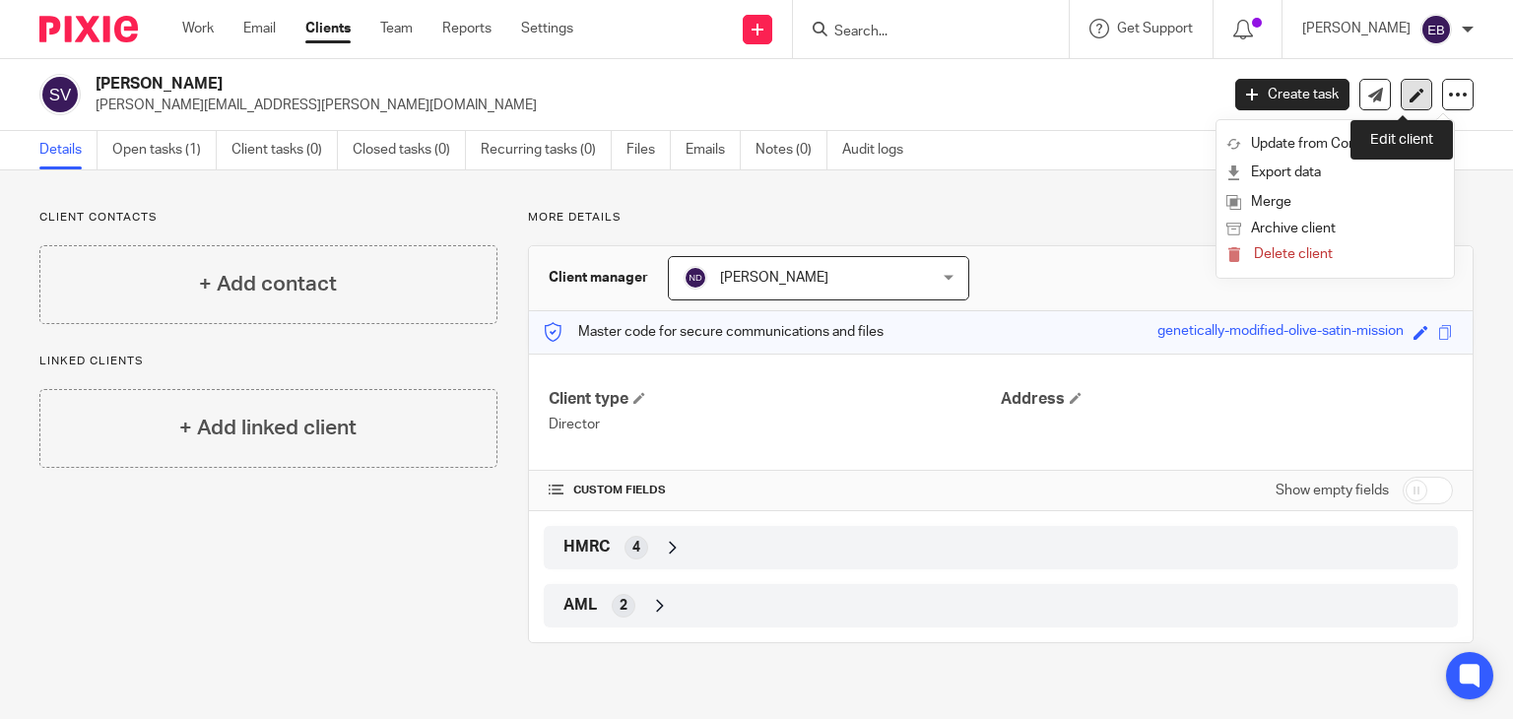
click at [1401, 88] on link at bounding box center [1417, 95] width 32 height 32
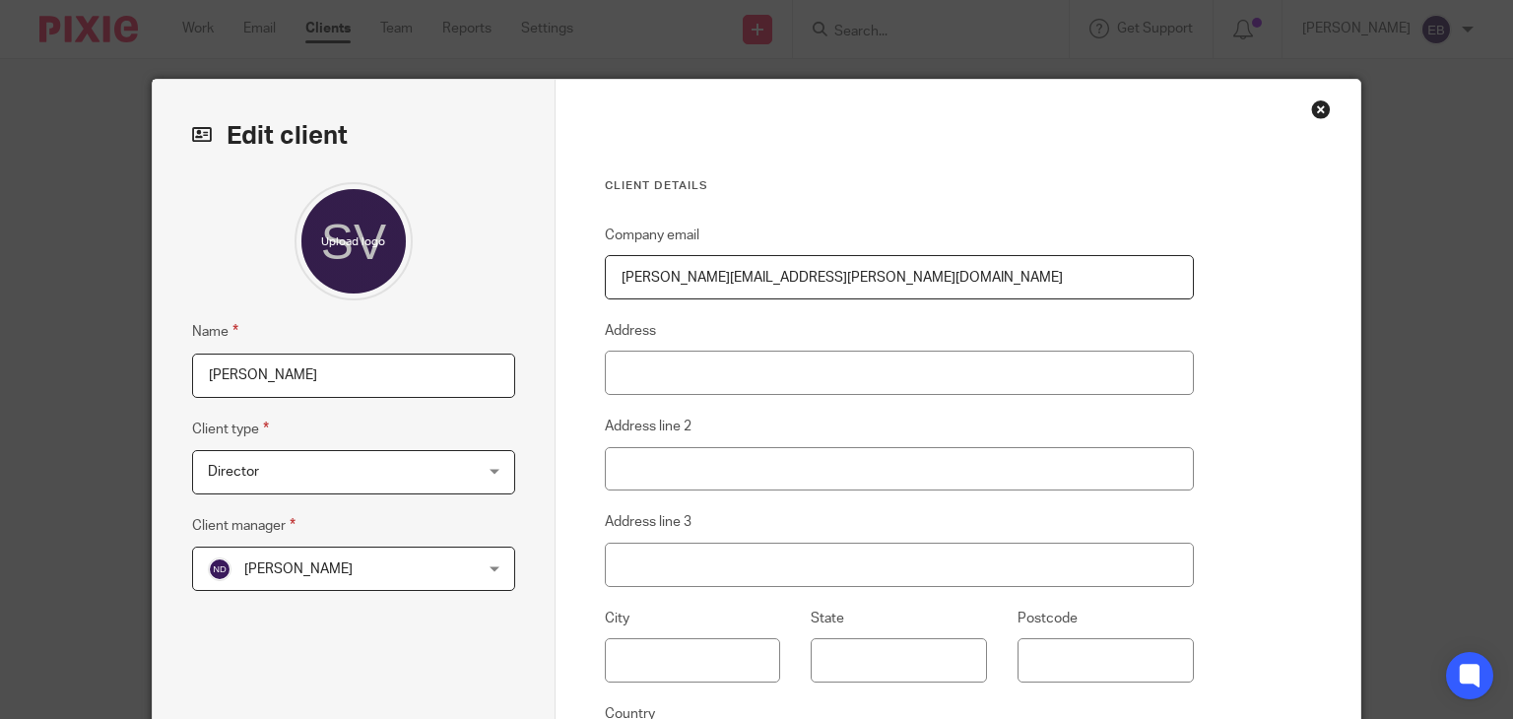
drag, startPoint x: 824, startPoint y: 279, endPoint x: 558, endPoint y: 235, distance: 269.5
click at [558, 235] on div "Client details Company email [PERSON_NAME][EMAIL_ADDRESS][PERSON_NAME][DOMAIN_N…" at bounding box center [959, 509] width 806 height 858
paste input "veyseymediaservices"
type input "saveyseymediaservices@gmail.com"
click at [843, 179] on h3 "Client details" at bounding box center [899, 186] width 589 height 16
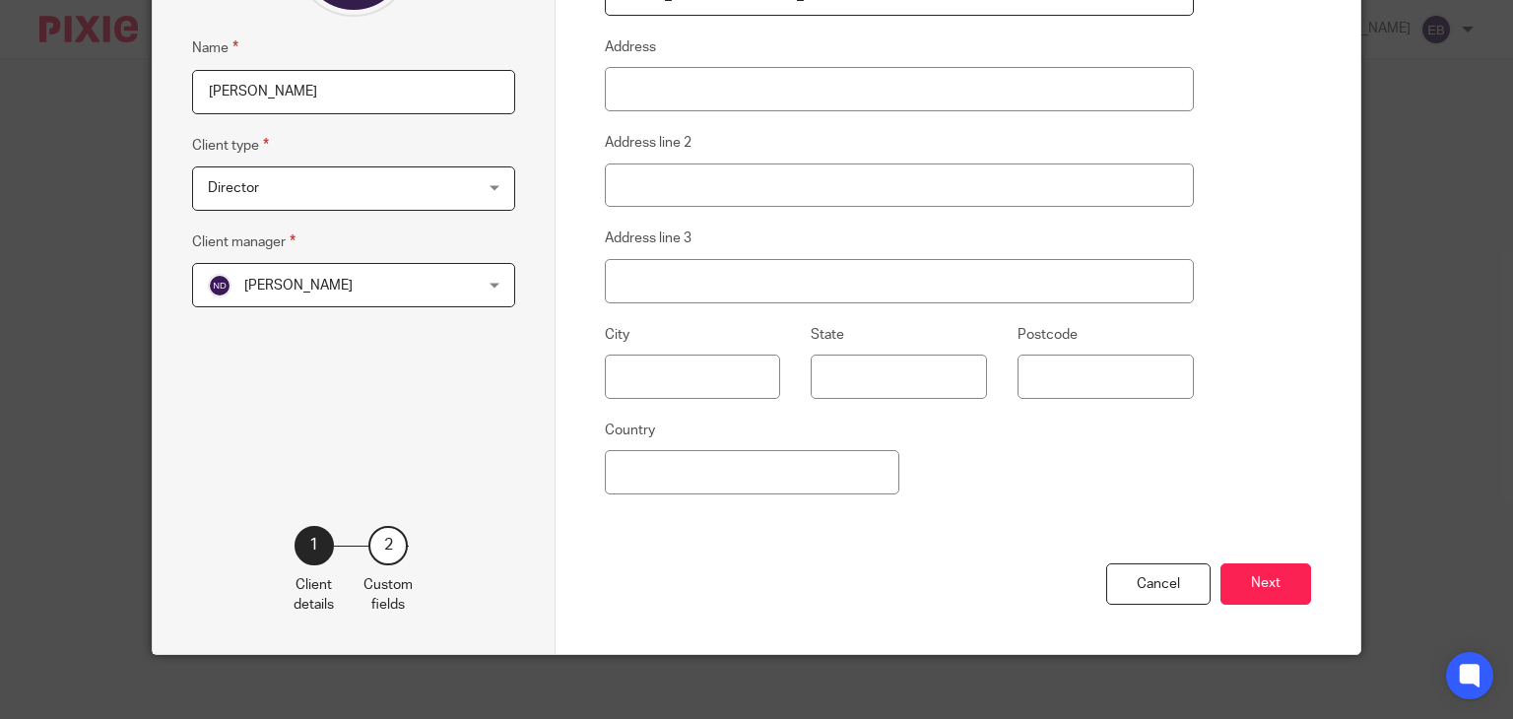
scroll to position [296, 0]
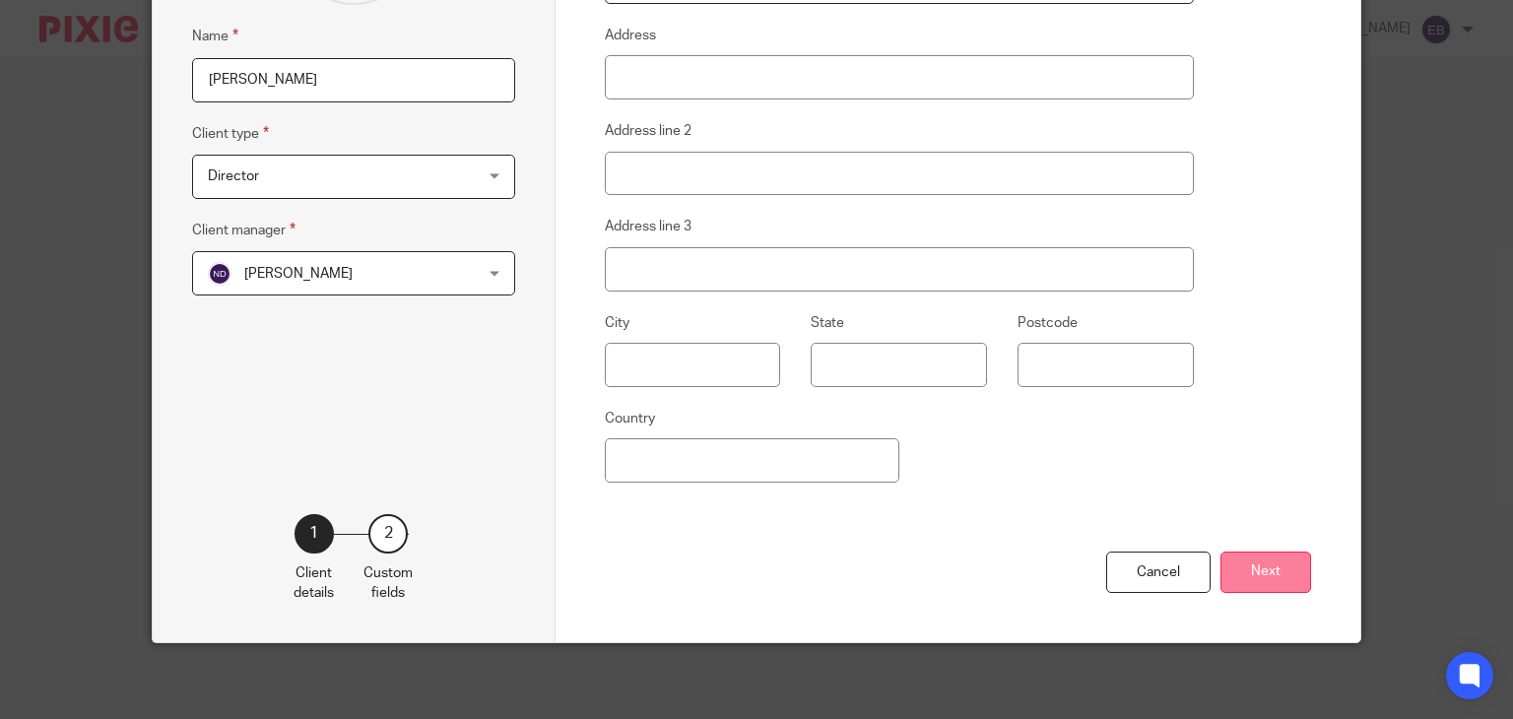
click at [1261, 561] on button "Next" at bounding box center [1266, 573] width 91 height 42
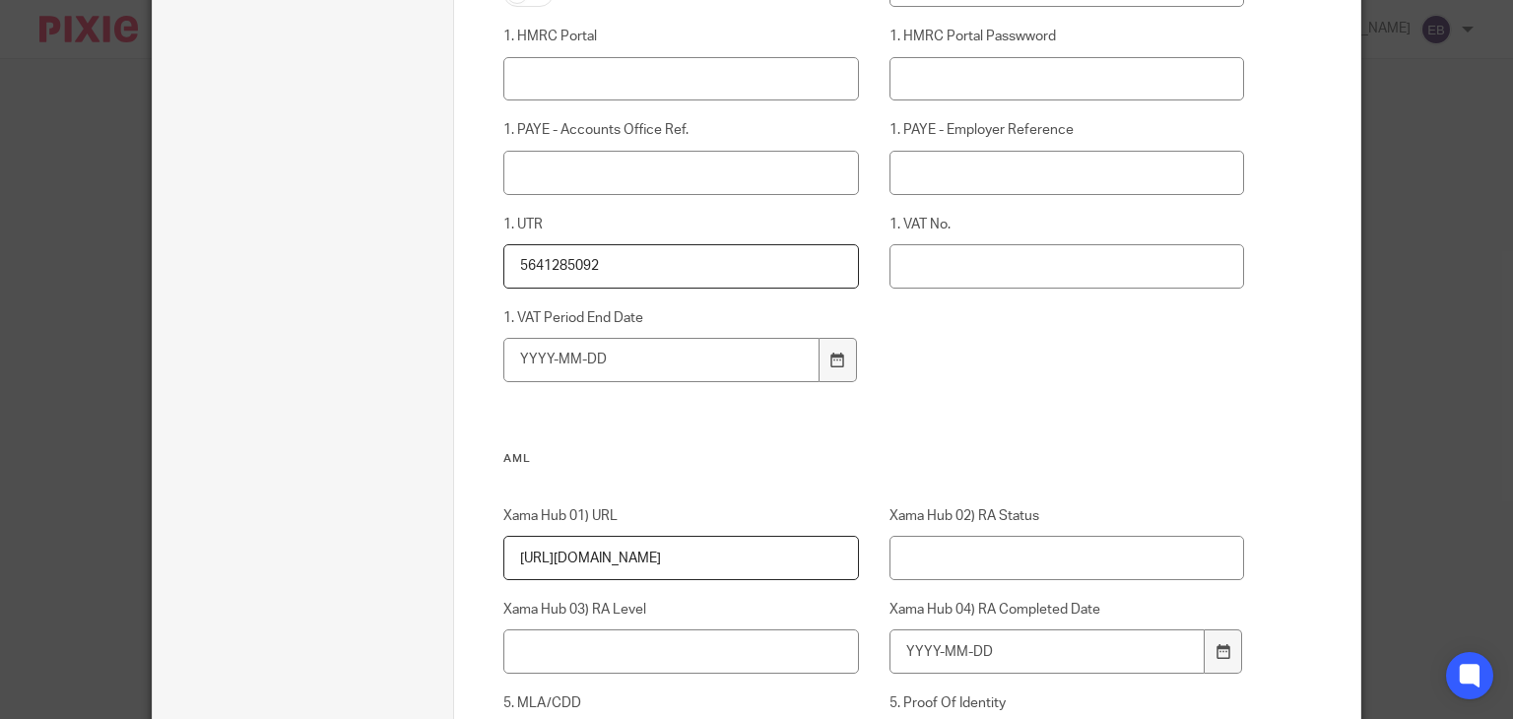
scroll to position [1470, 0]
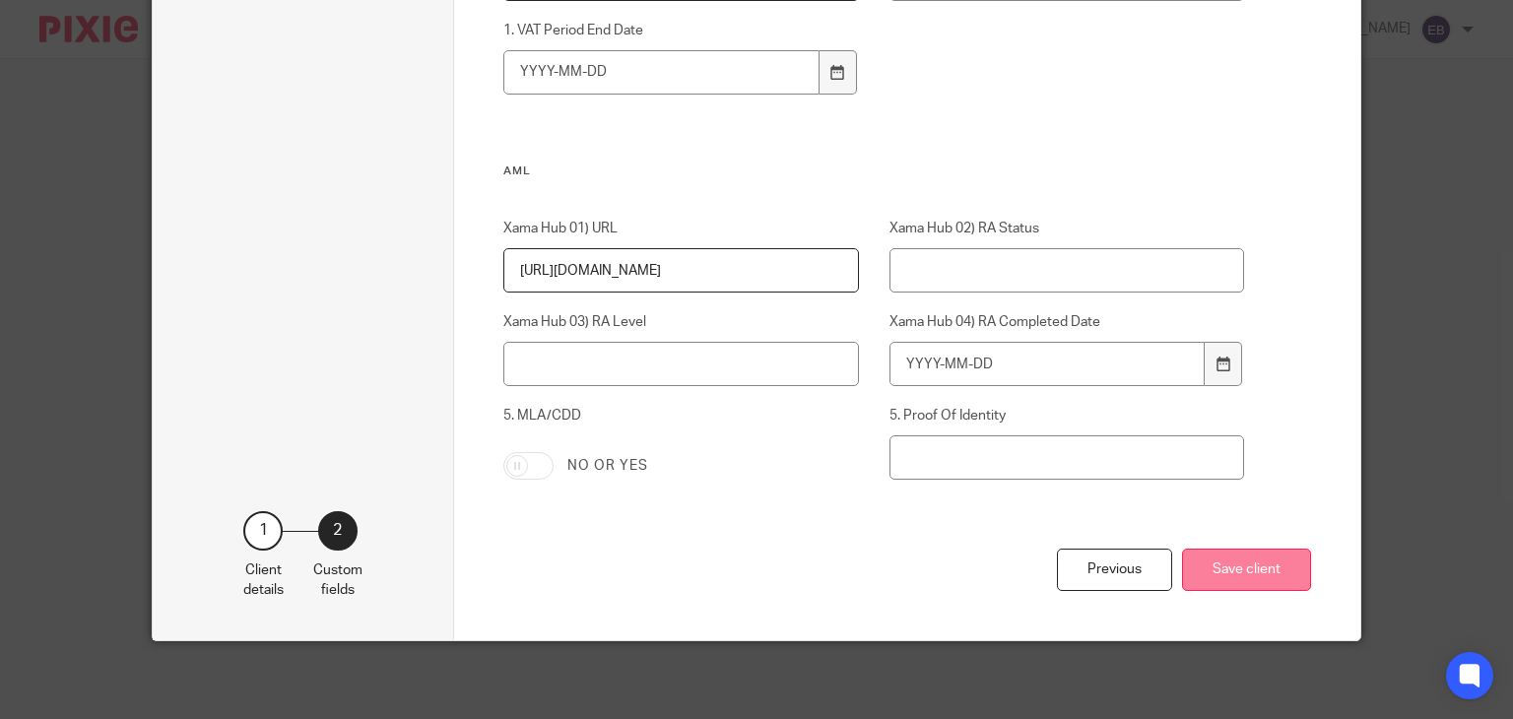
click at [1253, 572] on button "Save client" at bounding box center [1246, 570] width 129 height 42
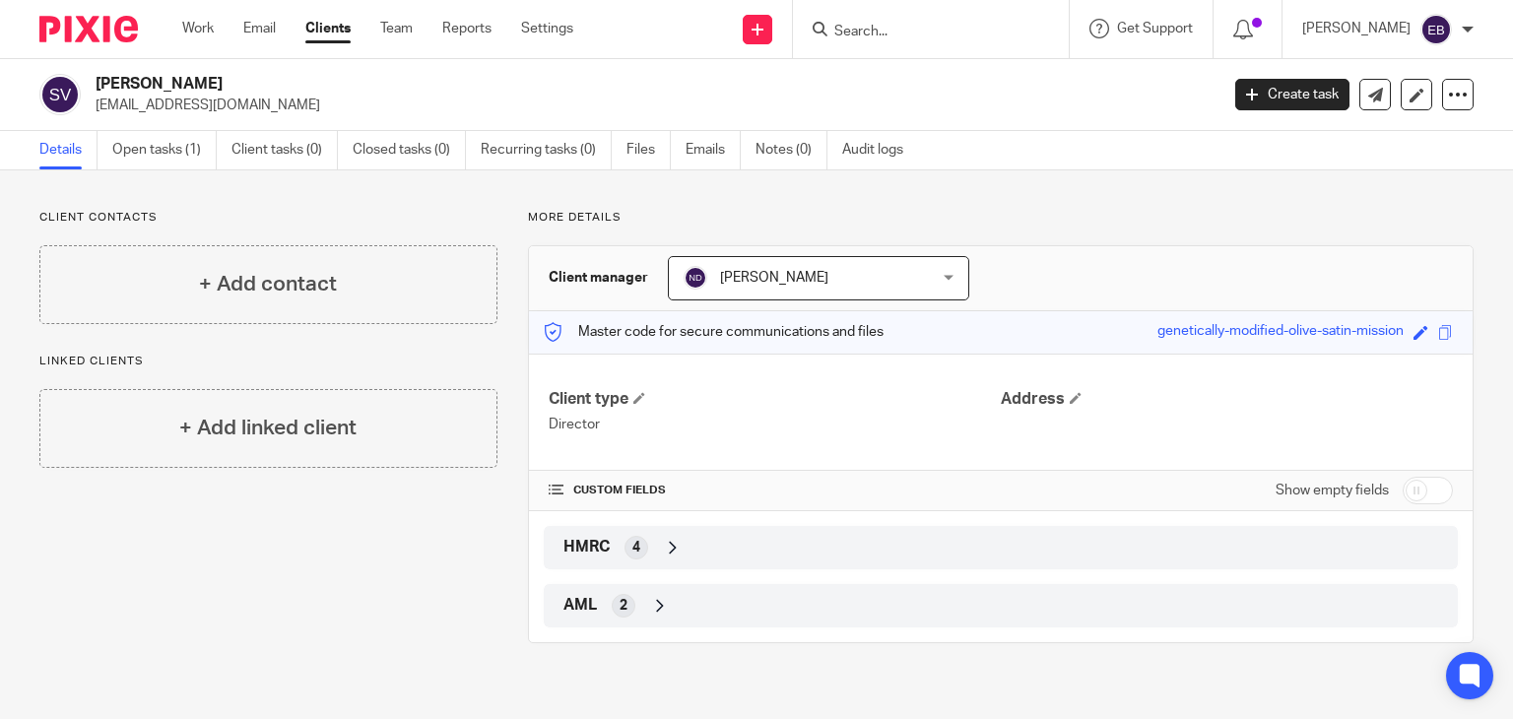
click at [923, 32] on input "Search" at bounding box center [920, 33] width 177 height 18
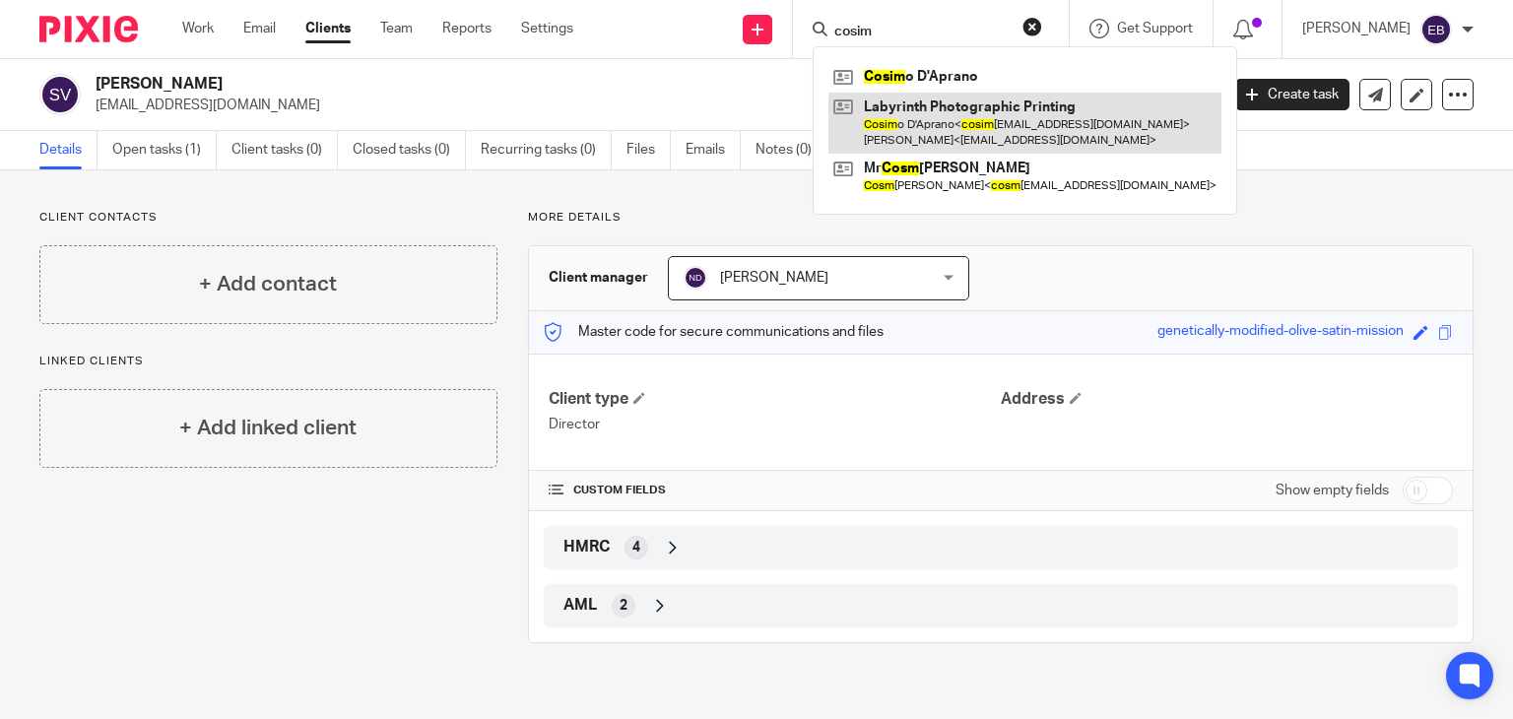
type input "cosim"
click at [950, 111] on link at bounding box center [1024, 123] width 393 height 61
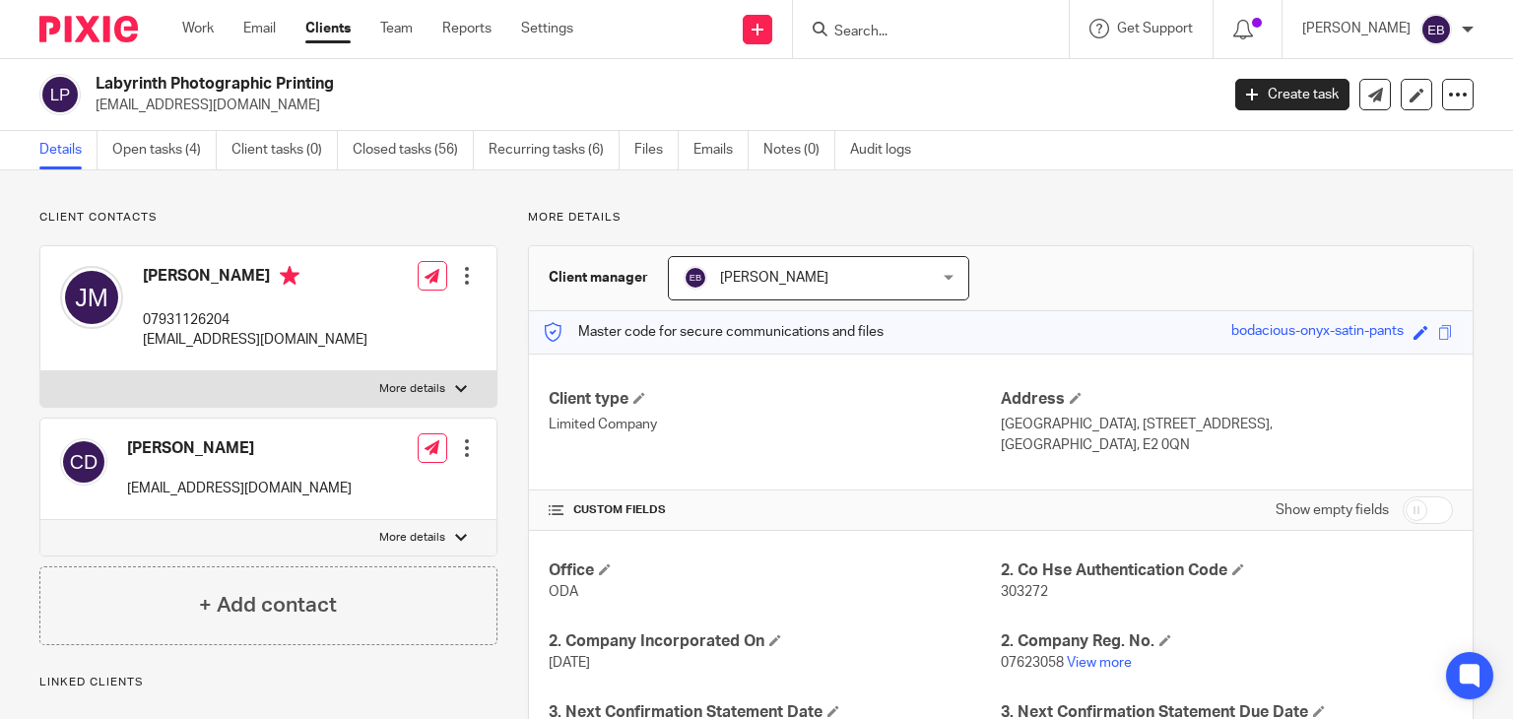
click at [894, 35] on input "Search" at bounding box center [920, 33] width 177 height 18
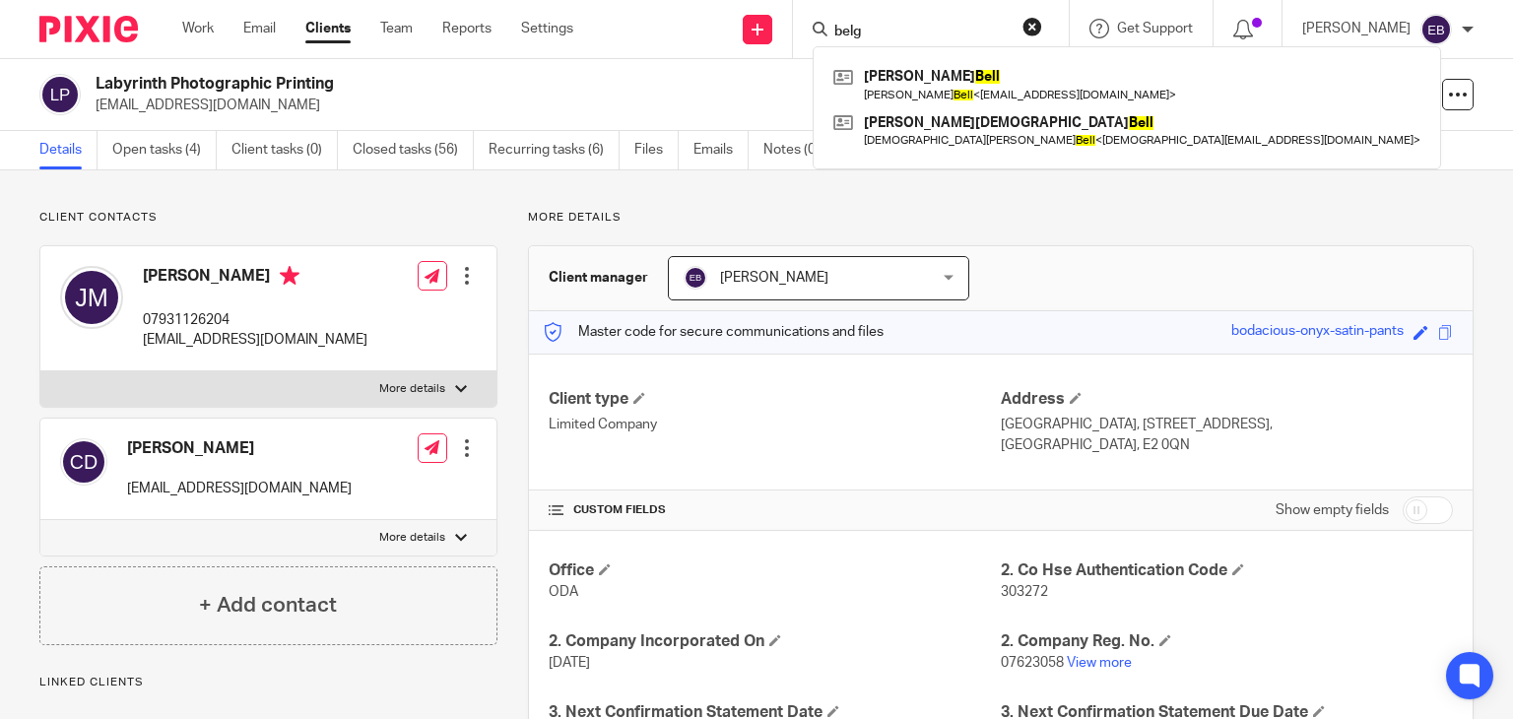
type input "belg"
drag, startPoint x: 924, startPoint y: 36, endPoint x: 758, endPoint y: 11, distance: 168.4
click at [758, 11] on div "Send new email Create task Add client belg [PERSON_NAME] [PERSON_NAME] [PERSON_…" at bounding box center [1058, 29] width 910 height 58
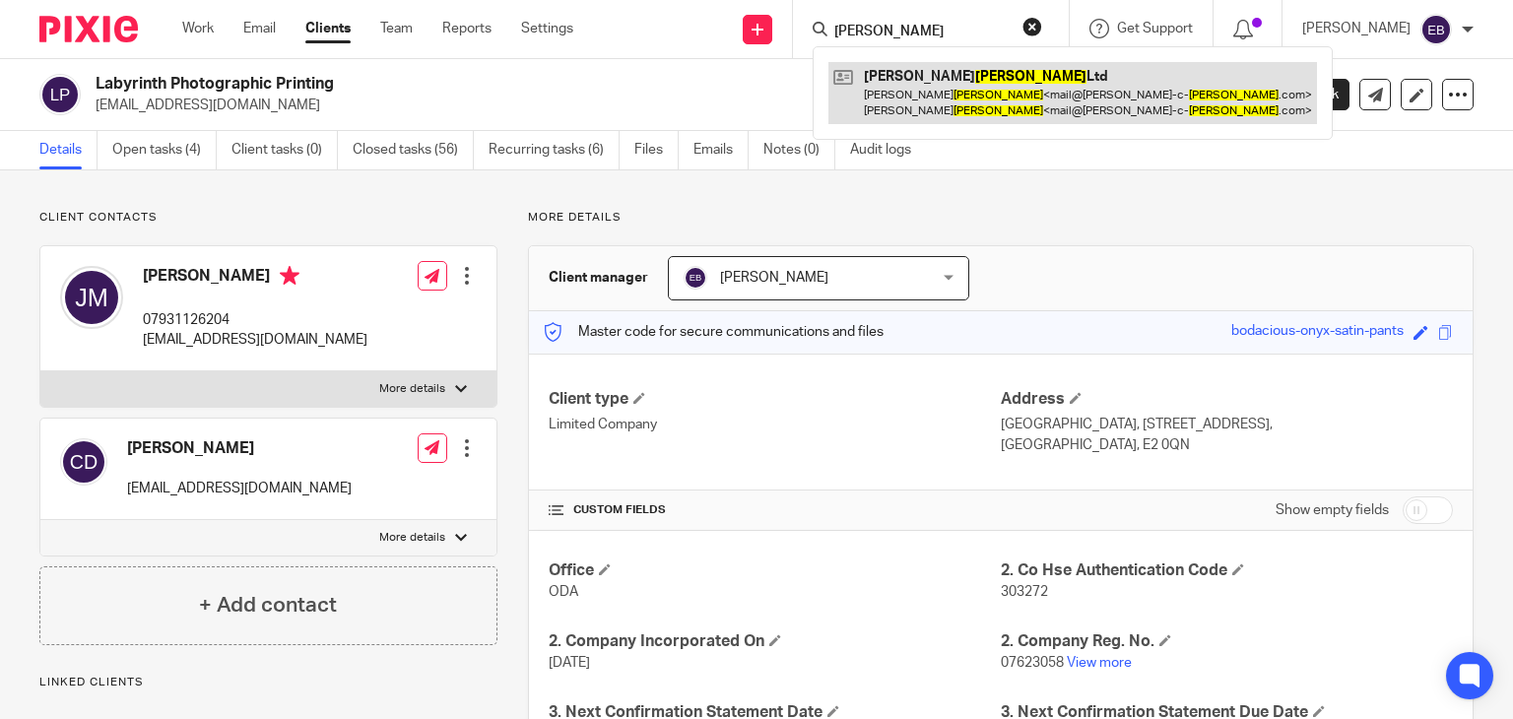
type input "[PERSON_NAME]"
click at [978, 107] on link at bounding box center [1072, 92] width 489 height 61
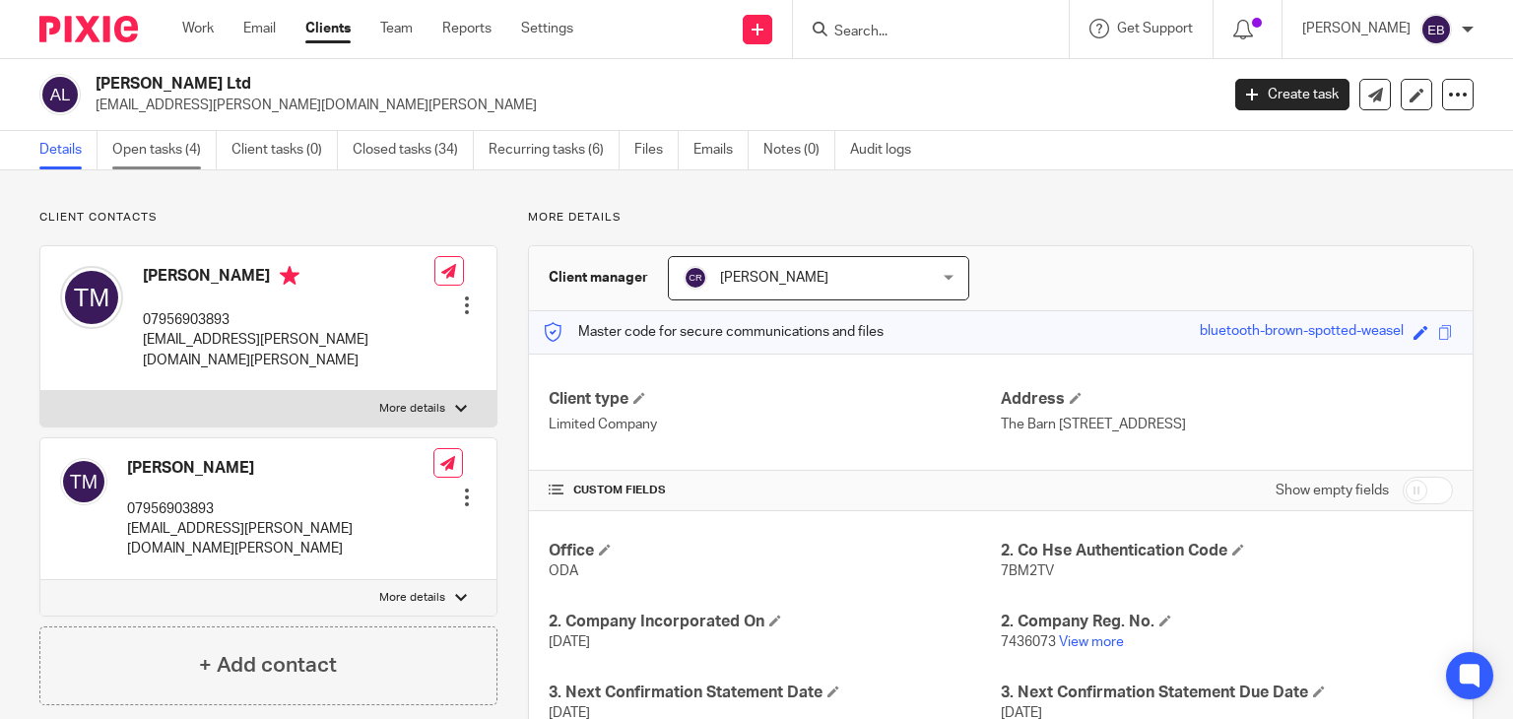
click at [181, 163] on link "Open tasks (4)" at bounding box center [164, 150] width 104 height 38
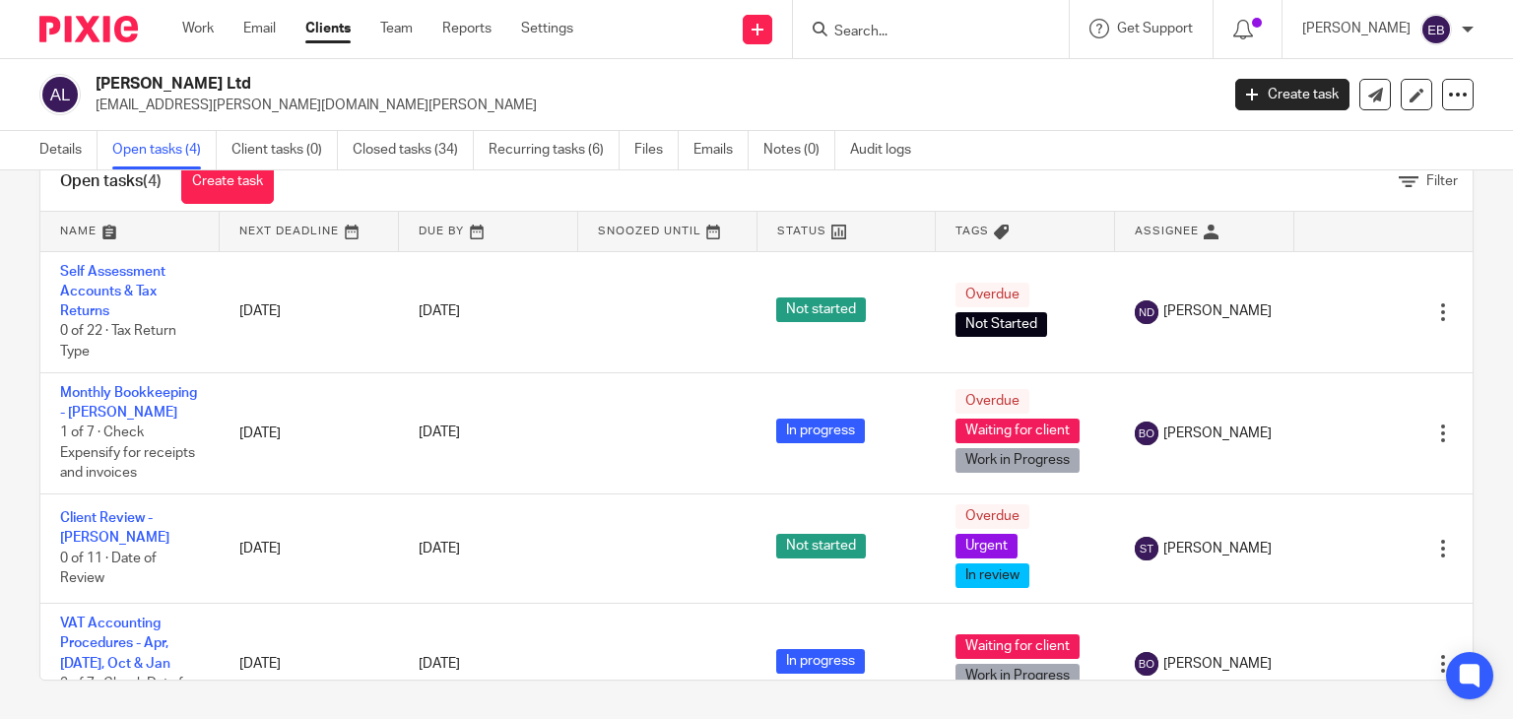
click at [926, 33] on input "Search" at bounding box center [920, 33] width 177 height 18
paste input "[EMAIL_ADDRESS][DOMAIN_NAME]"
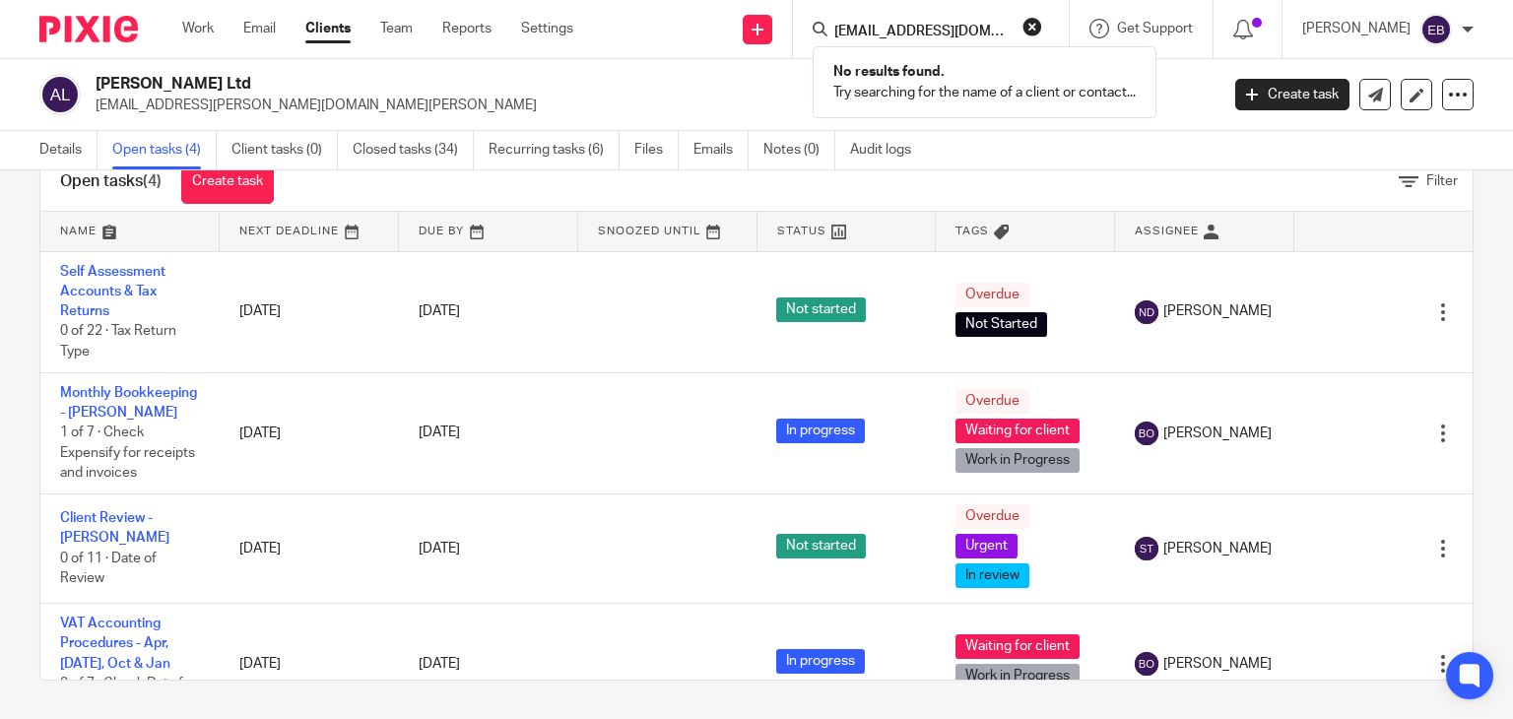
type input "jamjam_gb@outlook.com"
click button "submit" at bounding box center [0, 0] width 0 height 0
drag, startPoint x: 1060, startPoint y: 28, endPoint x: 1169, endPoint y: 47, distance: 111.1
click at [1042, 29] on button "reset" at bounding box center [1033, 27] width 20 height 20
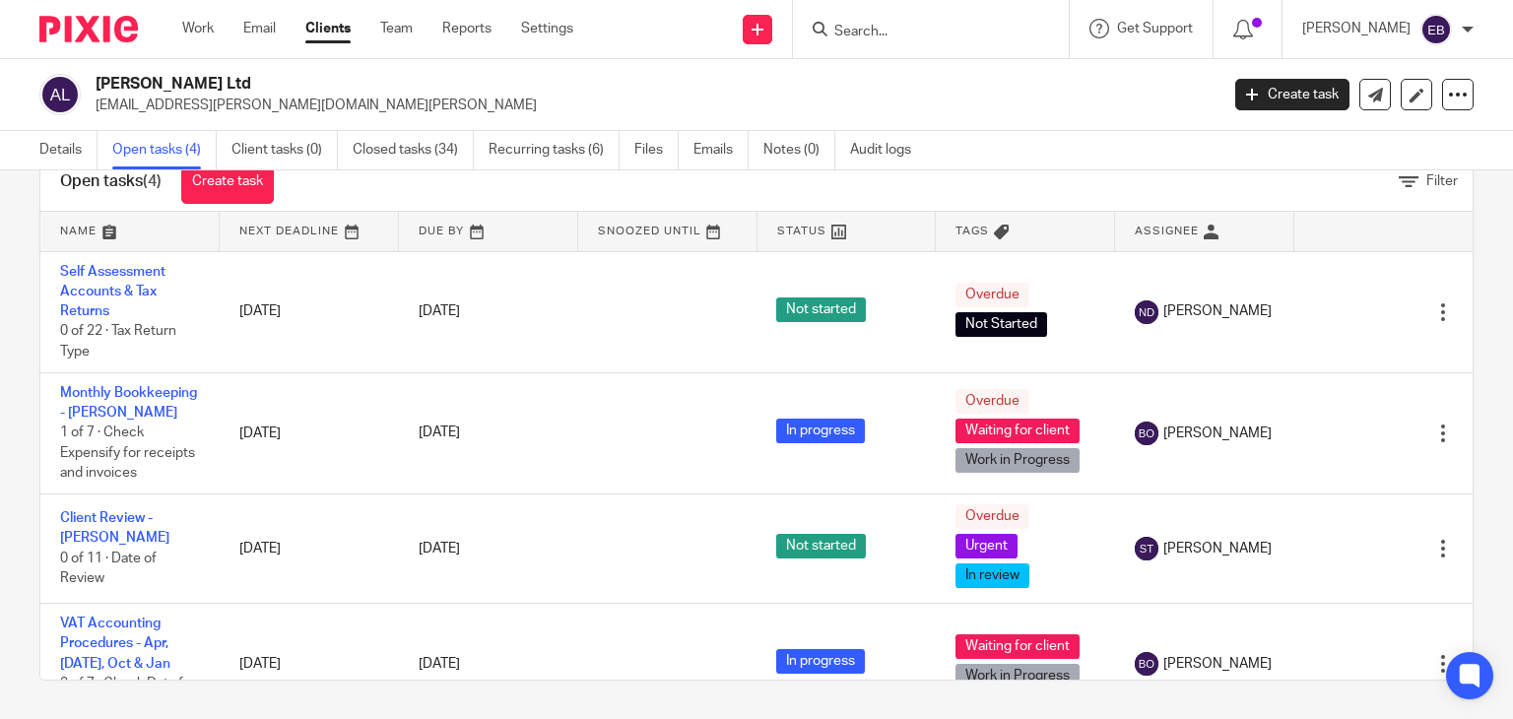
click at [918, 38] on input "Search" at bounding box center [920, 33] width 177 height 18
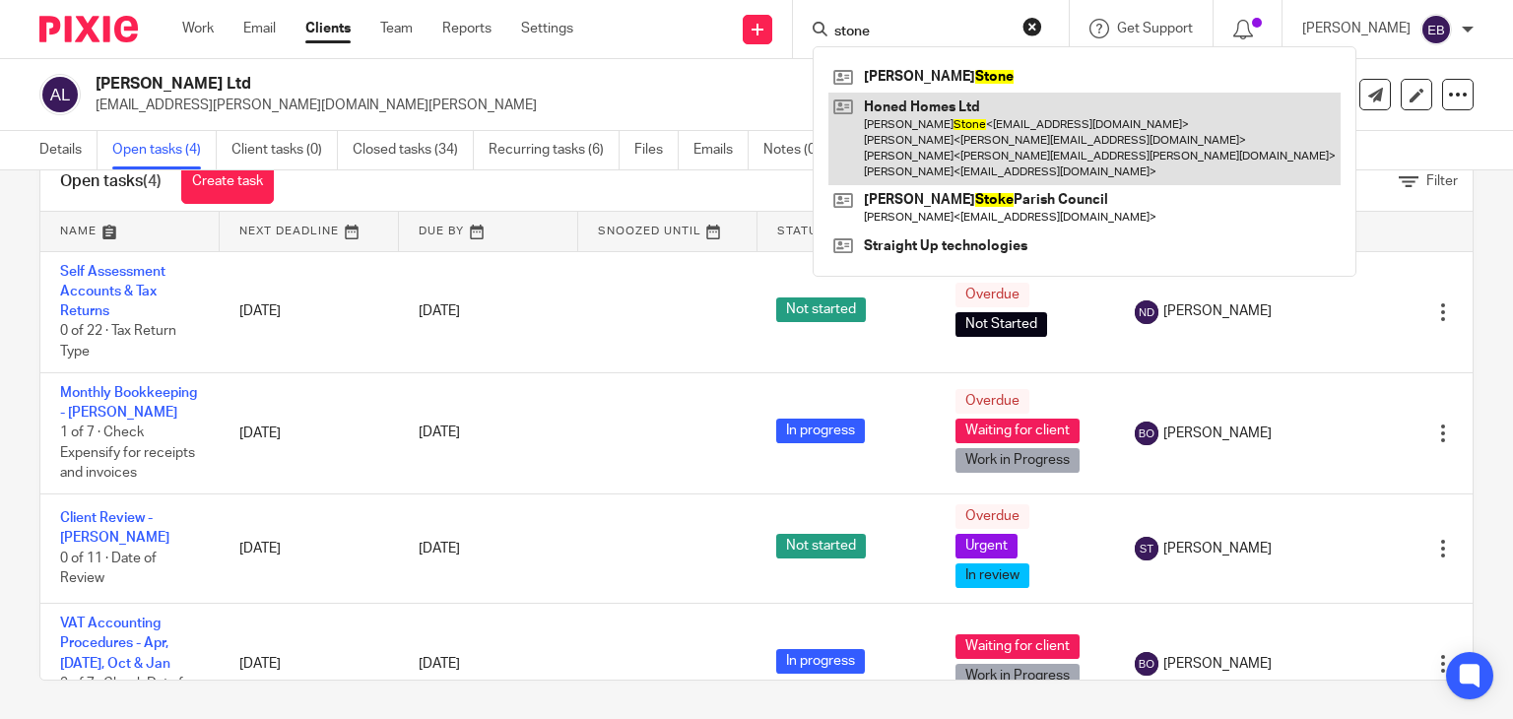
type input "stone"
click at [985, 128] on link at bounding box center [1084, 140] width 512 height 94
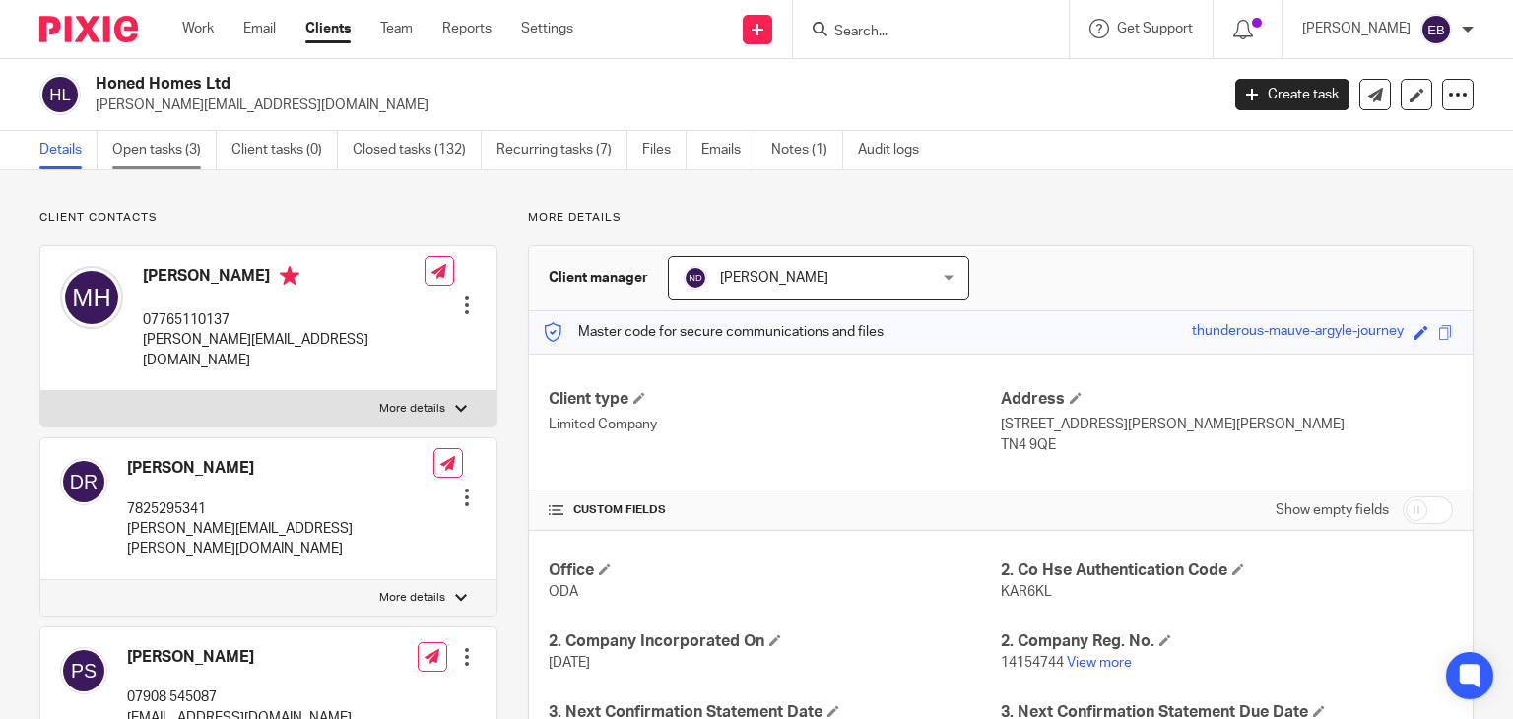
click at [183, 154] on link "Open tasks (3)" at bounding box center [164, 150] width 104 height 38
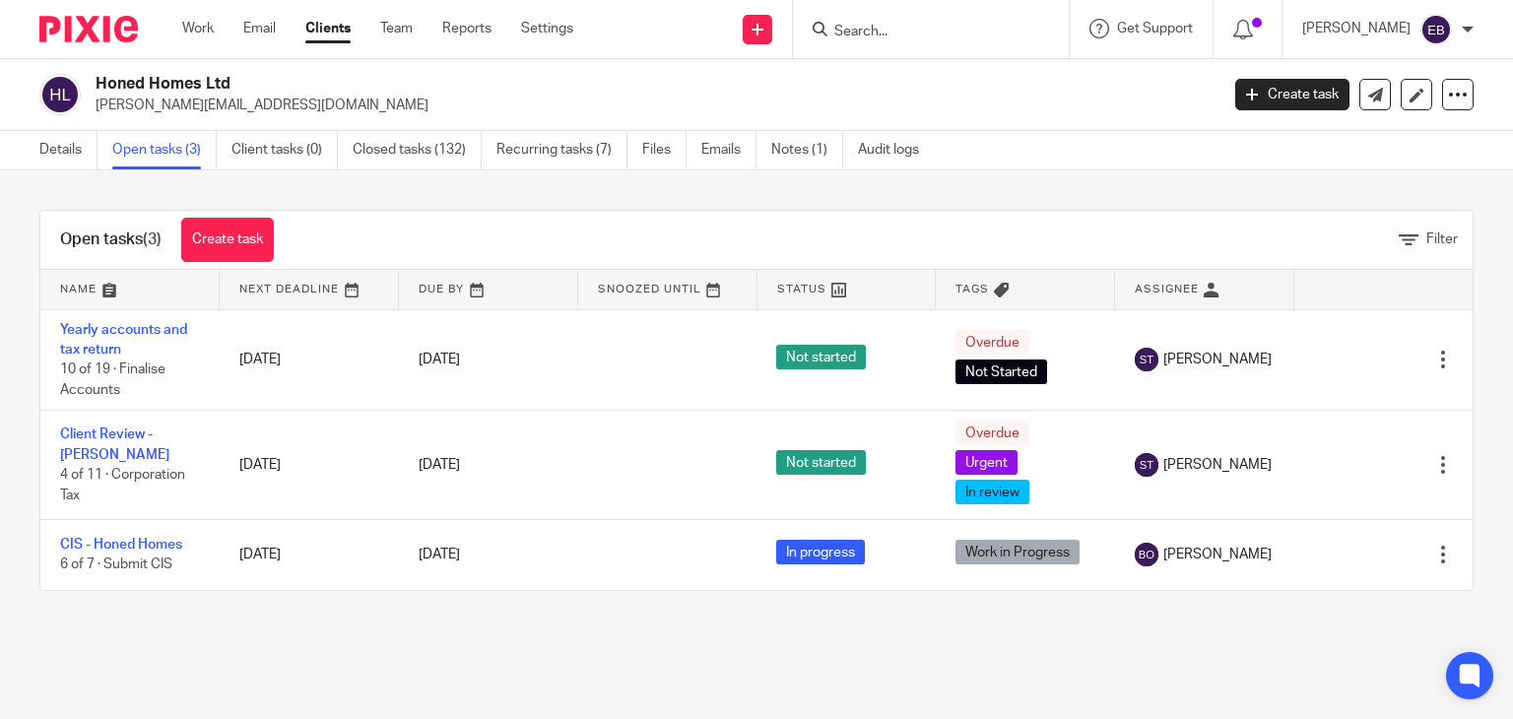
click at [906, 28] on input "Search" at bounding box center [920, 33] width 177 height 18
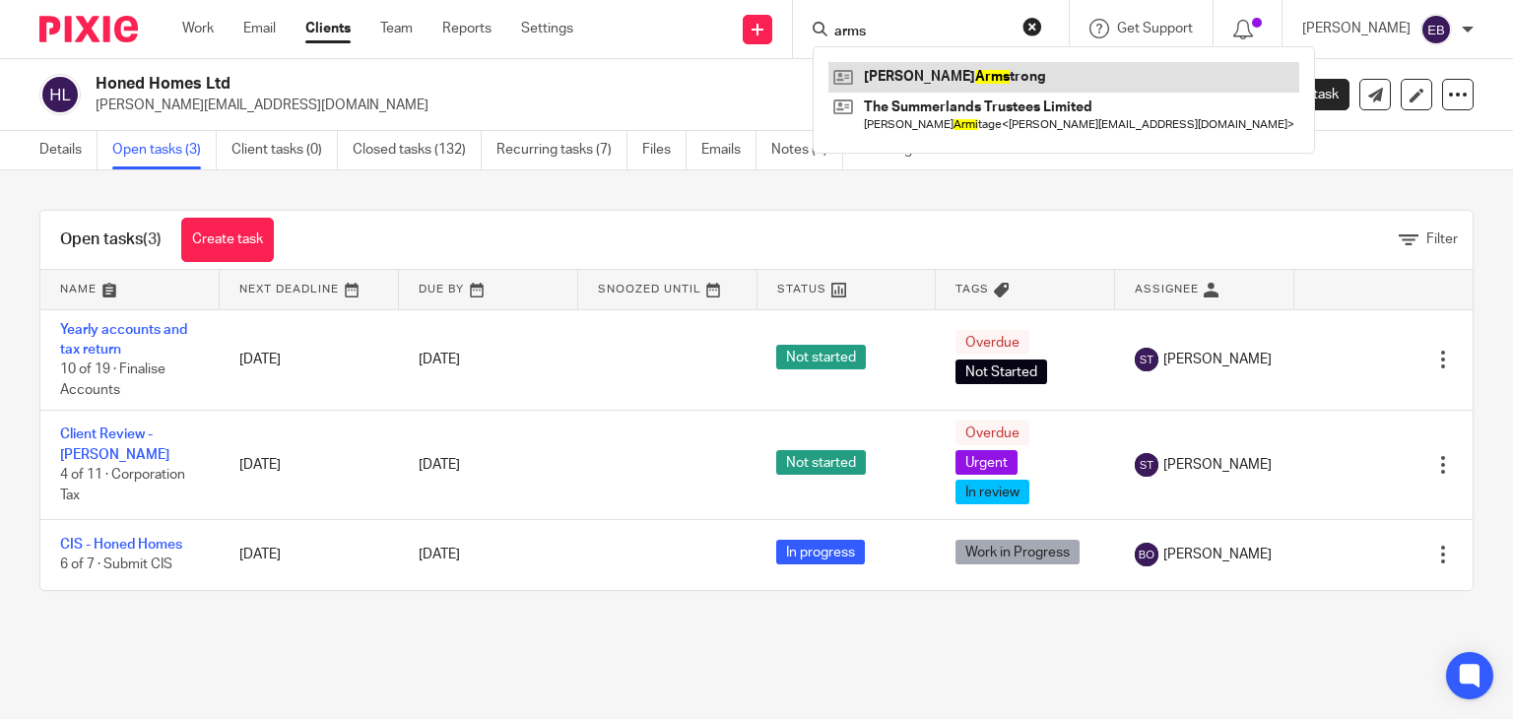
type input "arms"
click at [930, 72] on link at bounding box center [1063, 77] width 471 height 30
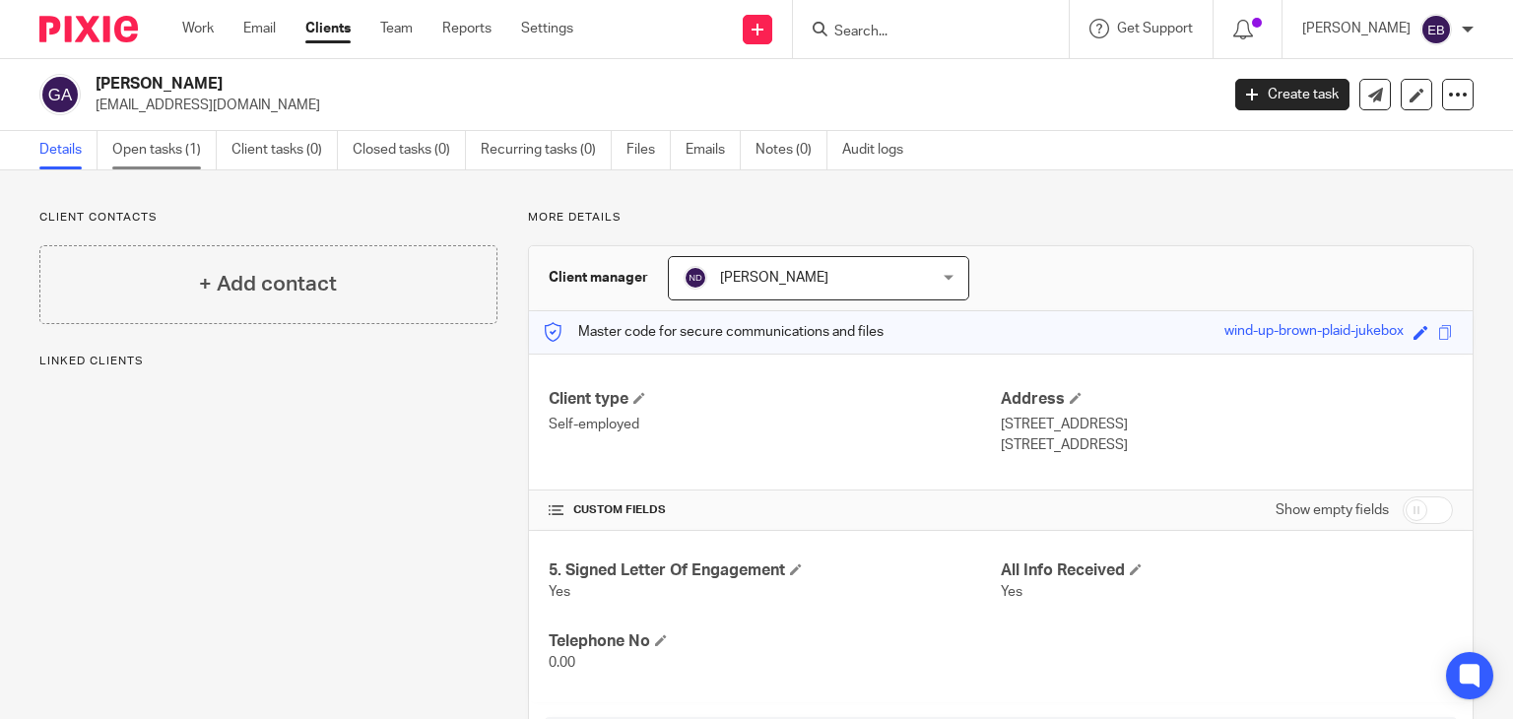
click at [172, 156] on link "Open tasks (1)" at bounding box center [164, 150] width 104 height 38
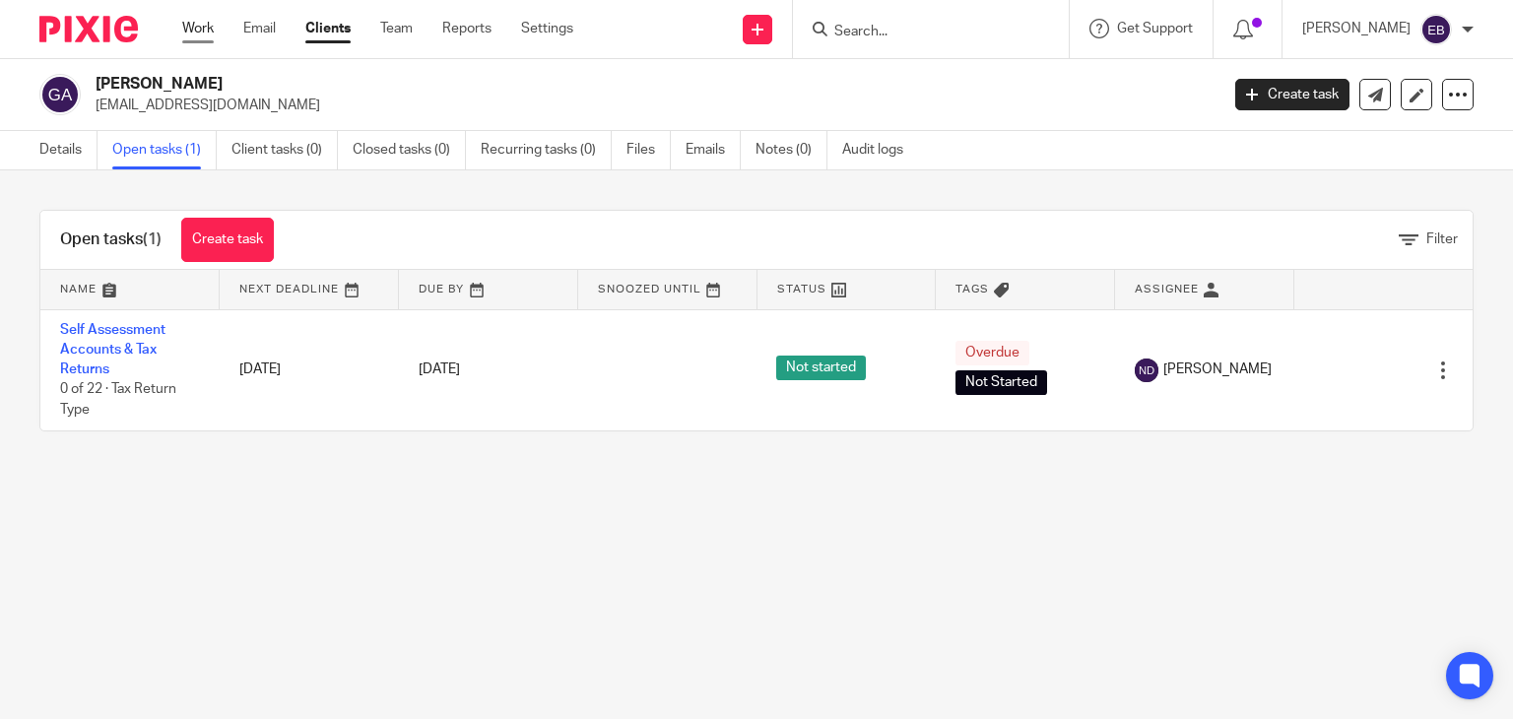
click at [196, 33] on link "Work" at bounding box center [198, 29] width 32 height 20
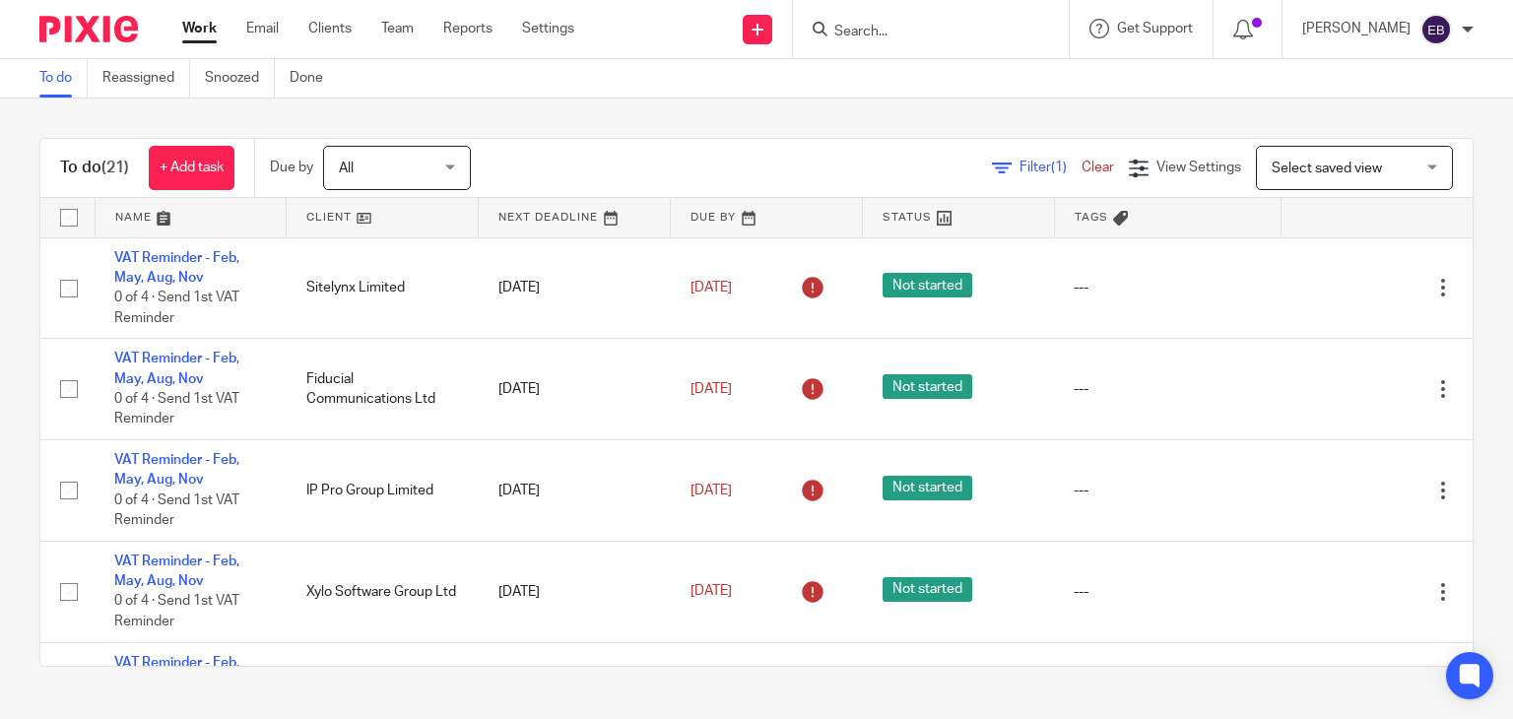
click at [890, 34] on input "Search" at bounding box center [920, 33] width 177 height 18
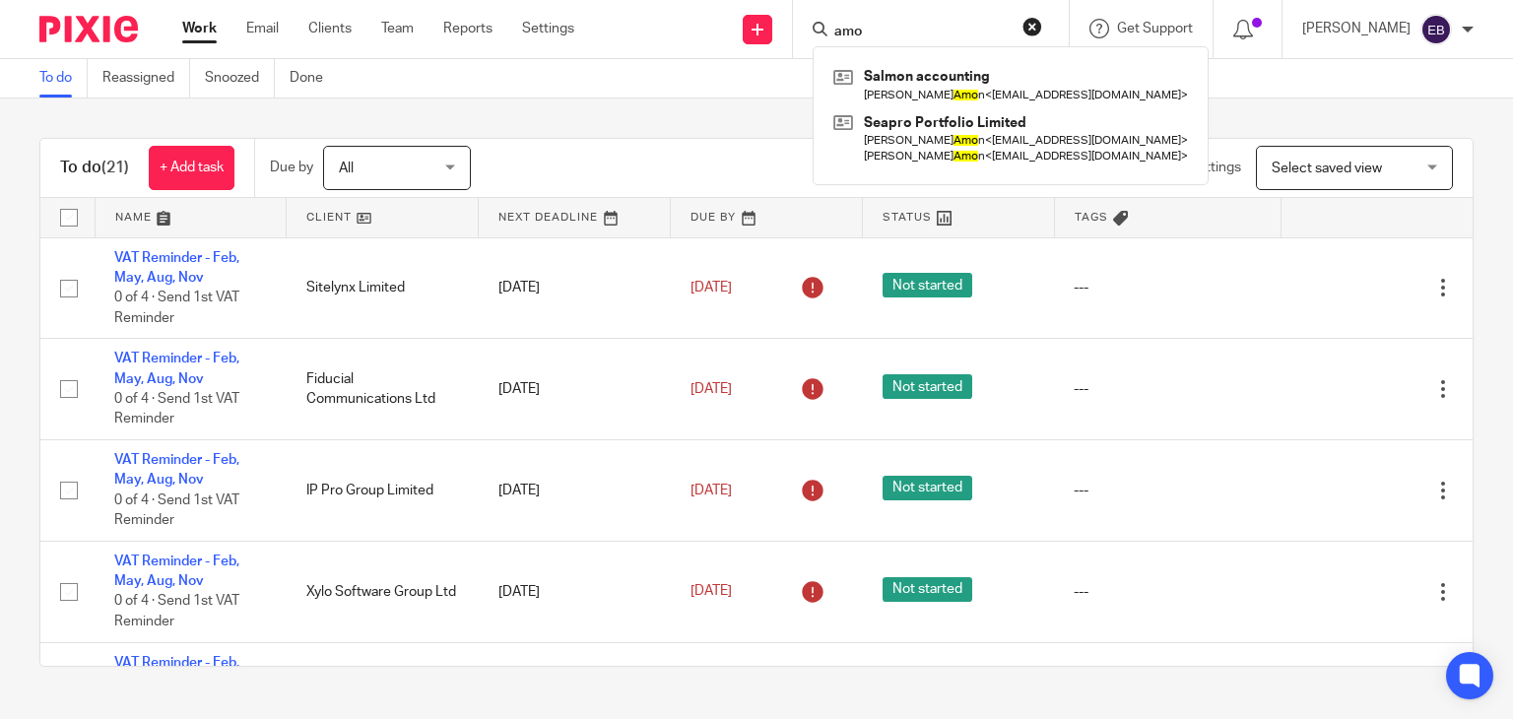
type input "amo"
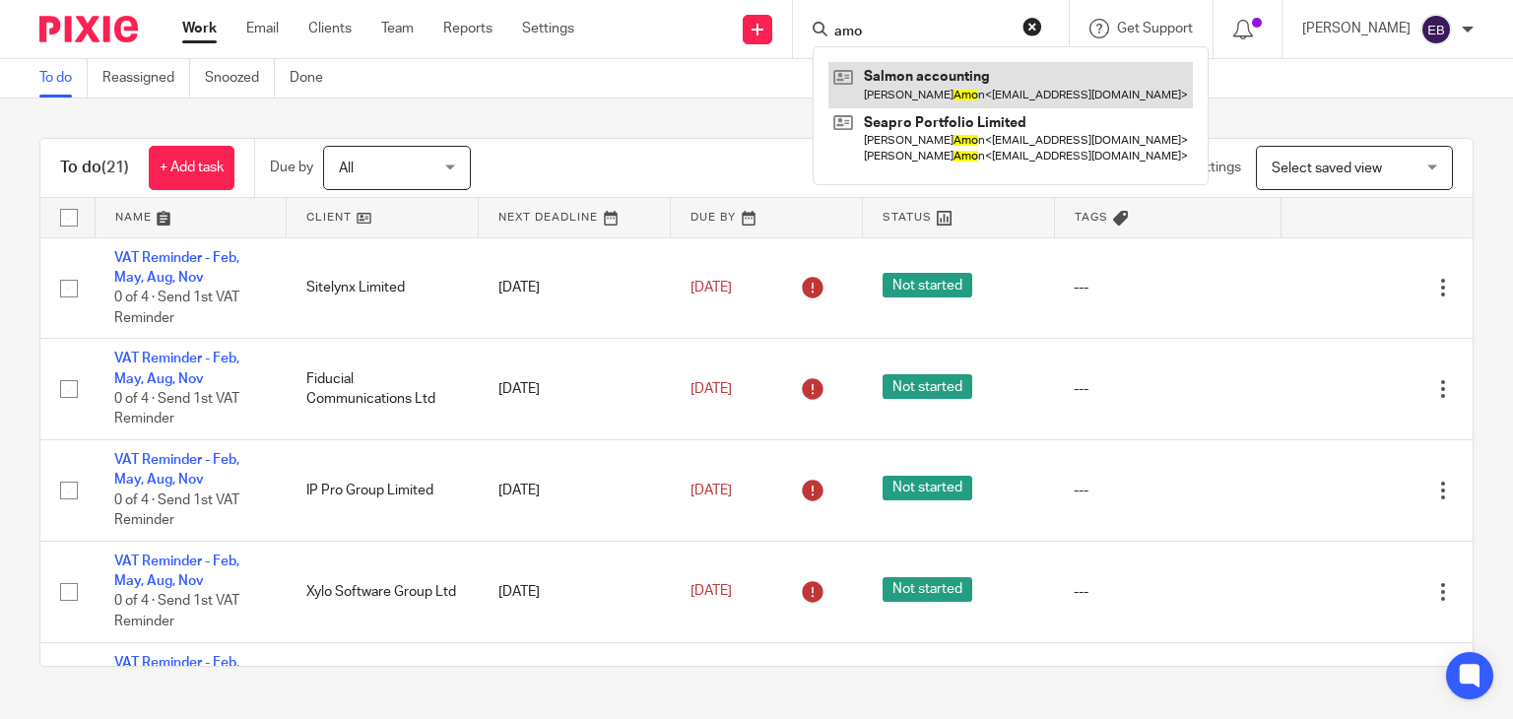
click at [929, 83] on link at bounding box center [1010, 84] width 364 height 45
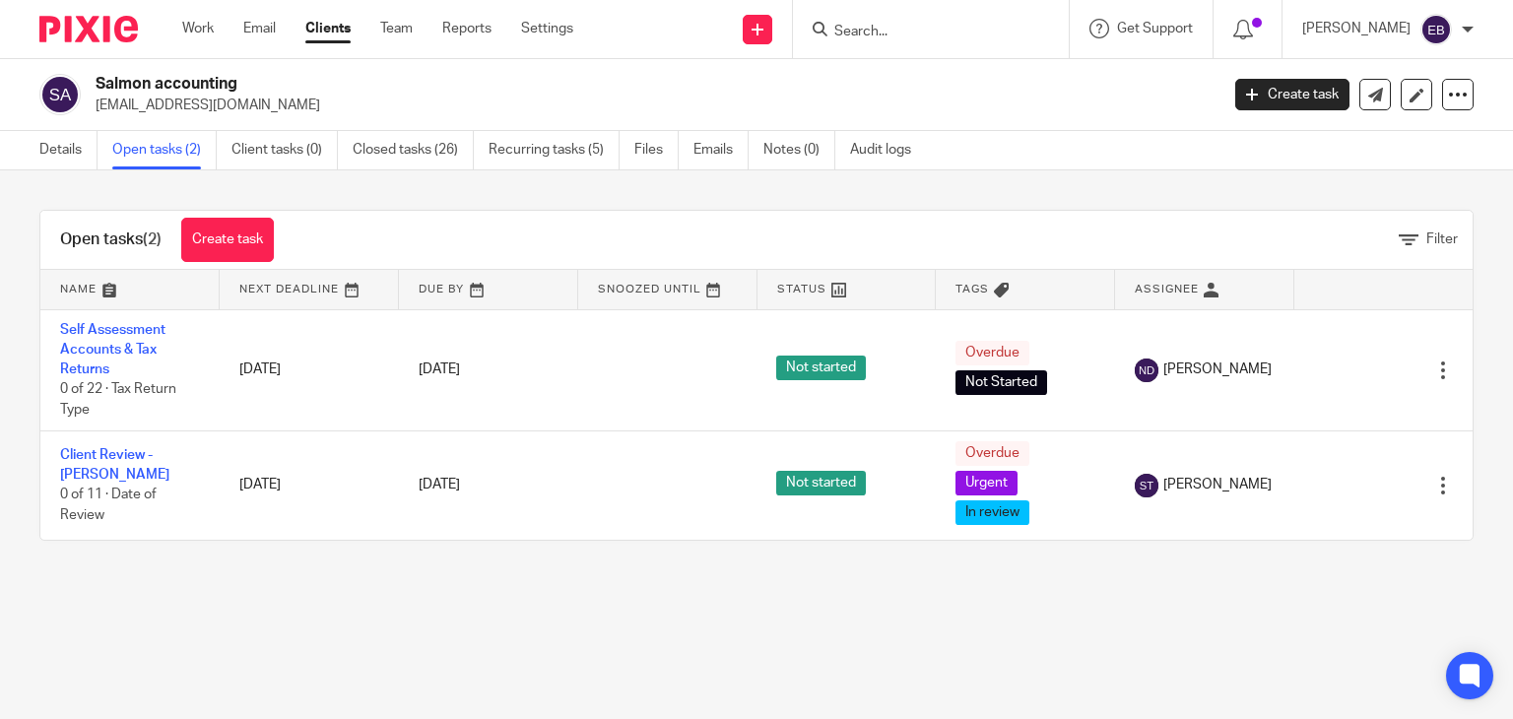
click at [975, 32] on input "Search" at bounding box center [920, 33] width 177 height 18
type input "robshaw"
click at [968, 64] on link at bounding box center [950, 77] width 244 height 30
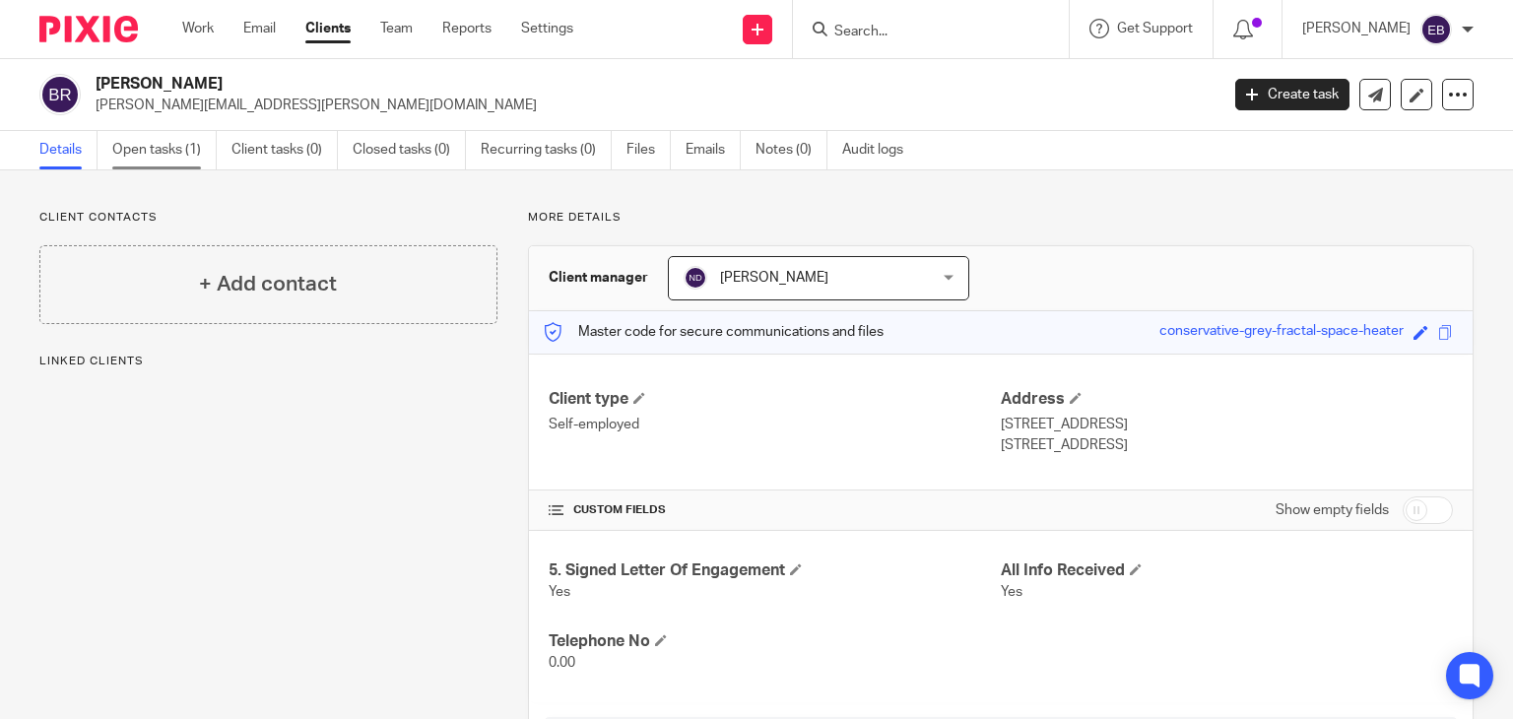
click at [165, 151] on link "Open tasks (1)" at bounding box center [164, 150] width 104 height 38
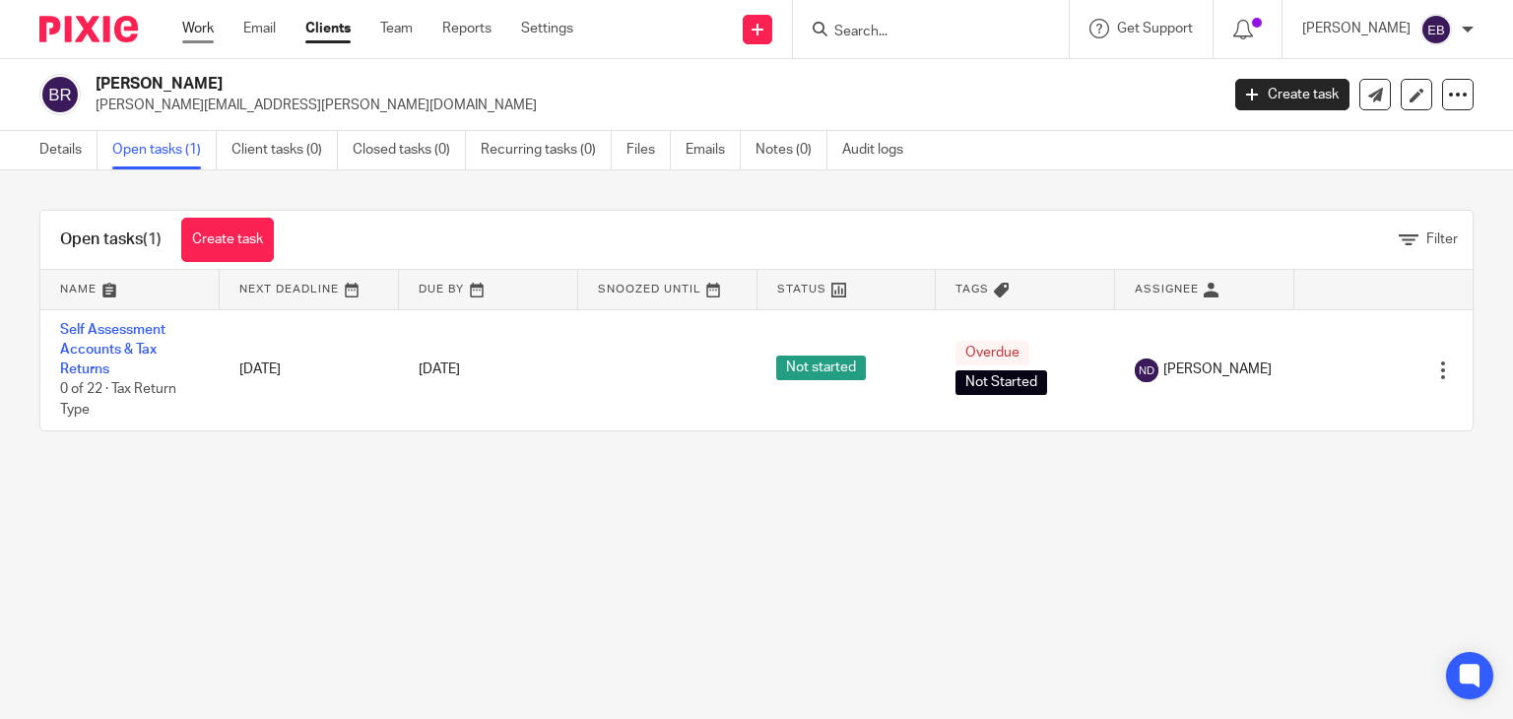
click at [196, 35] on link "Work" at bounding box center [198, 29] width 32 height 20
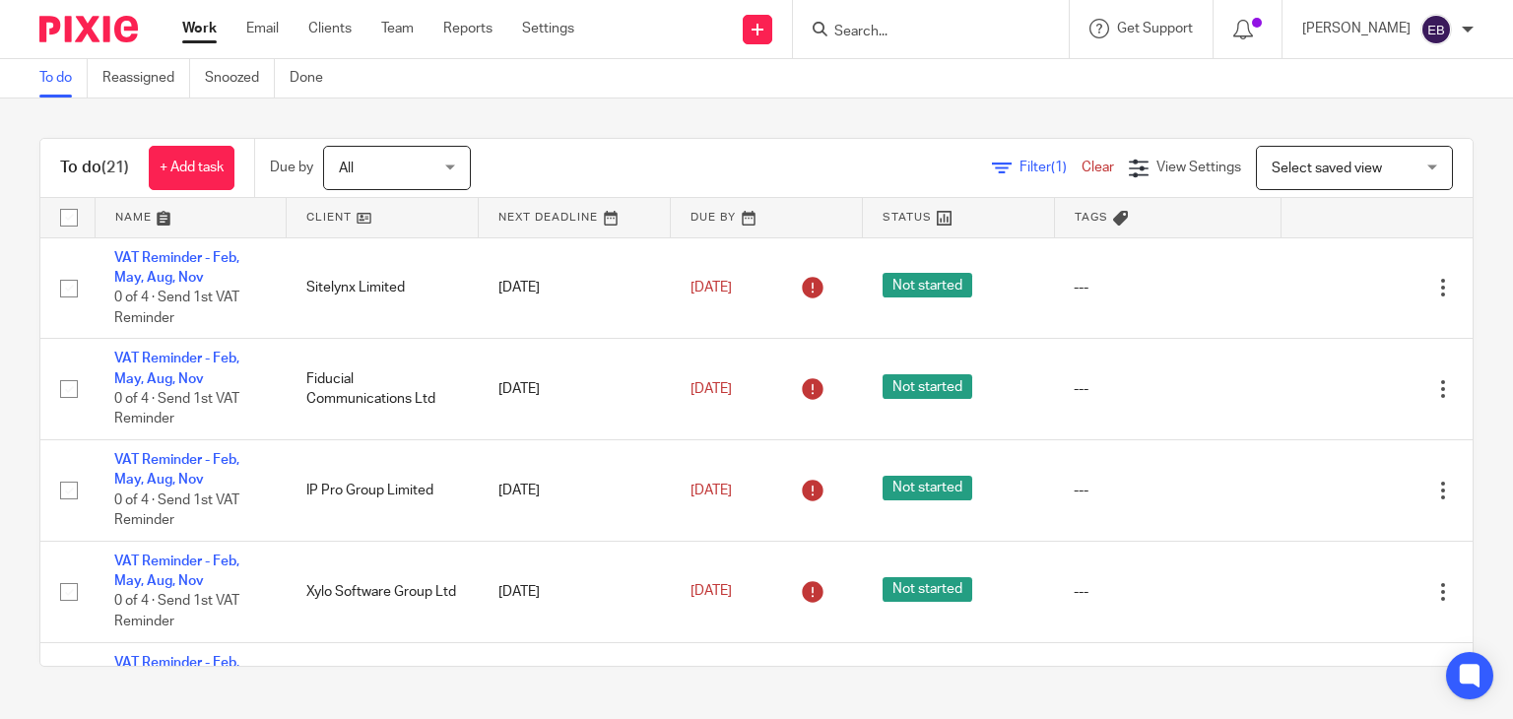
click at [945, 29] on input "Search" at bounding box center [920, 33] width 177 height 18
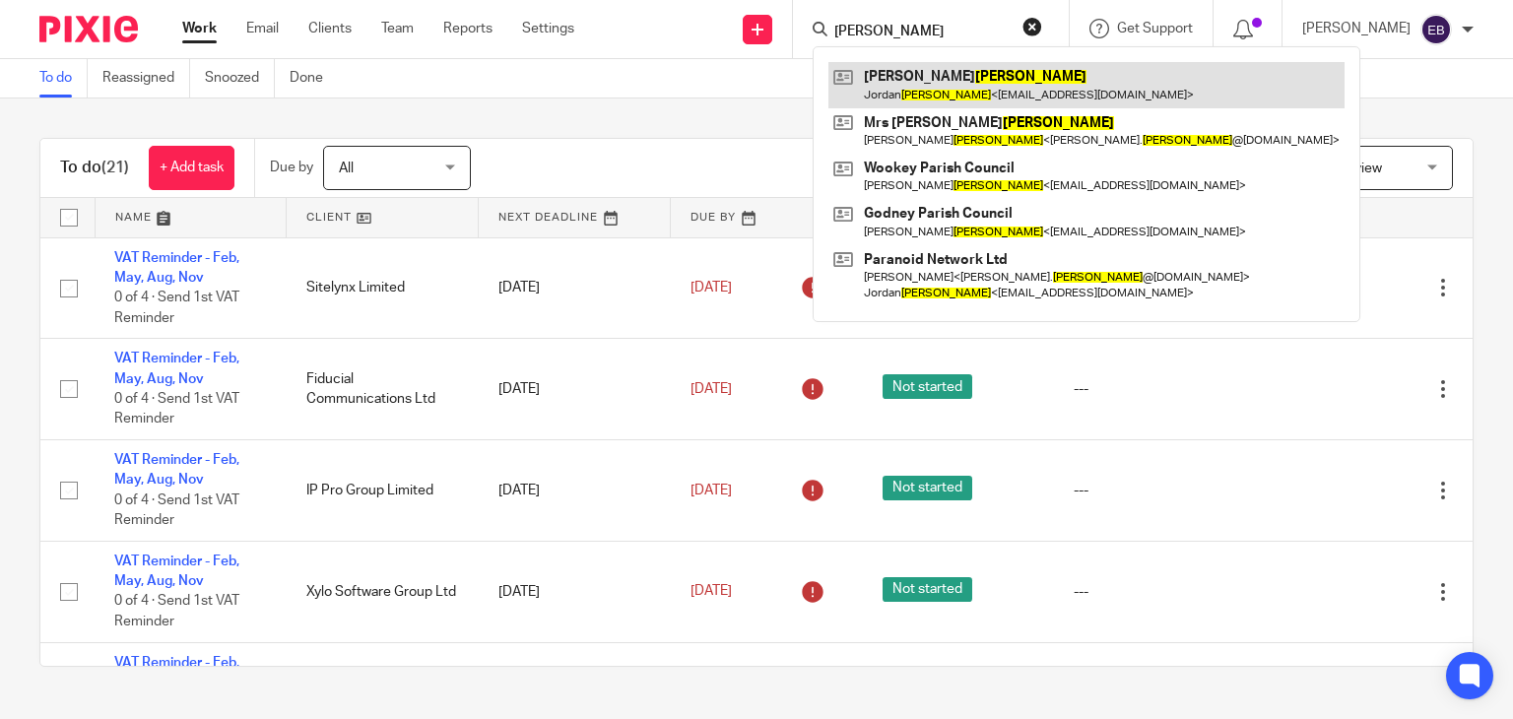
type input "boulton"
click at [968, 67] on link at bounding box center [1086, 84] width 516 height 45
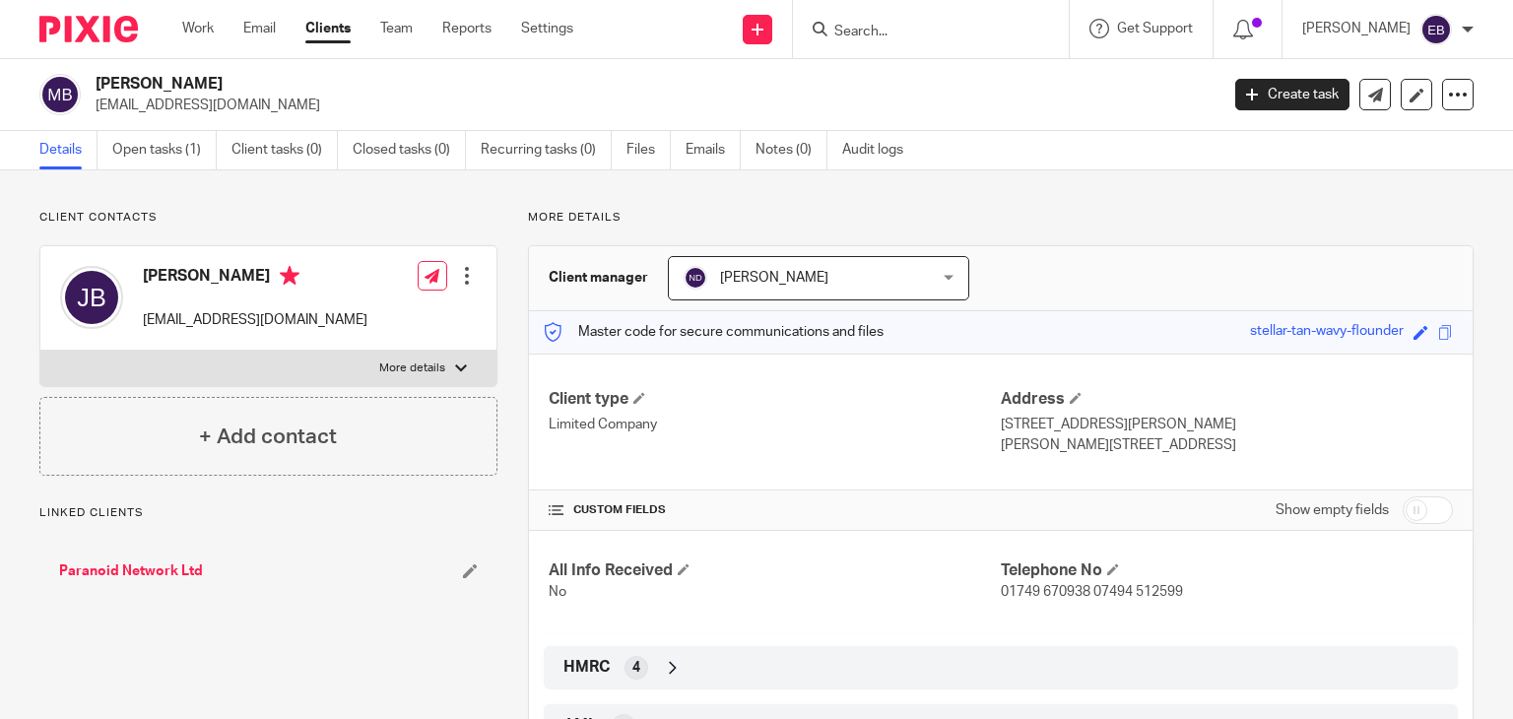
click at [142, 144] on link "Open tasks (1)" at bounding box center [164, 150] width 104 height 38
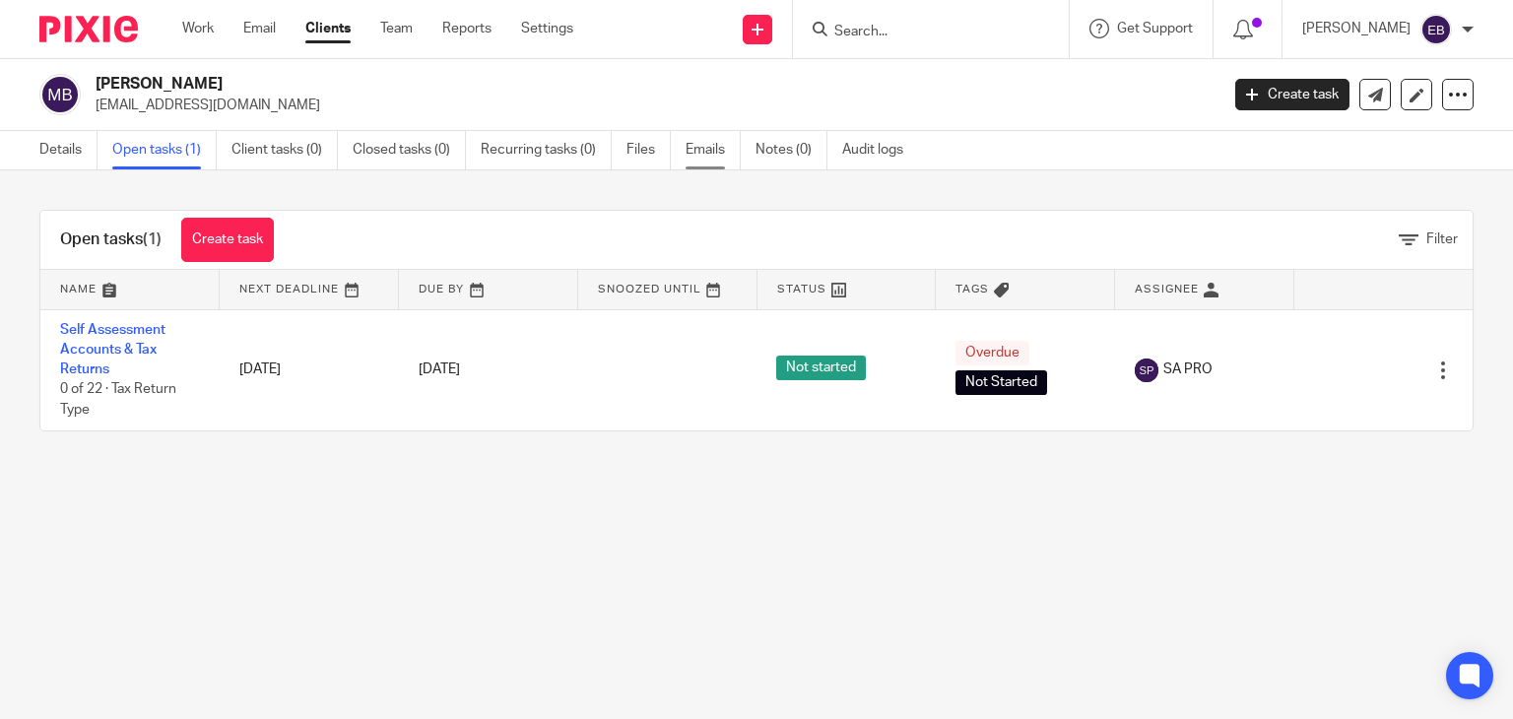
click at [719, 149] on link "Emails" at bounding box center [713, 150] width 55 height 38
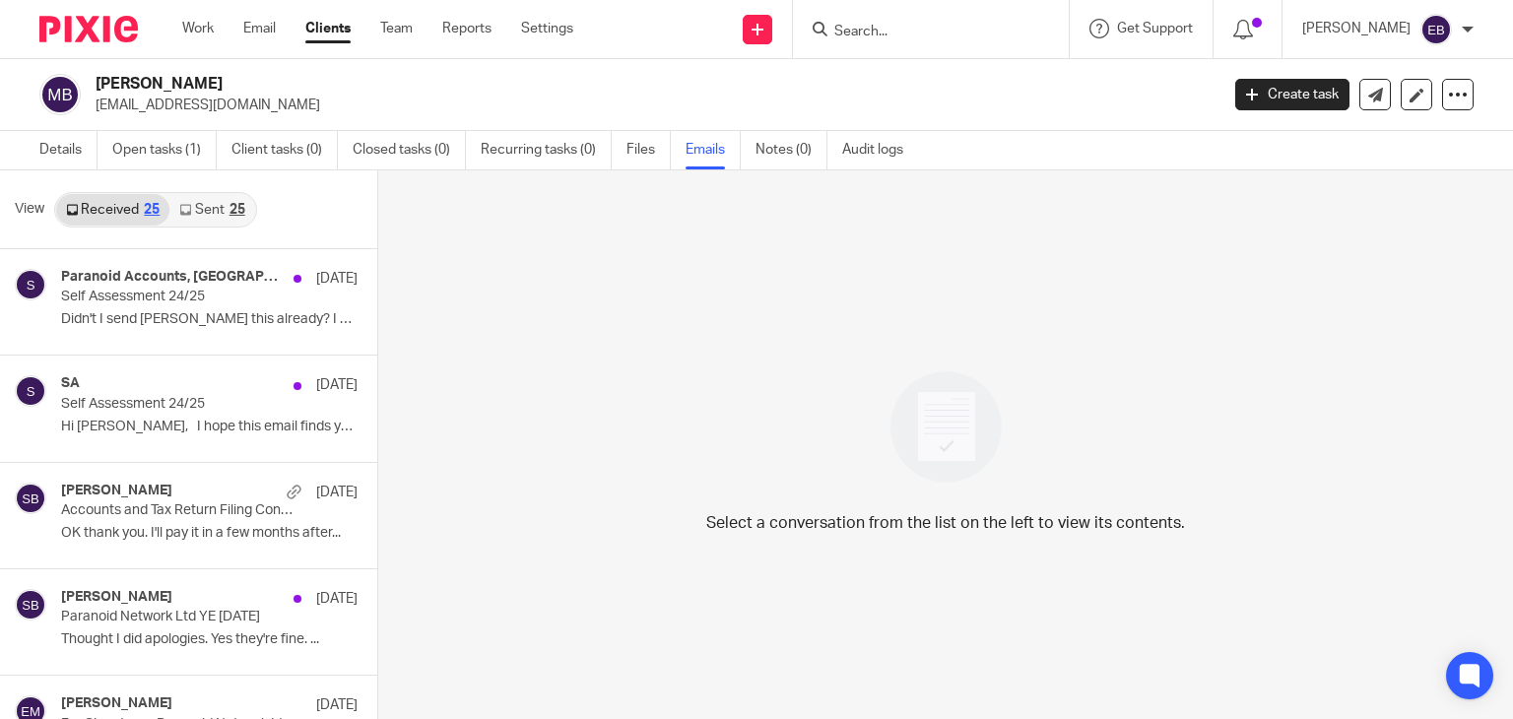
click at [189, 211] on icon at bounding box center [185, 210] width 12 height 12
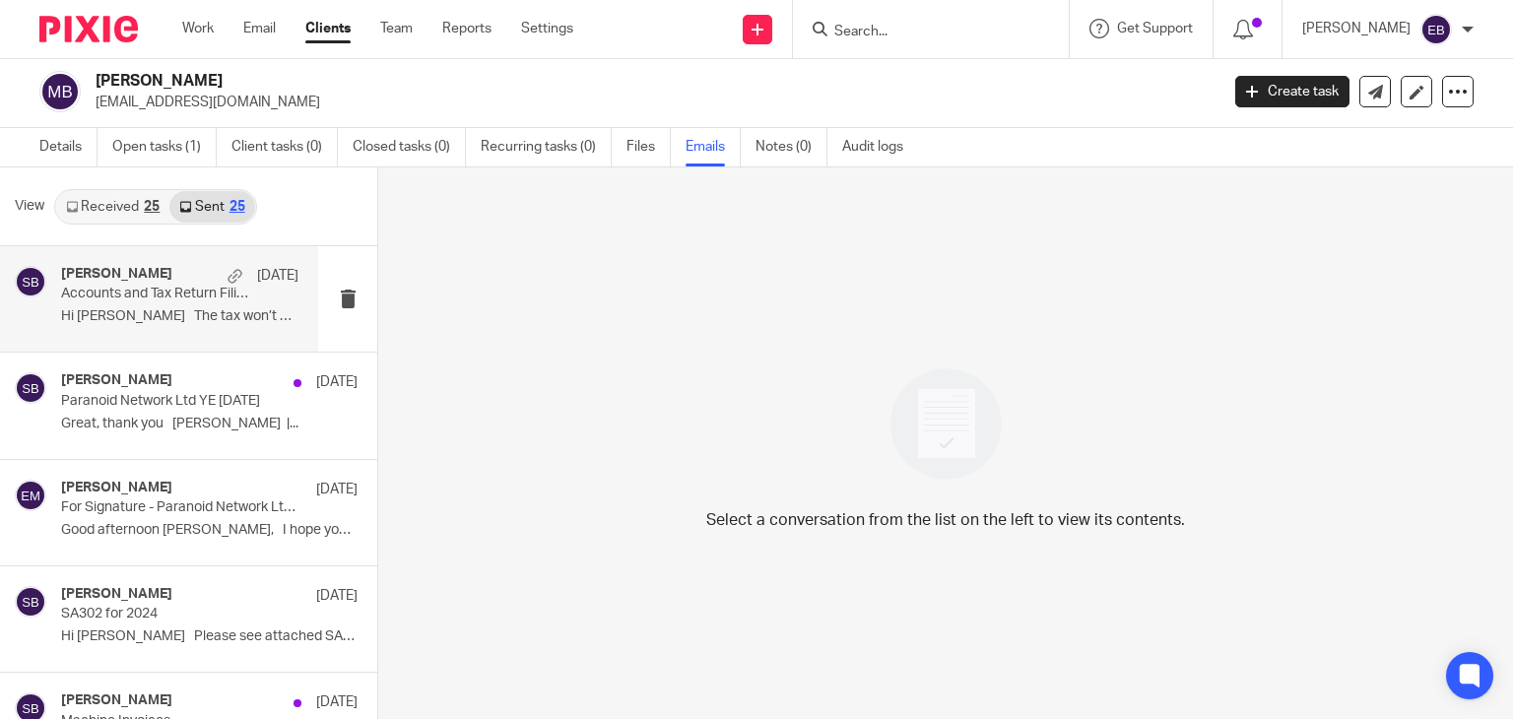
click at [138, 303] on div "Sonia Bird 13 Aug Accounts and Tax Return Filing Confirmation Hi Jordan The tax…" at bounding box center [179, 299] width 237 height 66
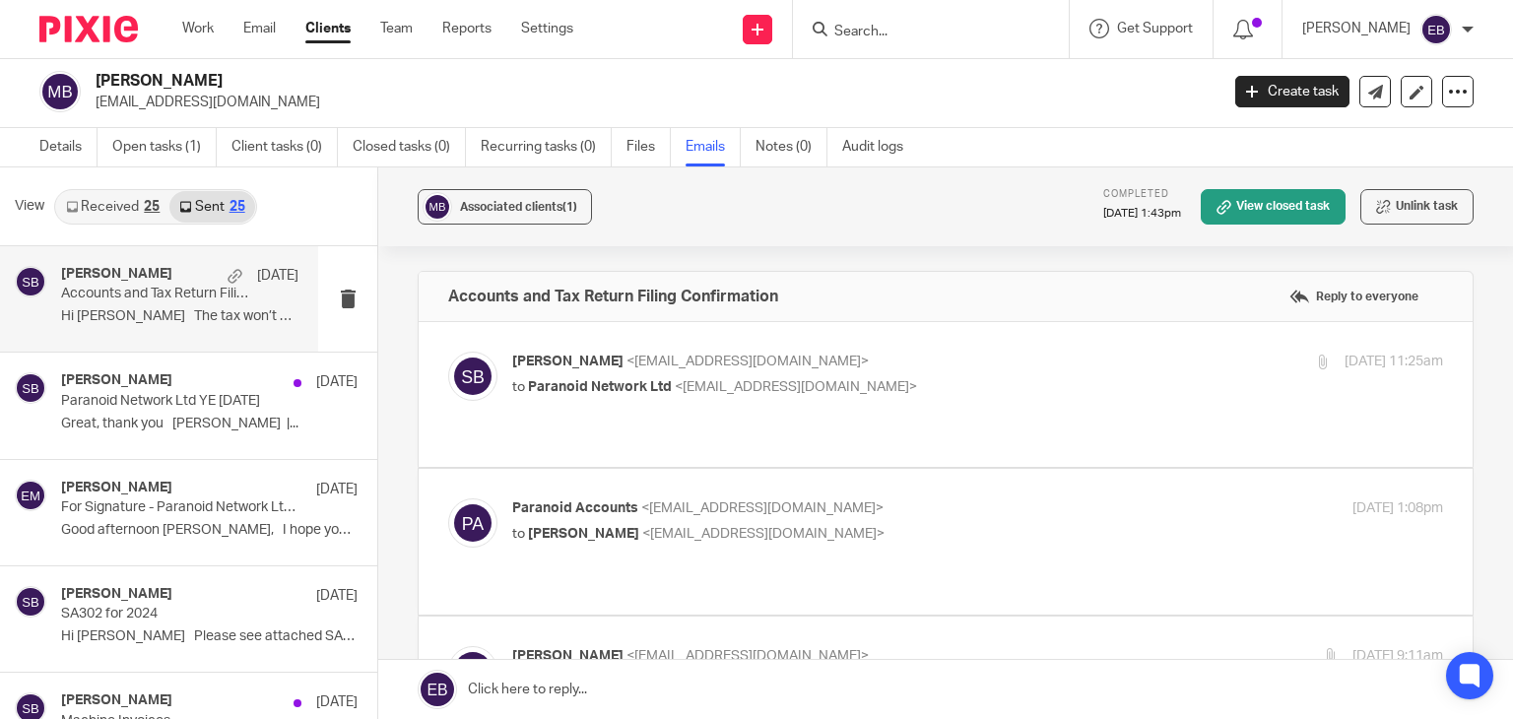
scroll to position [0, 0]
click at [922, 344] on label at bounding box center [946, 394] width 1054 height 145
click at [448, 351] on input "checkbox" at bounding box center [447, 351] width 1 height 1
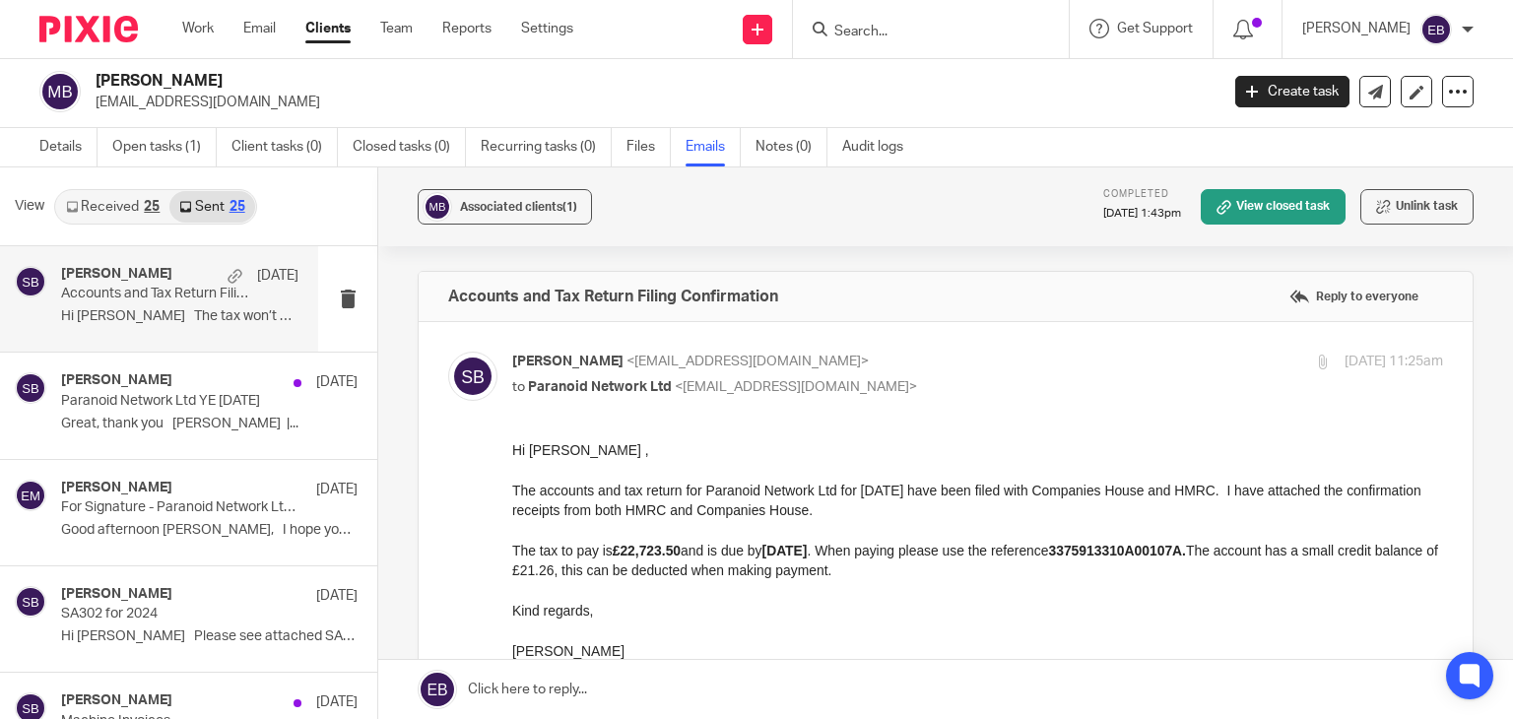
click at [920, 344] on label at bounding box center [946, 600] width 1054 height 557
click at [448, 351] on input "checkbox" at bounding box center [447, 351] width 1 height 1
checkbox input "false"
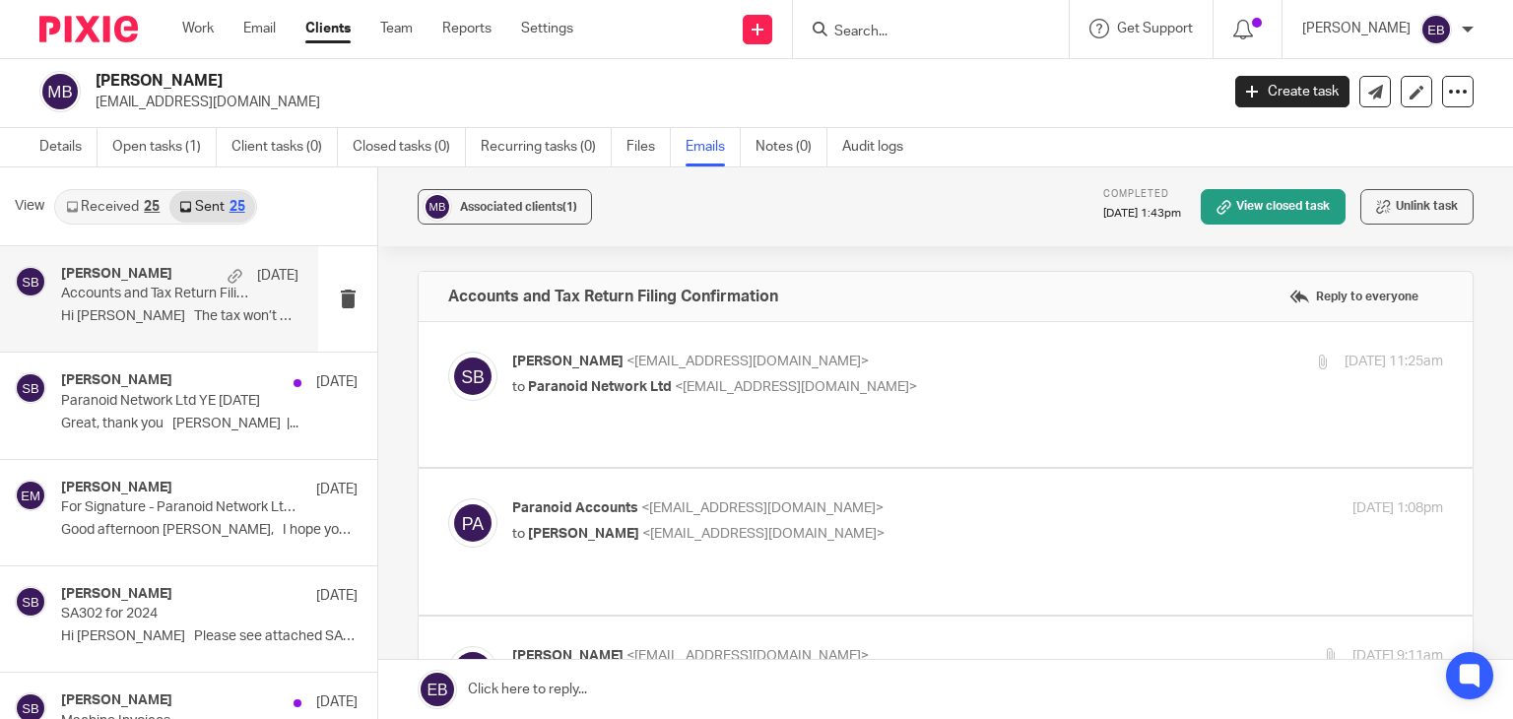
click at [918, 524] on p "to Sonia Bird <soniabird@probusinessuk.com>" at bounding box center [822, 534] width 621 height 21
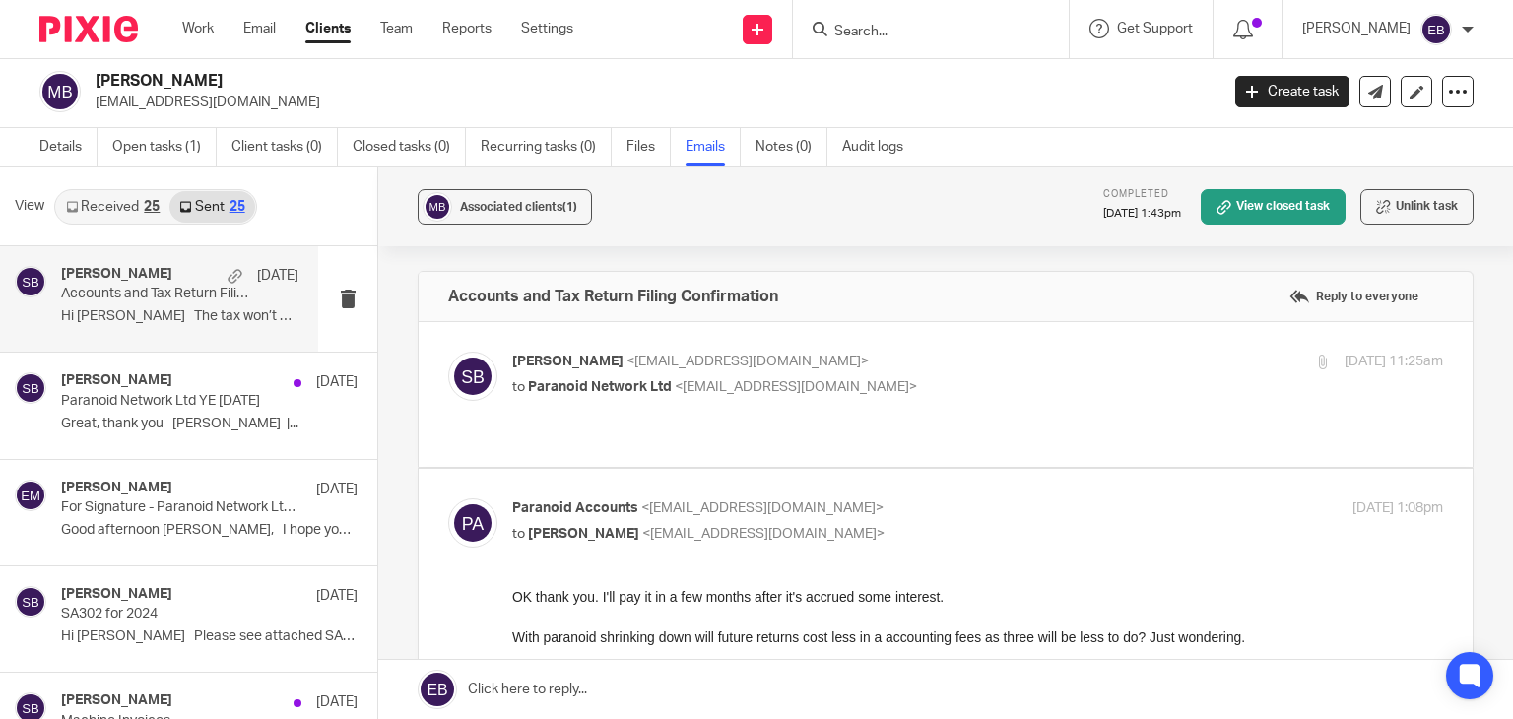
scroll to position [99, 0]
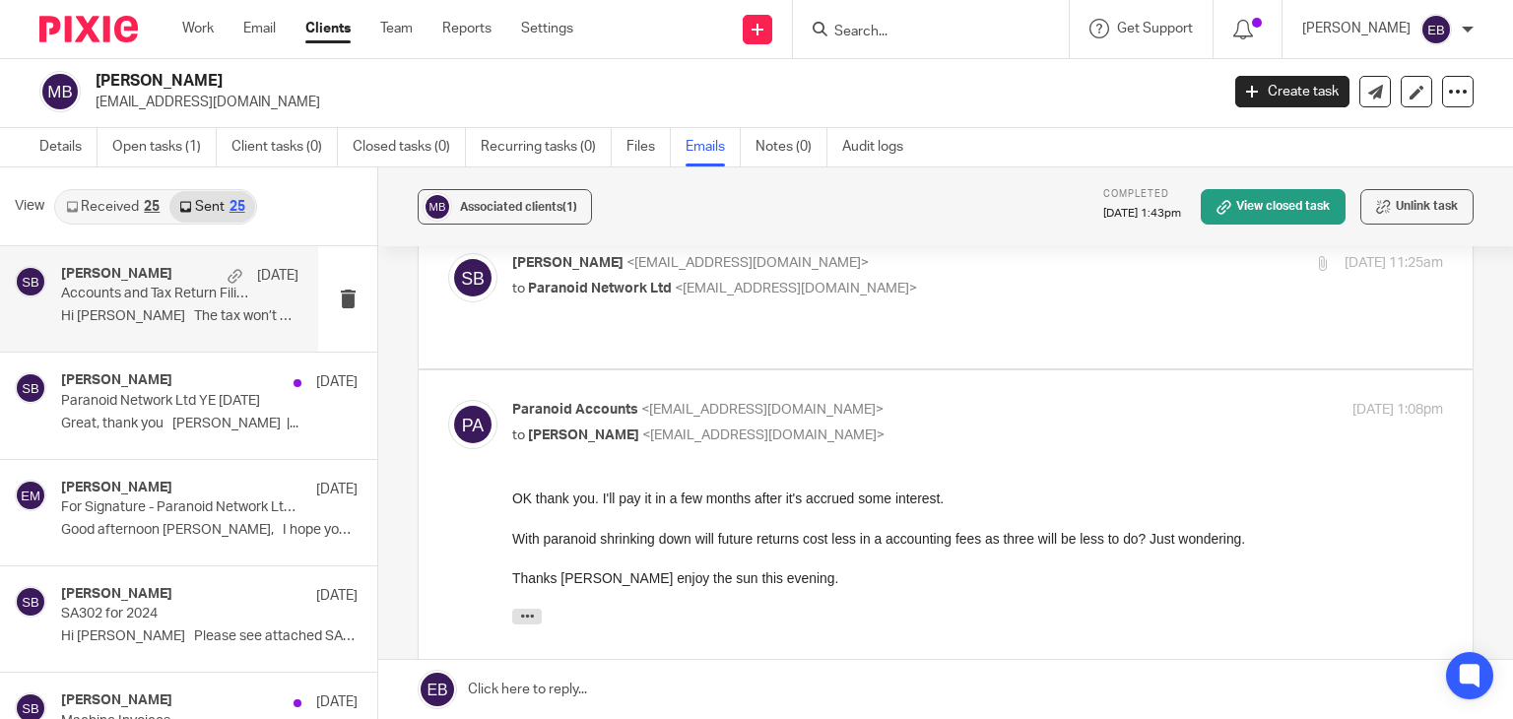
click at [913, 400] on p "Paranoid Accounts <accounts@paranoid.gg>" at bounding box center [822, 410] width 621 height 21
checkbox input "false"
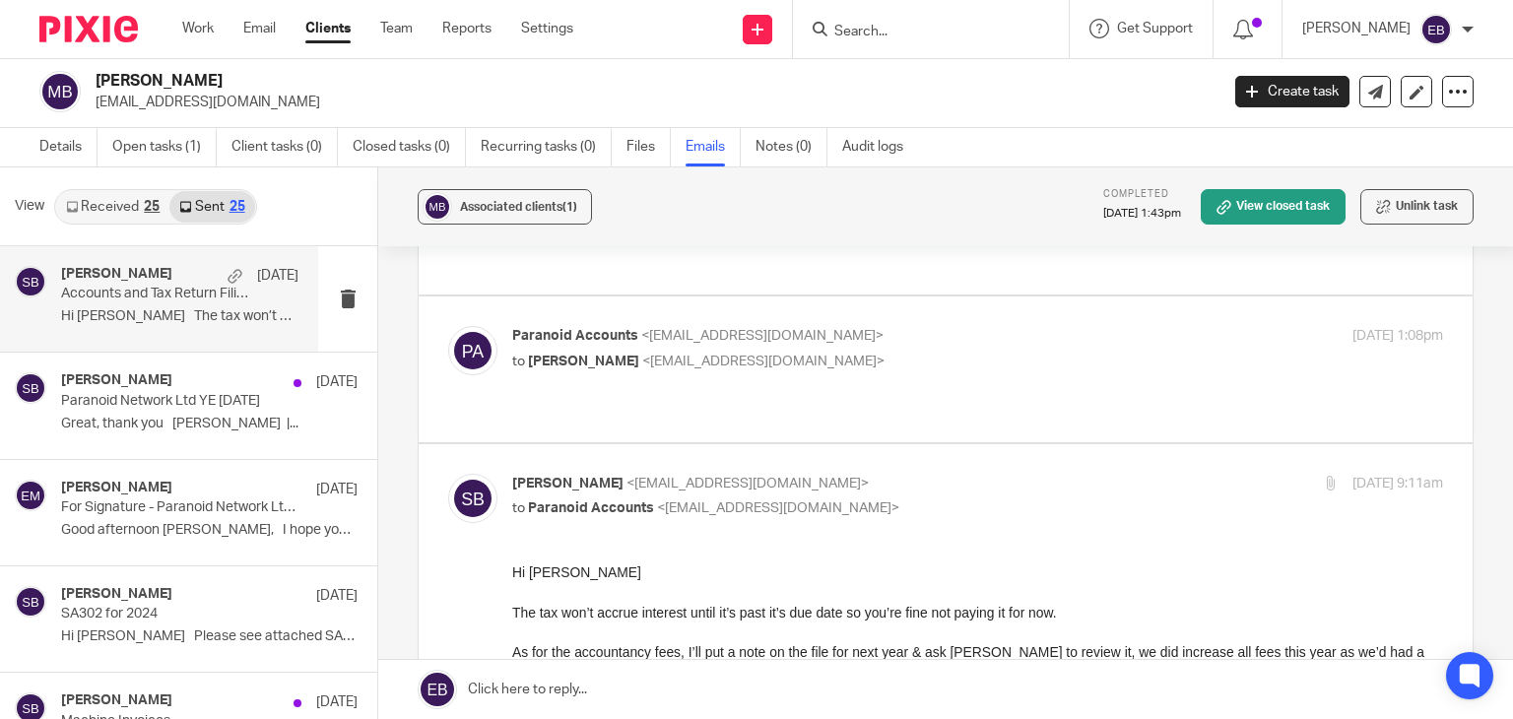
scroll to position [0, 0]
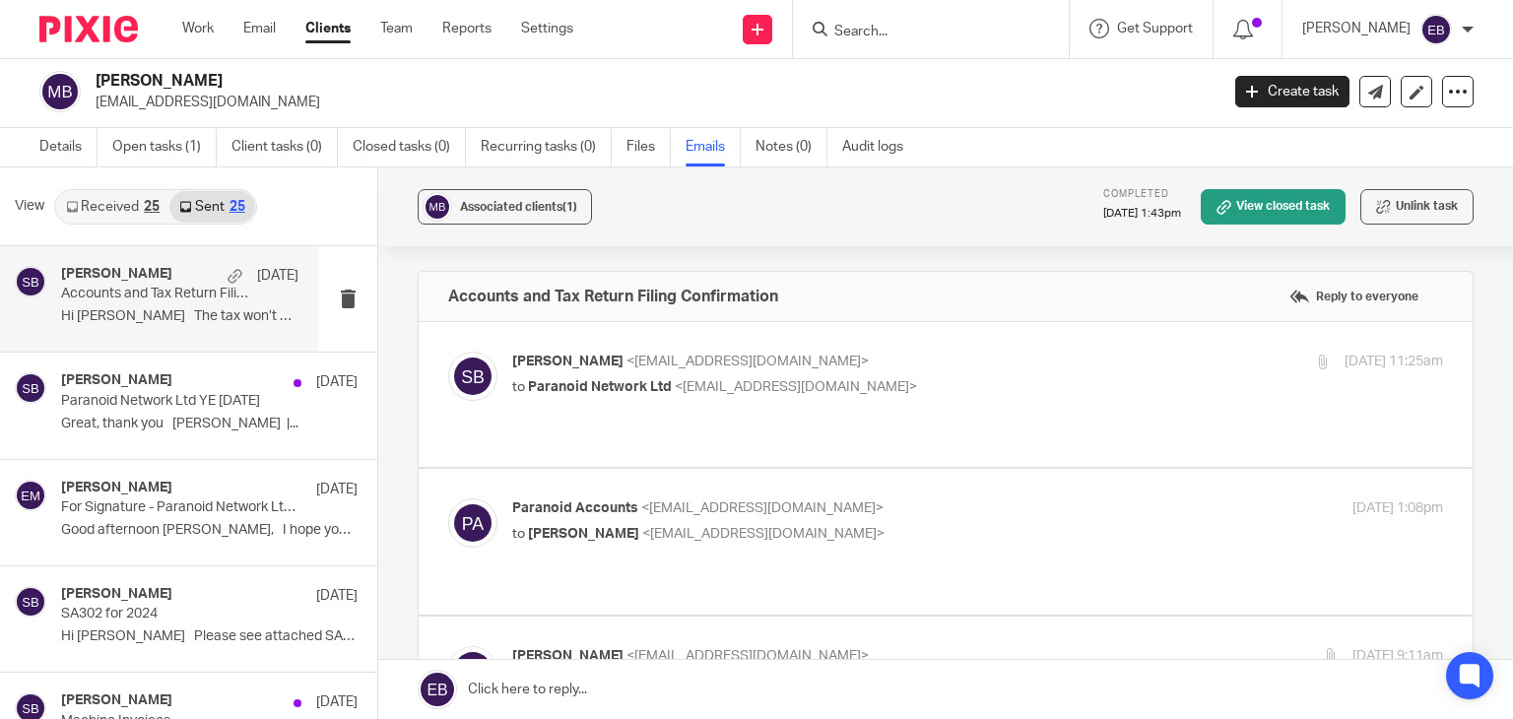
click at [915, 367] on p "Sonia Bird <soniabird@probusinessuk.com>" at bounding box center [822, 362] width 621 height 21
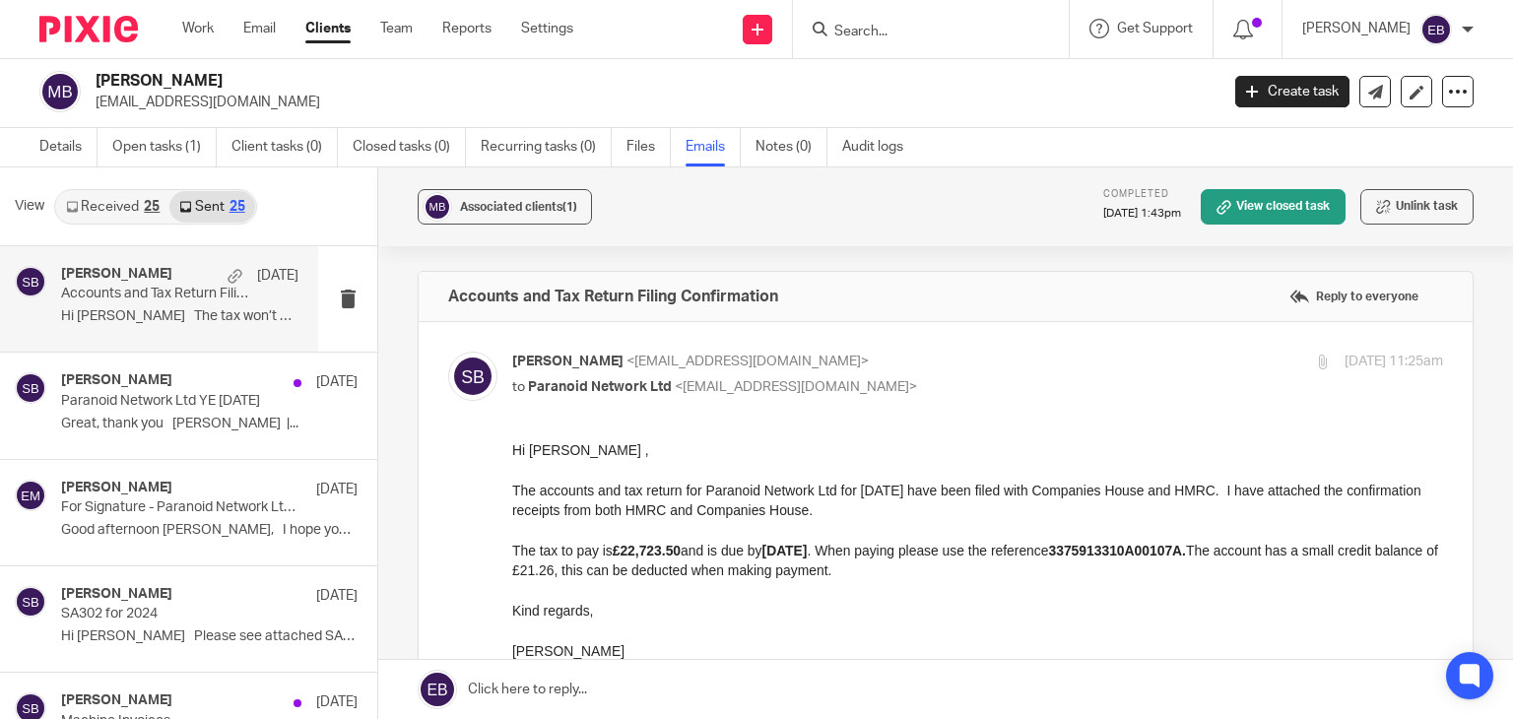
click at [915, 367] on p "Sonia Bird <soniabird@probusinessuk.com>" at bounding box center [822, 362] width 621 height 21
checkbox input "false"
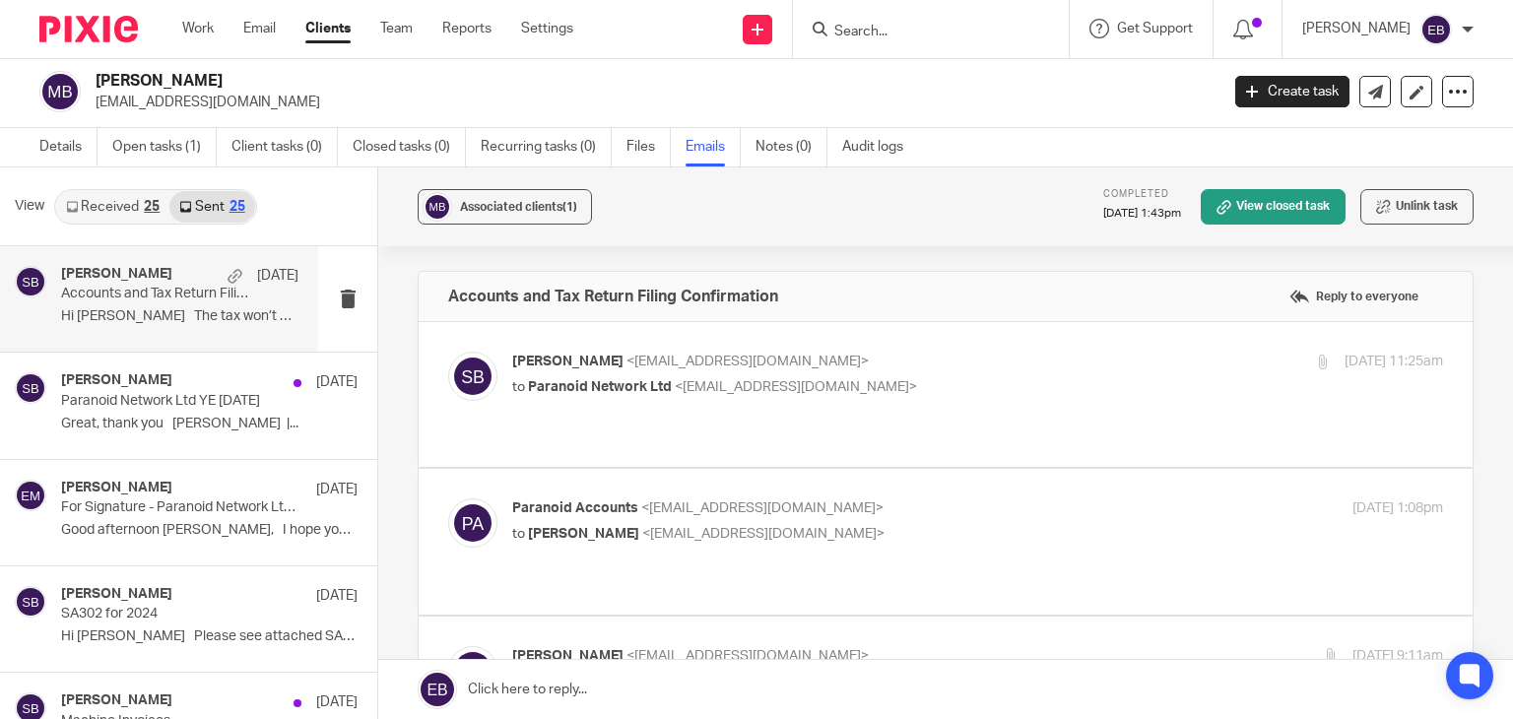
click at [915, 524] on p "to Sonia Bird <soniabird@probusinessuk.com>" at bounding box center [822, 534] width 621 height 21
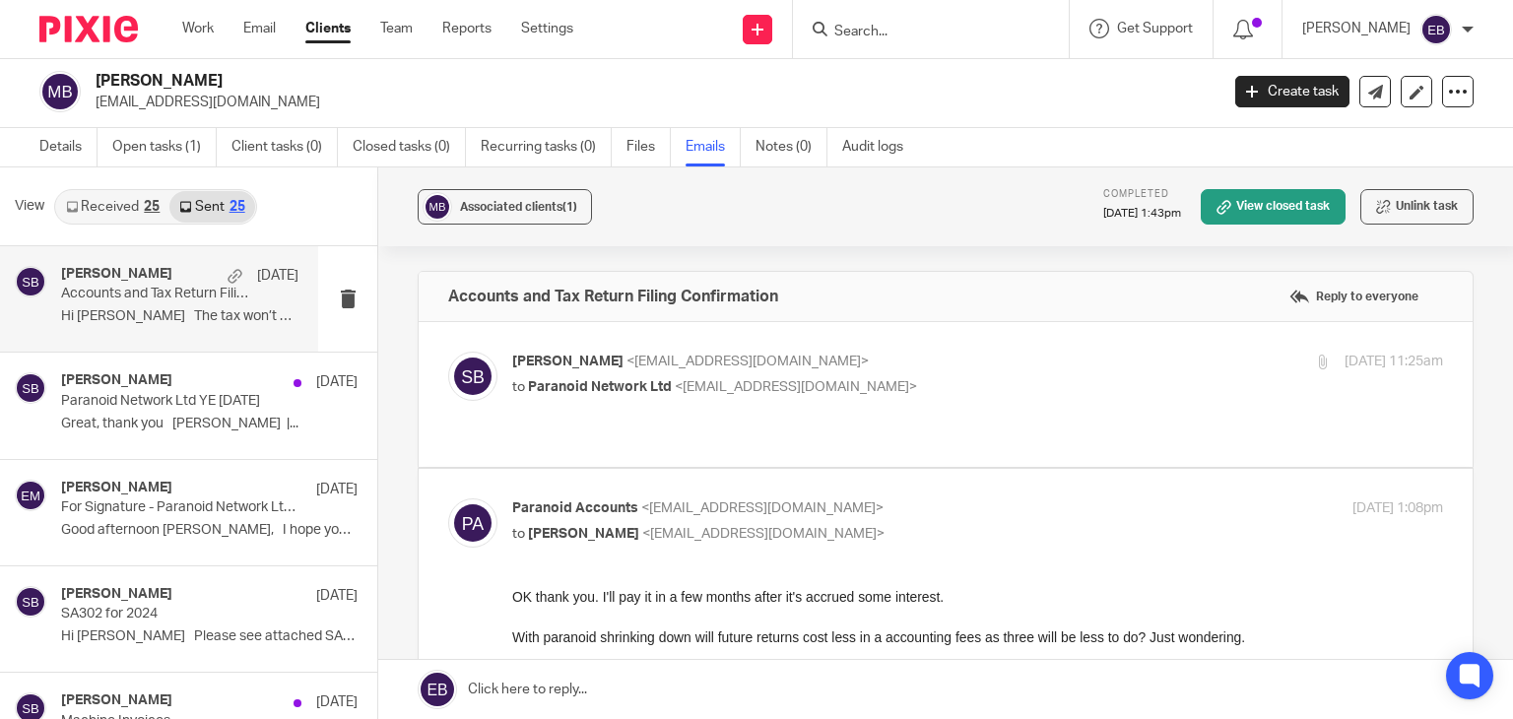
click at [914, 498] on p "Paranoid Accounts <accounts@paranoid.gg>" at bounding box center [822, 508] width 621 height 21
checkbox input "false"
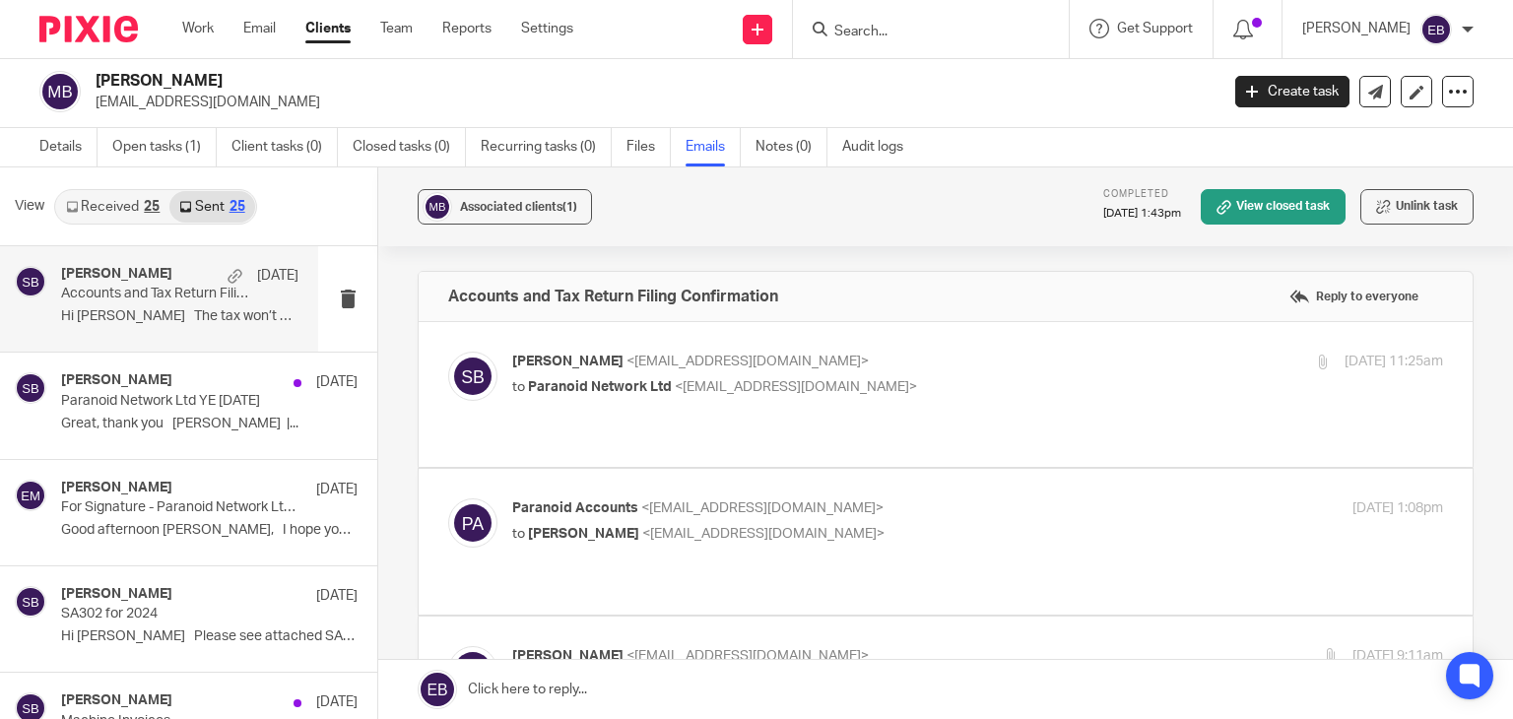
click at [896, 367] on p "Sonia Bird <soniabird@probusinessuk.com>" at bounding box center [822, 362] width 621 height 21
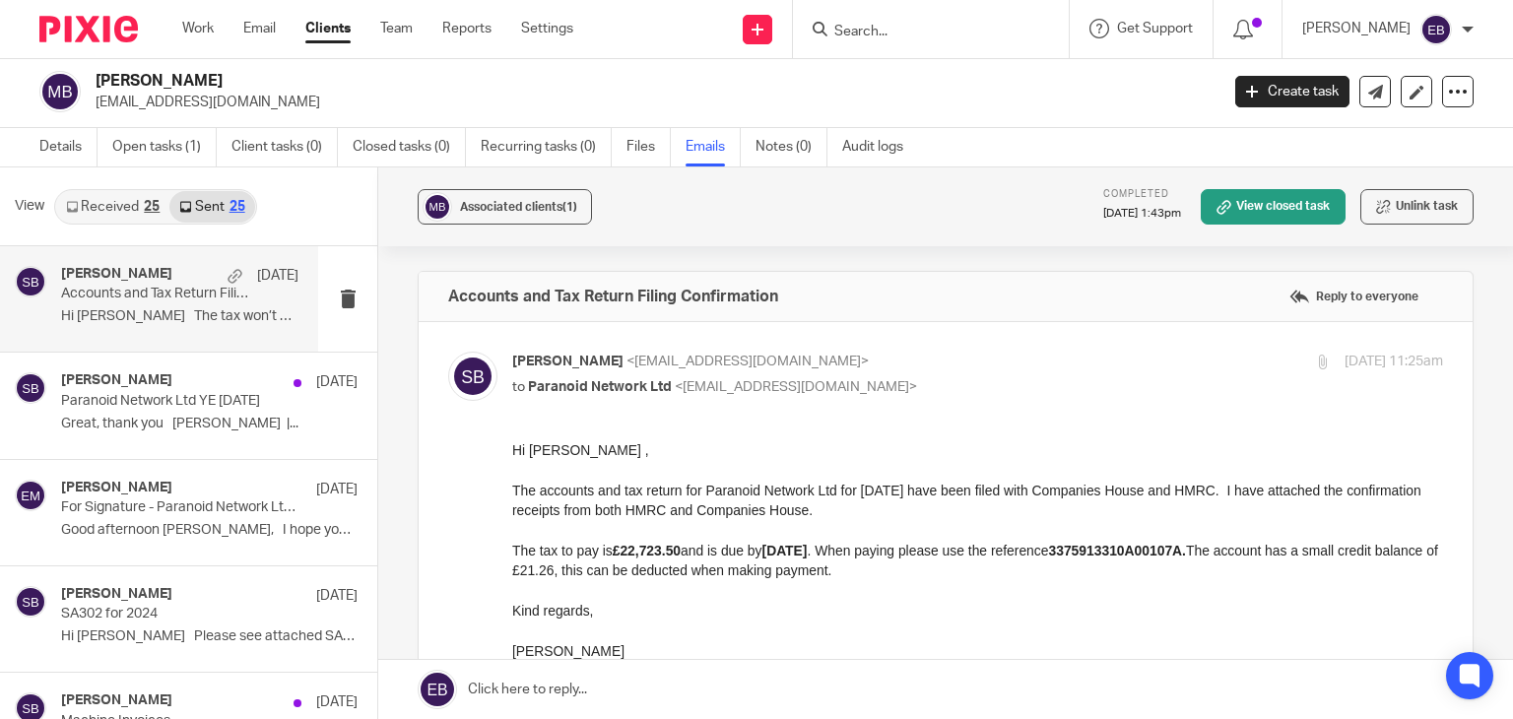
click at [896, 367] on p "Sonia Bird <soniabird@probusinessuk.com>" at bounding box center [822, 362] width 621 height 21
checkbox input "false"
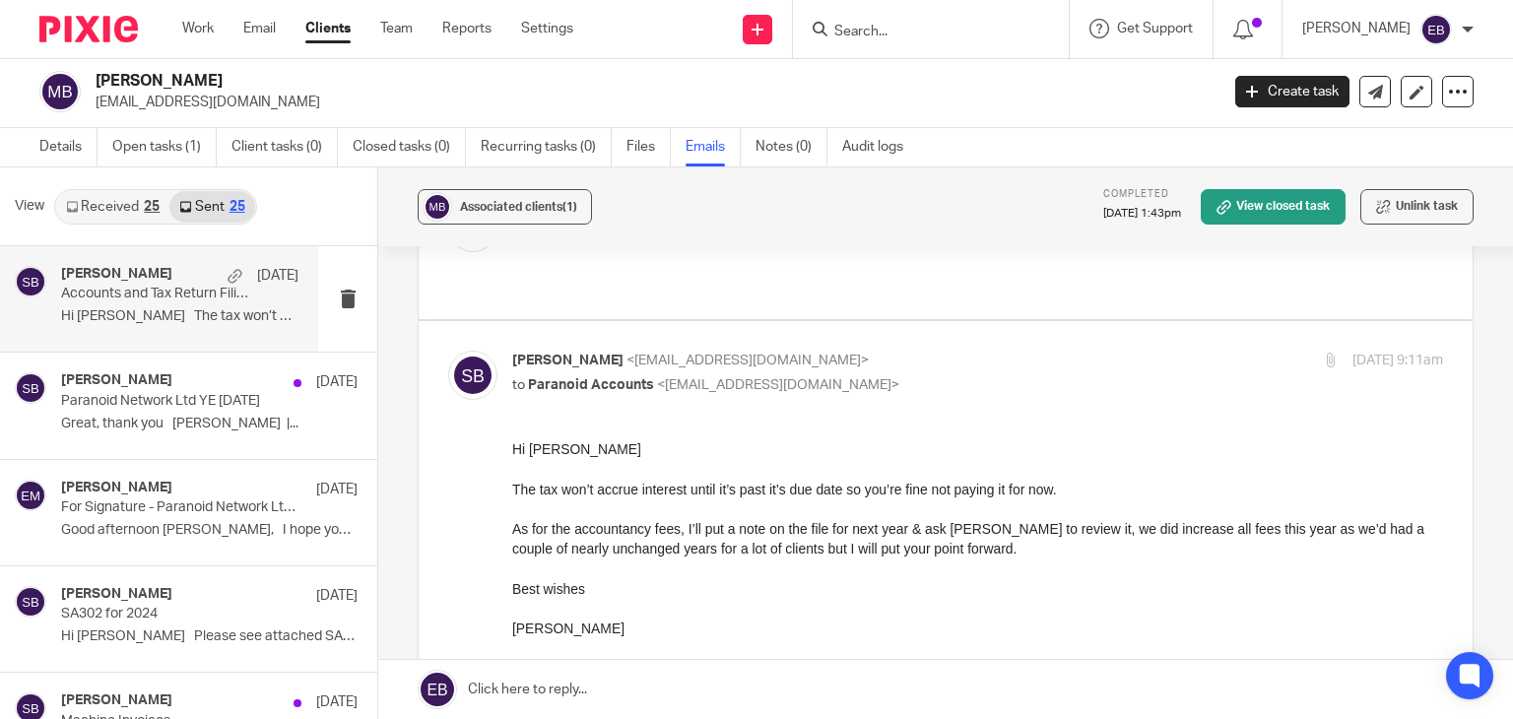
scroll to position [197, 0]
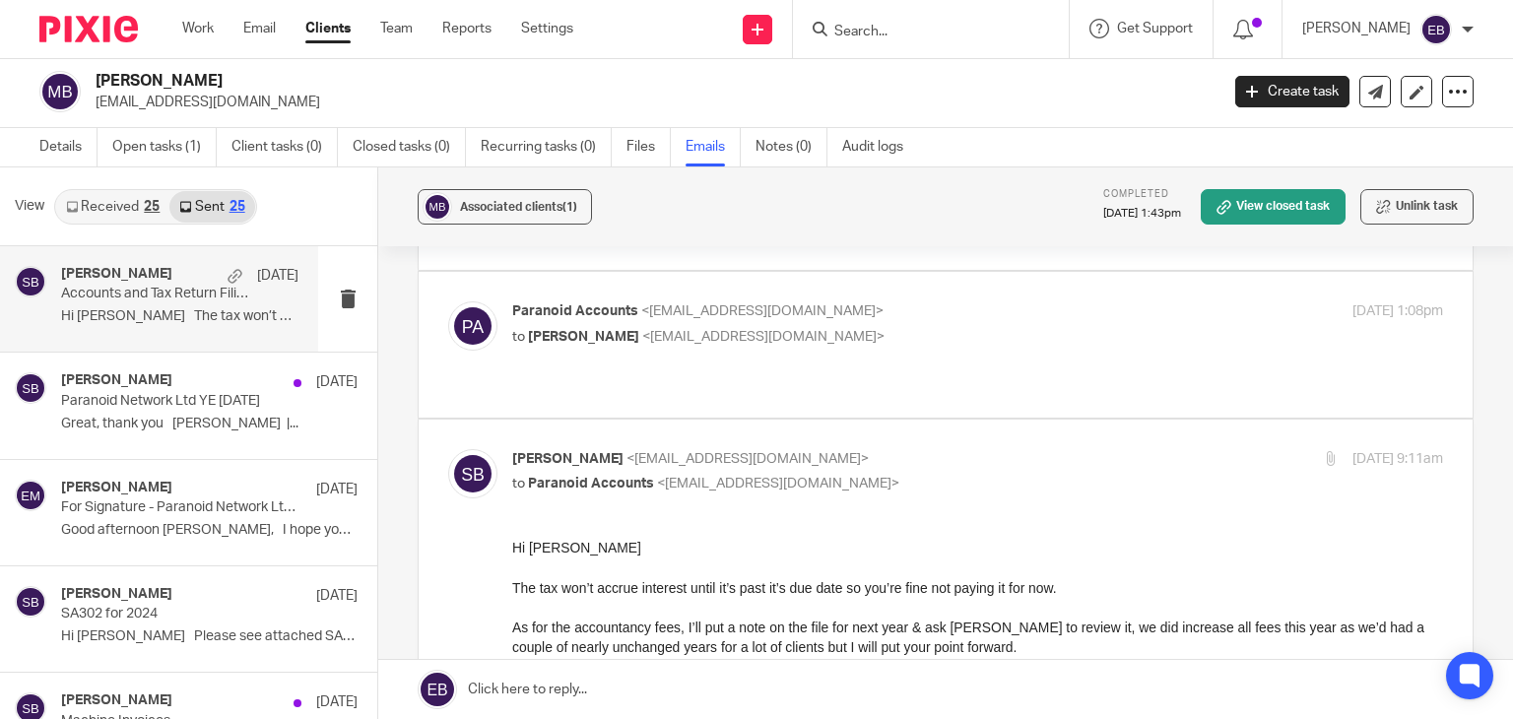
click at [969, 449] on p "Sonia Bird <soniabird@probusinessuk.com>" at bounding box center [822, 459] width 621 height 21
checkbox input "false"
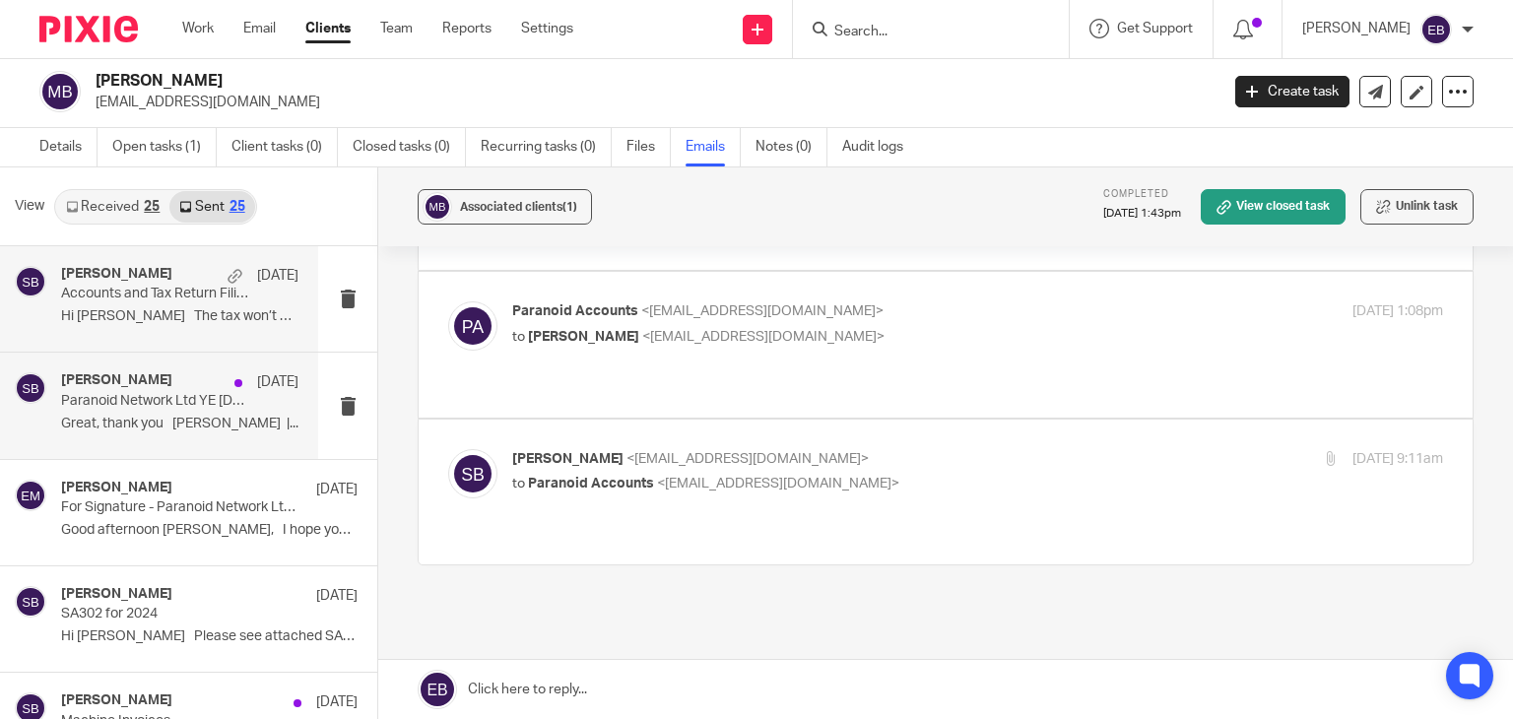
click at [160, 411] on div "Sonia Bird 8 Aug Paranoid Network Ltd YE 31 May 2025 Great, thank you Sonia Bir…" at bounding box center [179, 405] width 237 height 66
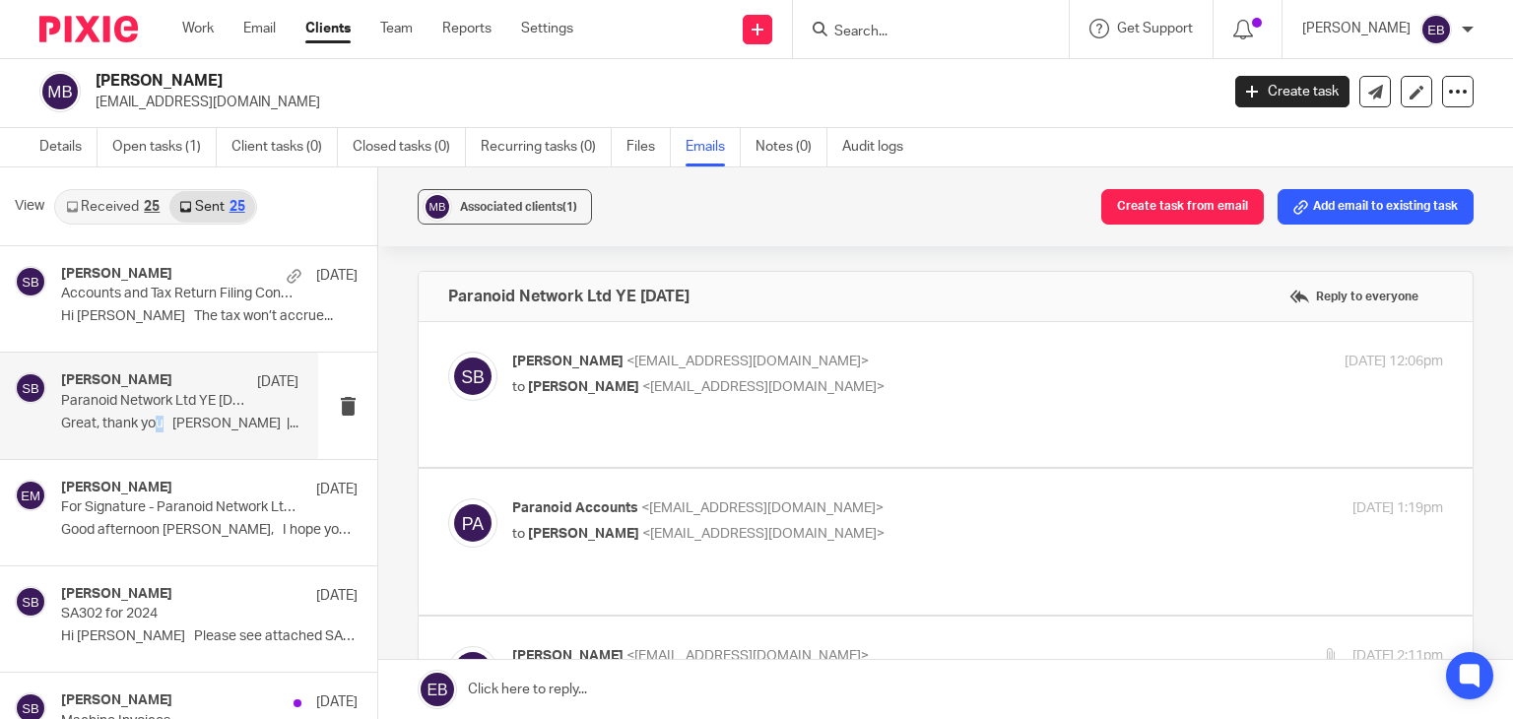
scroll to position [0, 0]
click at [892, 334] on label at bounding box center [946, 394] width 1054 height 145
click at [448, 351] on input "checkbox" at bounding box center [447, 351] width 1 height 1
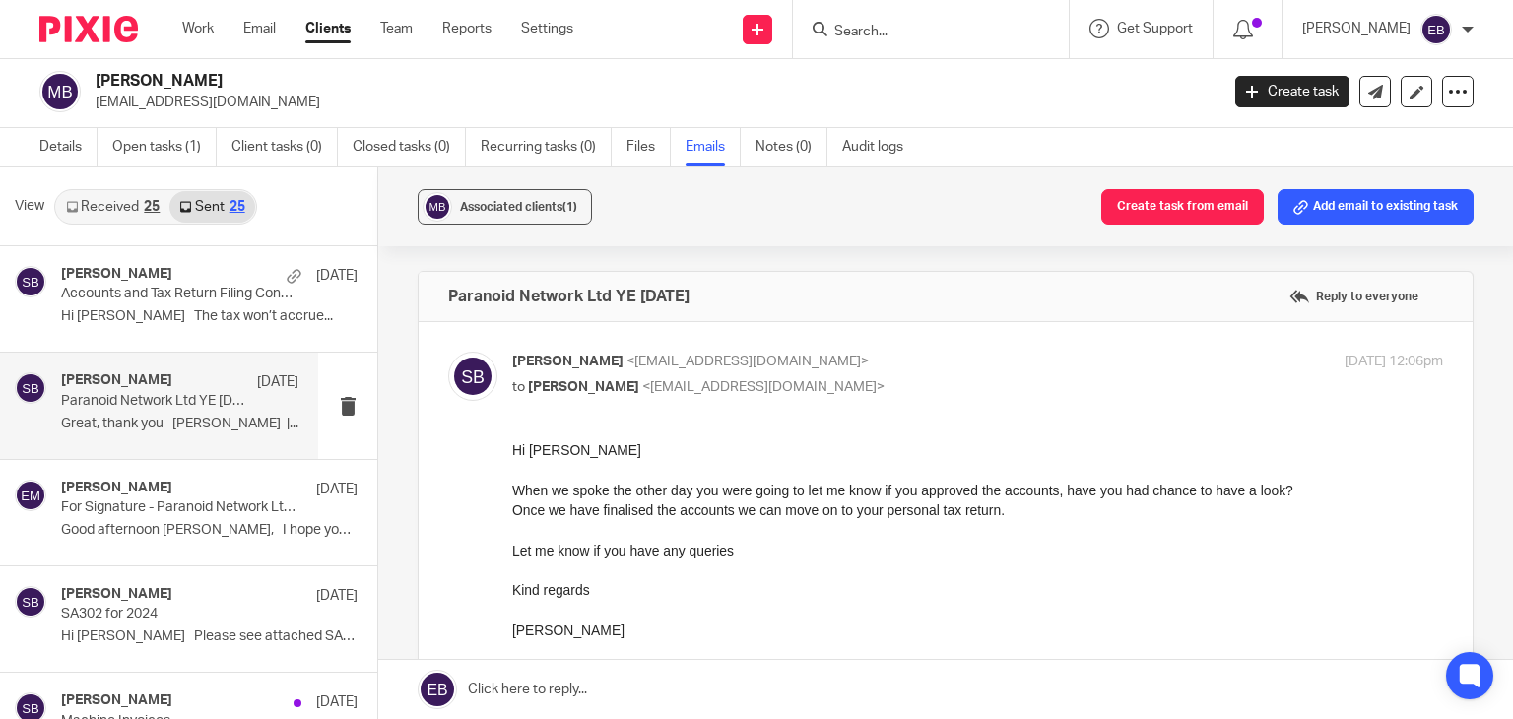
click at [958, 353] on p "Sonia Bird <soniabird@probusinessuk.com>" at bounding box center [822, 362] width 621 height 21
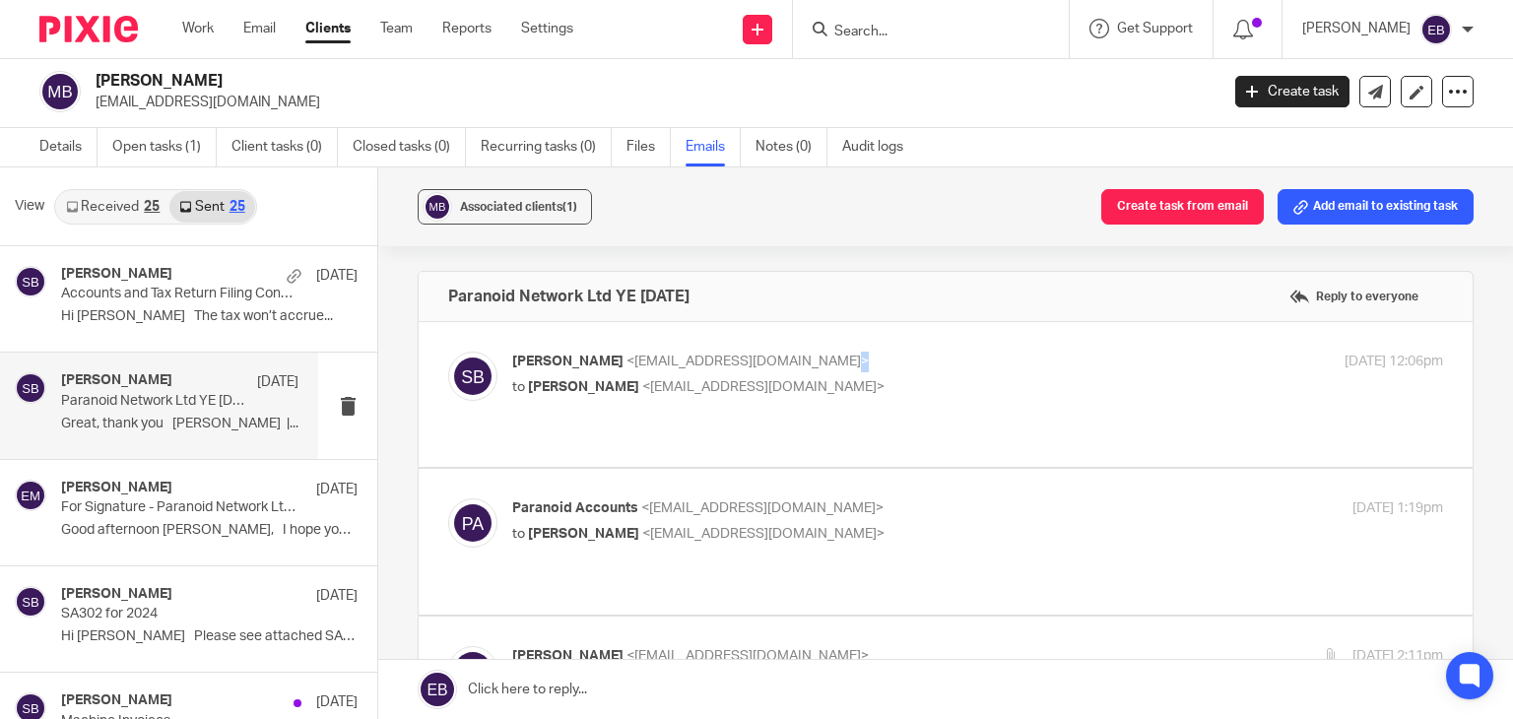
click at [958, 352] on p "Sonia Bird <soniabird@probusinessuk.com>" at bounding box center [822, 362] width 621 height 21
click at [958, 353] on p "Sonia Bird <soniabird@probusinessuk.com>" at bounding box center [822, 362] width 621 height 21
click at [917, 370] on p "Sonia Bird <soniabird@probusinessuk.com>" at bounding box center [822, 362] width 621 height 21
click at [837, 364] on p "Sonia Bird <soniabird@probusinessuk.com>" at bounding box center [822, 362] width 621 height 21
click at [804, 352] on div "Sonia Bird <soniabird@probusinessuk.com> to Jordan Boulton <accounts@paranoid.g…" at bounding box center [946, 394] width 1054 height 145
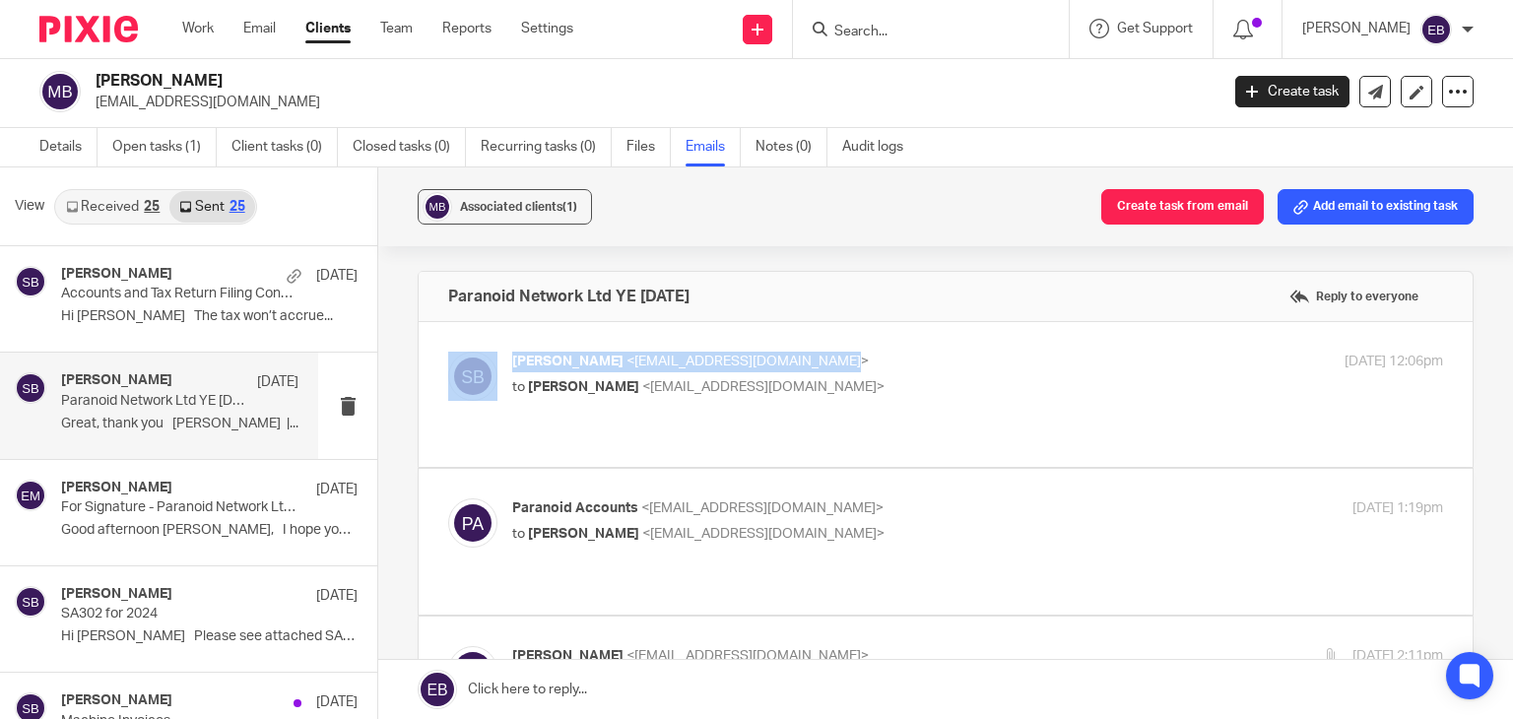
drag, startPoint x: 837, startPoint y: 337, endPoint x: 852, endPoint y: 357, distance: 24.6
click at [837, 339] on label at bounding box center [946, 394] width 1054 height 145
click at [448, 351] on input "checkbox" at bounding box center [447, 351] width 1 height 1
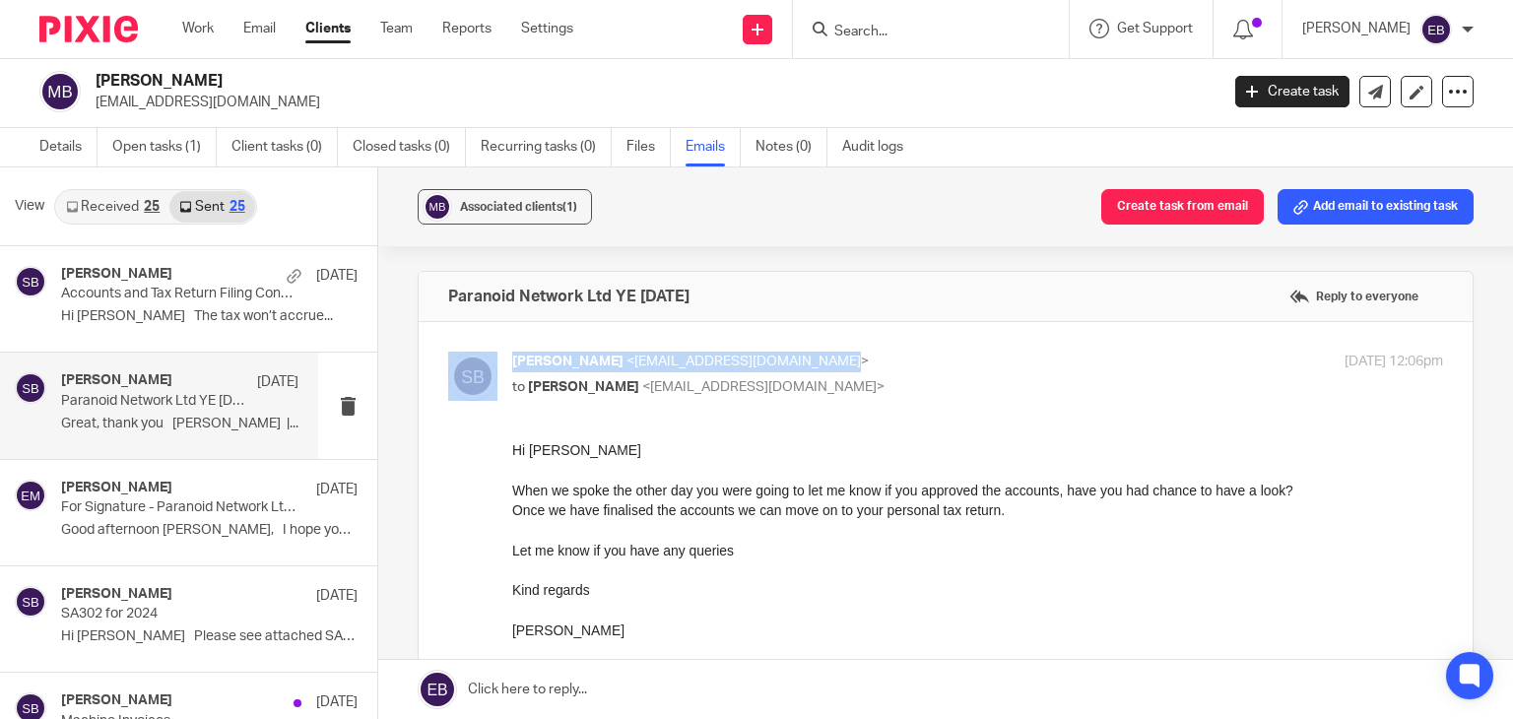
click at [862, 364] on p "Sonia Bird <soniabird@probusinessuk.com>" at bounding box center [822, 362] width 621 height 21
click at [874, 364] on p "Sonia Bird <soniabird@probusinessuk.com>" at bounding box center [822, 362] width 621 height 21
checkbox input "false"
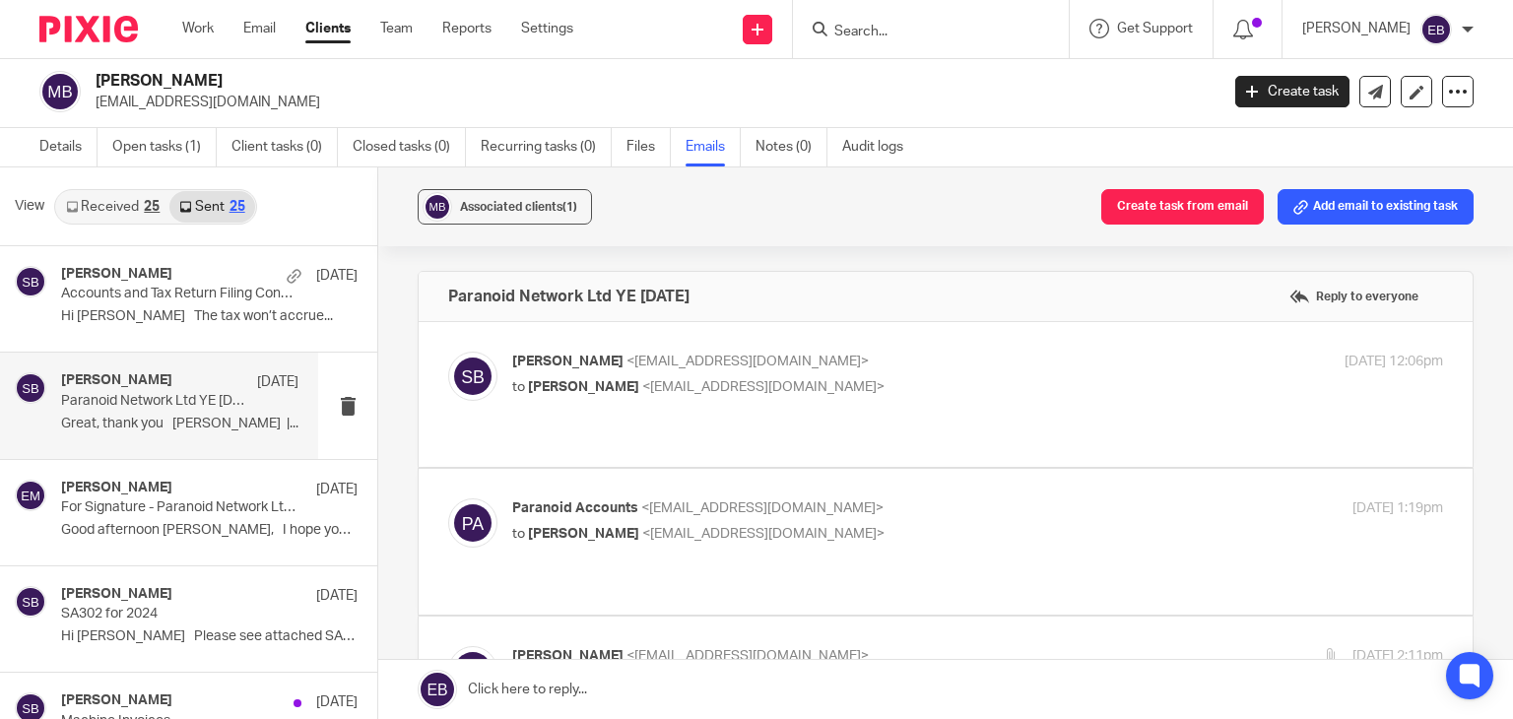
click at [931, 508] on p "Paranoid Accounts <accounts@paranoid.gg>" at bounding box center [822, 508] width 621 height 21
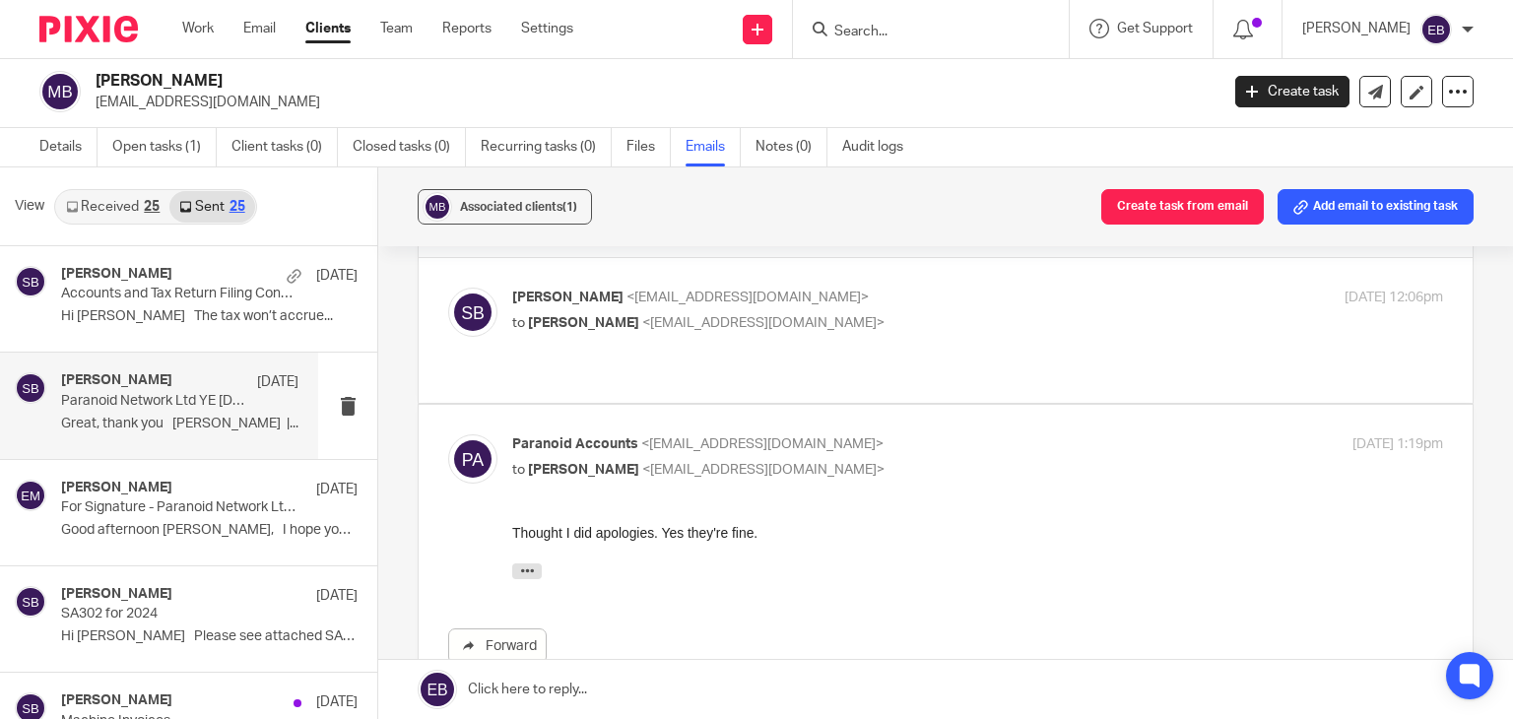
scroll to position [99, 0]
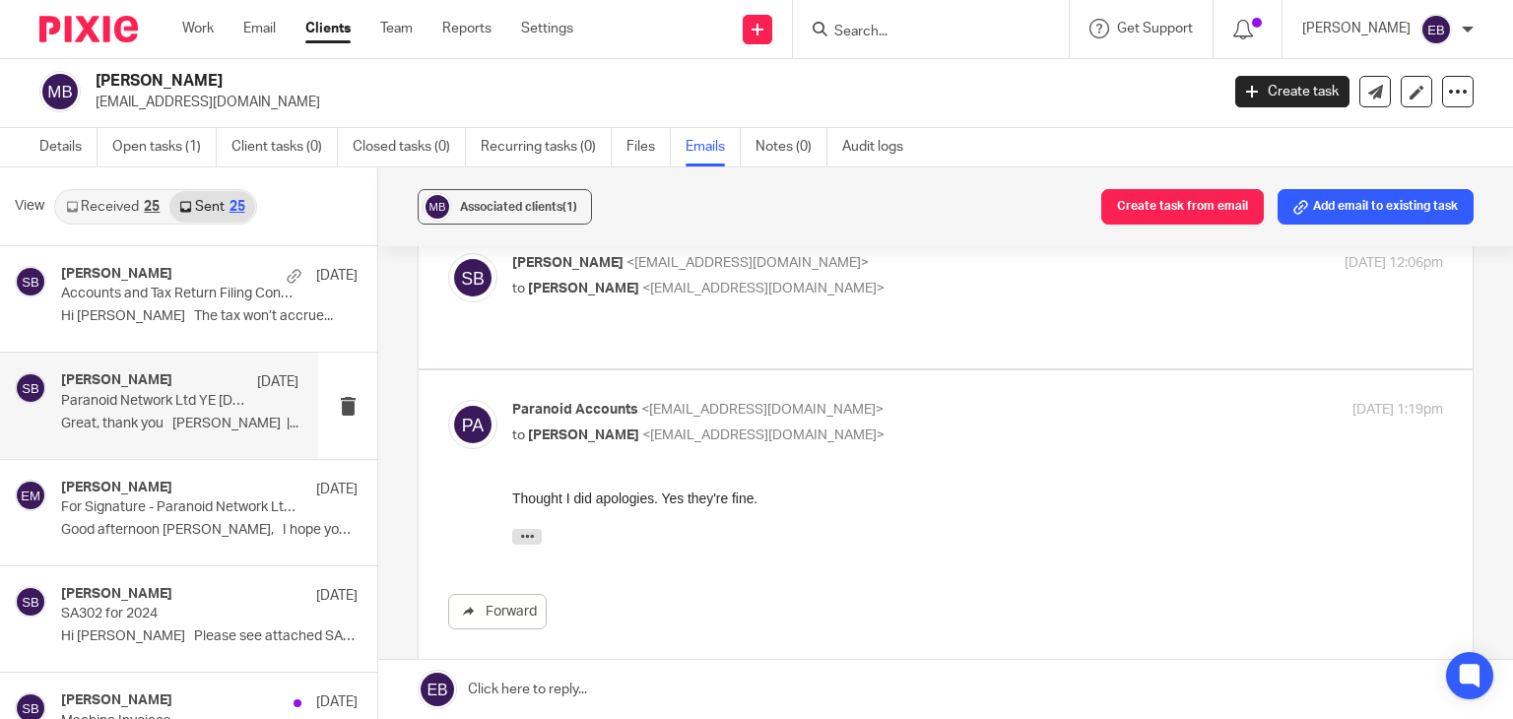
click at [901, 400] on p "Paranoid Accounts <accounts@paranoid.gg>" at bounding box center [822, 410] width 621 height 21
checkbox input "false"
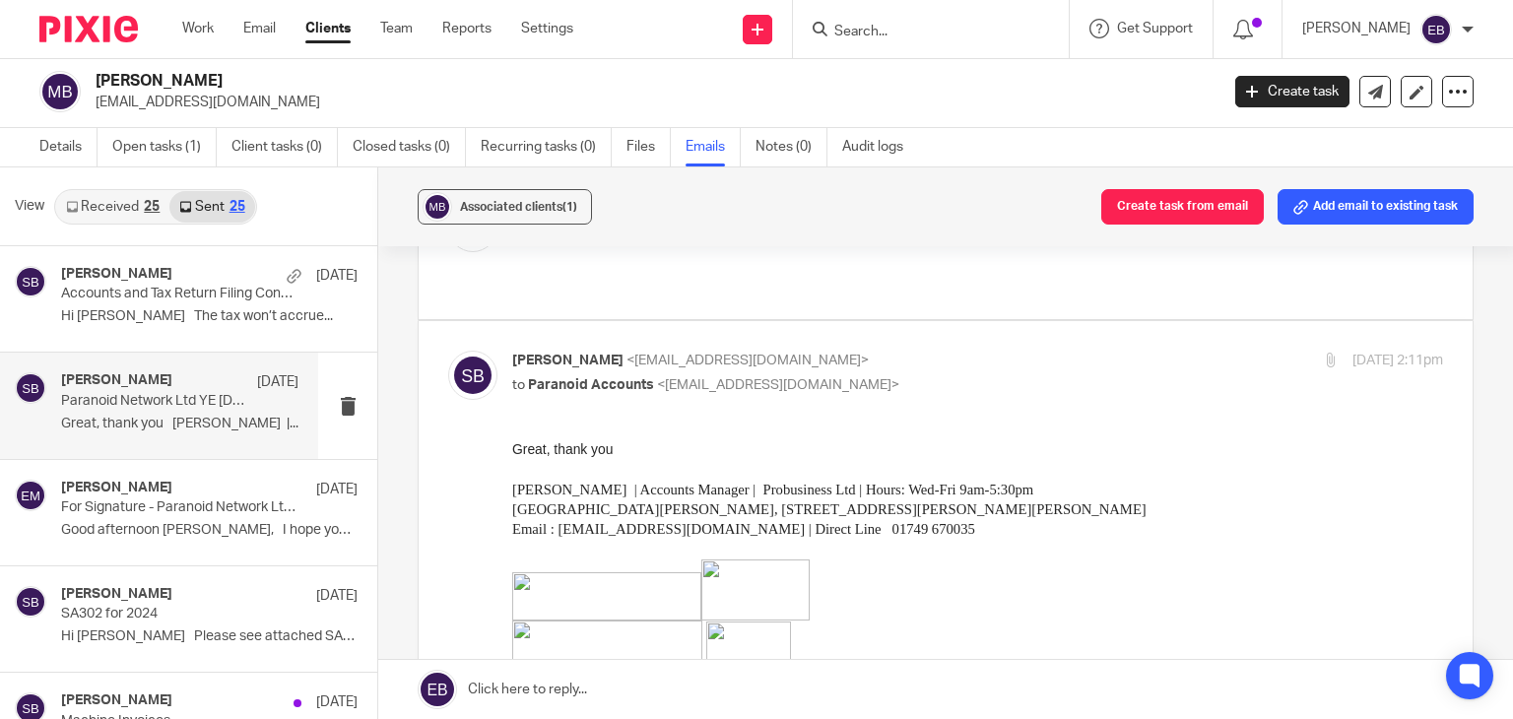
click at [448, 350] on input "checkbox" at bounding box center [447, 350] width 1 height 1
checkbox input "false"
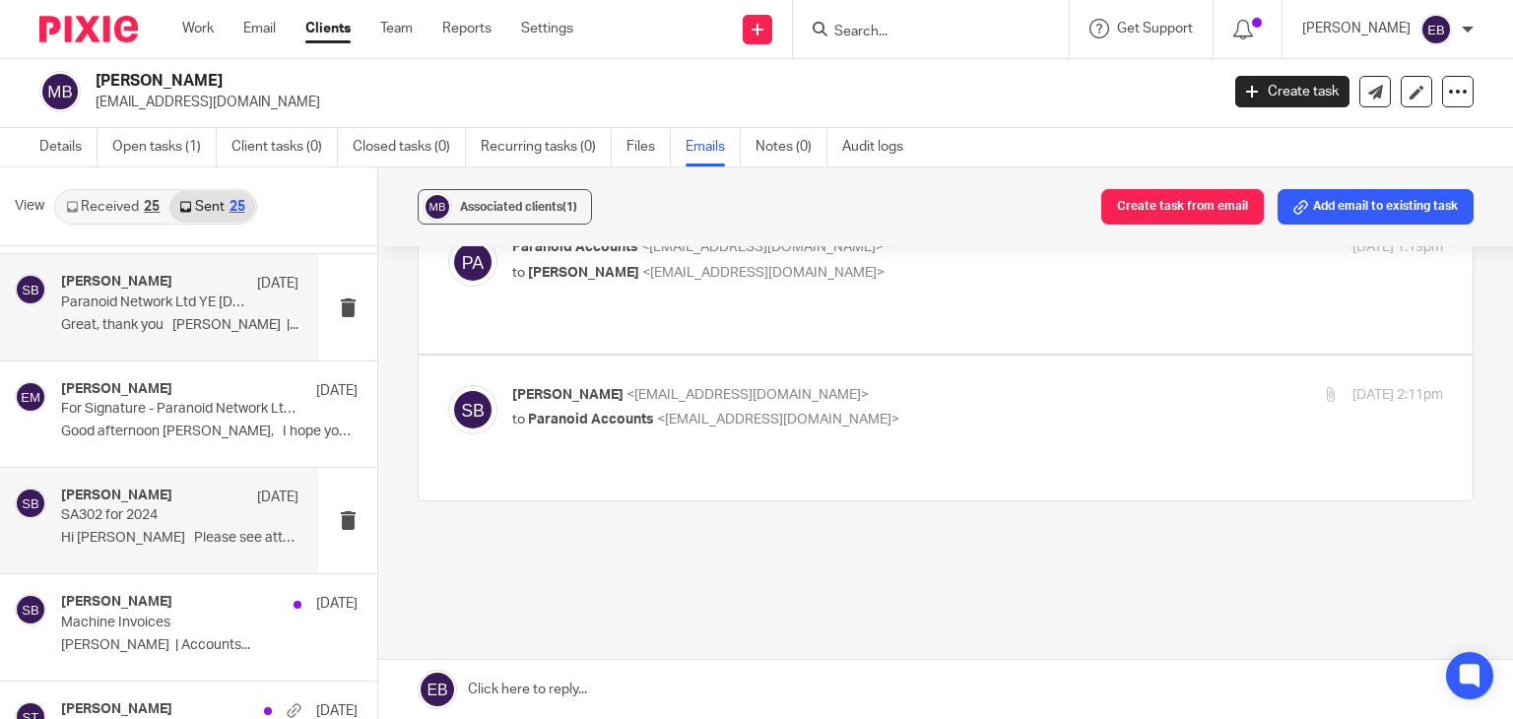
click at [215, 498] on div "Sonia Bird 25 Jul" at bounding box center [179, 498] width 237 height 20
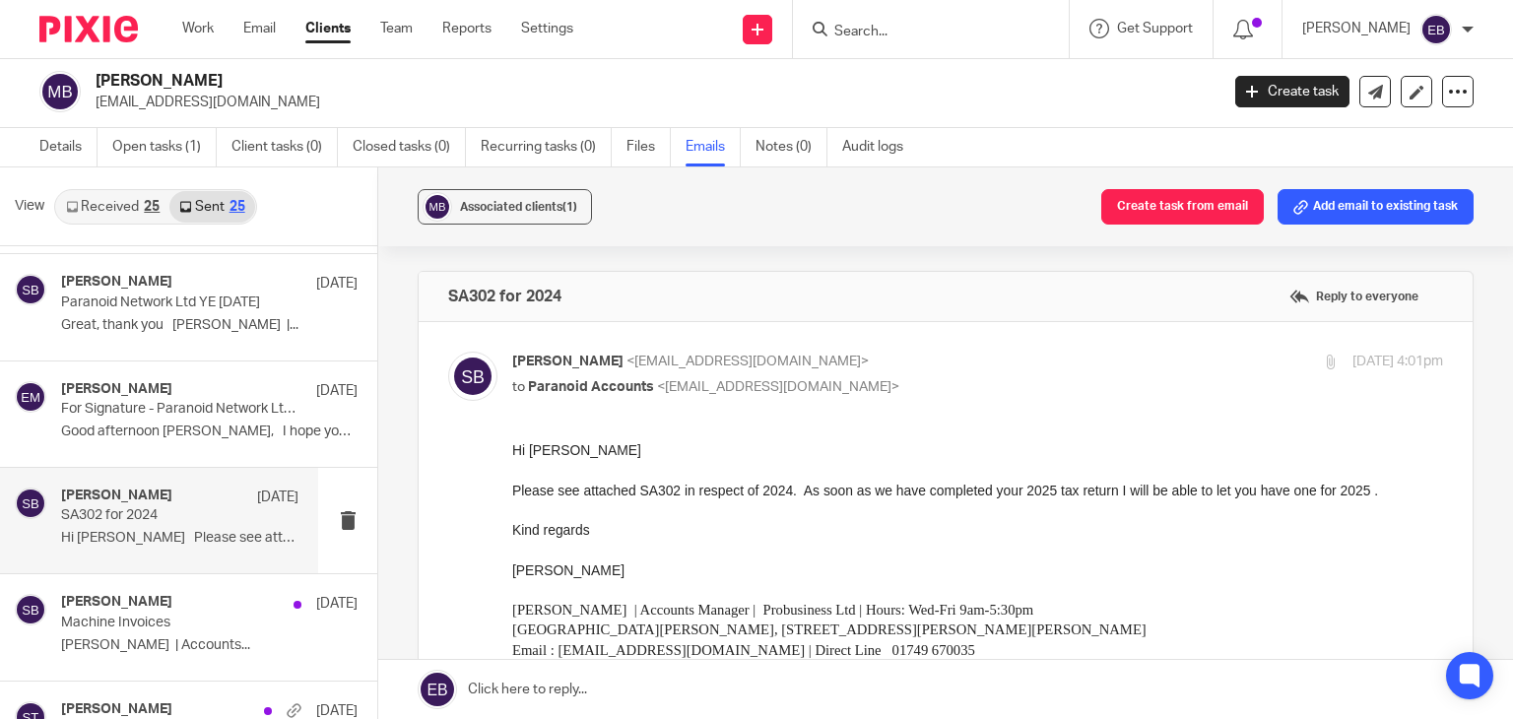
scroll to position [0, 0]
click at [145, 142] on link "Open tasks (1)" at bounding box center [164, 147] width 104 height 38
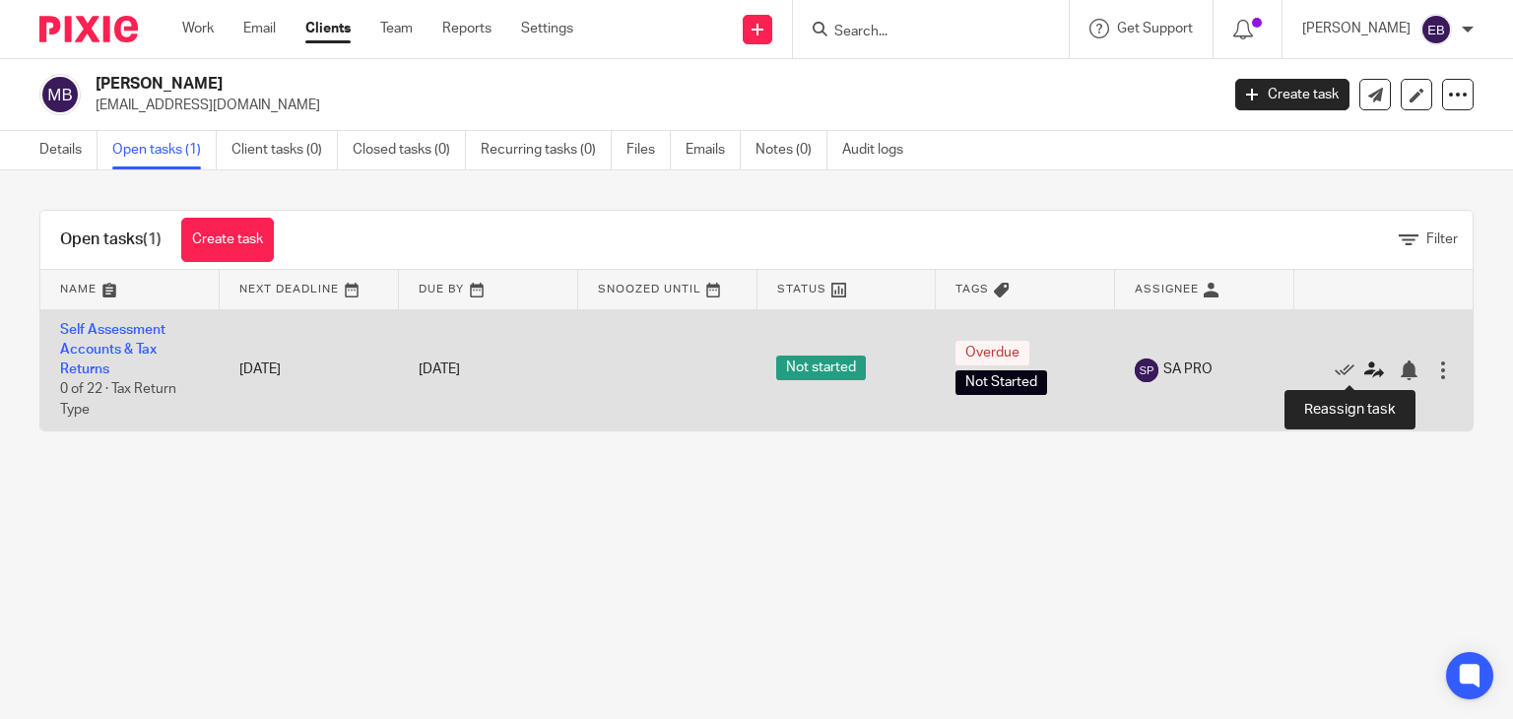
click at [1364, 367] on icon at bounding box center [1374, 371] width 20 height 20
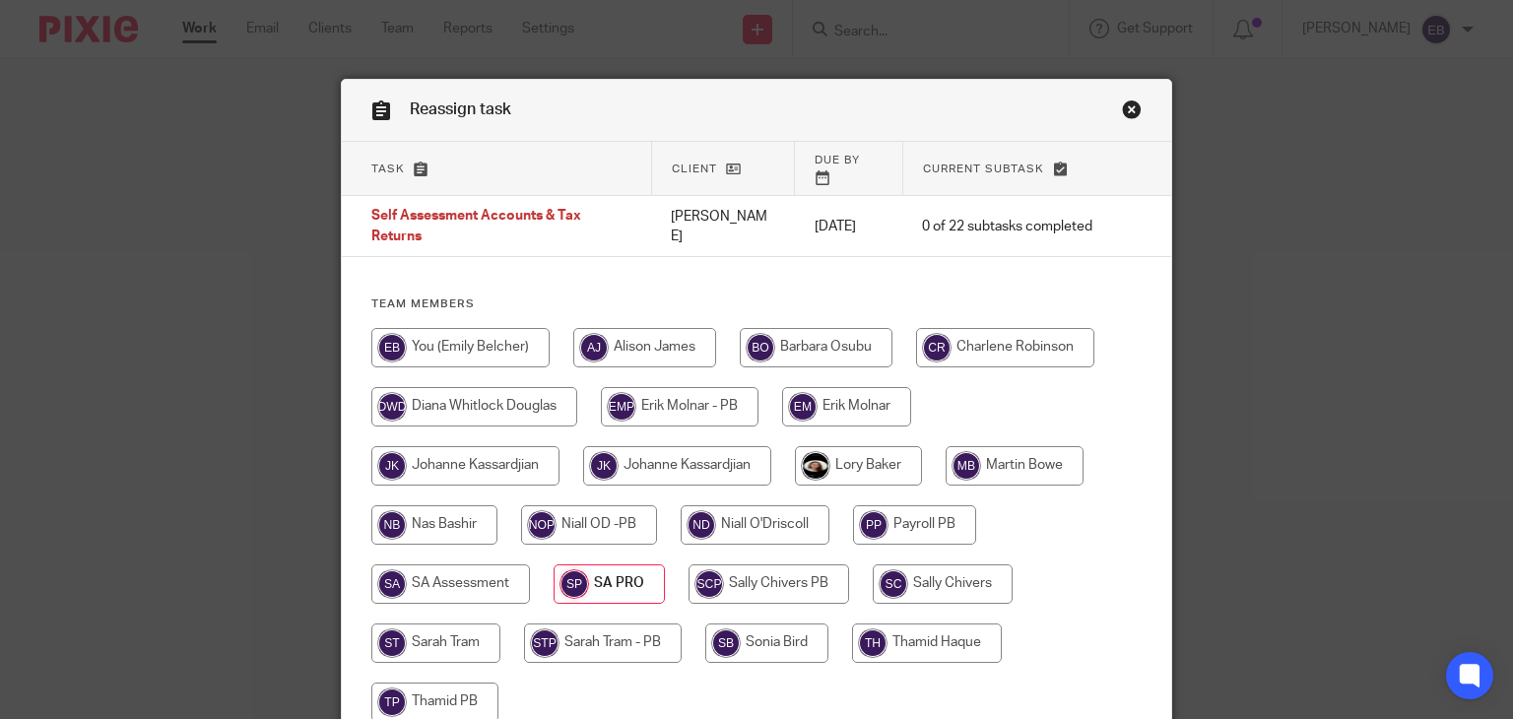
click at [733, 624] on input "radio" at bounding box center [766, 643] width 123 height 39
radio input "true"
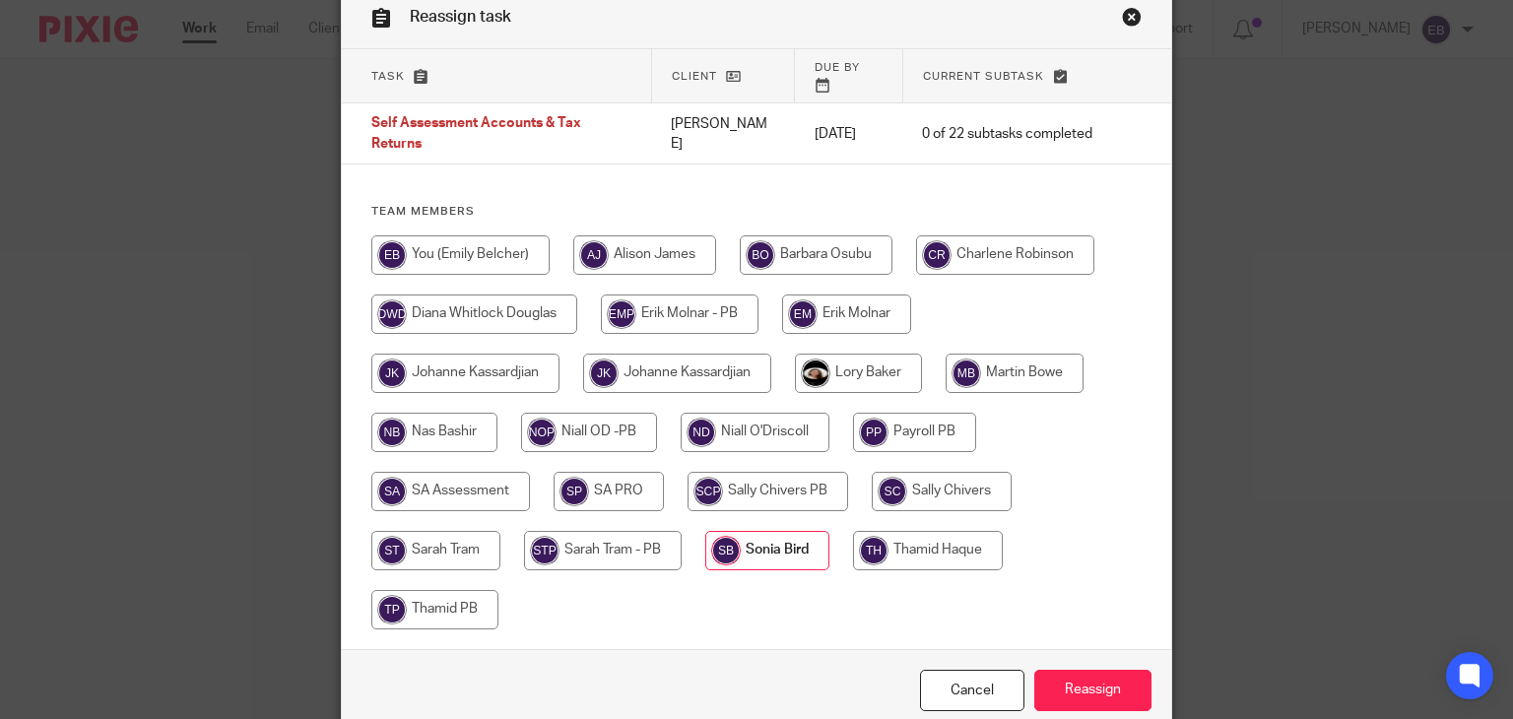
scroll to position [169, 0]
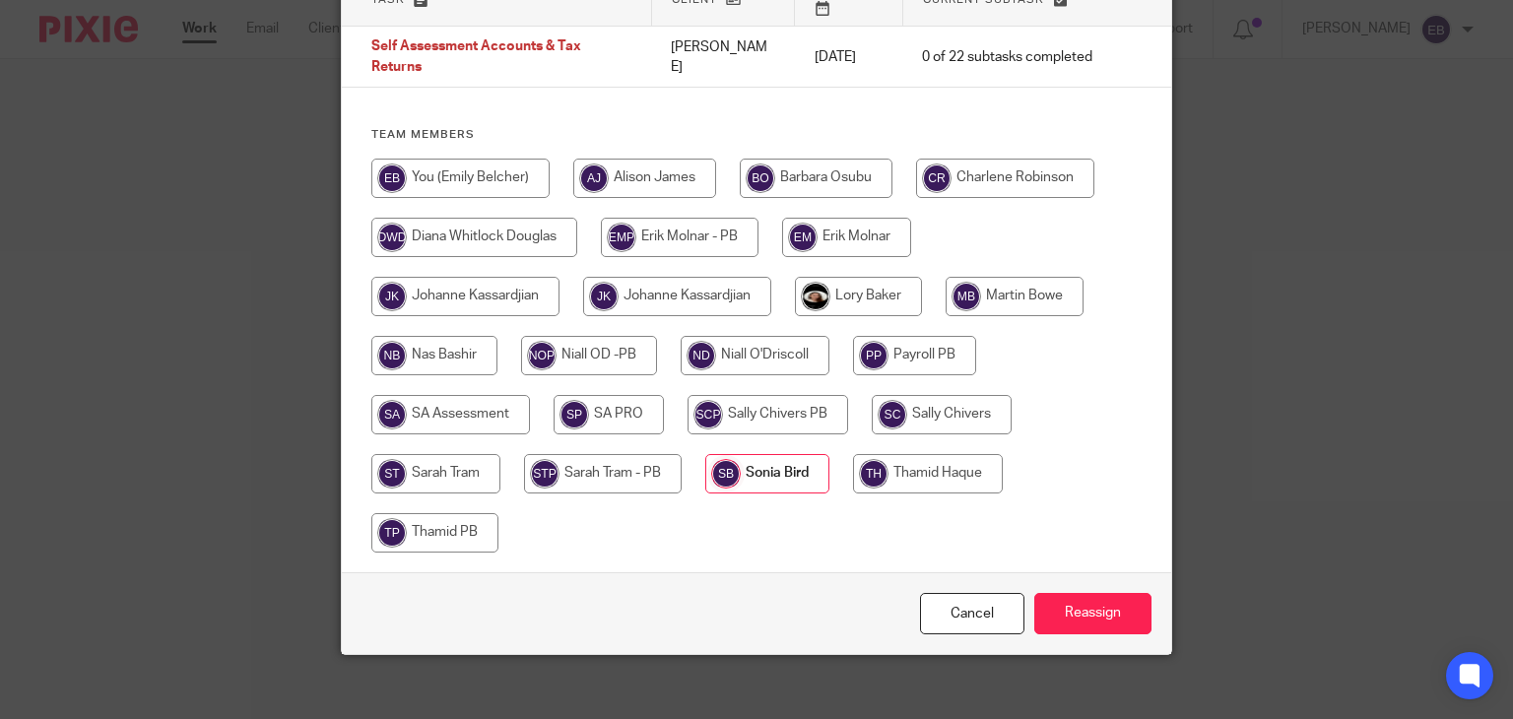
click at [1110, 621] on div "Cancel Reassign" at bounding box center [757, 613] width 830 height 83
click at [1106, 608] on input "Reassign" at bounding box center [1092, 614] width 117 height 42
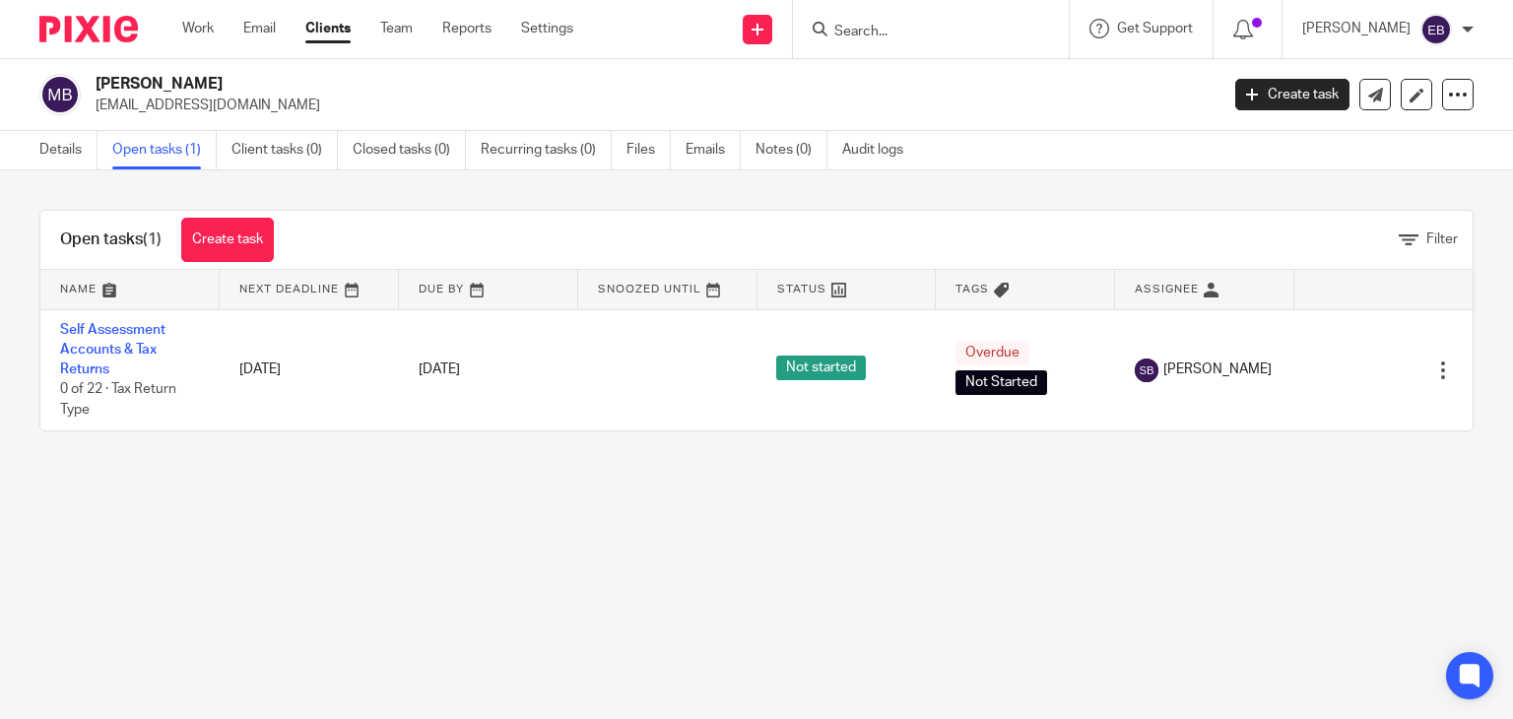
click at [914, 28] on input "Search" at bounding box center [920, 33] width 177 height 18
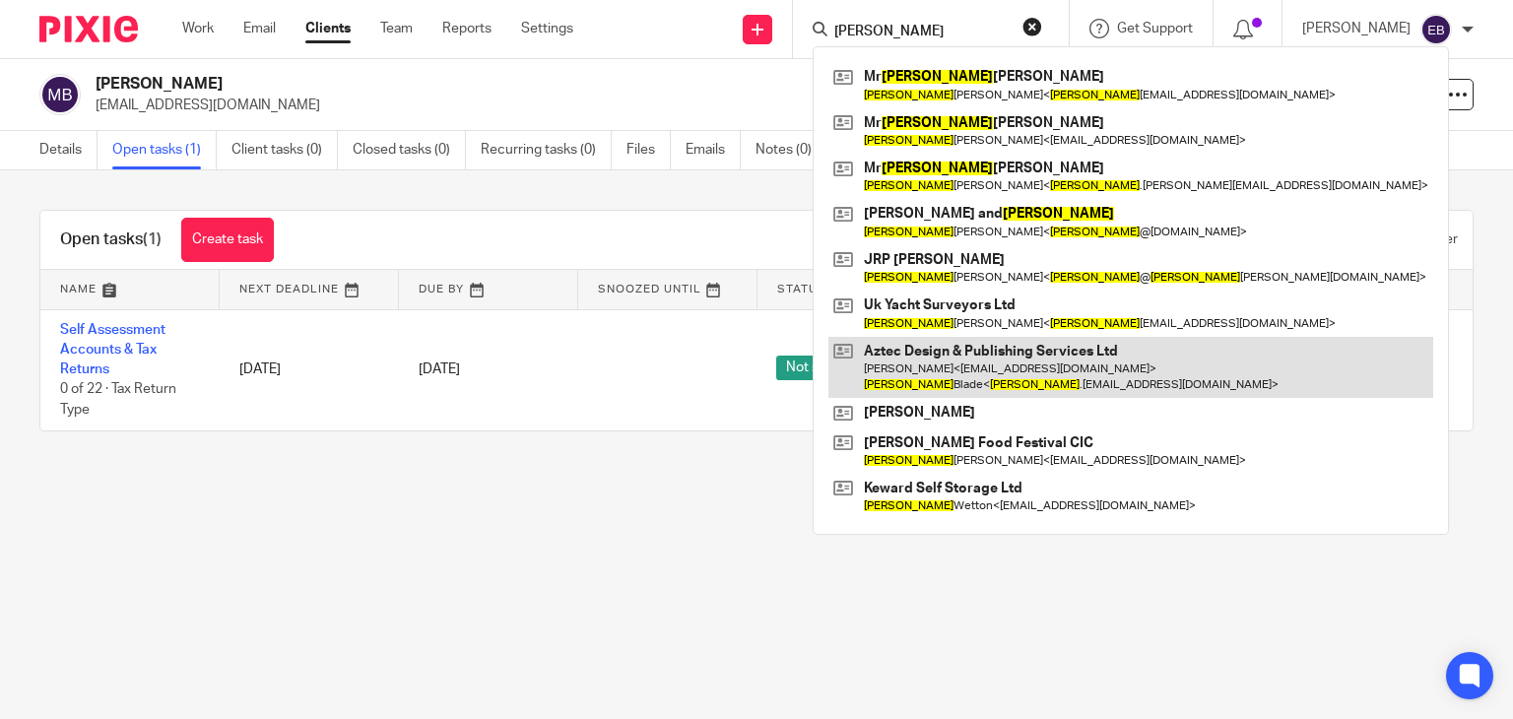
type input "jon"
click at [971, 373] on link at bounding box center [1130, 367] width 605 height 61
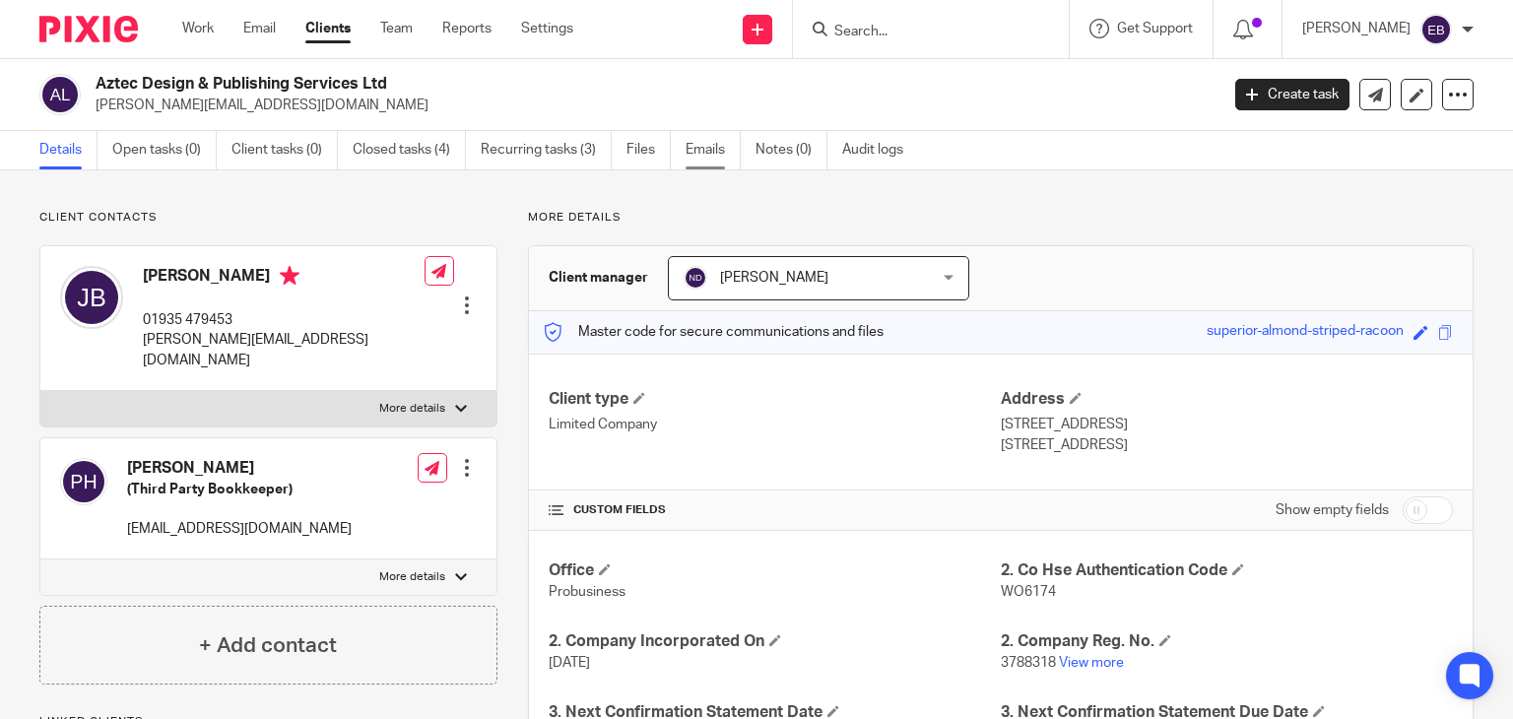
drag, startPoint x: 713, startPoint y: 141, endPoint x: 729, endPoint y: 149, distance: 17.6
click at [715, 142] on link "Emails" at bounding box center [713, 150] width 55 height 38
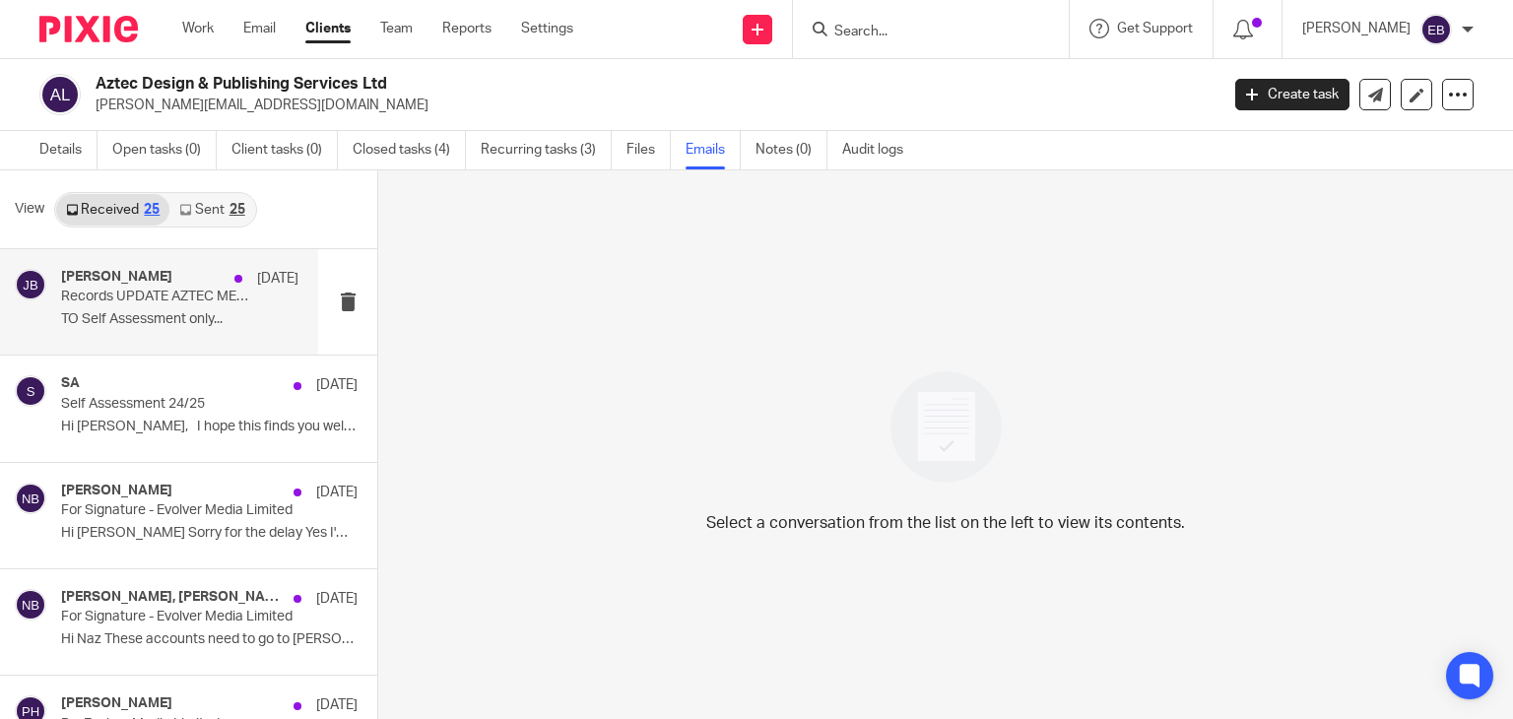
click at [165, 317] on p "TO Self Assessment only..." at bounding box center [179, 319] width 237 height 17
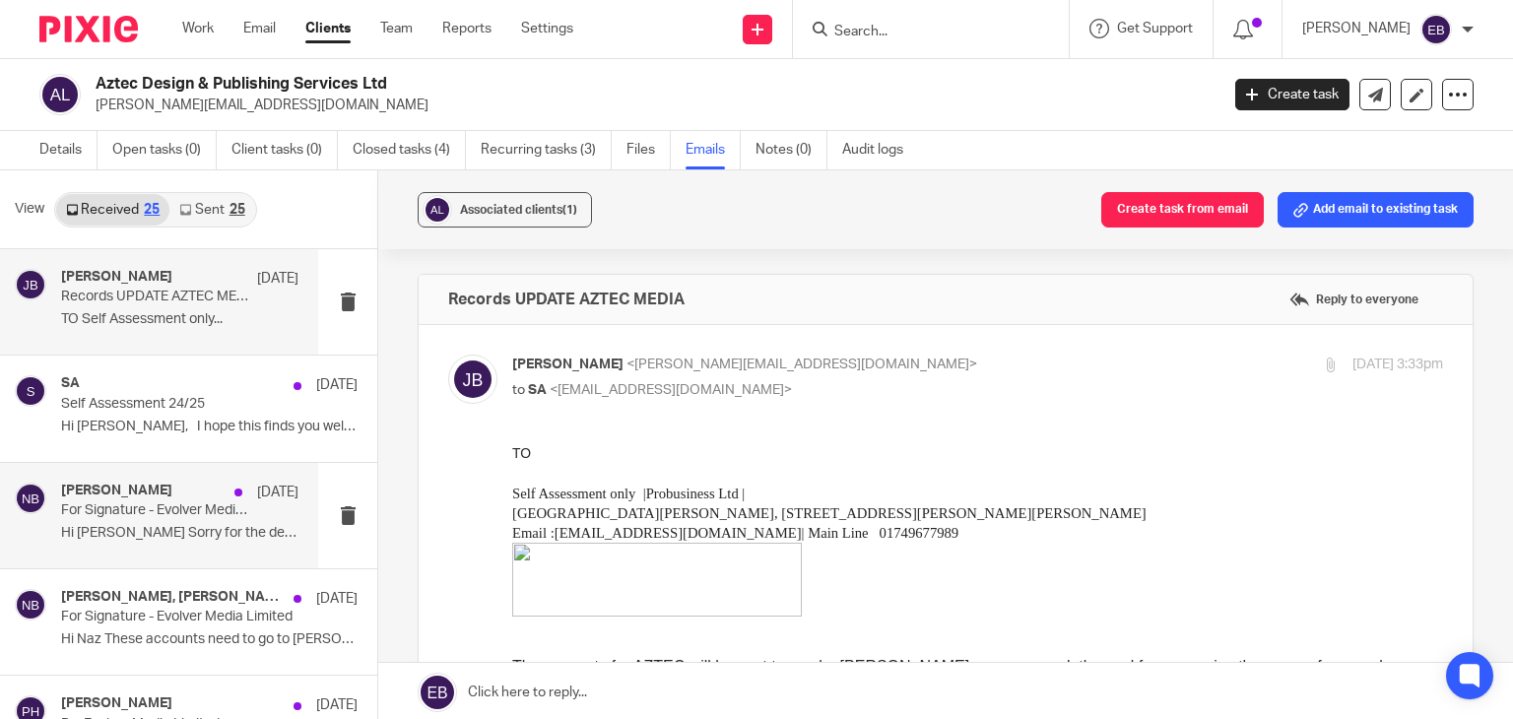
drag, startPoint x: 800, startPoint y: 356, endPoint x: 226, endPoint y: 486, distance: 588.9
click at [798, 358] on p "[PERSON_NAME] <[PERSON_NAME][EMAIL_ADDRESS][DOMAIN_NAME]>" at bounding box center [822, 365] width 621 height 21
checkbox input "false"
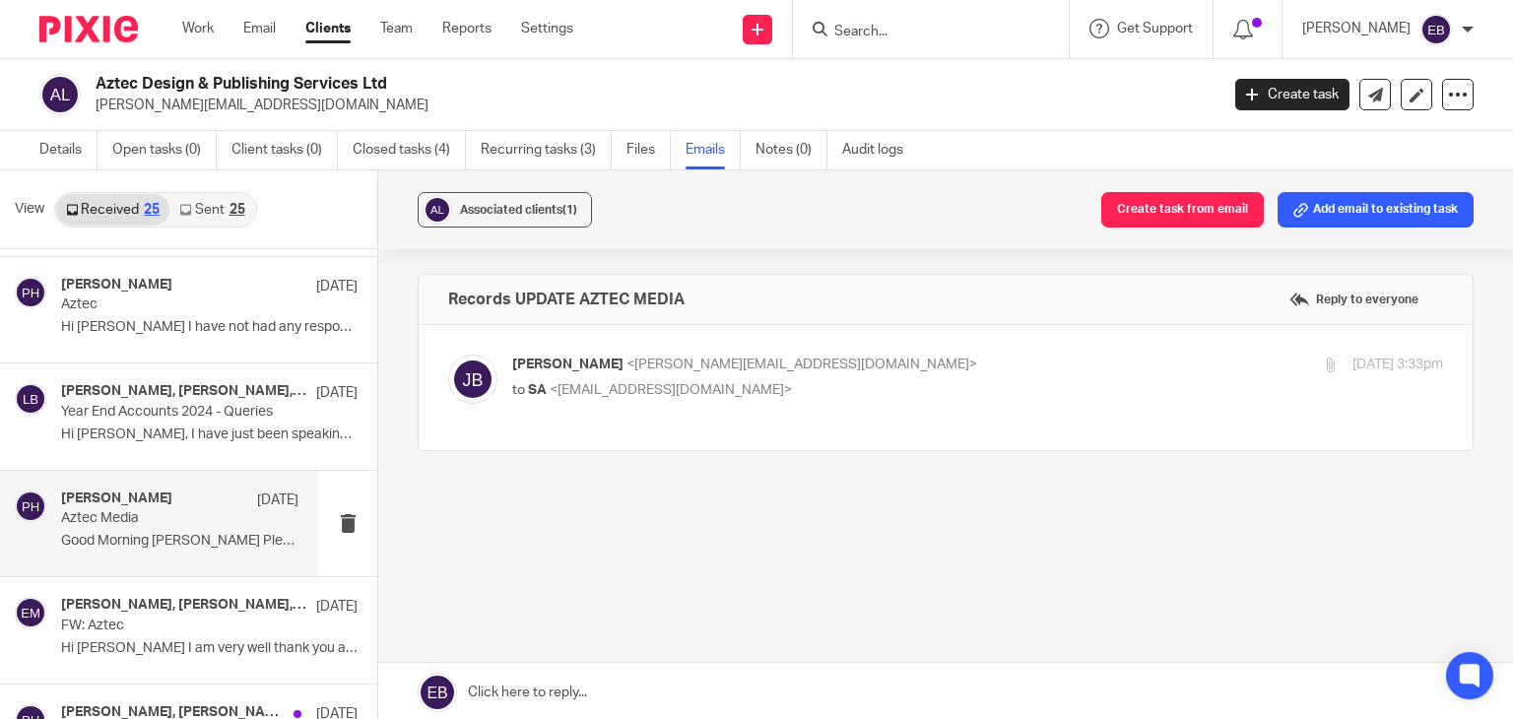
scroll to position [1773, 0]
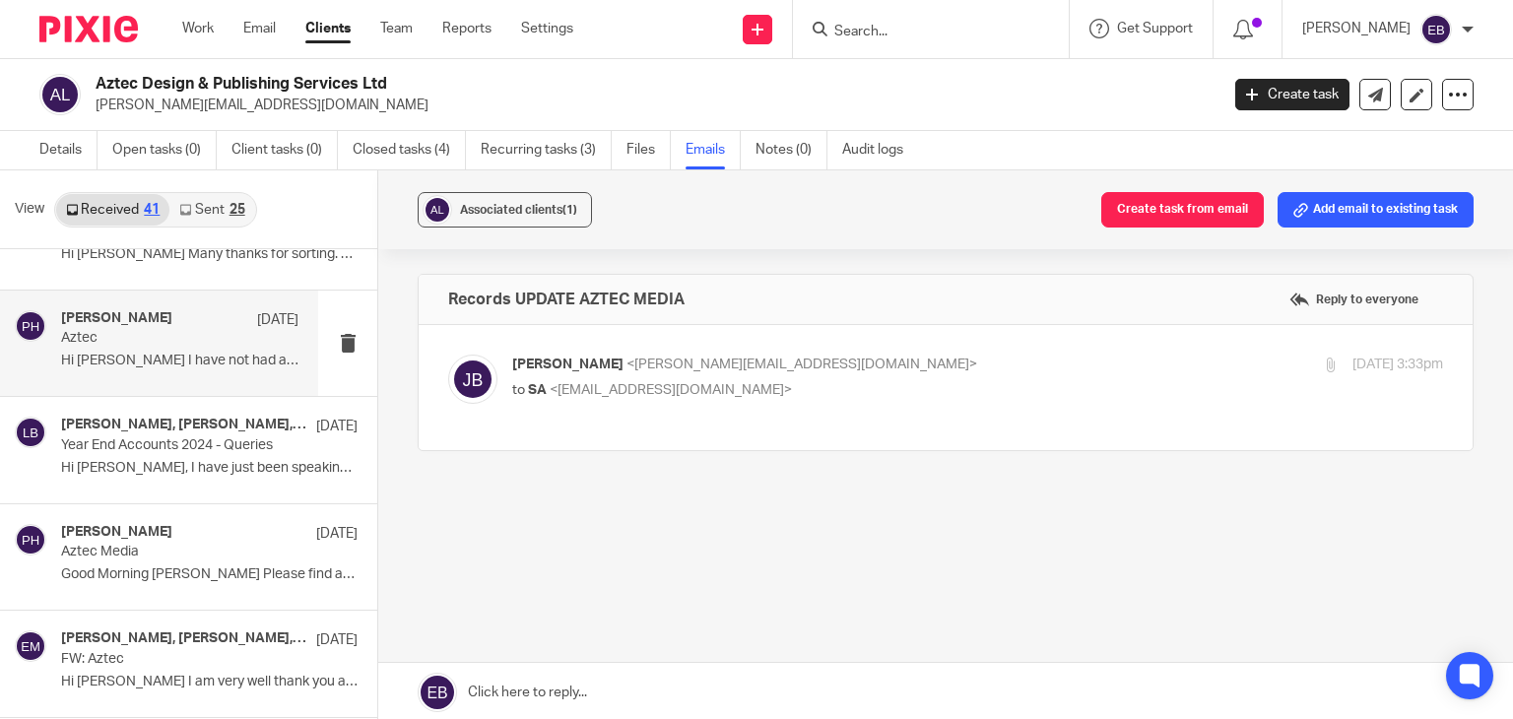
click at [161, 354] on p "Hi Lory I have not had any response to my..." at bounding box center [179, 361] width 237 height 17
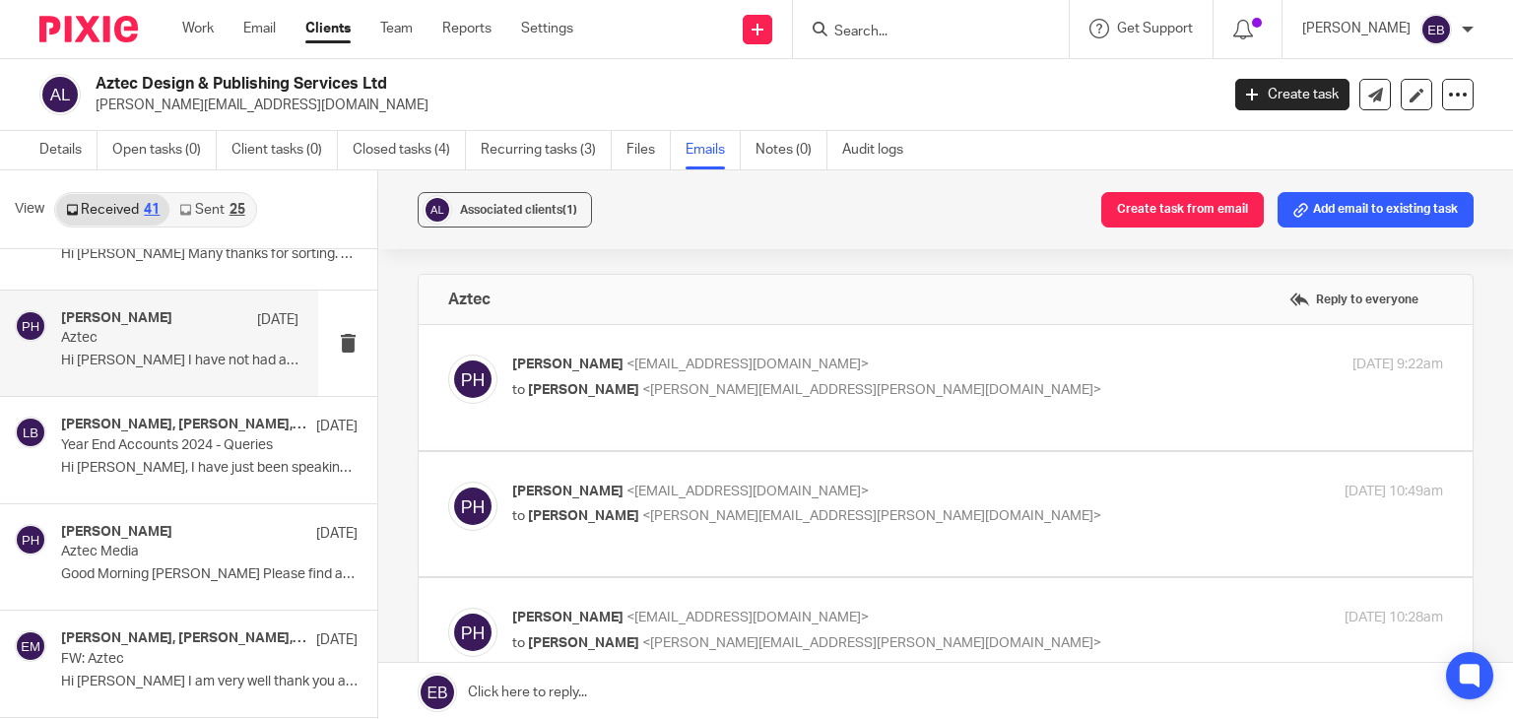
scroll to position [0, 0]
click at [907, 368] on p "penny harrington <harringtonpenny@gmail.com>" at bounding box center [822, 365] width 621 height 21
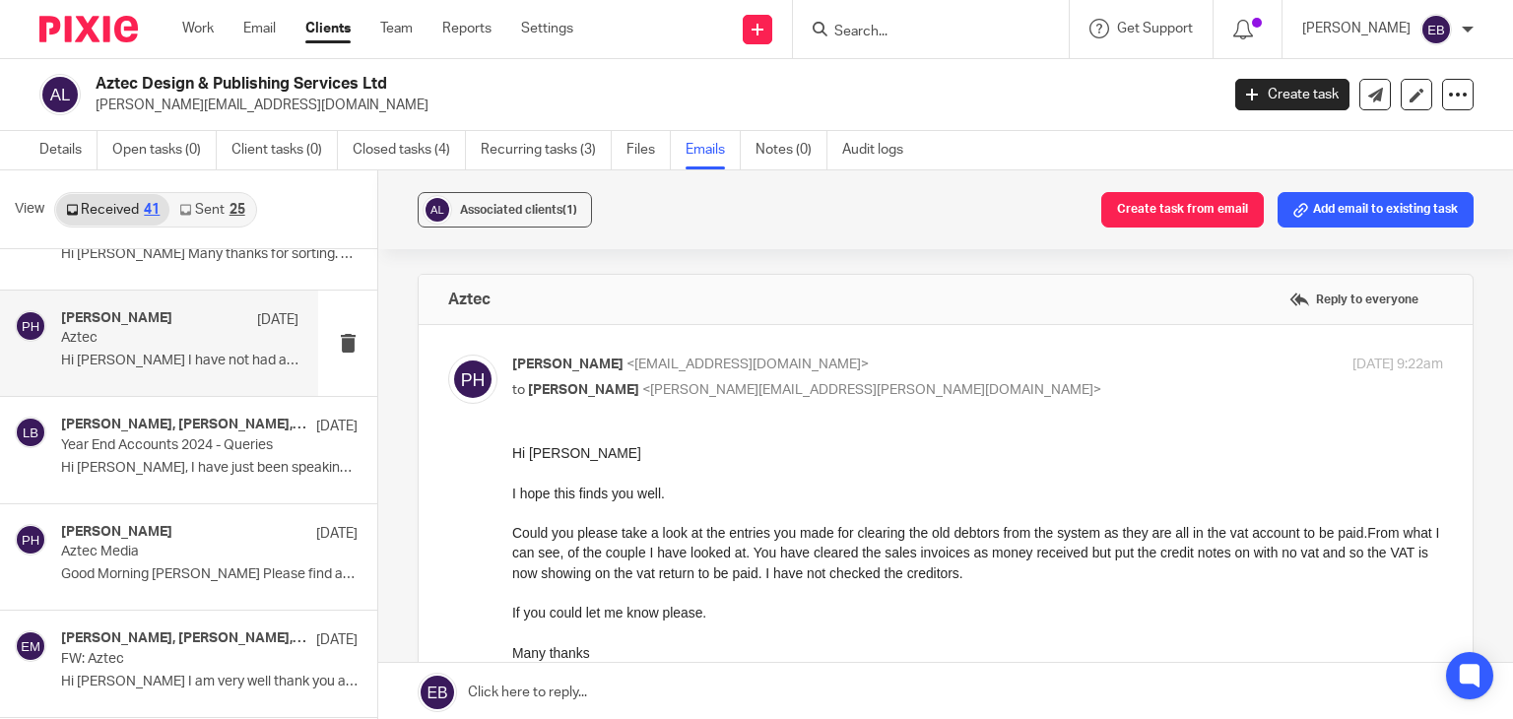
click at [888, 364] on p "penny harrington <harringtonpenny@gmail.com>" at bounding box center [822, 365] width 621 height 21
checkbox input "false"
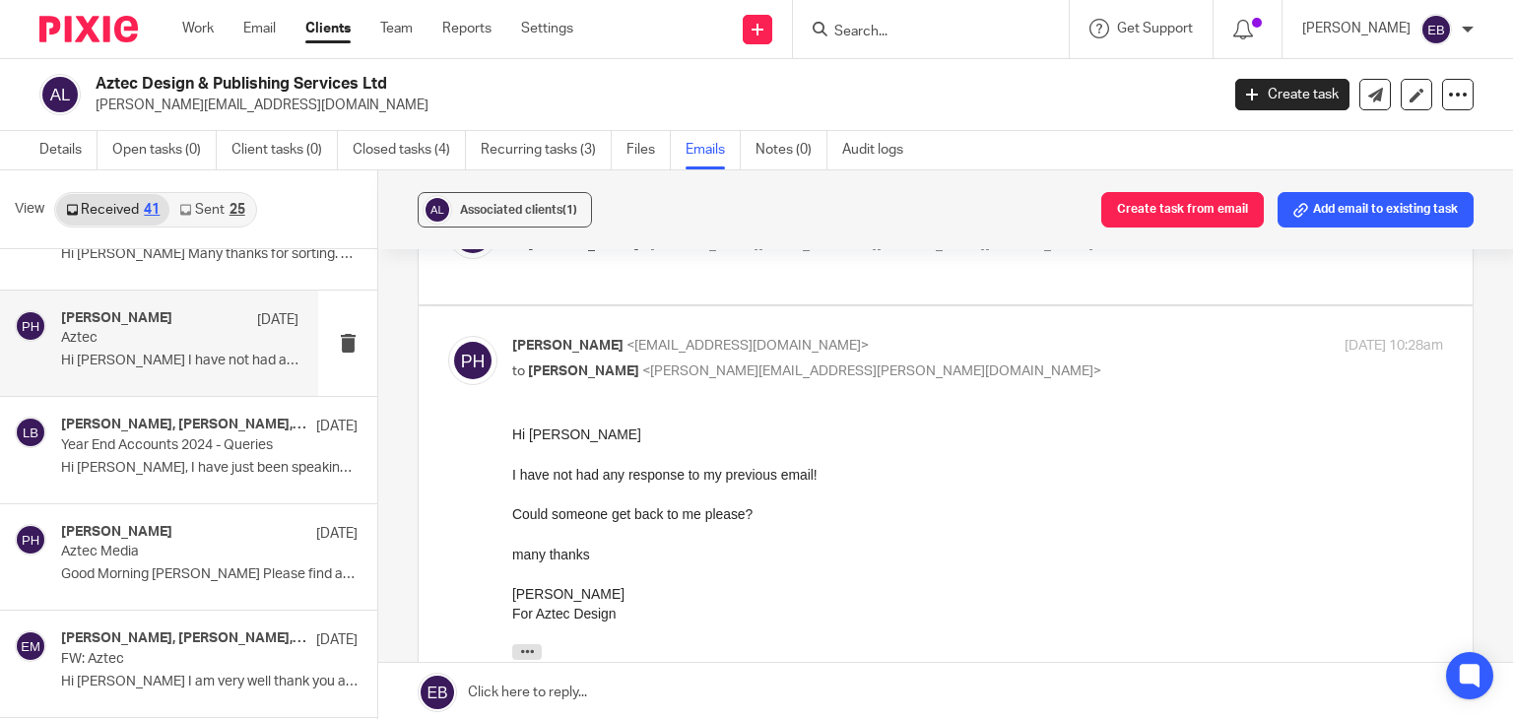
scroll to position [296, 0]
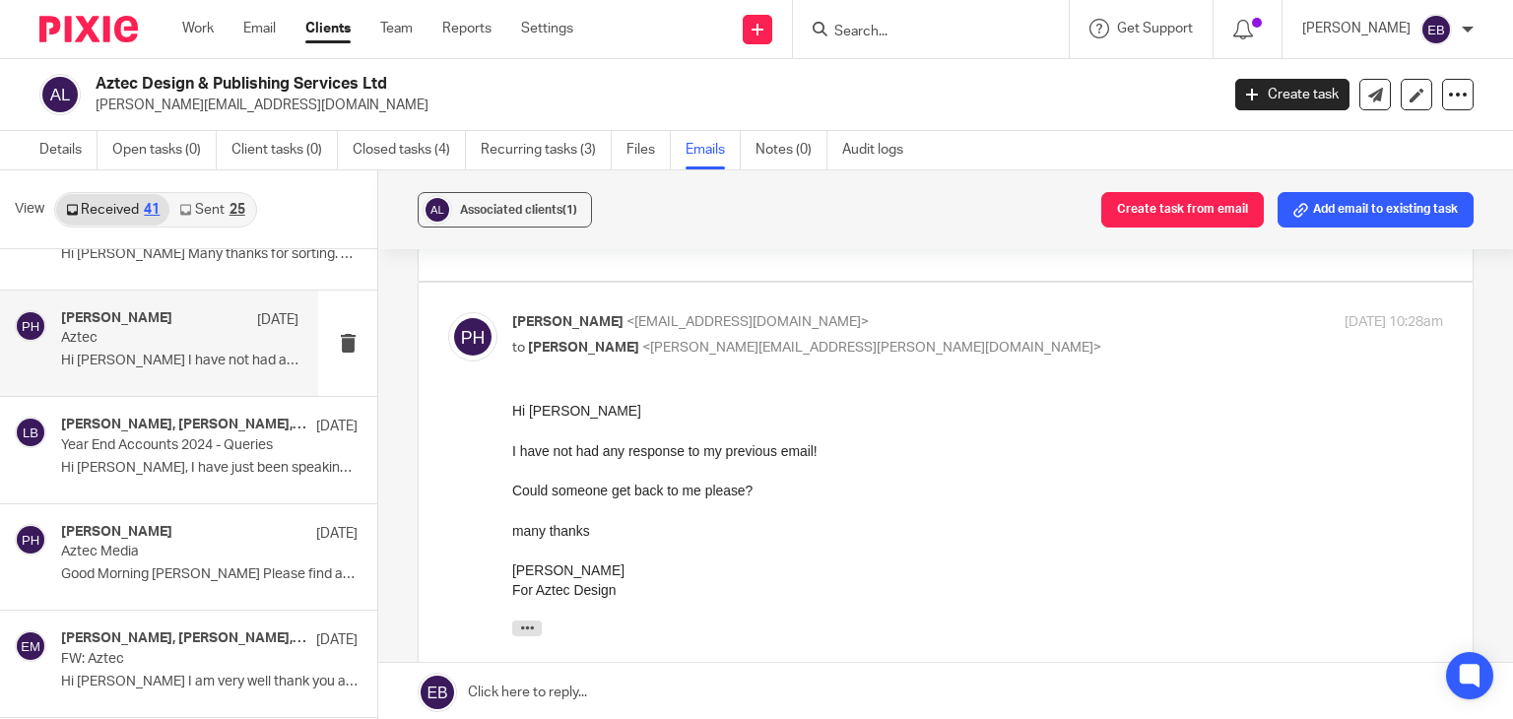
click at [891, 359] on p "to Lory Baker <lory.baker@probusinessuk.com>" at bounding box center [822, 348] width 621 height 21
checkbox input "false"
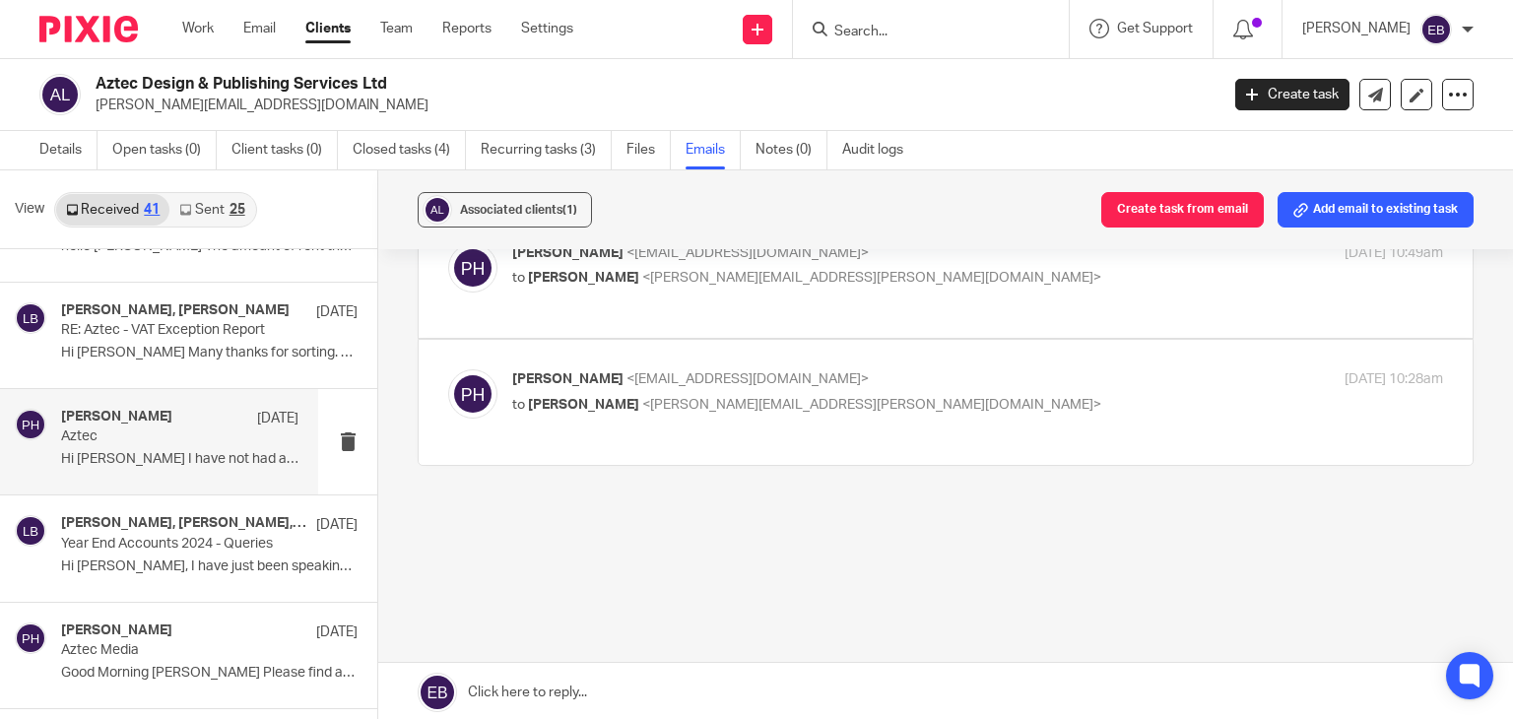
scroll to position [1576, 0]
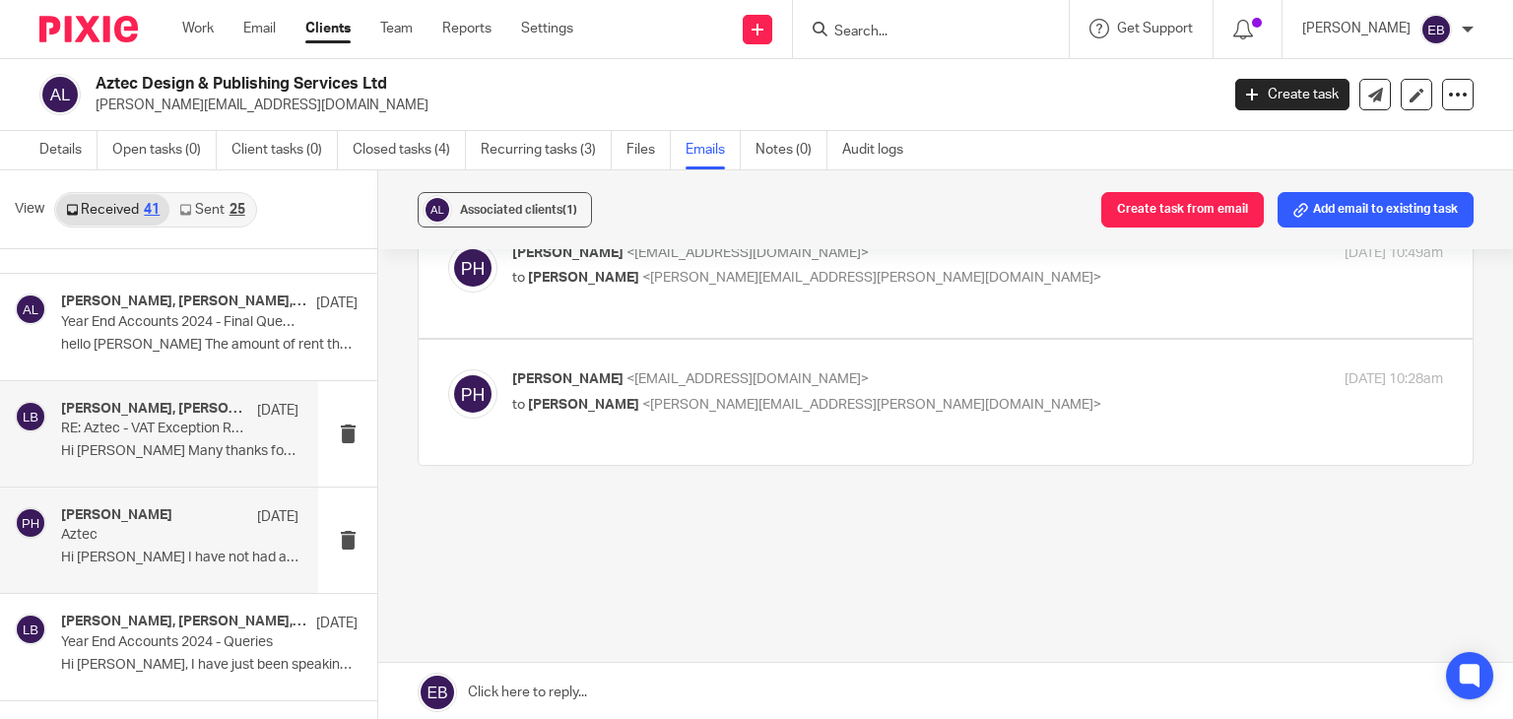
click at [193, 436] on div "penny harrington, Lory Baker 3 Jun RE: Aztec - VAT Exception Report Hi Lory Man…" at bounding box center [179, 434] width 237 height 66
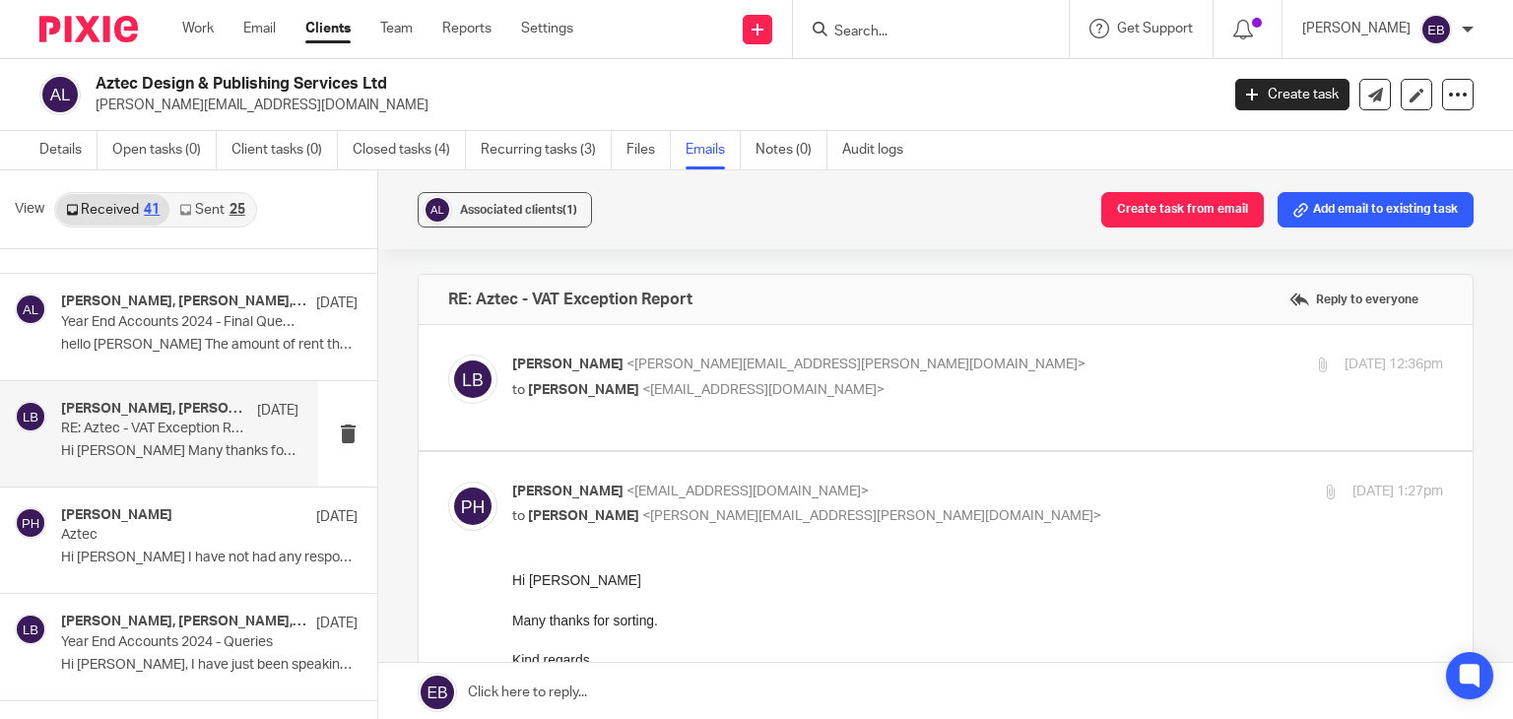
scroll to position [0, 0]
click at [922, 40] on input "Search" at bounding box center [920, 33] width 177 height 18
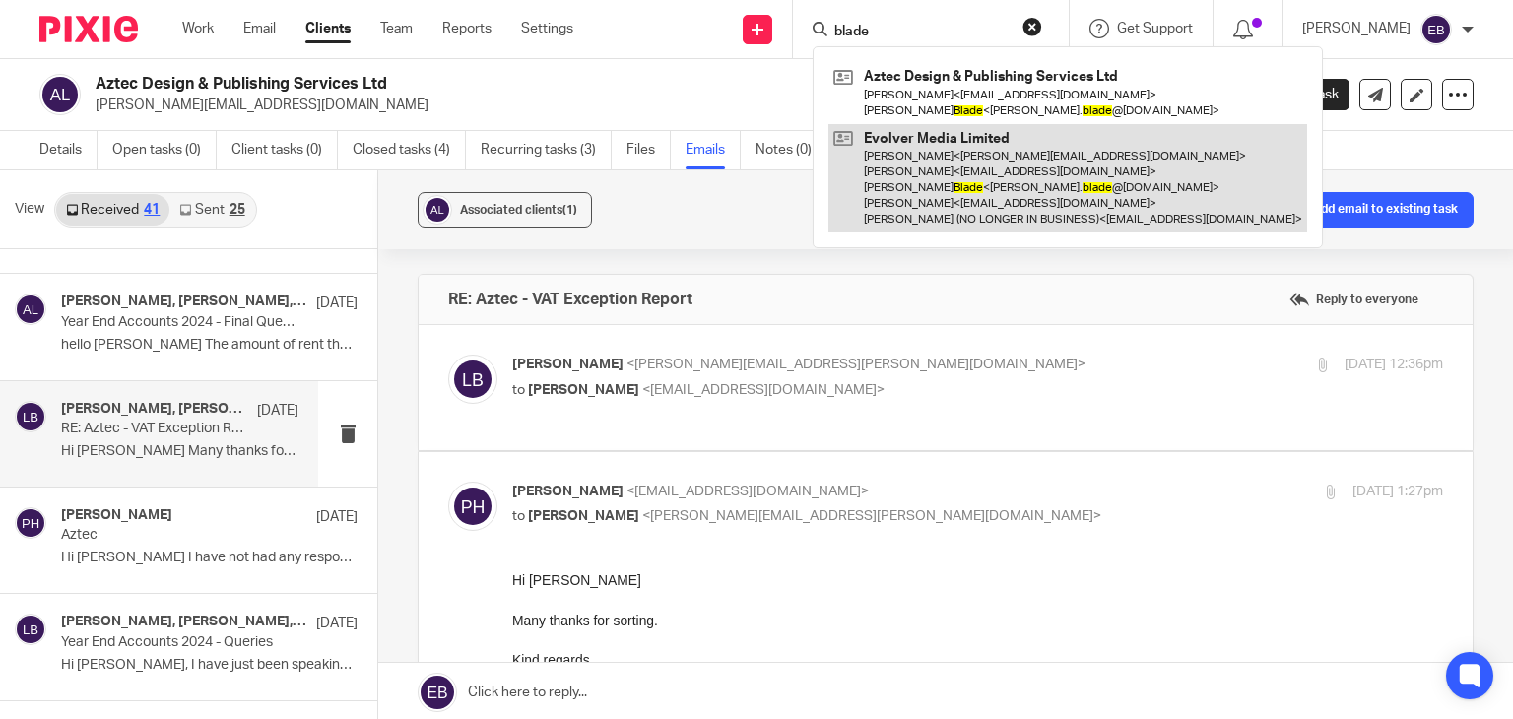
type input "blade"
click at [954, 173] on link at bounding box center [1067, 178] width 479 height 109
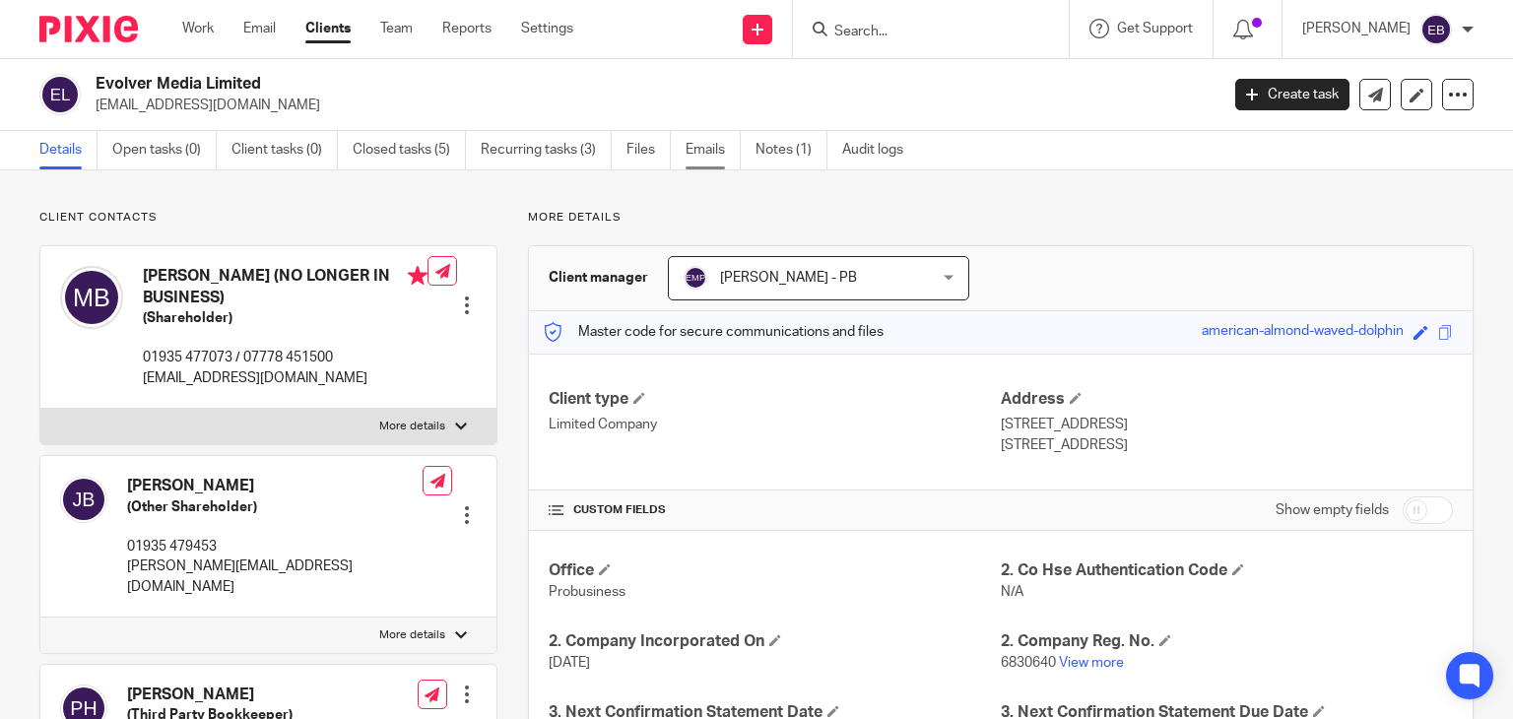
click at [713, 153] on link "Emails" at bounding box center [713, 150] width 55 height 38
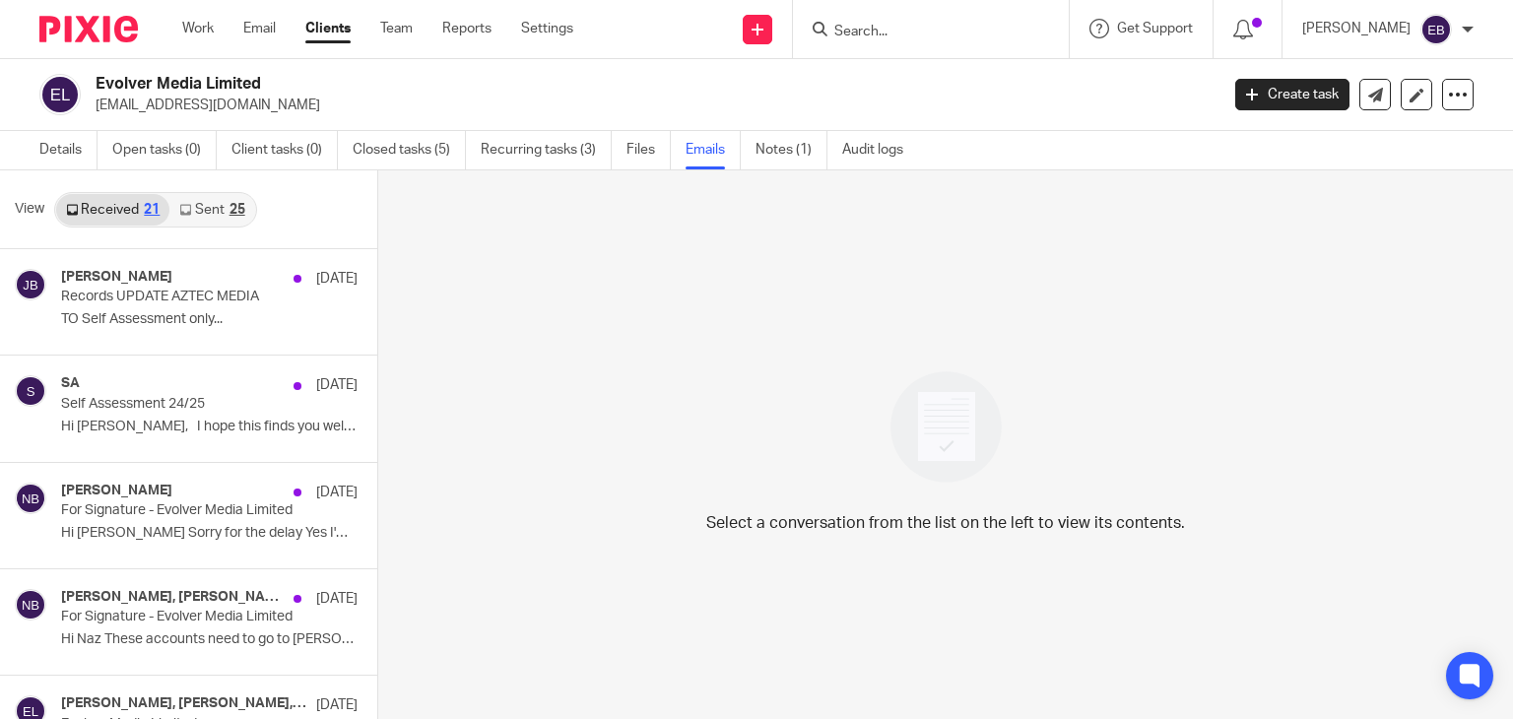
click at [188, 210] on icon at bounding box center [185, 210] width 12 height 12
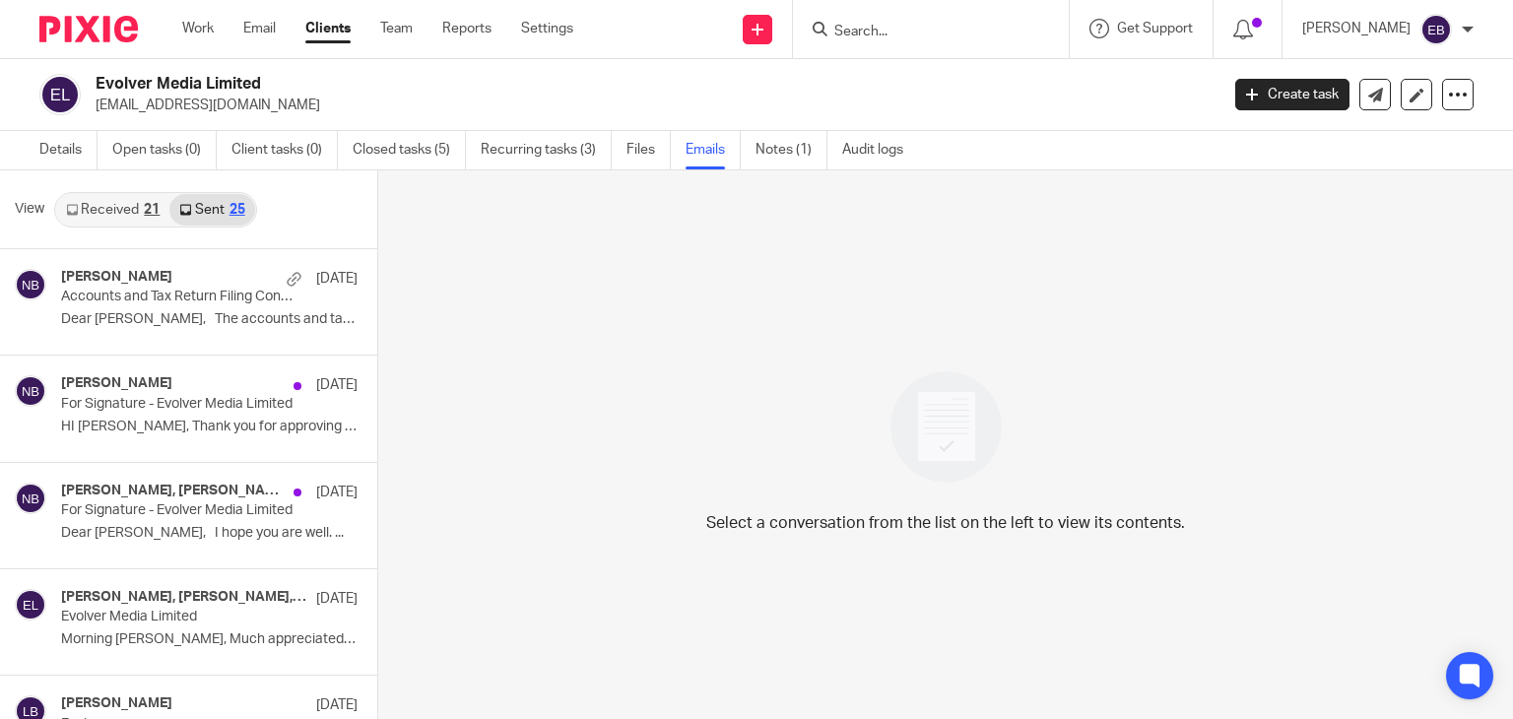
scroll to position [3, 0]
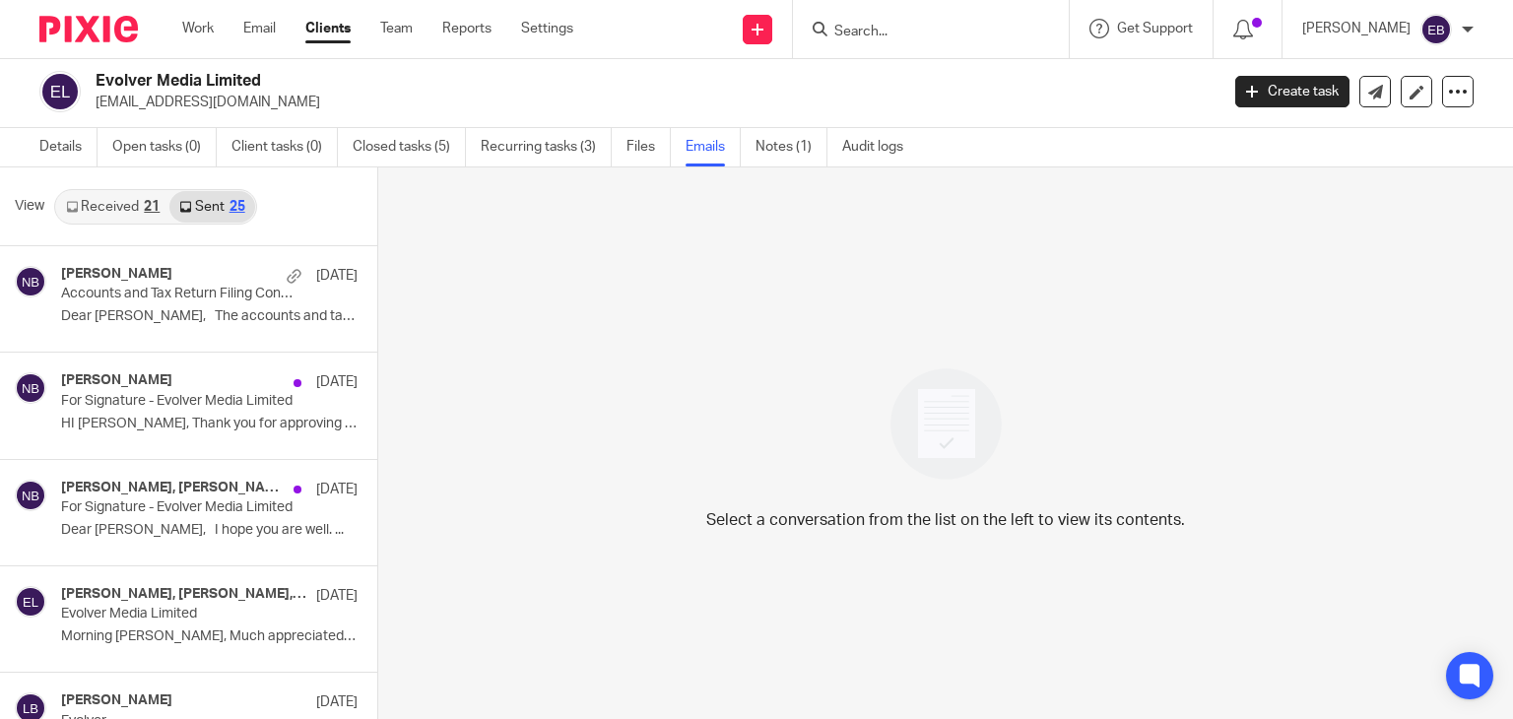
click at [119, 214] on link "Received 21" at bounding box center [112, 207] width 113 height 32
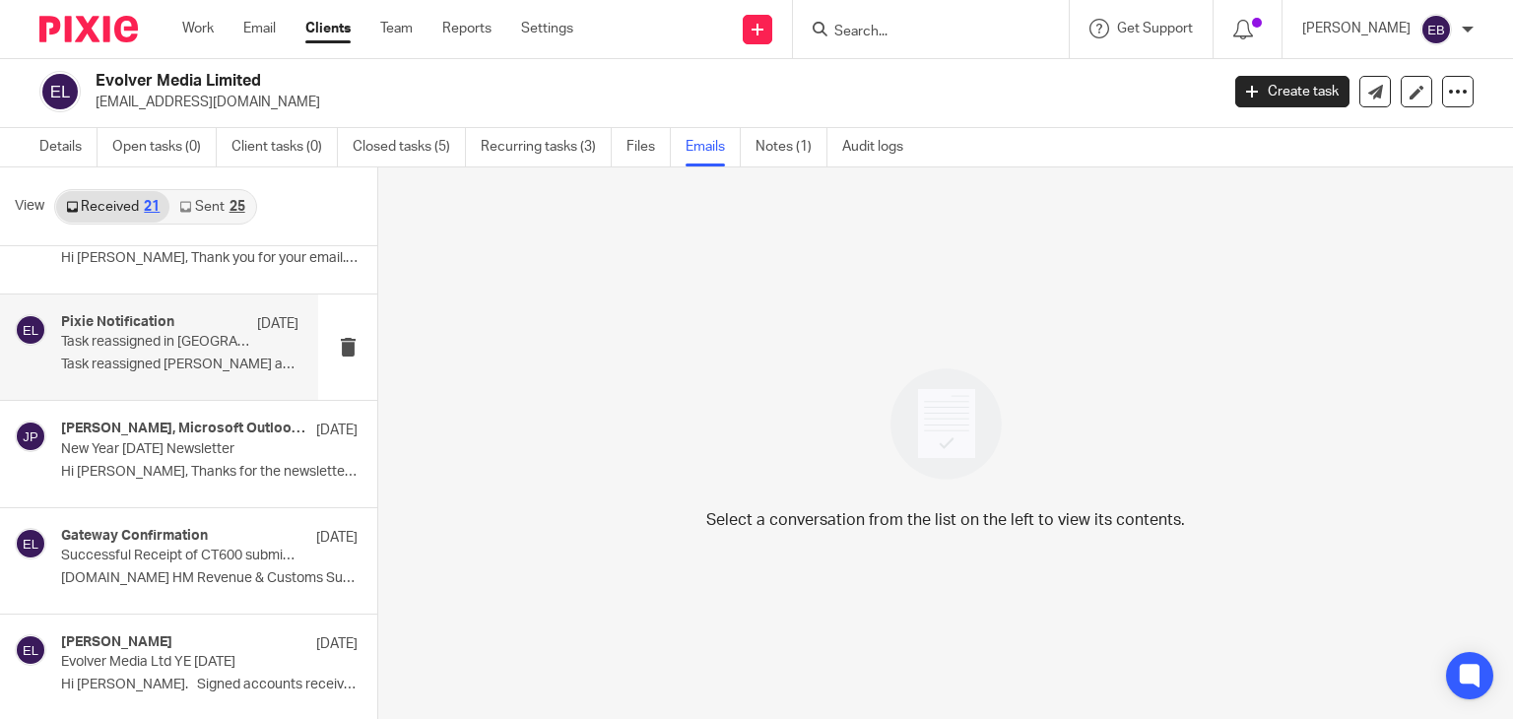
scroll to position [1478, 0]
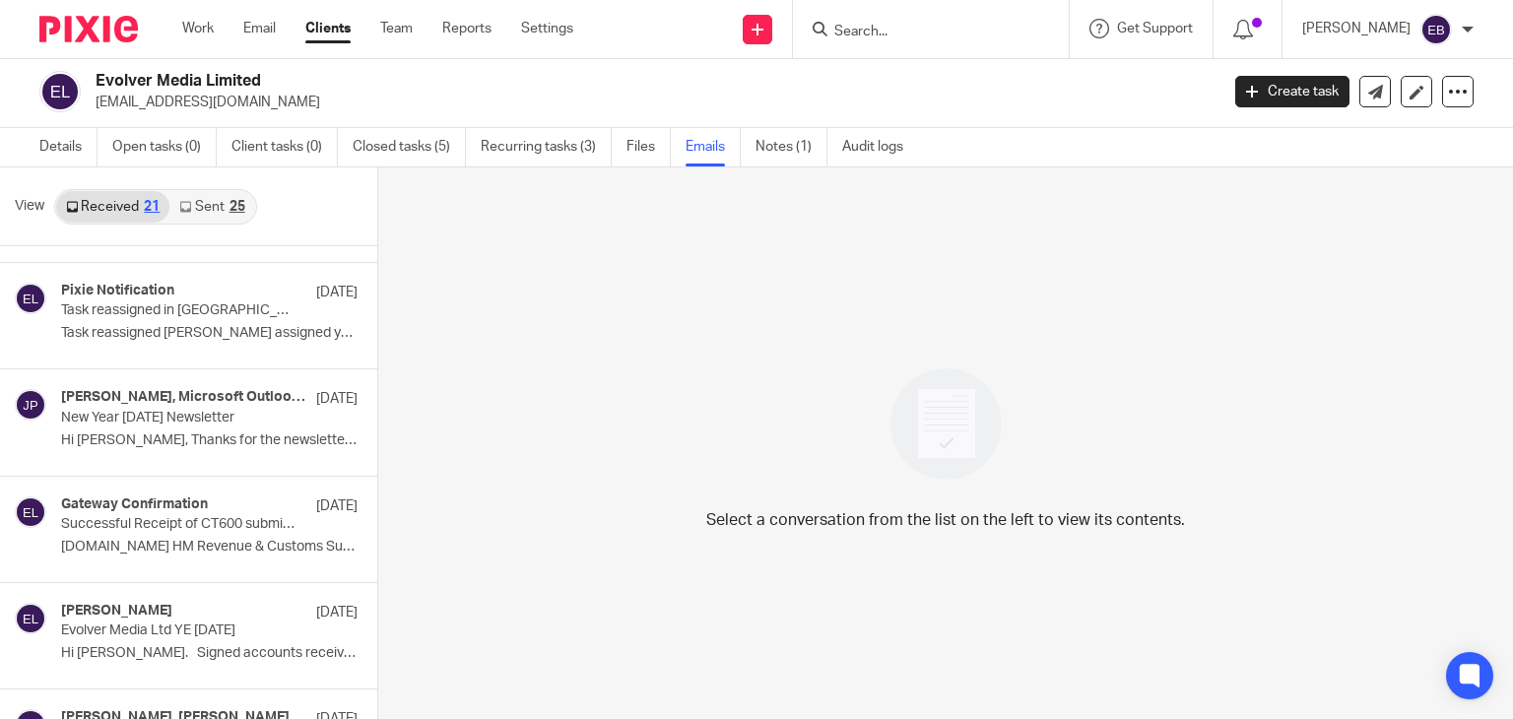
click at [216, 206] on link "Sent 25" at bounding box center [211, 207] width 85 height 32
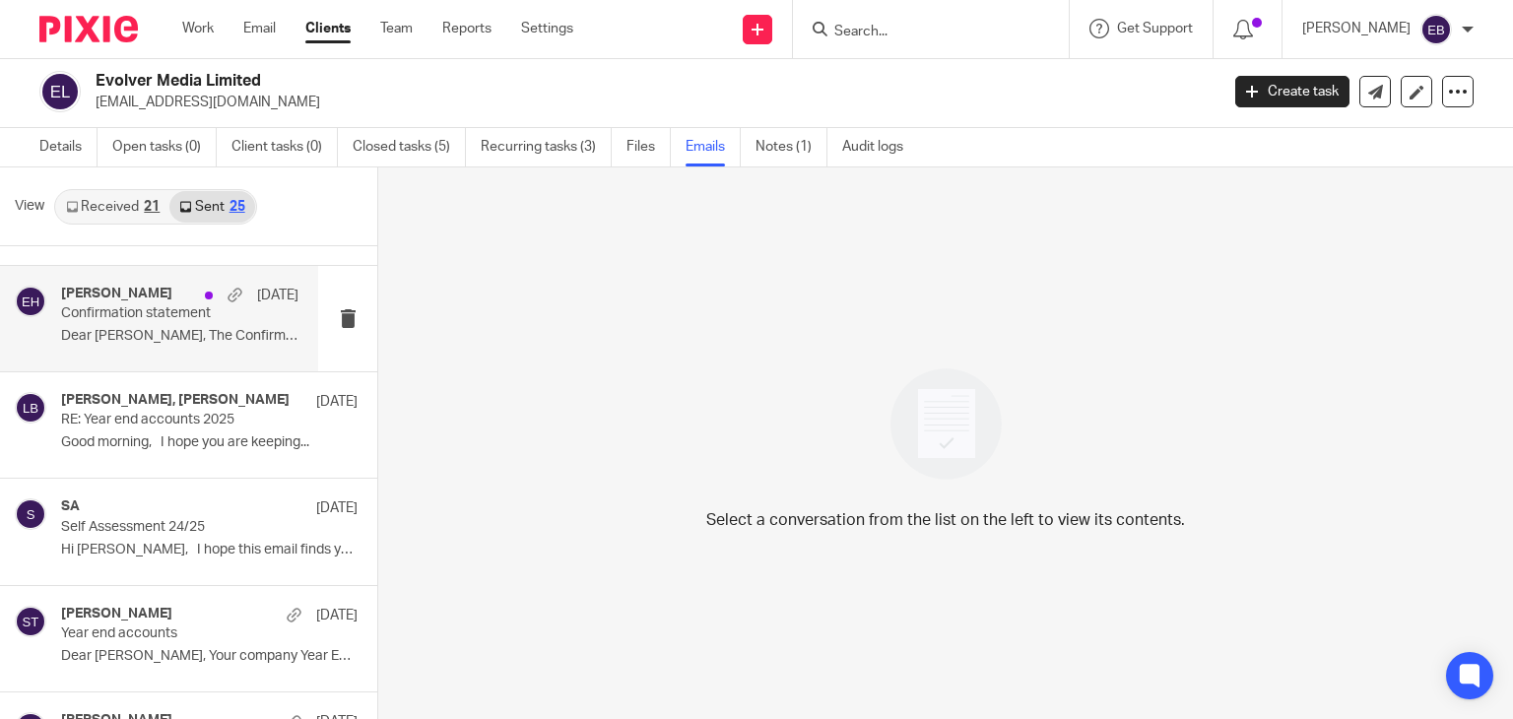
scroll to position [1084, 0]
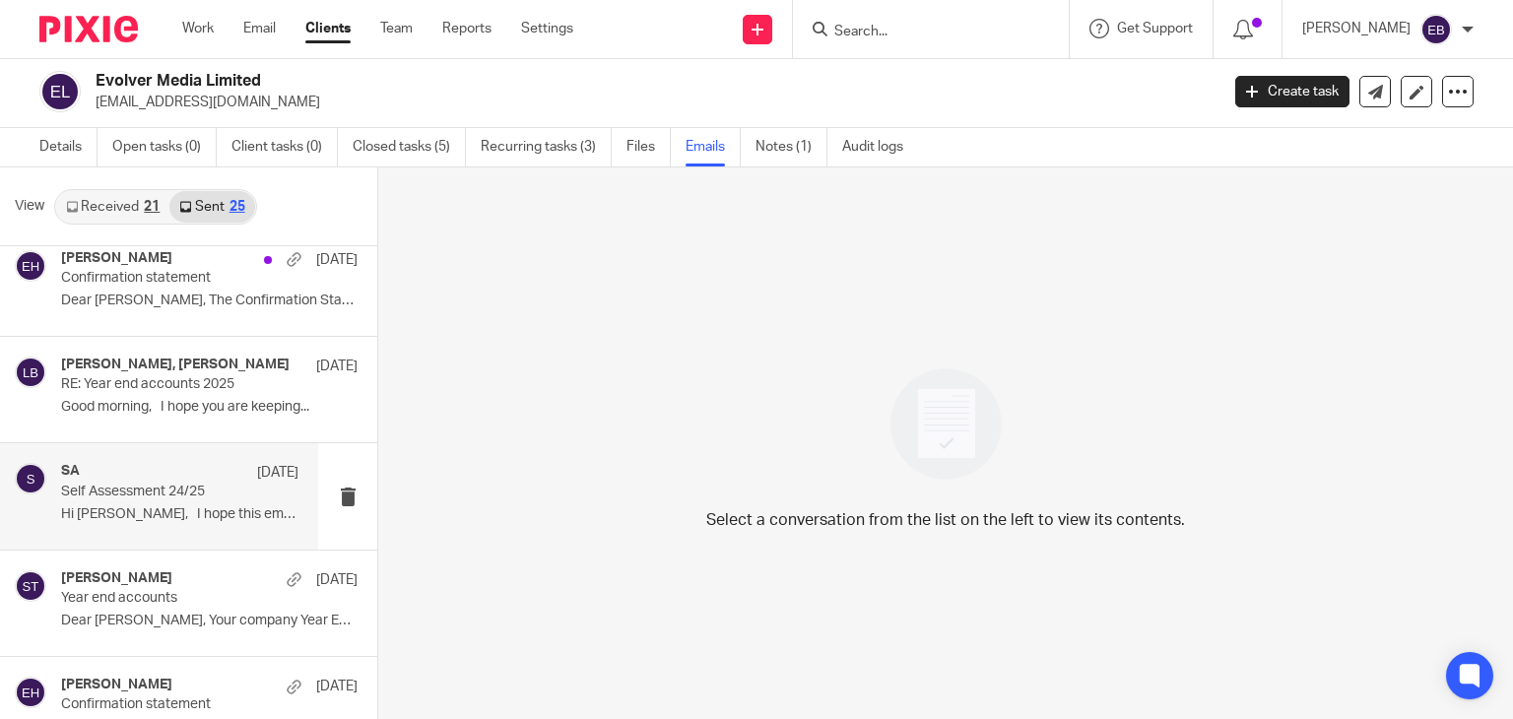
click at [175, 506] on p "Hi Jon, I hope this email finds you..." at bounding box center [179, 514] width 237 height 17
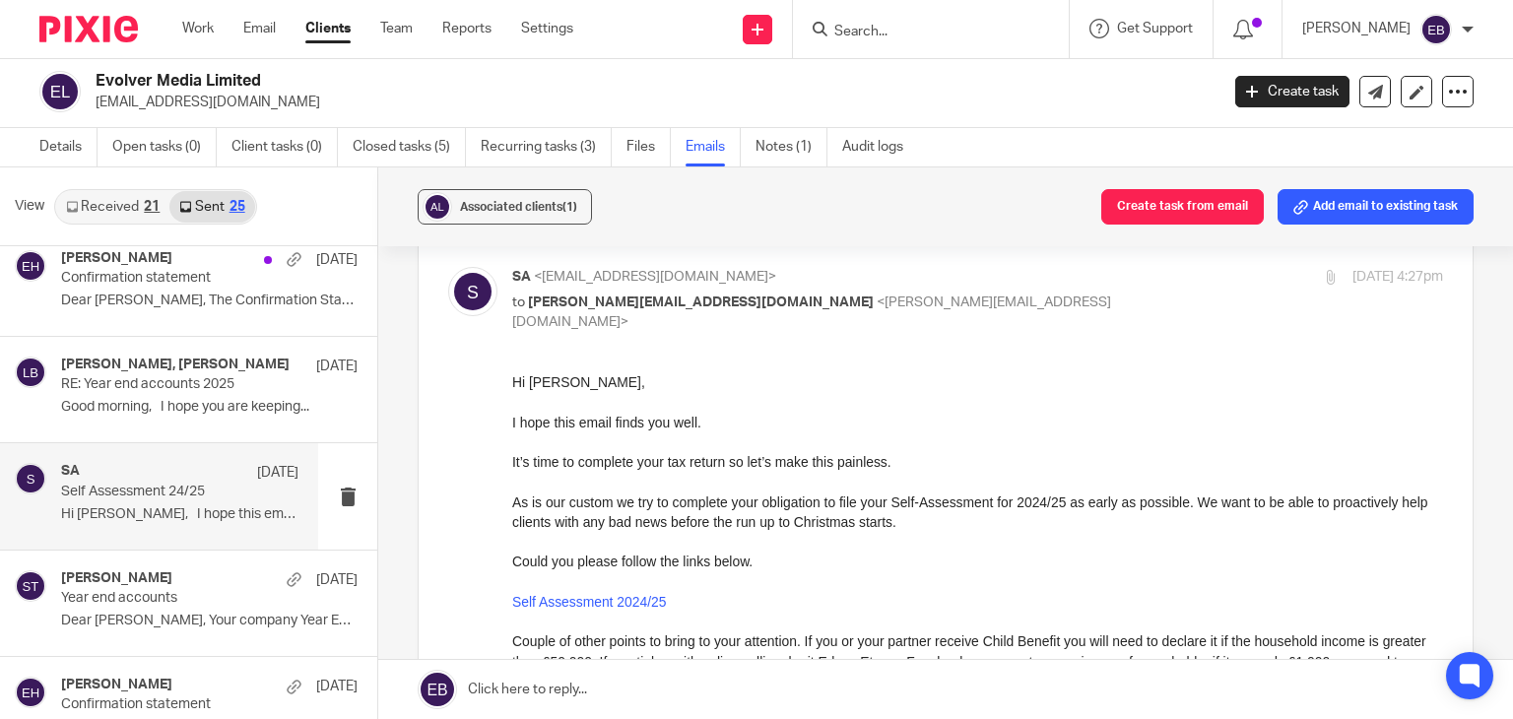
scroll to position [0, 0]
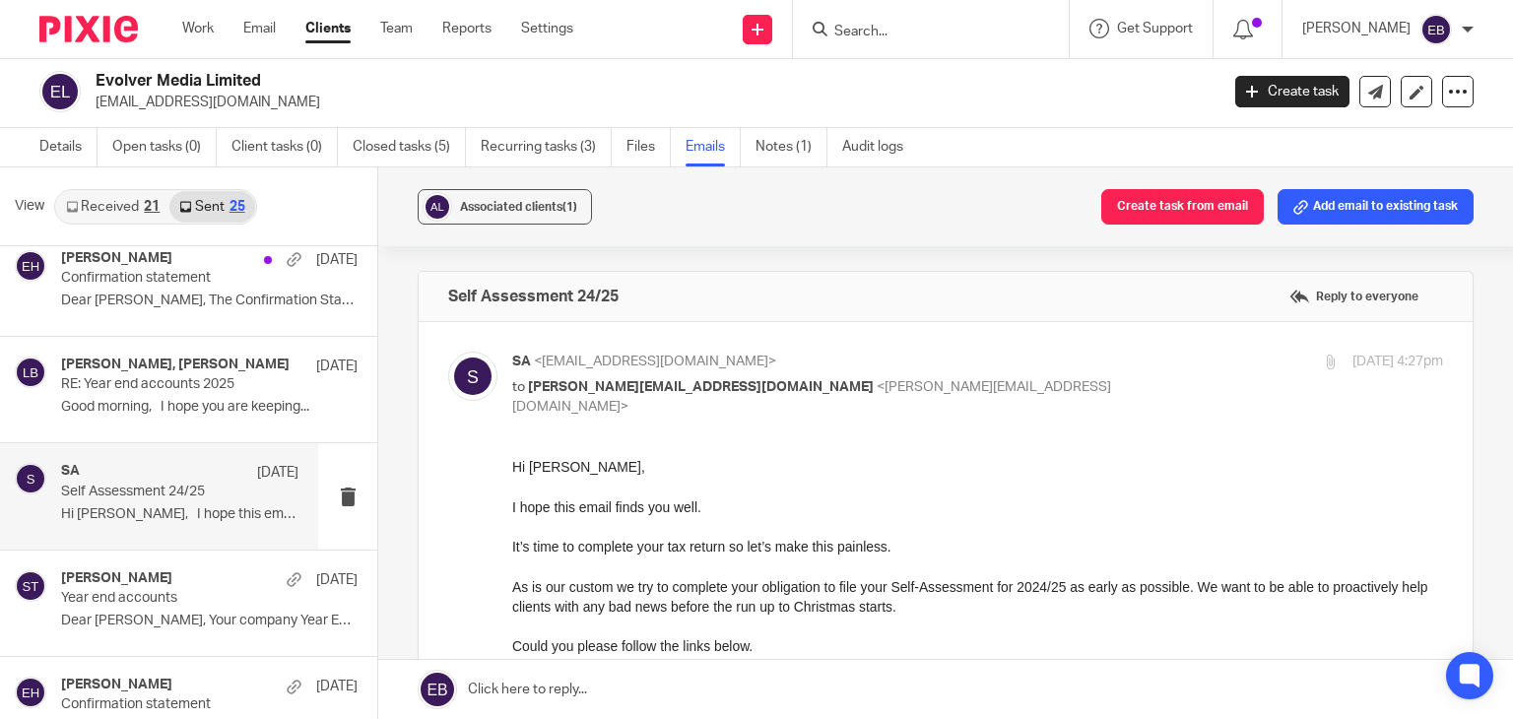
drag, startPoint x: 977, startPoint y: 365, endPoint x: 948, endPoint y: 367, distance: 29.6
click at [977, 364] on p "SA <sa@probusinessuk.com>" at bounding box center [822, 362] width 621 height 21
checkbox input "false"
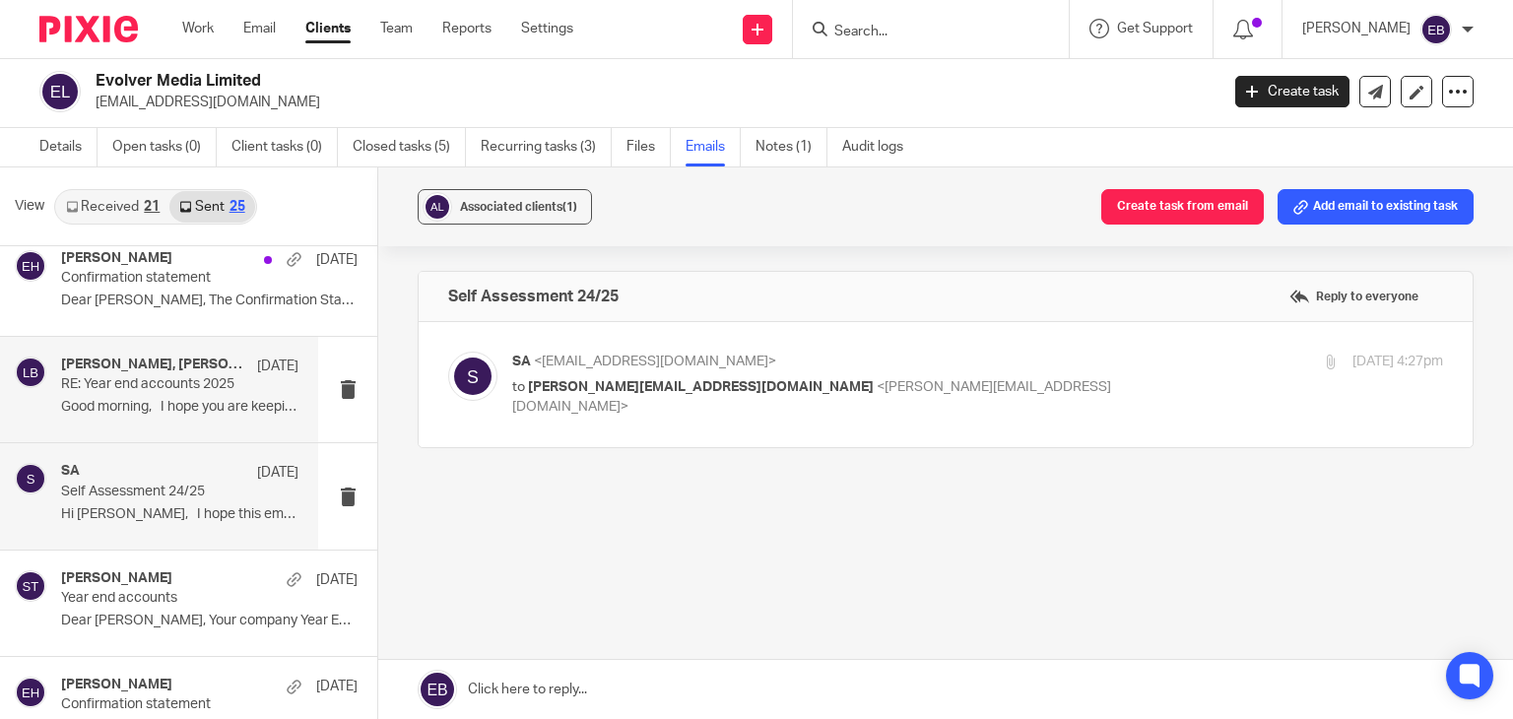
drag, startPoint x: 173, startPoint y: 356, endPoint x: 1059, endPoint y: 364, distance: 885.6
click at [173, 358] on h4 "Sheila Driver, Lory Baker" at bounding box center [154, 365] width 186 height 17
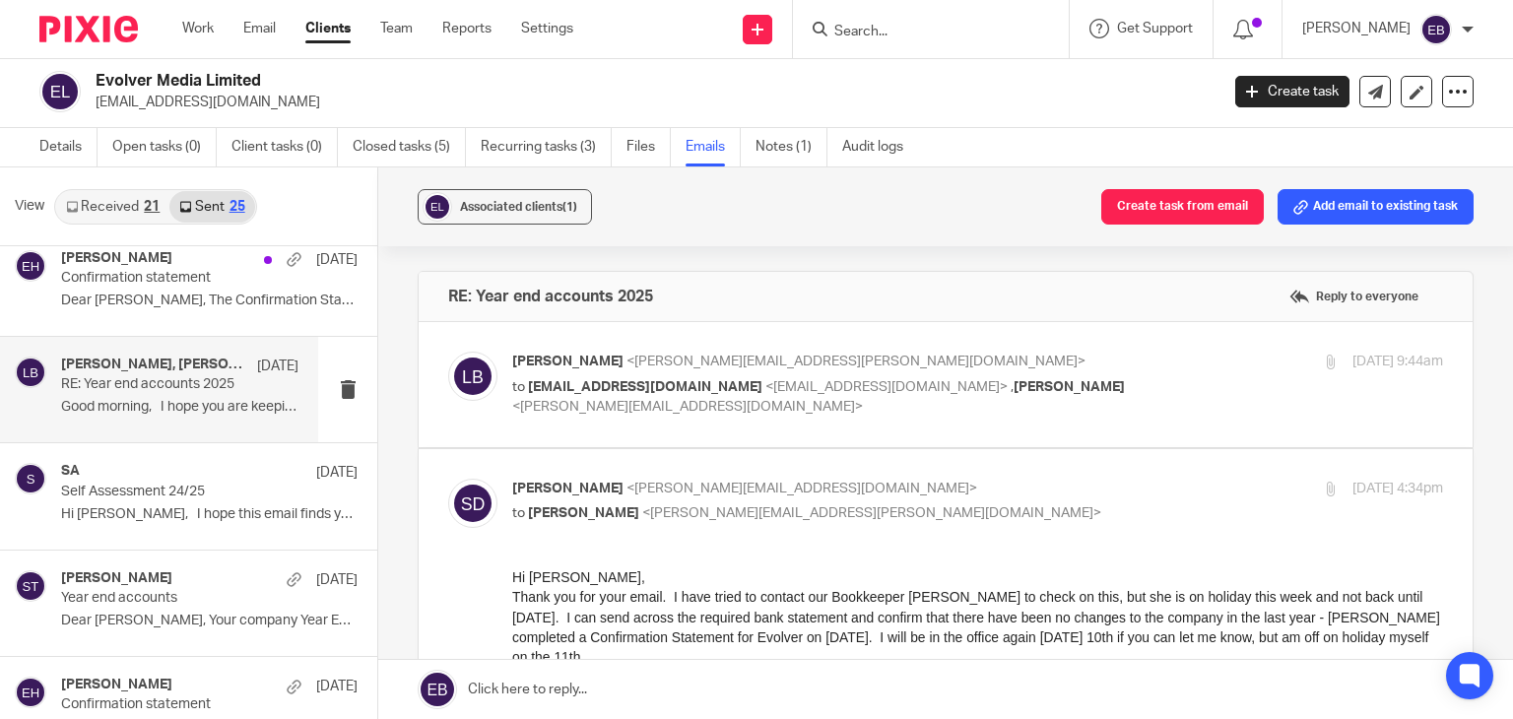
click at [941, 488] on p "Sheila Driver <sheila@aztec.media>" at bounding box center [822, 489] width 621 height 21
checkbox input "false"
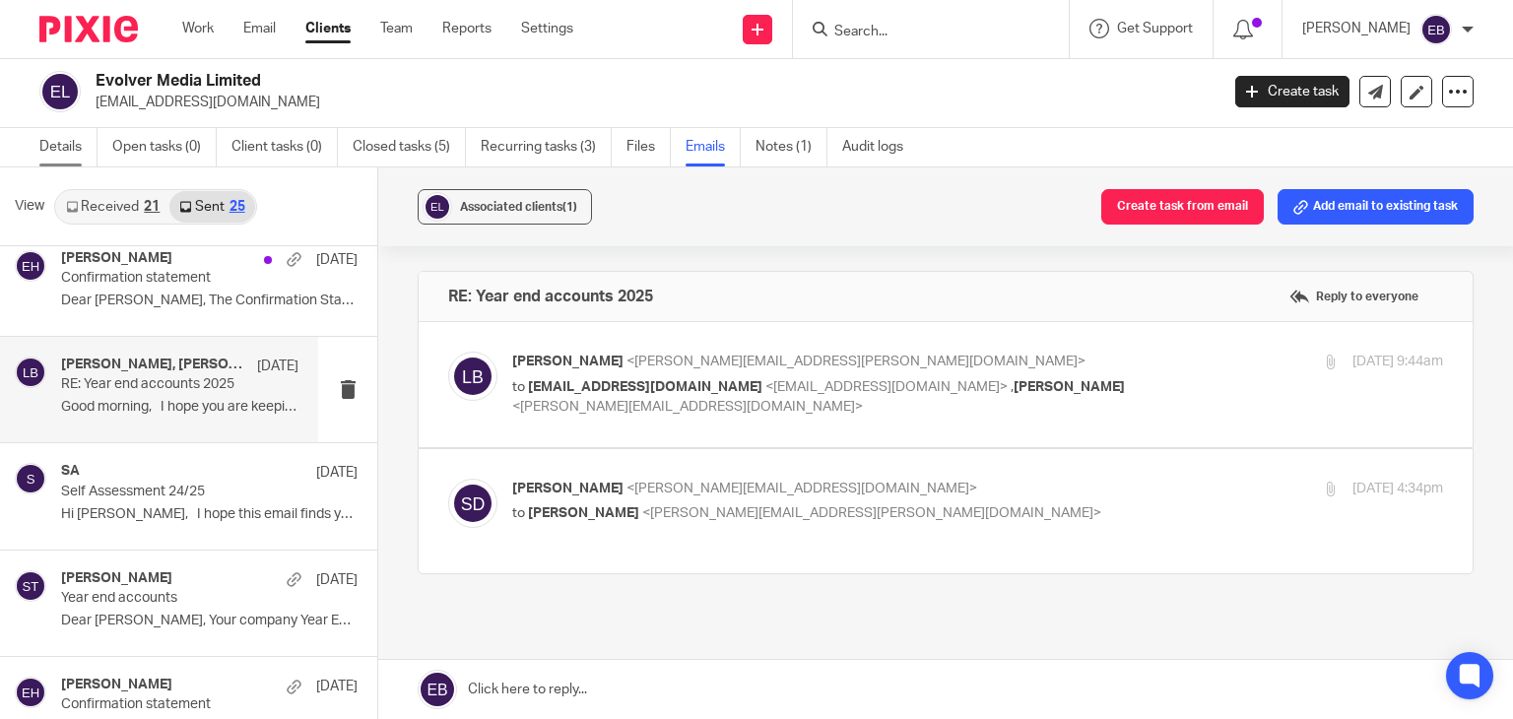
click at [59, 134] on link "Details" at bounding box center [68, 147] width 58 height 38
